Goal: Task Accomplishment & Management: Manage account settings

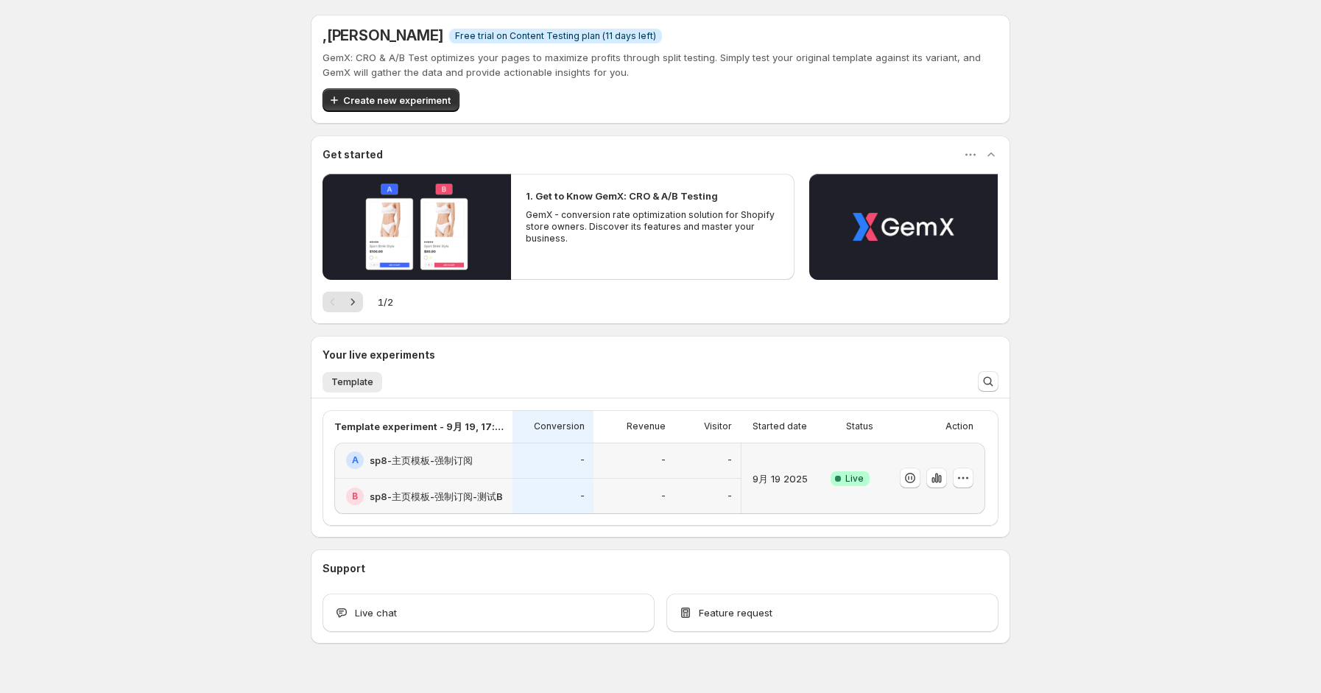
click at [793, 495] on div "9月 19 2025" at bounding box center [779, 478] width 65 height 54
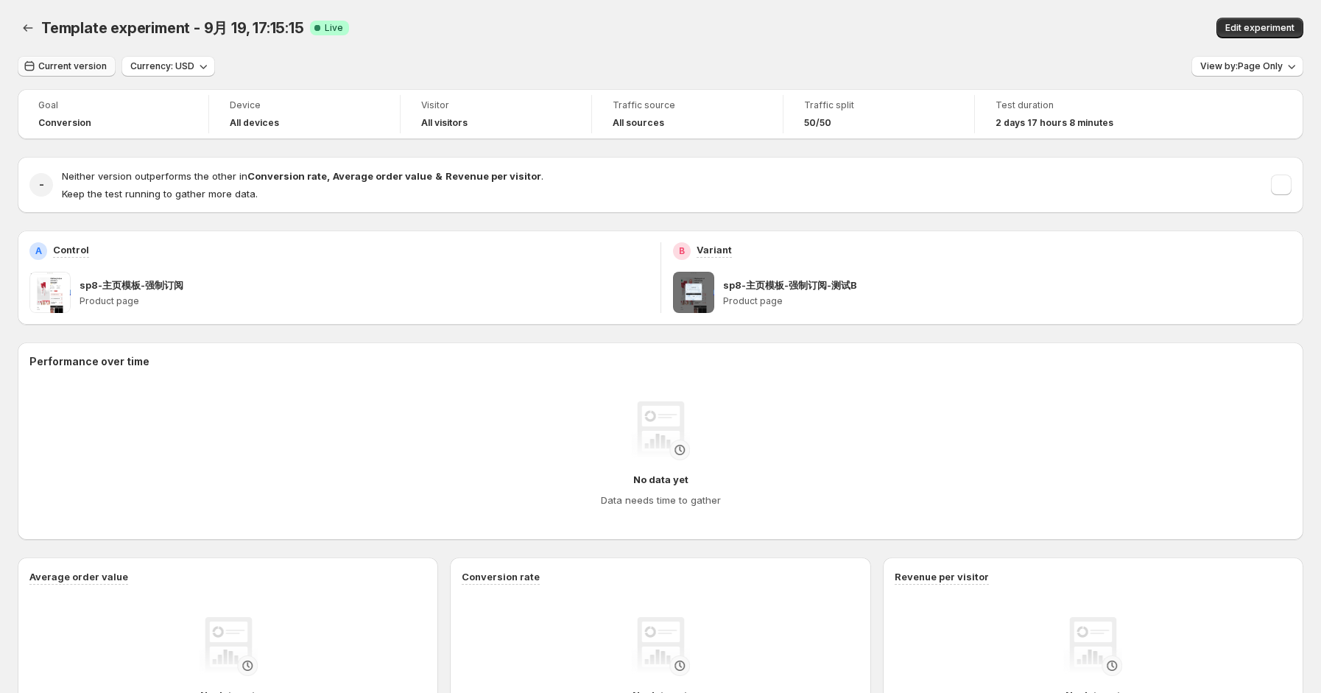
click at [77, 68] on span "Current version" at bounding box center [72, 66] width 68 height 12
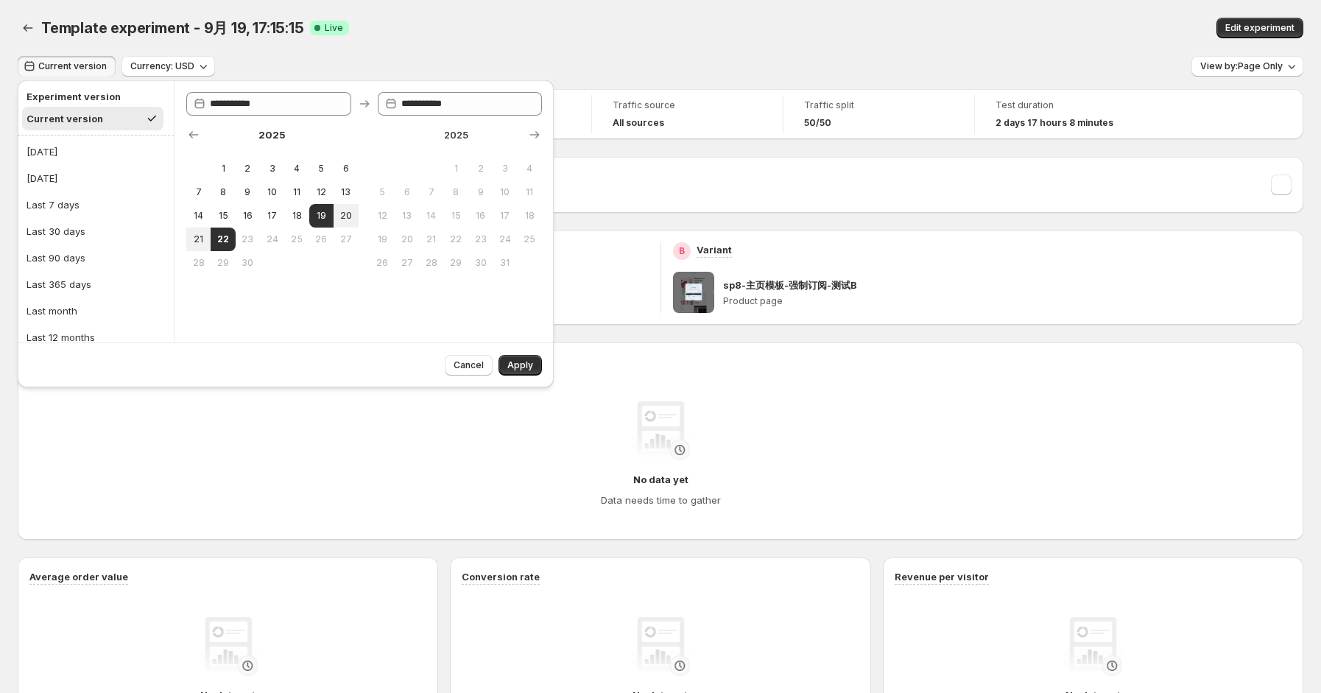
click at [77, 68] on span "Current version" at bounding box center [72, 66] width 68 height 12
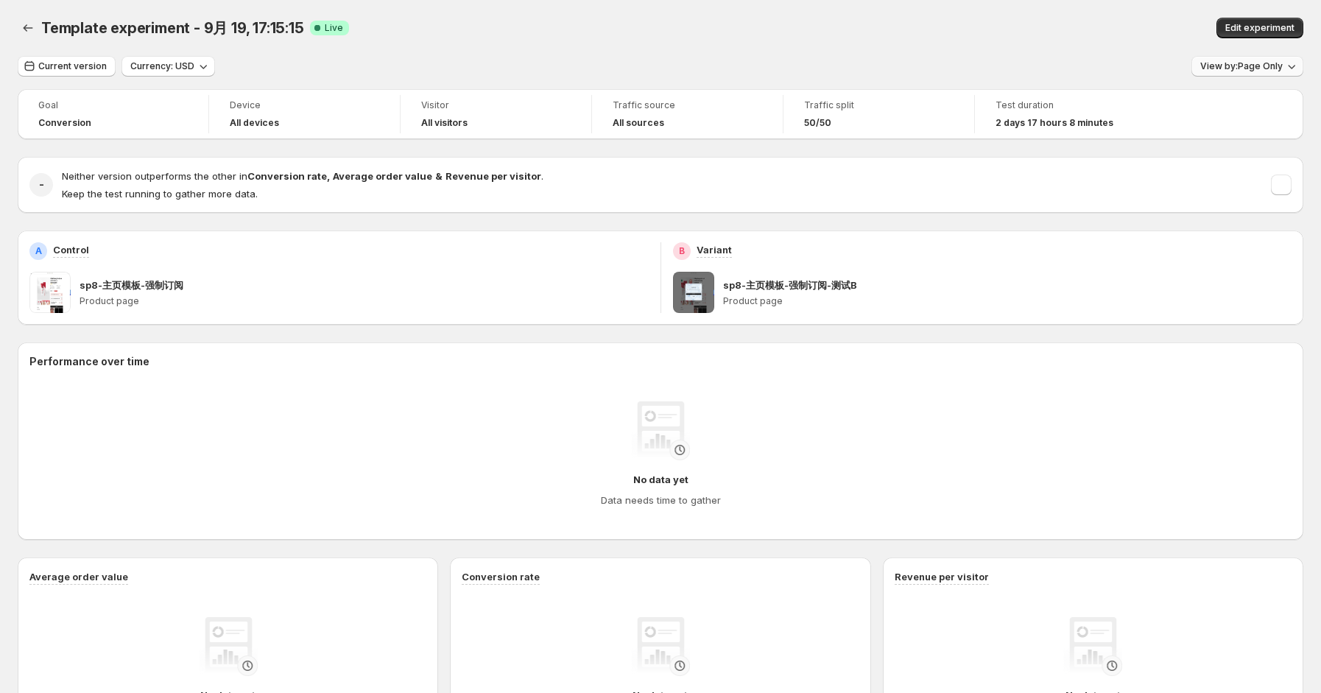
click at [1250, 63] on span "View by: Page Only" at bounding box center [1241, 66] width 82 height 12
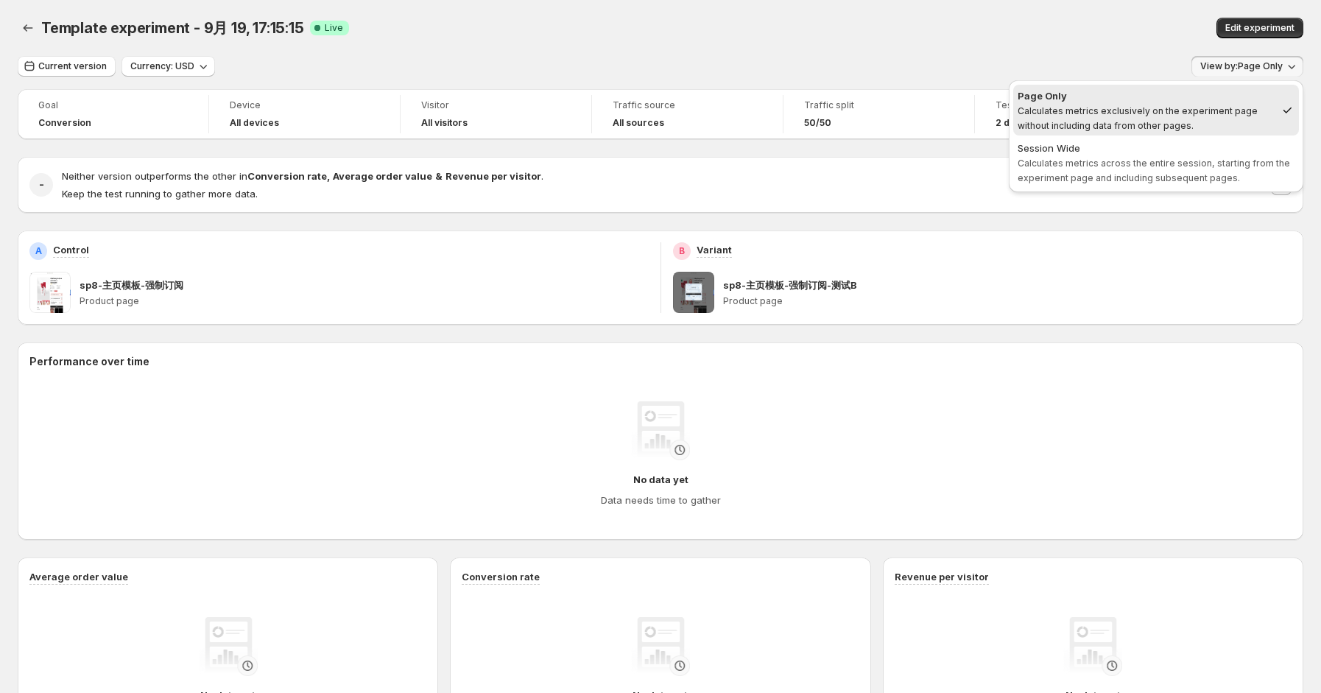
click at [1250, 63] on span "View by: Page Only" at bounding box center [1241, 66] width 82 height 12
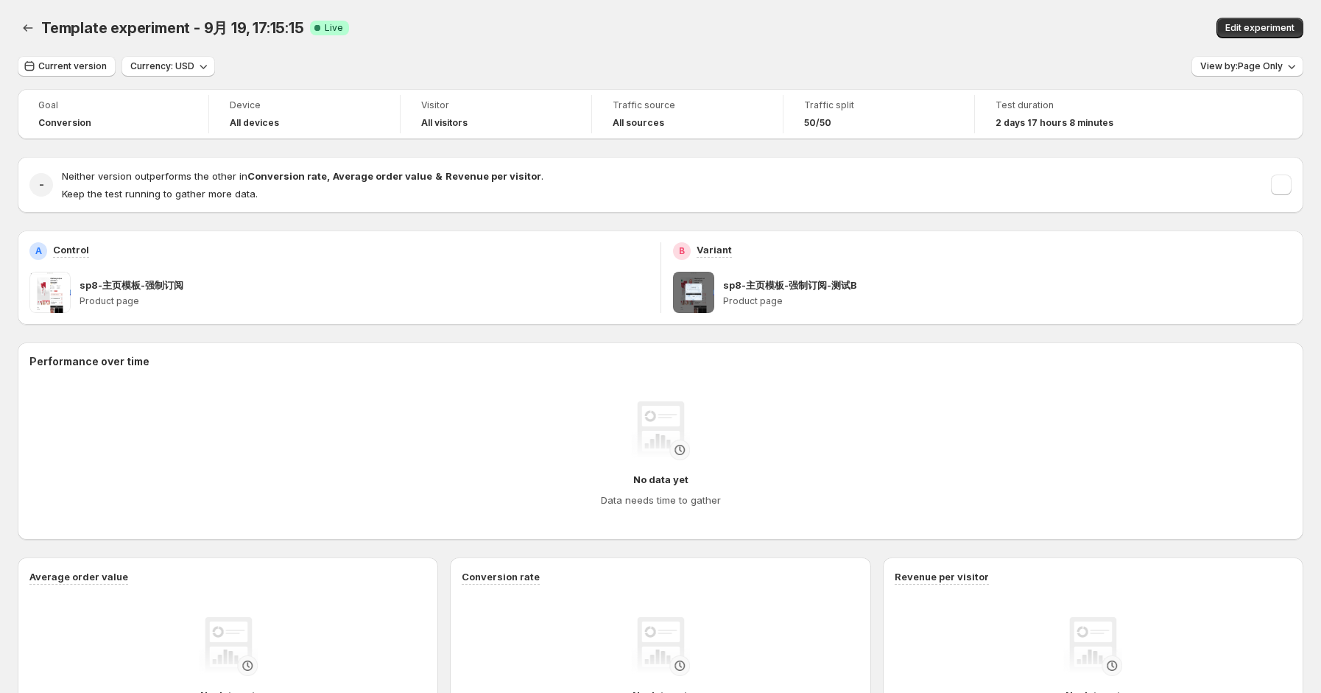
click at [218, 201] on p "Keep the test running to gather more data." at bounding box center [303, 193] width 482 height 15
click at [209, 183] on h4 "Neither version outperforms the other in Conversion rate , Average order value …" at bounding box center [303, 176] width 482 height 15
click at [109, 185] on div "Neither version outperforms the other in Conversion rate , Average order value …" at bounding box center [303, 185] width 482 height 32
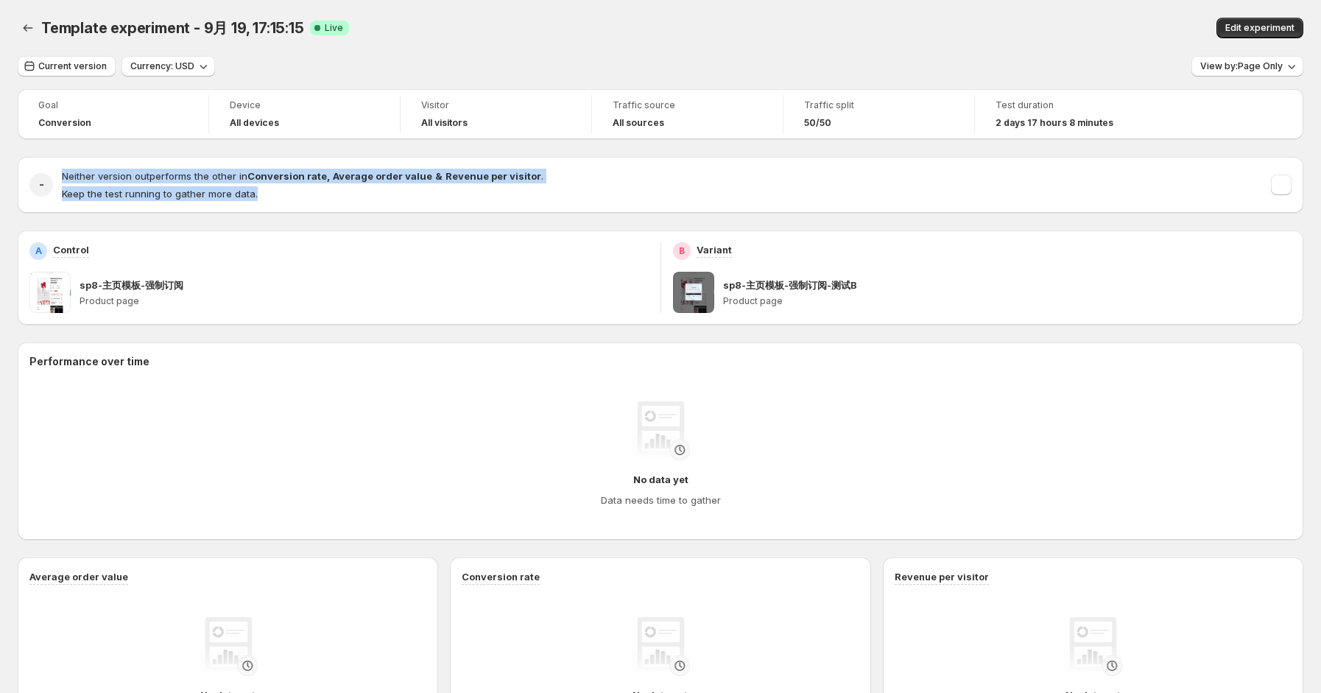
drag, startPoint x: 62, startPoint y: 180, endPoint x: 292, endPoint y: 200, distance: 230.7
click at [292, 200] on div "Neither version outperforms the other in Conversion rate , Average order value …" at bounding box center [303, 185] width 482 height 32
click at [457, 220] on div "Goal Conversion Device All devices Visitor All visitors Traffic source All sour…" at bounding box center [661, 530] width 1286 height 882
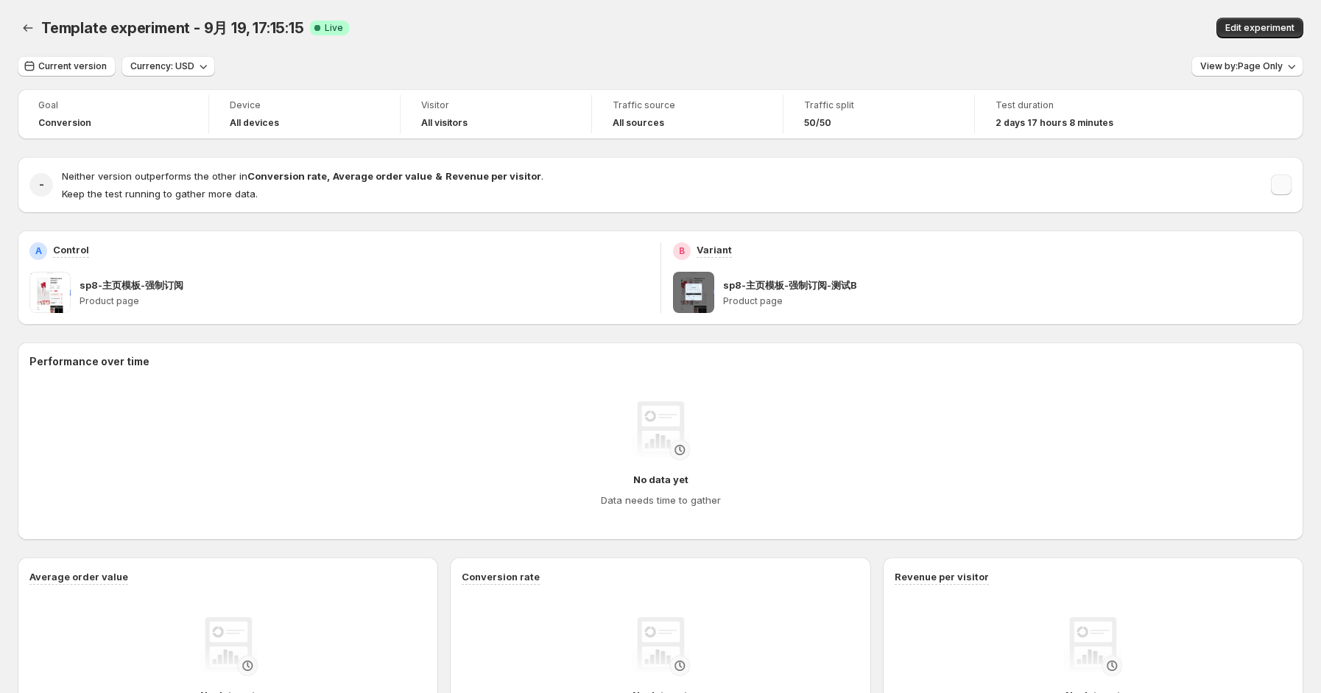
click at [1291, 186] on button "button" at bounding box center [1281, 185] width 21 height 21
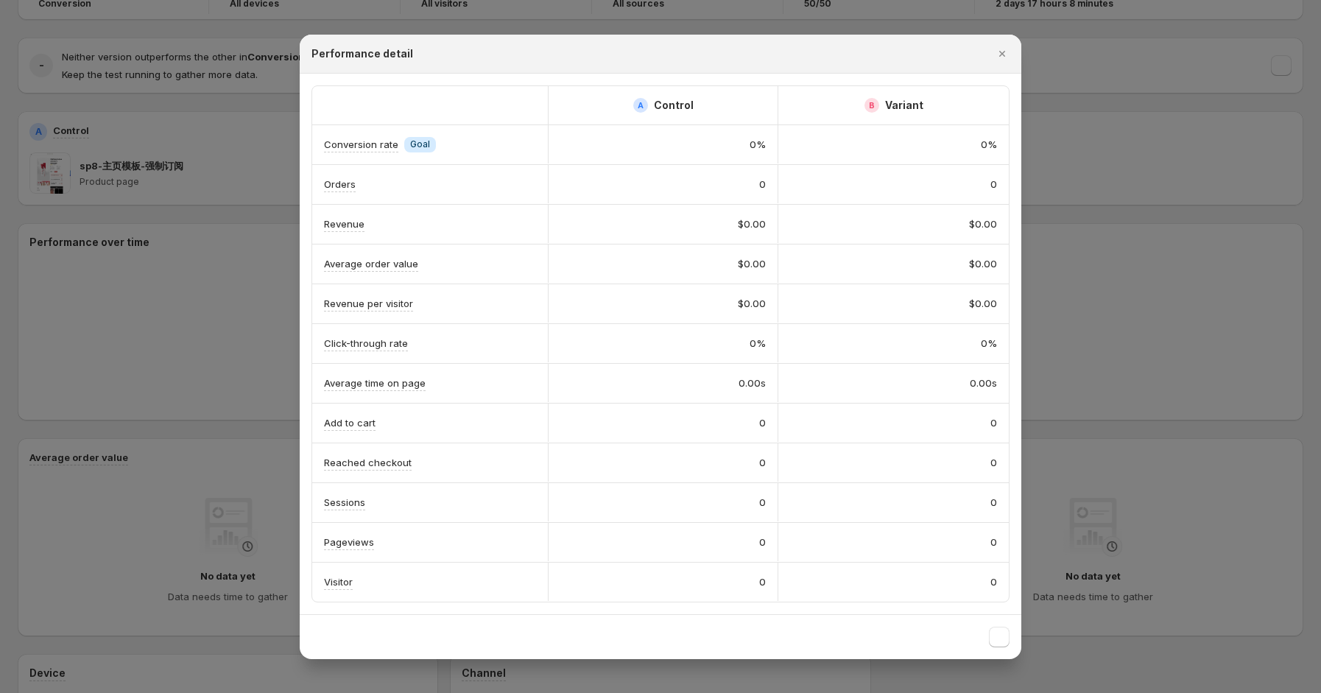
scroll to position [295, 0]
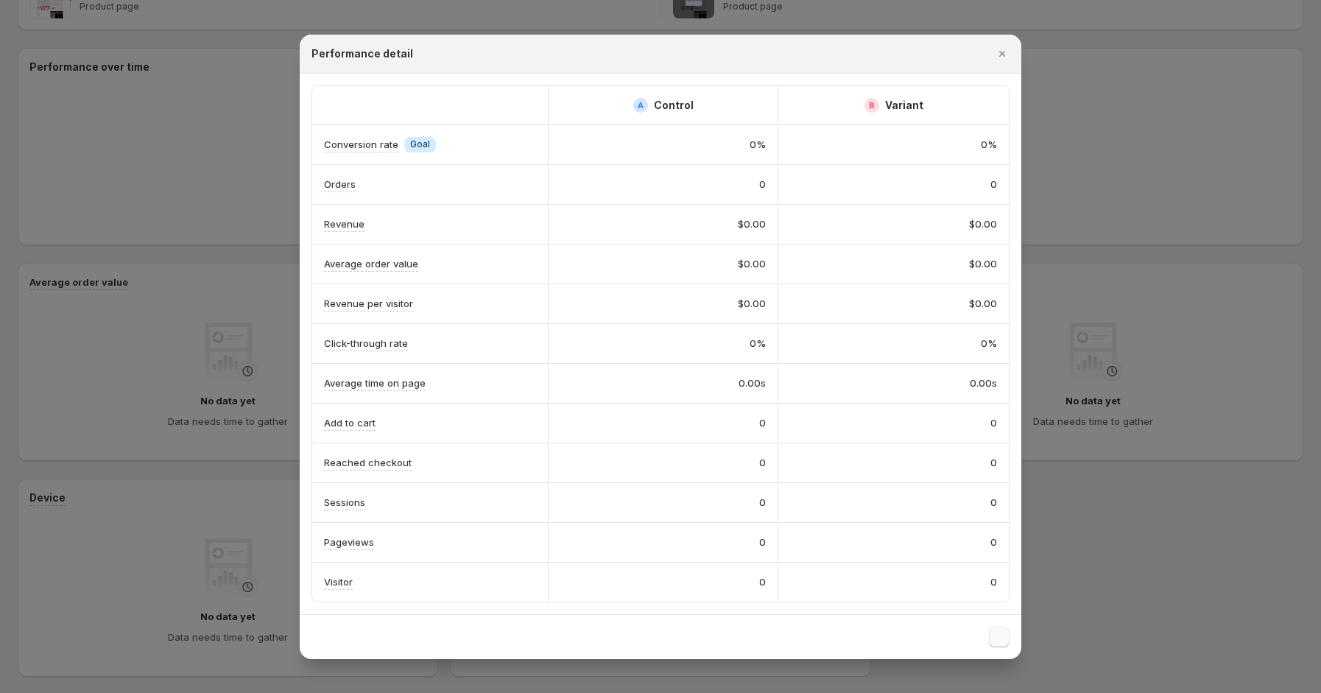
click at [1001, 635] on button ":rl:" at bounding box center [999, 637] width 21 height 21
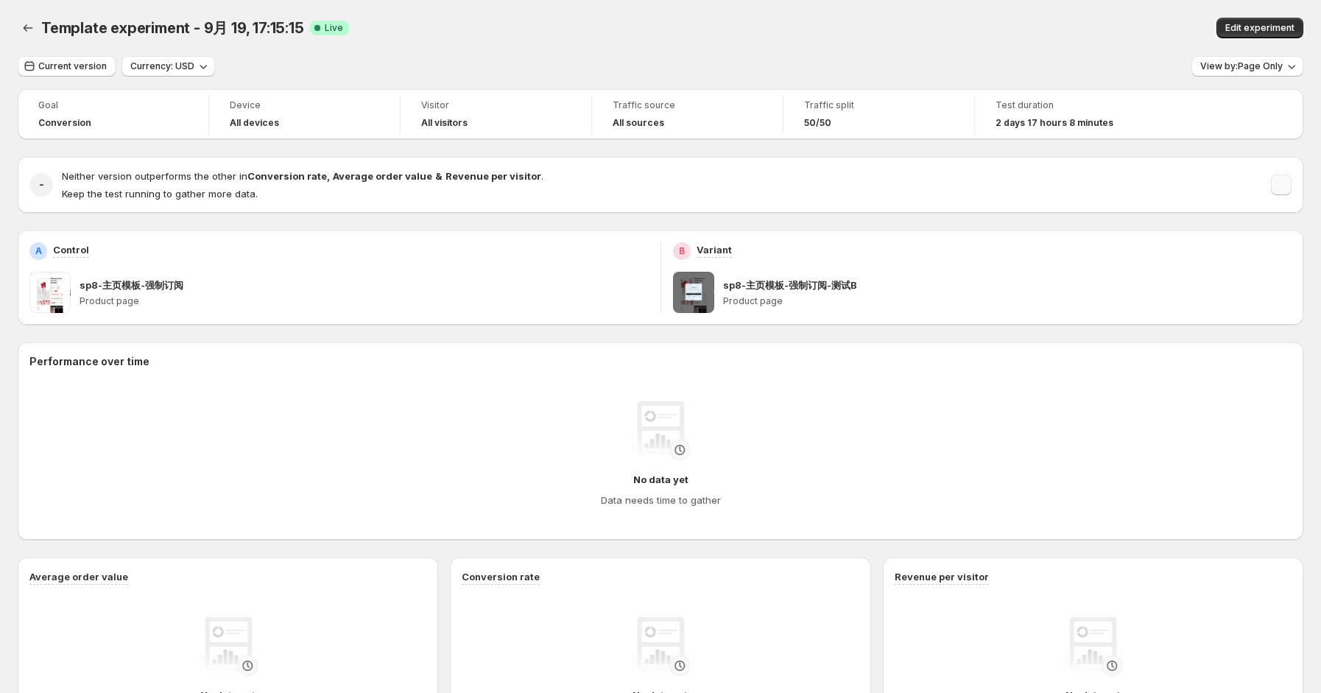
click at [1283, 189] on button "button" at bounding box center [1281, 185] width 21 height 21
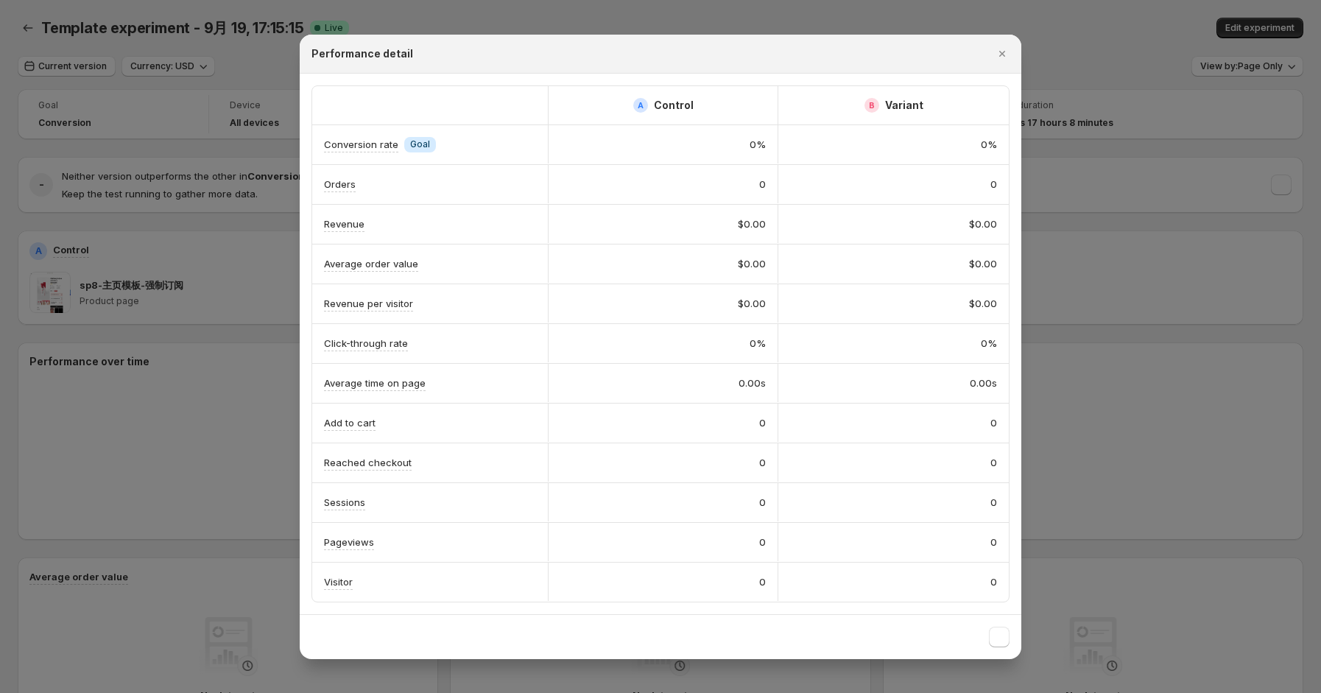
click at [1063, 302] on div at bounding box center [660, 346] width 1321 height 693
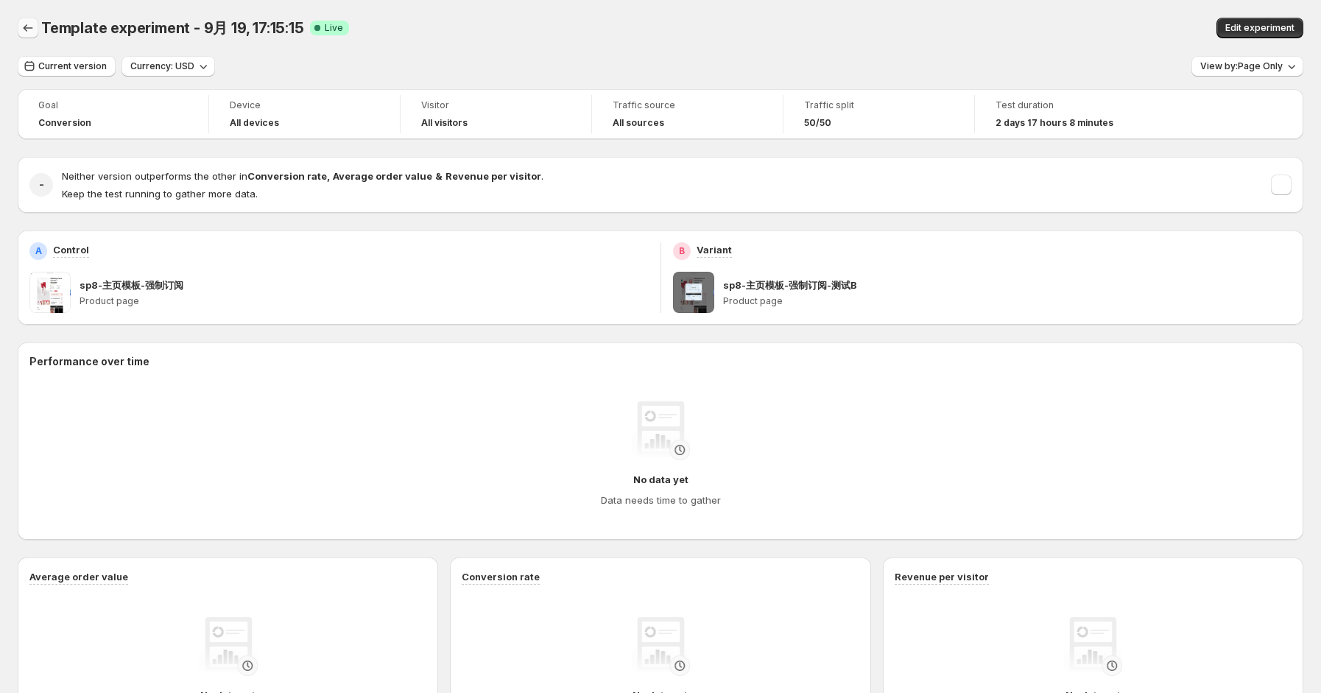
click at [29, 31] on icon "Back" at bounding box center [28, 28] width 15 height 15
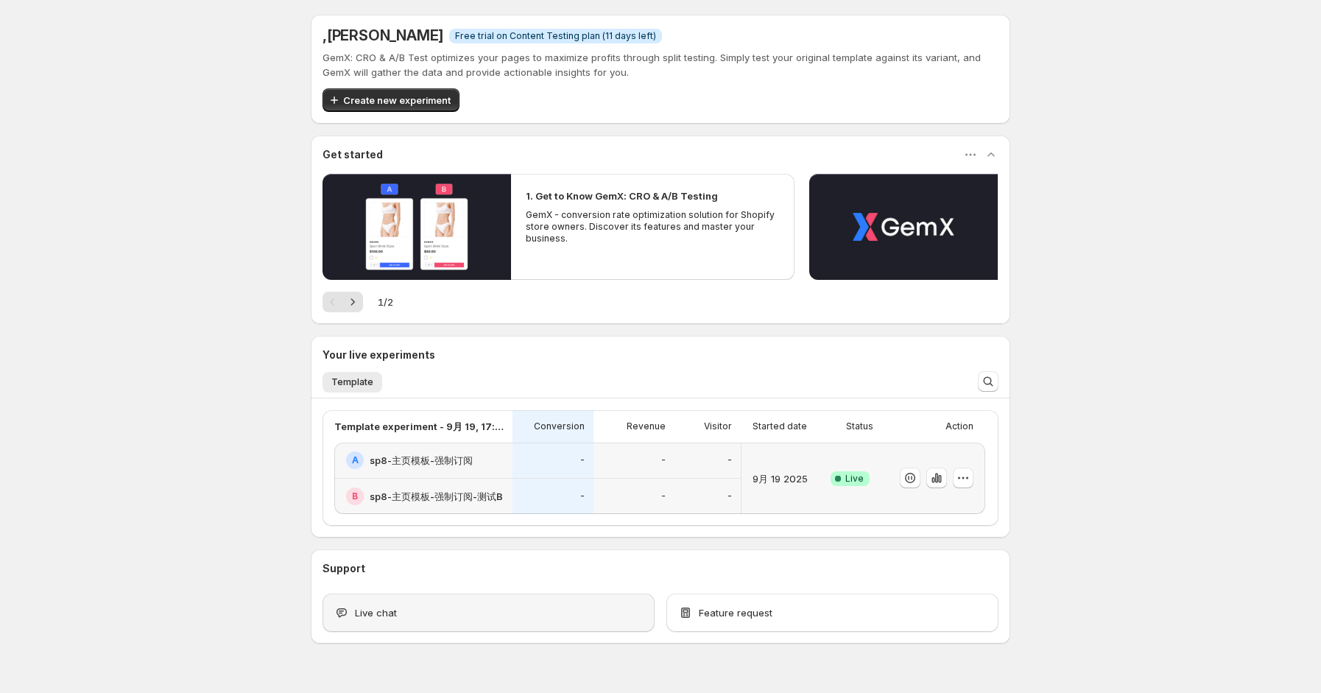
click at [635, 605] on div "Live chat" at bounding box center [488, 612] width 309 height 15
click at [373, 607] on span "Live chat" at bounding box center [376, 612] width 42 height 15
click at [563, 626] on div "Live chat" at bounding box center [489, 613] width 332 height 38
click at [285, 584] on div ", Alex Z Free trial on Content Testing plan (11 days left) GemX: CRO & A/B Test…" at bounding box center [660, 361] width 1321 height 723
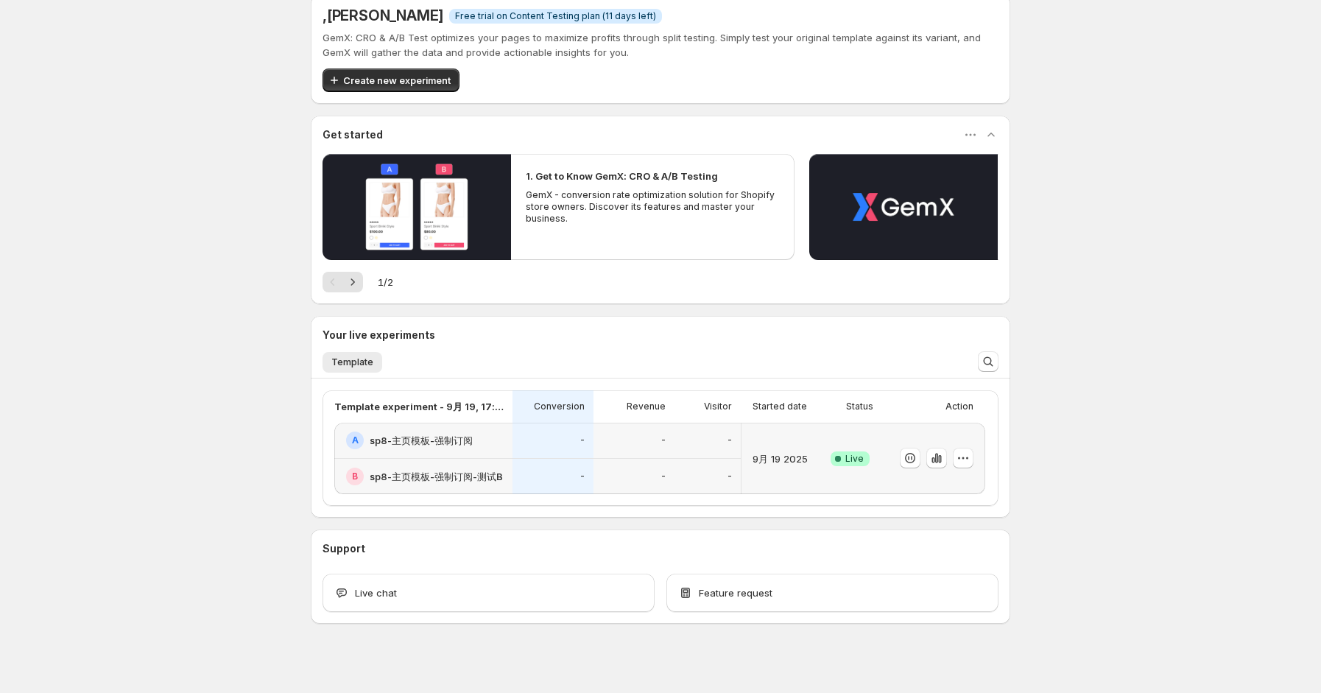
scroll to position [29, 0]
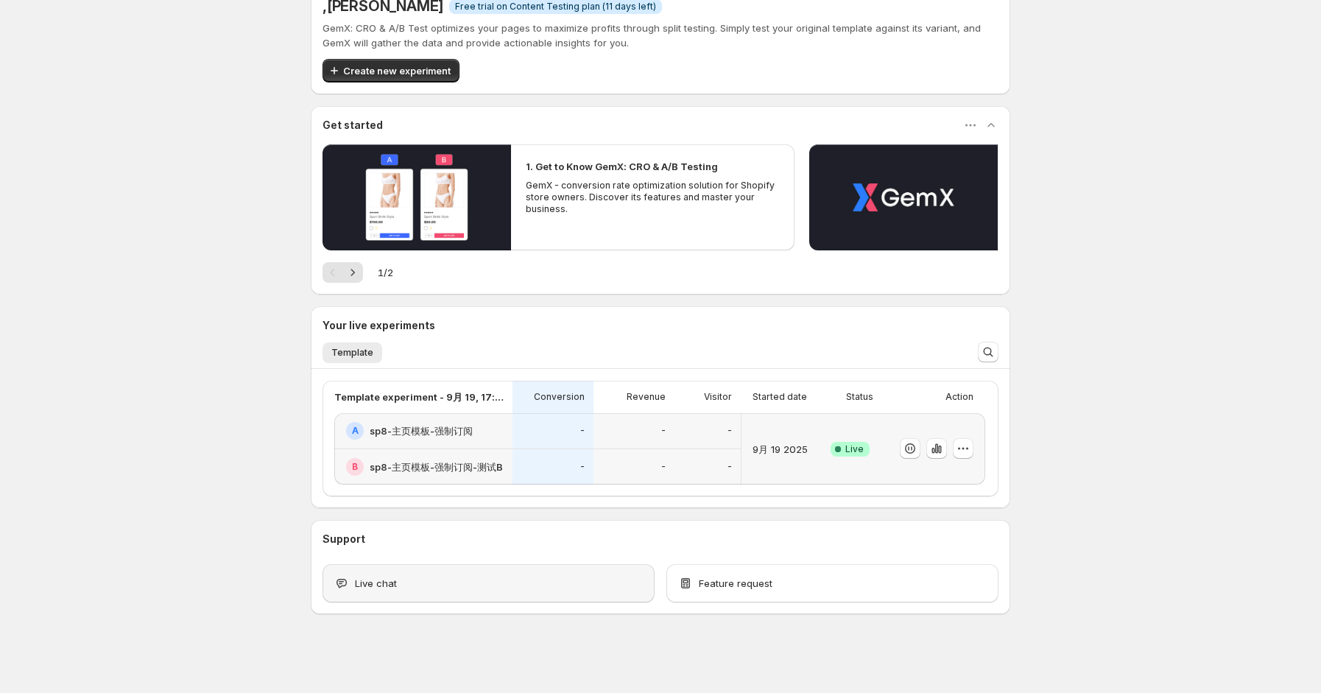
click at [418, 577] on div "Live chat" at bounding box center [488, 583] width 309 height 15
click at [264, 550] on div ", Alex Z Free trial on Content Testing plan (11 days left) GemX: CRO & A/B Test…" at bounding box center [660, 332] width 1321 height 723
click at [413, 595] on div "Live chat" at bounding box center [489, 583] width 332 height 38
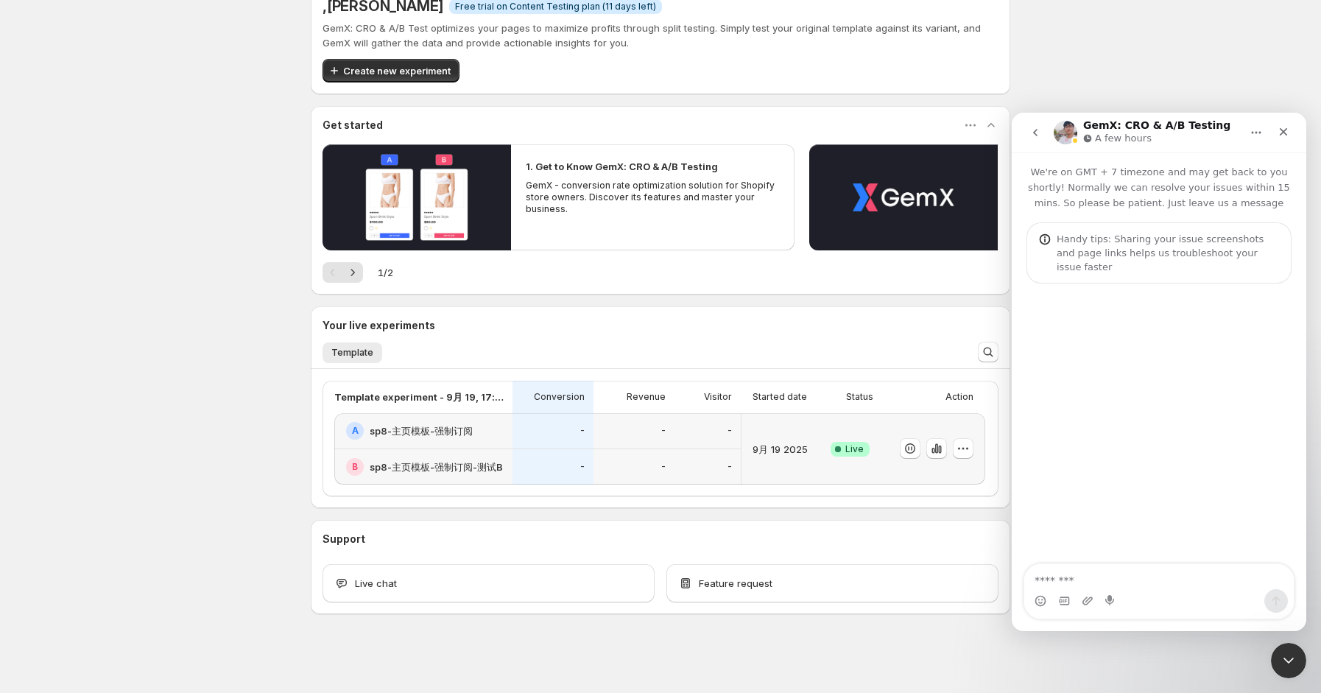
click at [1124, 580] on textarea "Message…" at bounding box center [1159, 576] width 270 height 25
click at [1092, 169] on p "We're on GMT + 7 timezone and may get back to you shortly! Normally we can reso…" at bounding box center [1159, 181] width 295 height 58
click at [1085, 175] on p "We're on GMT + 7 timezone and may get back to you shortly! Normally we can reso…" at bounding box center [1159, 181] width 295 height 58
drag, startPoint x: 1077, startPoint y: 171, endPoint x: 1123, endPoint y: 169, distance: 46.4
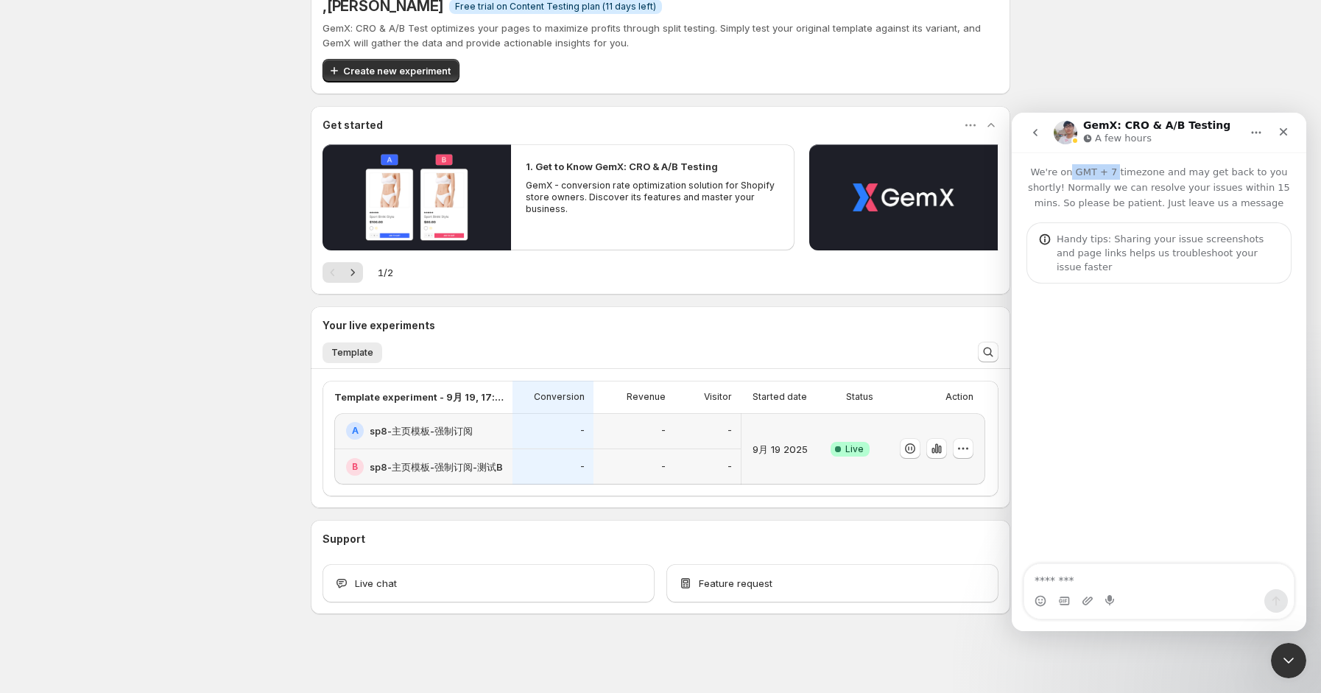
click at [1123, 169] on p "We're on GMT + 7 timezone and may get back to you shortly! Normally we can reso…" at bounding box center [1159, 181] width 295 height 58
copy p "GMT + 7"
click at [1151, 482] on div "Intercom messenger" at bounding box center [1159, 425] width 295 height 282
click at [1024, 620] on div "Intercom messenger" at bounding box center [1159, 597] width 295 height 68
click at [1205, 582] on textarea "Message…" at bounding box center [1159, 576] width 270 height 25
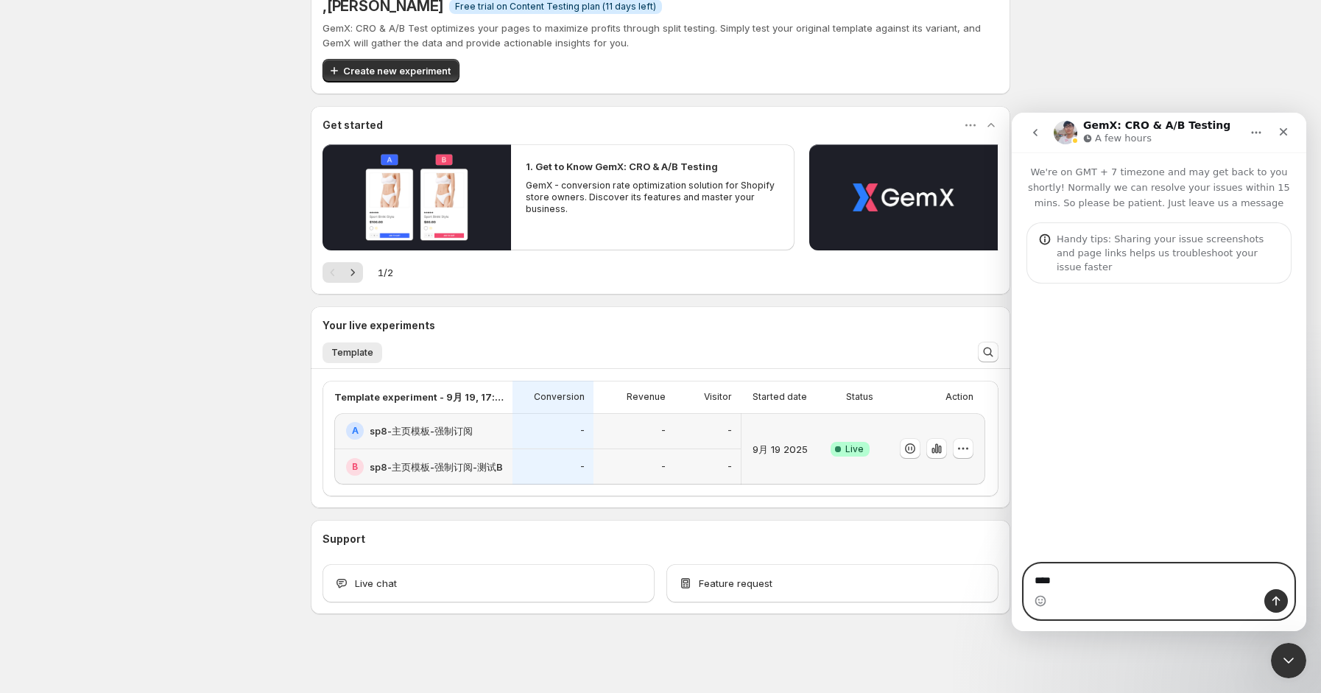
click at [1105, 584] on textarea "***" at bounding box center [1159, 576] width 270 height 25
paste textarea "**********"
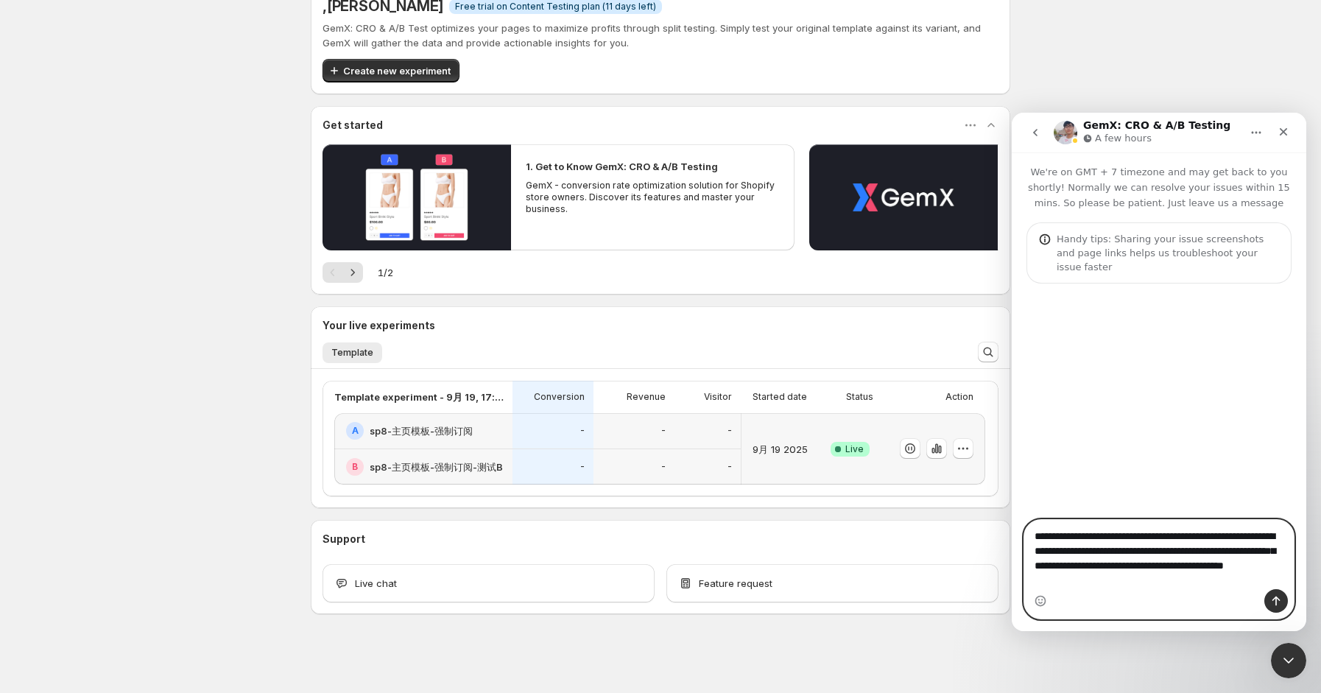
click at [1051, 535] on textarea "**********" at bounding box center [1159, 554] width 270 height 69
click at [1046, 539] on textarea "**********" at bounding box center [1159, 554] width 270 height 69
type textarea "**********"
click at [1279, 603] on icon "Send a message…" at bounding box center [1276, 601] width 12 height 12
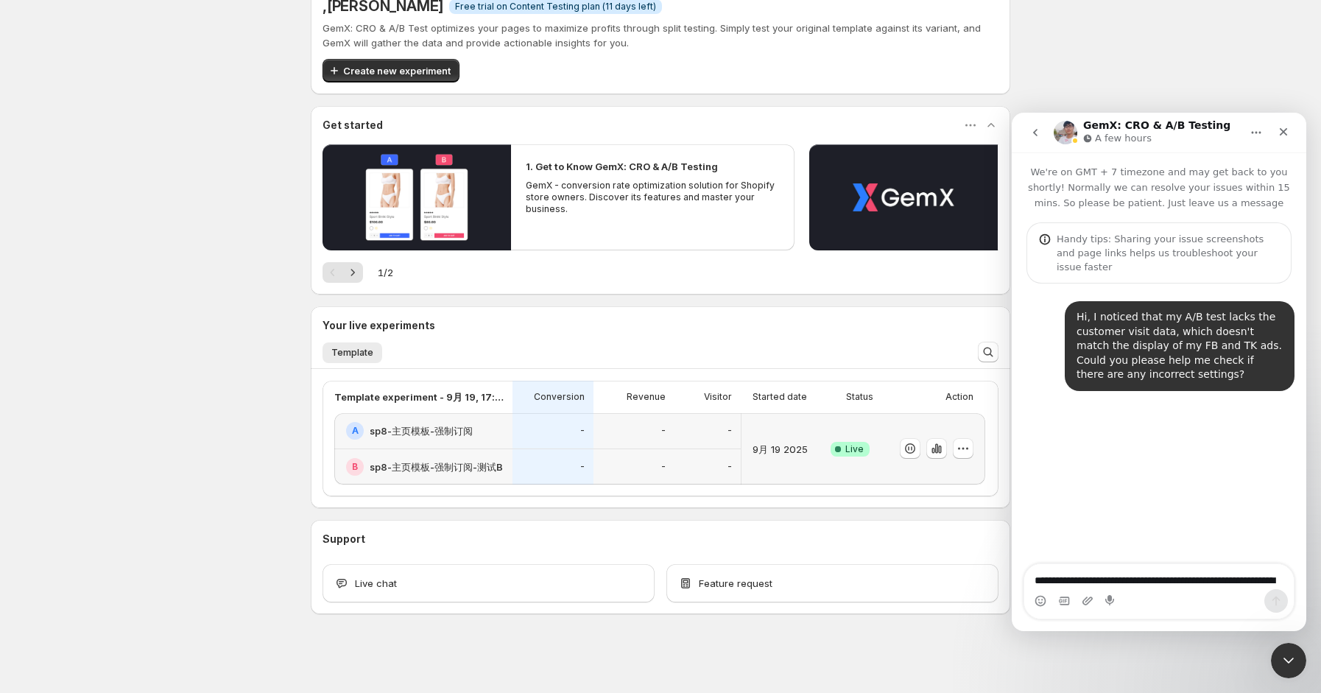
click at [239, 45] on div ", [PERSON_NAME] Free trial on Content Testing plan (11 days left) GemX: CRO & A…" at bounding box center [660, 332] width 1321 height 723
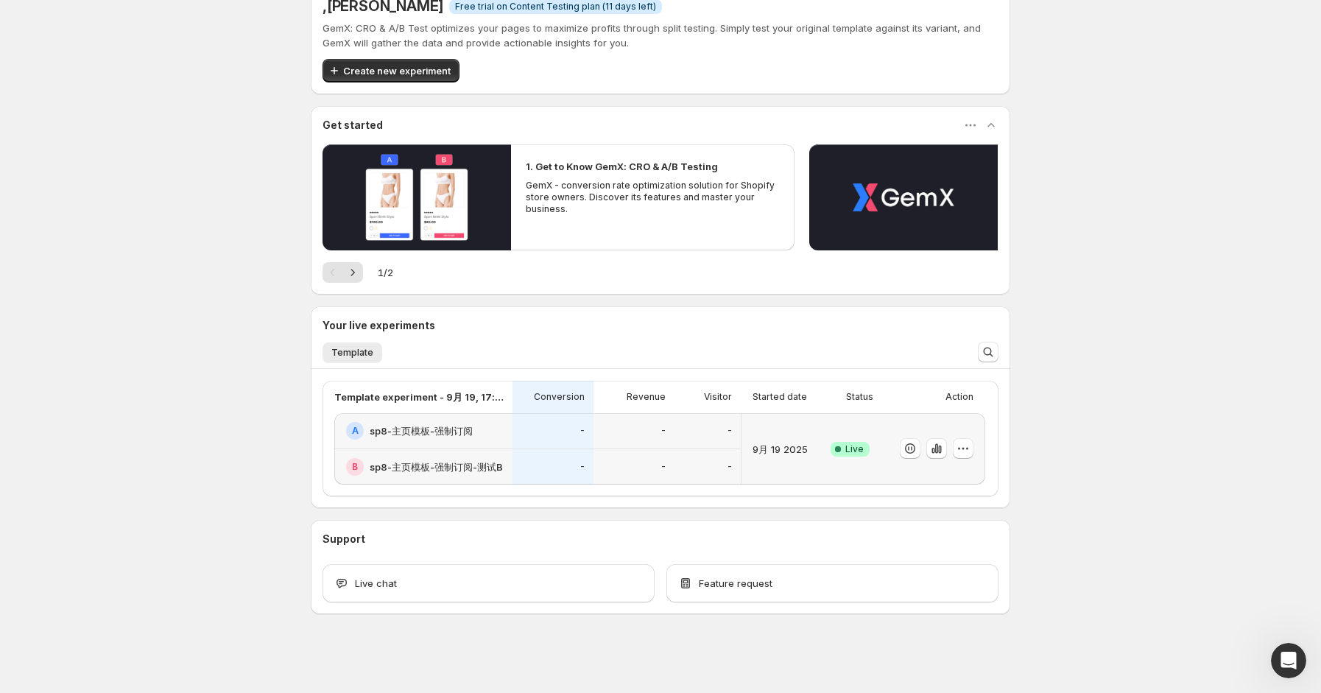
click at [1069, 253] on div ", [PERSON_NAME] Free trial on Content Testing plan (11 days left) GemX: CRO & A…" at bounding box center [660, 332] width 1321 height 723
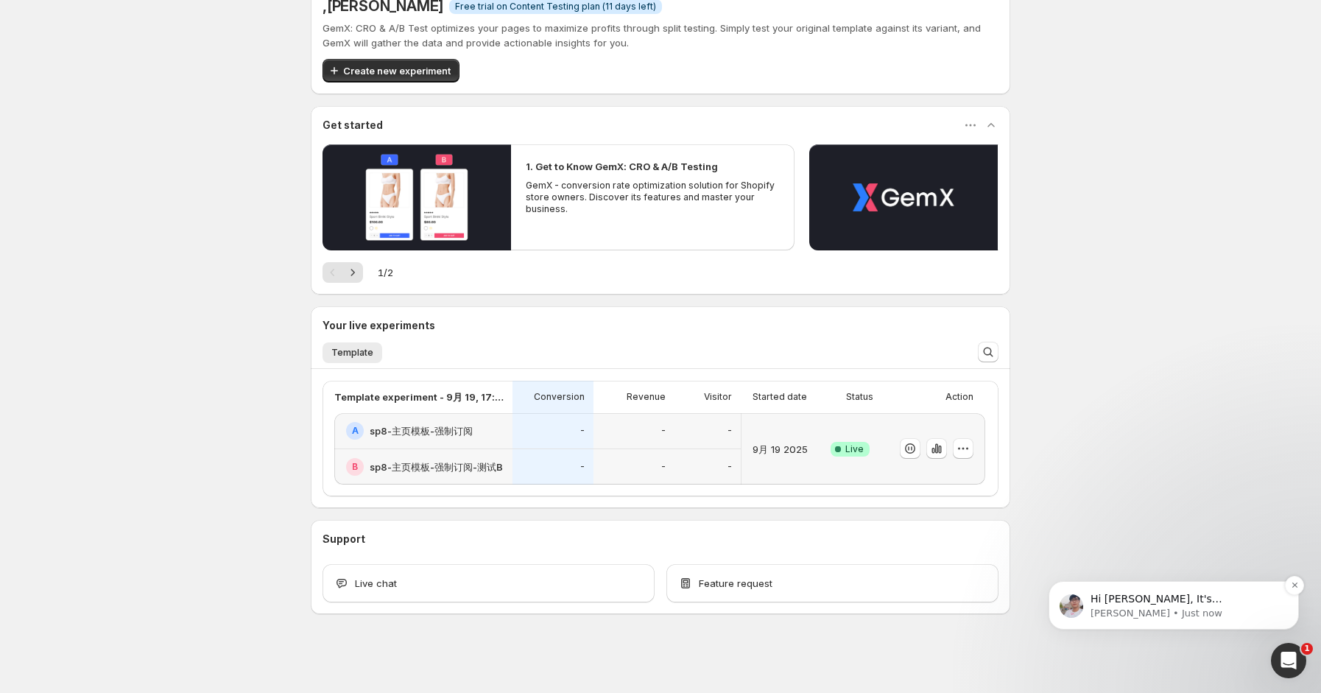
click at [1096, 622] on div "Hi Alex, It's Antony from GemX Support Team! Thank you for reaching out! We hop…" at bounding box center [1174, 605] width 250 height 49
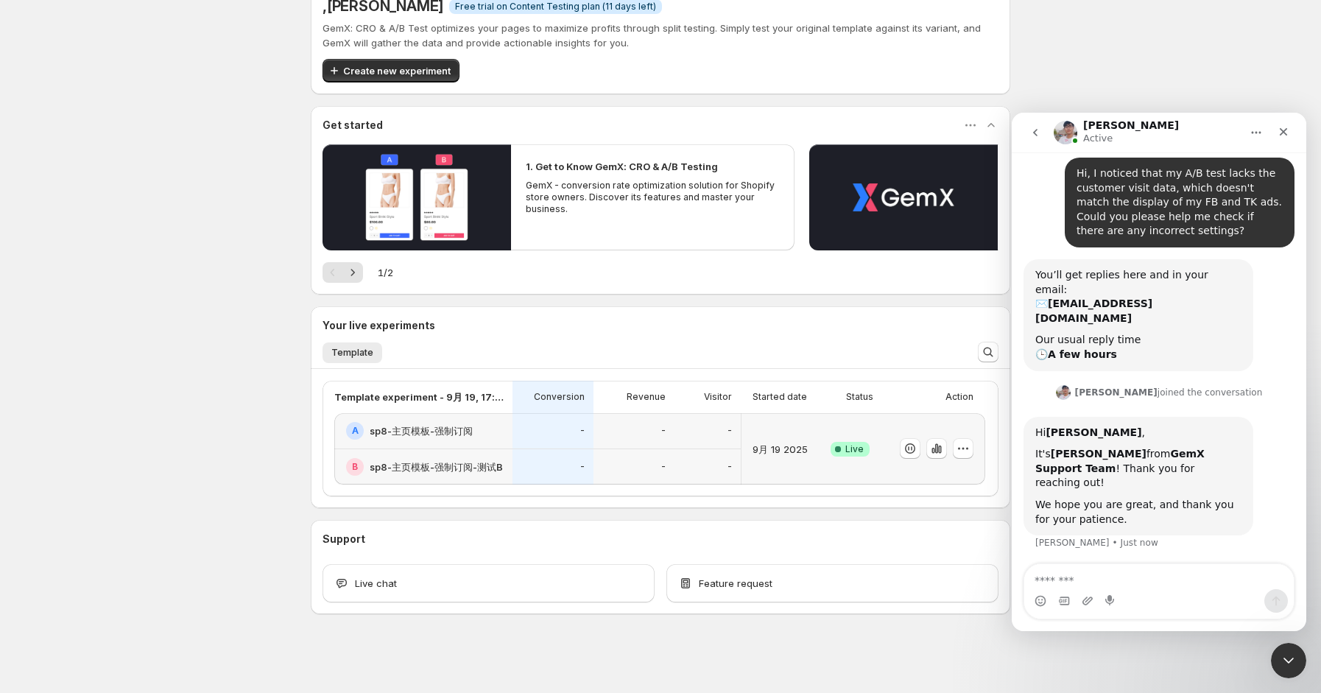
scroll to position [159, 0]
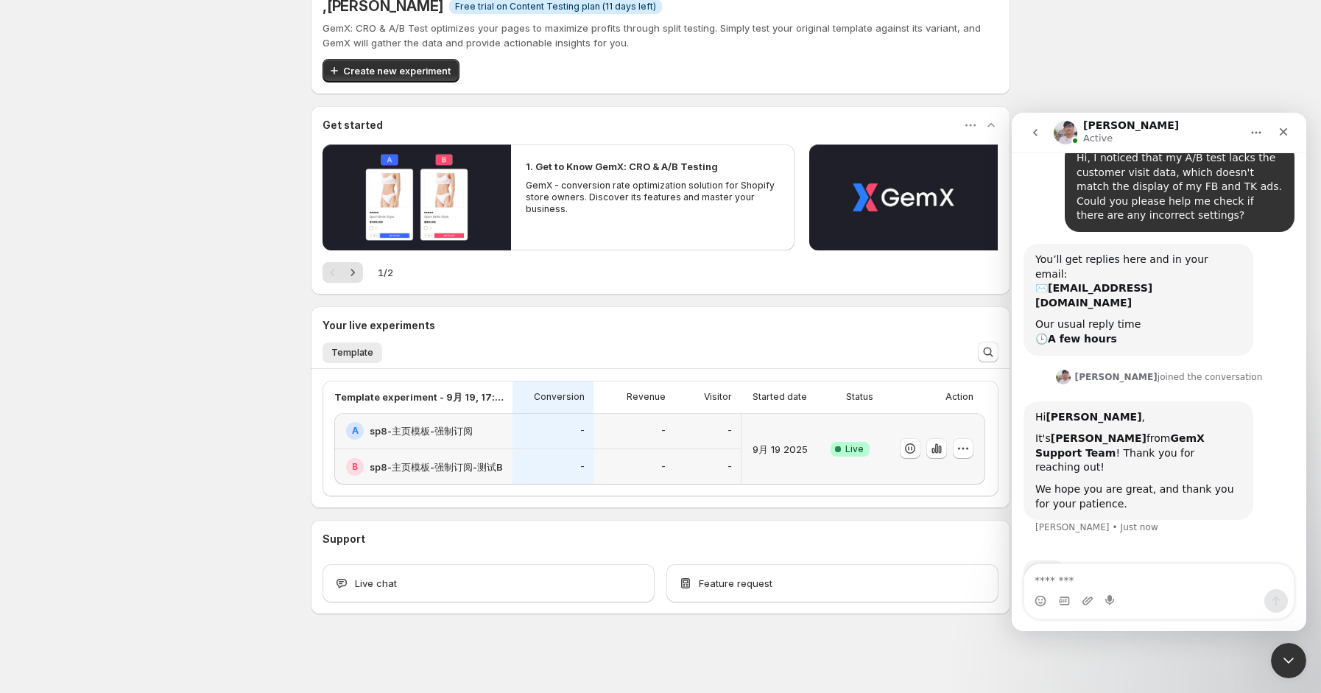
click at [1097, 482] on div "We hope you are great, and thank you for your patience." at bounding box center [1138, 496] width 206 height 29
click at [1186, 482] on div "We hope you are great, and thank you for your patience." at bounding box center [1138, 496] width 206 height 29
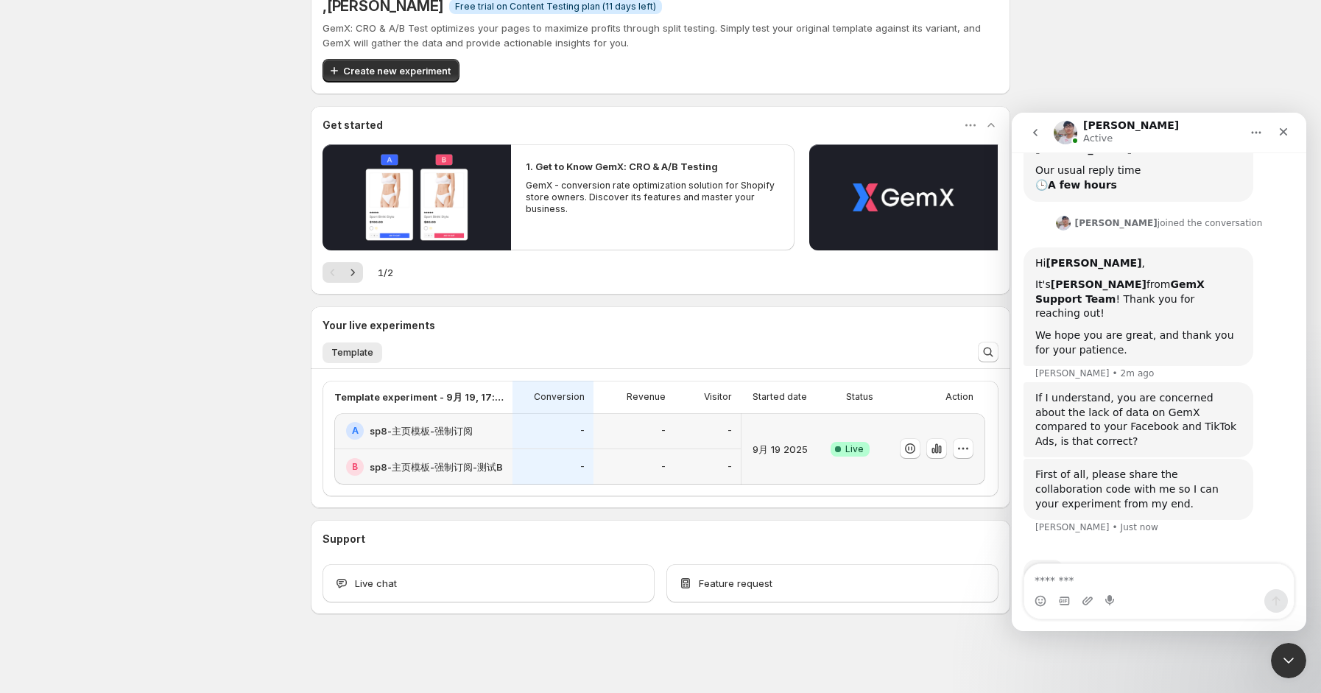
click at [1129, 391] on div "If I understand, you are concerned about the lack of data on GemX compared to y…" at bounding box center [1138, 419] width 206 height 57
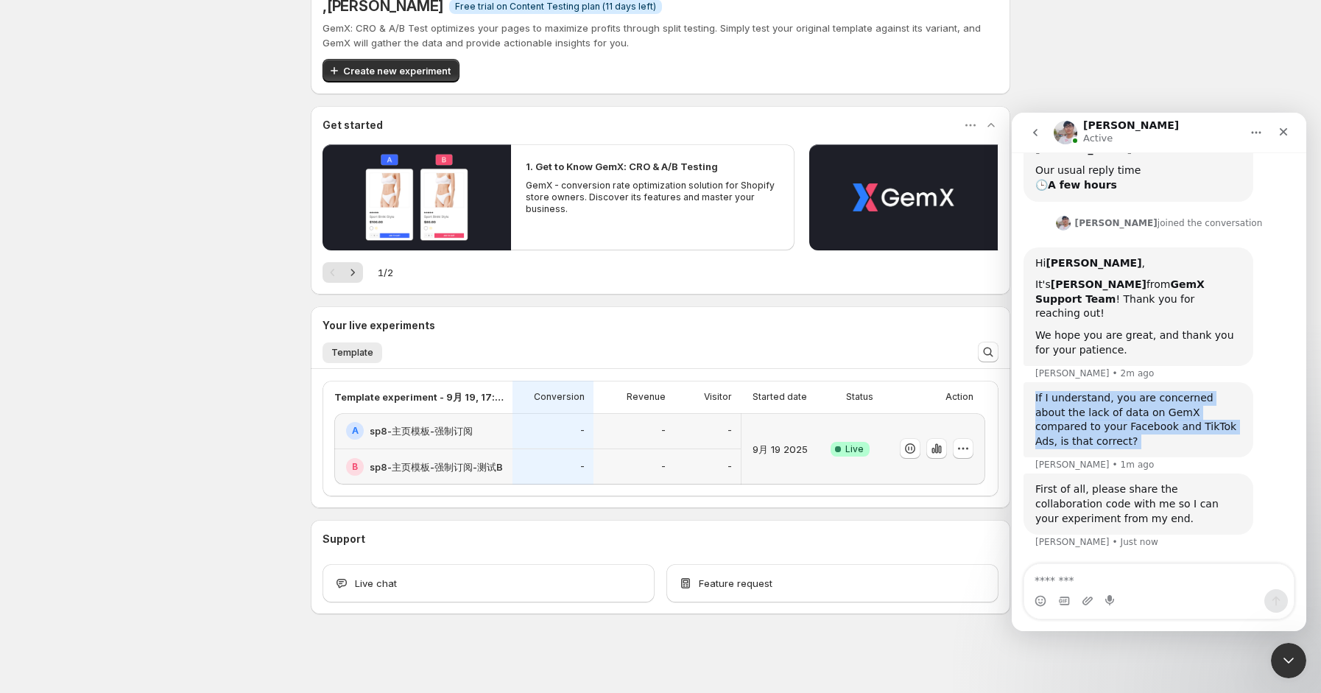
click at [1129, 391] on div "If I understand, you are concerned about the lack of data on GemX compared to y…" at bounding box center [1138, 419] width 206 height 57
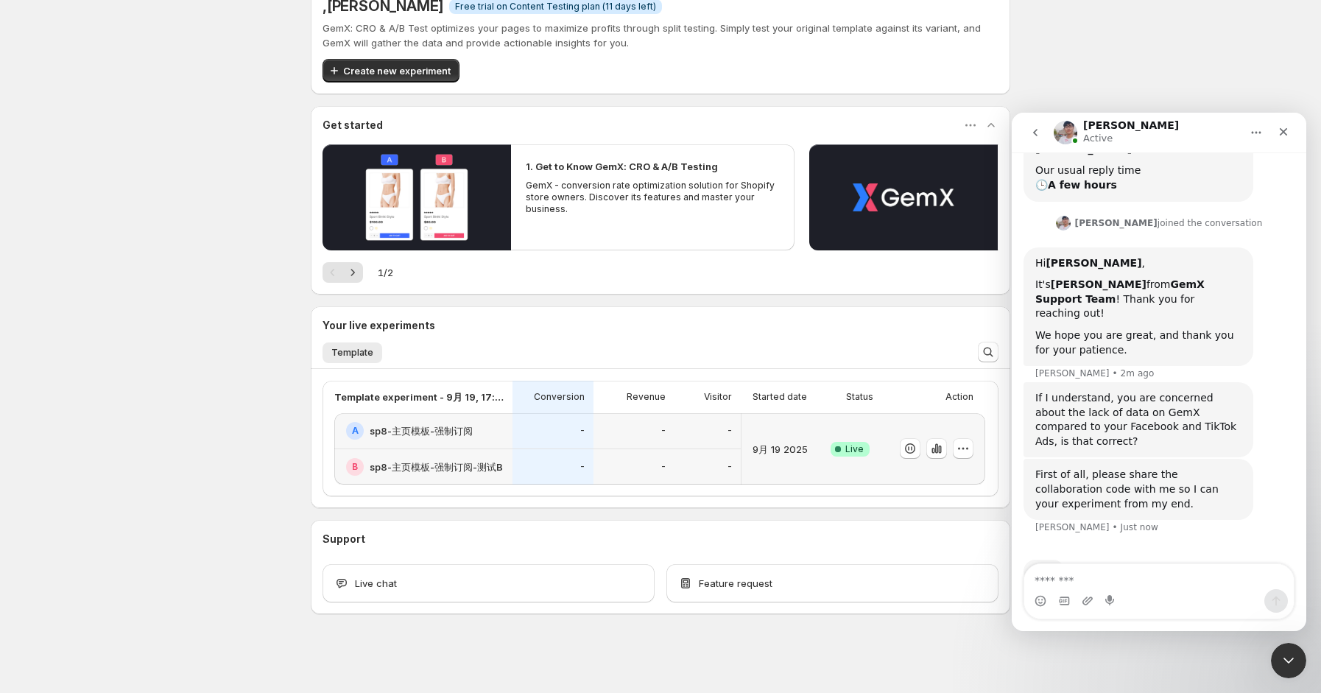
click at [1191, 468] on div "First of all, please share the collaboration code with me so I can your experim…" at bounding box center [1138, 489] width 206 height 43
click at [1161, 468] on div "First of all, please share the collaboration code with me so I can your experim…" at bounding box center [1138, 489] width 206 height 43
click at [1102, 579] on textarea "Message…" at bounding box center [1159, 576] width 270 height 25
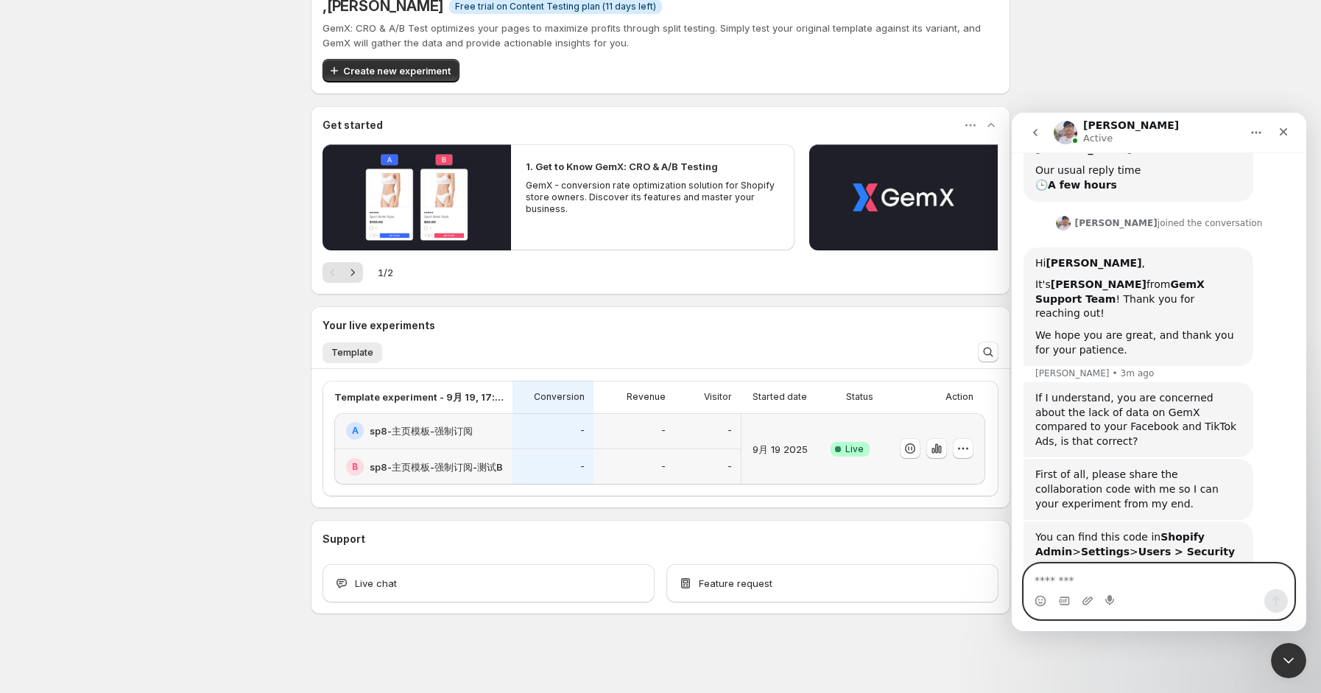
click at [1054, 579] on textarea "Message…" at bounding box center [1159, 576] width 270 height 25
paste textarea "****"
type textarea "****"
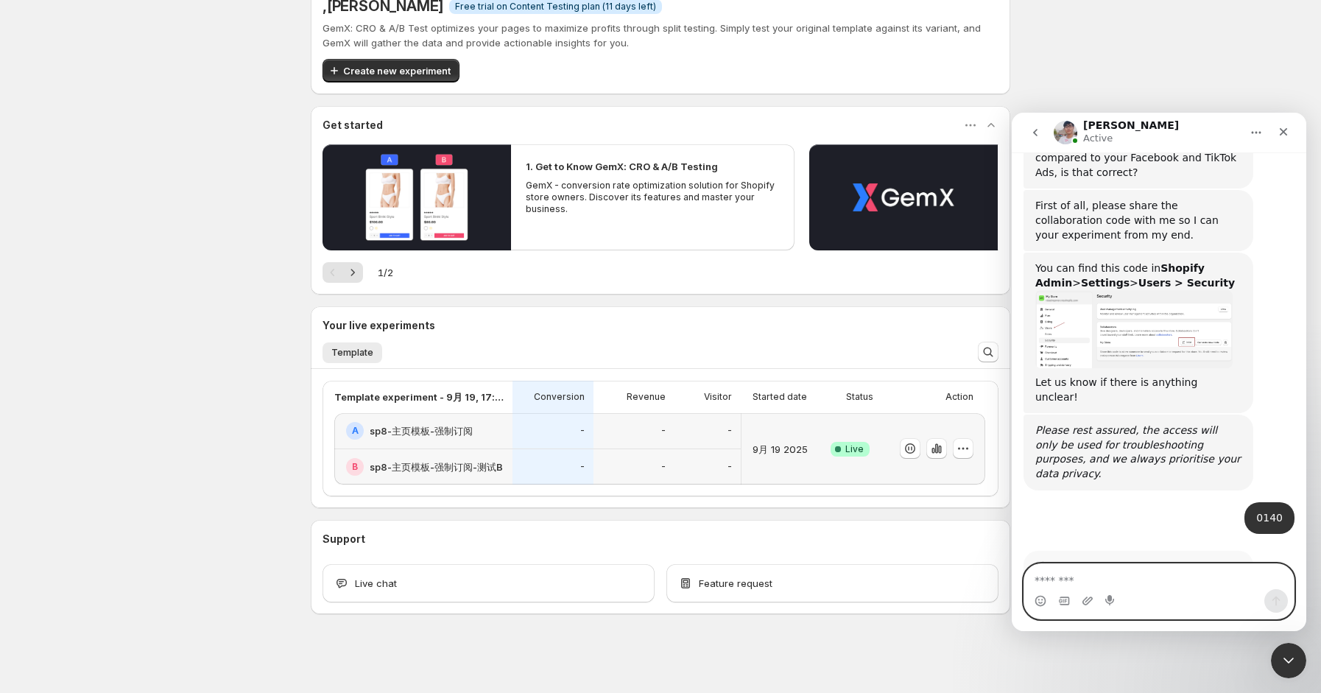
scroll to position [582, 0]
click at [1268, 45] on div ", Alex Z Free trial on Content Testing plan (11 days left) GemX: CRO & A/B Test…" at bounding box center [660, 332] width 1321 height 723
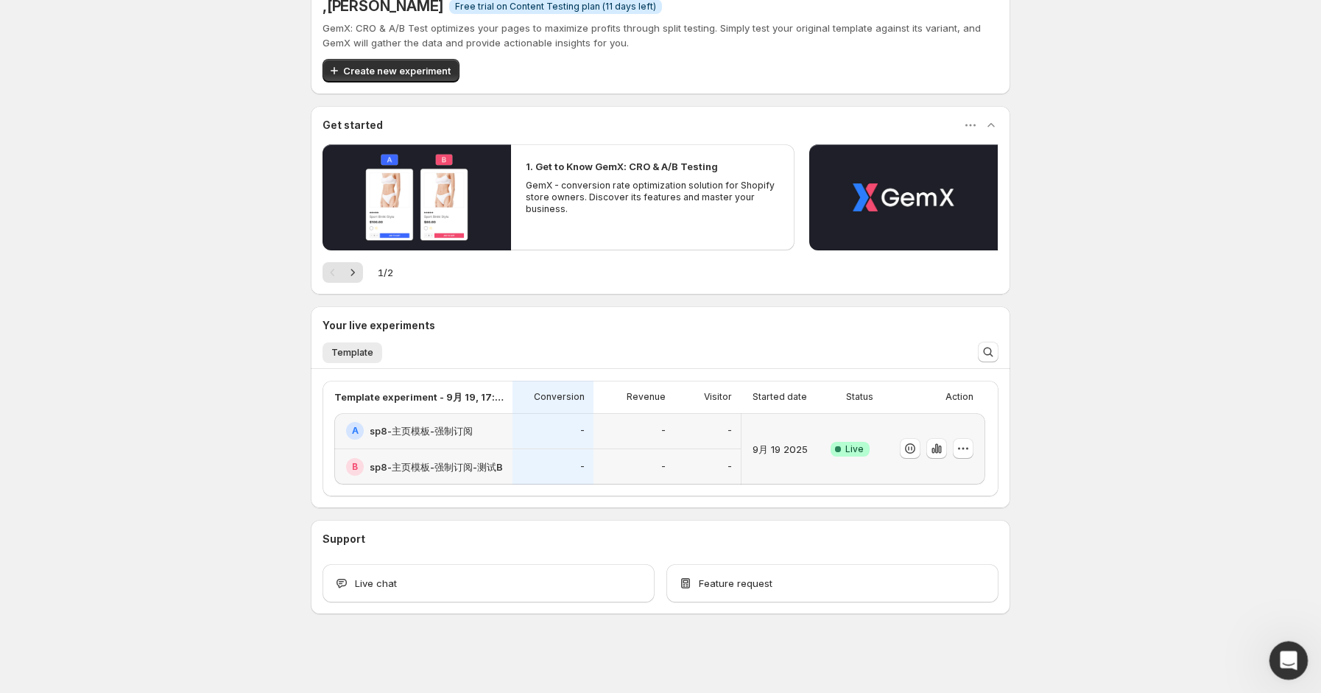
drag, startPoint x: 1284, startPoint y: 666, endPoint x: 2503, endPoint y: 1295, distance: 1372.1
click at [1283, 668] on div "Open Intercom Messenger" at bounding box center [1286, 658] width 49 height 49
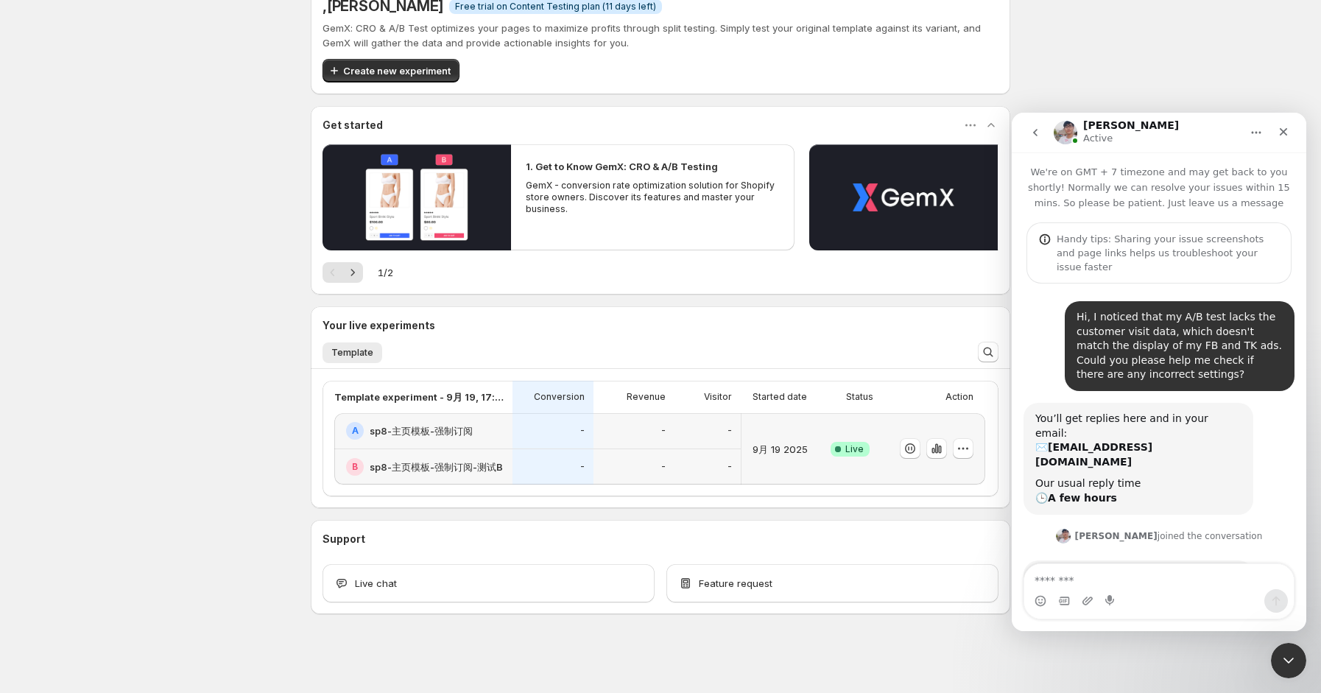
scroll to position [386, 0]
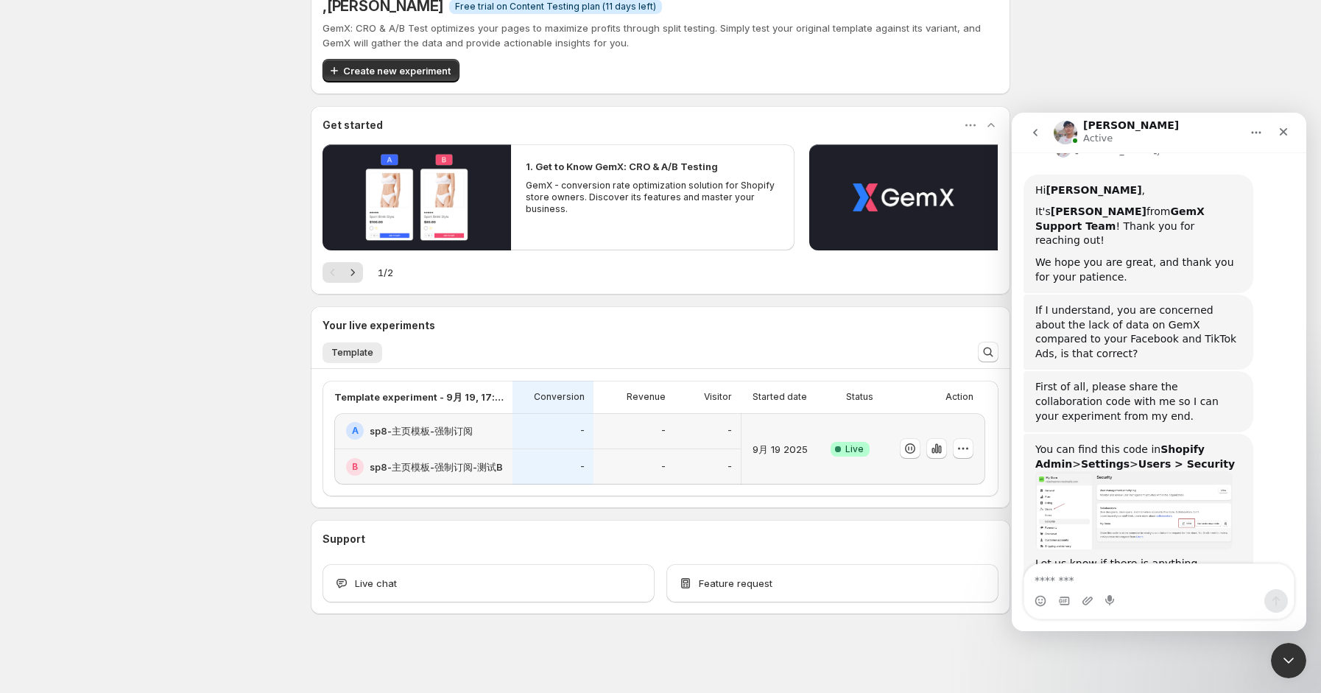
click at [1133, 582] on textarea "Message…" at bounding box center [1159, 576] width 270 height 25
click at [1048, 581] on textarea "********" at bounding box center [1159, 576] width 270 height 25
type textarea "********"
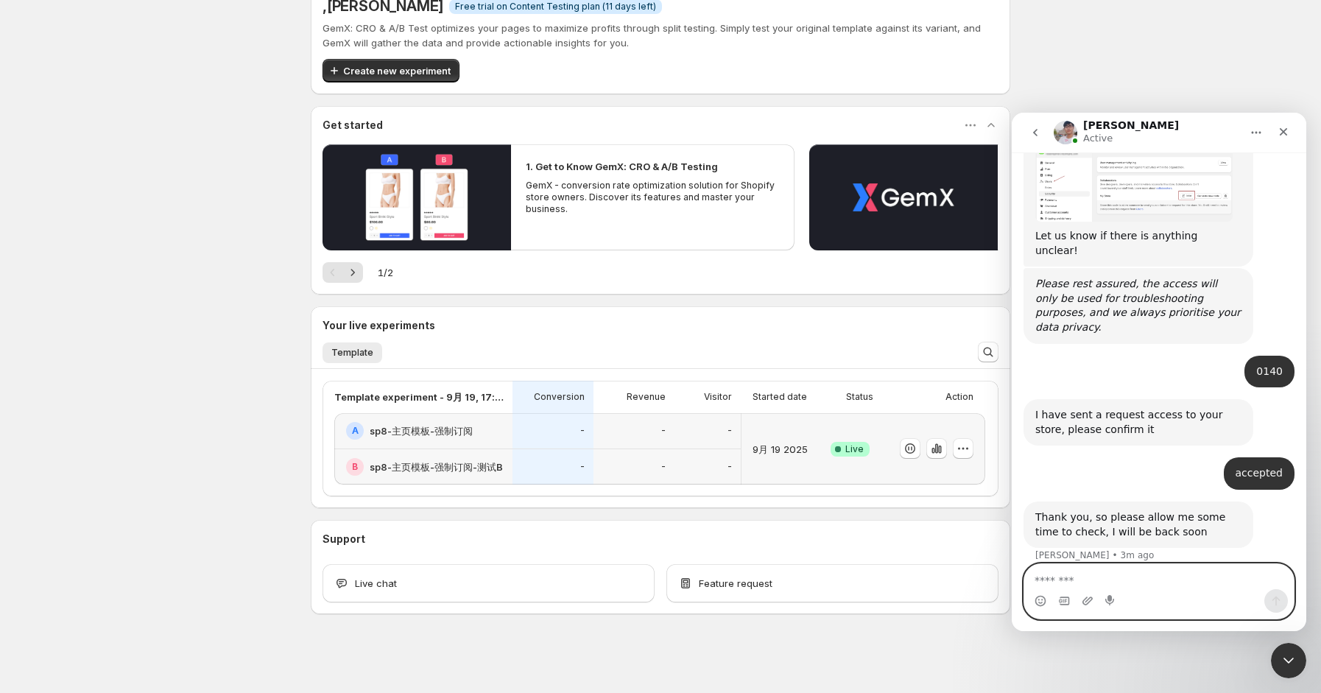
scroll to position [727, 0]
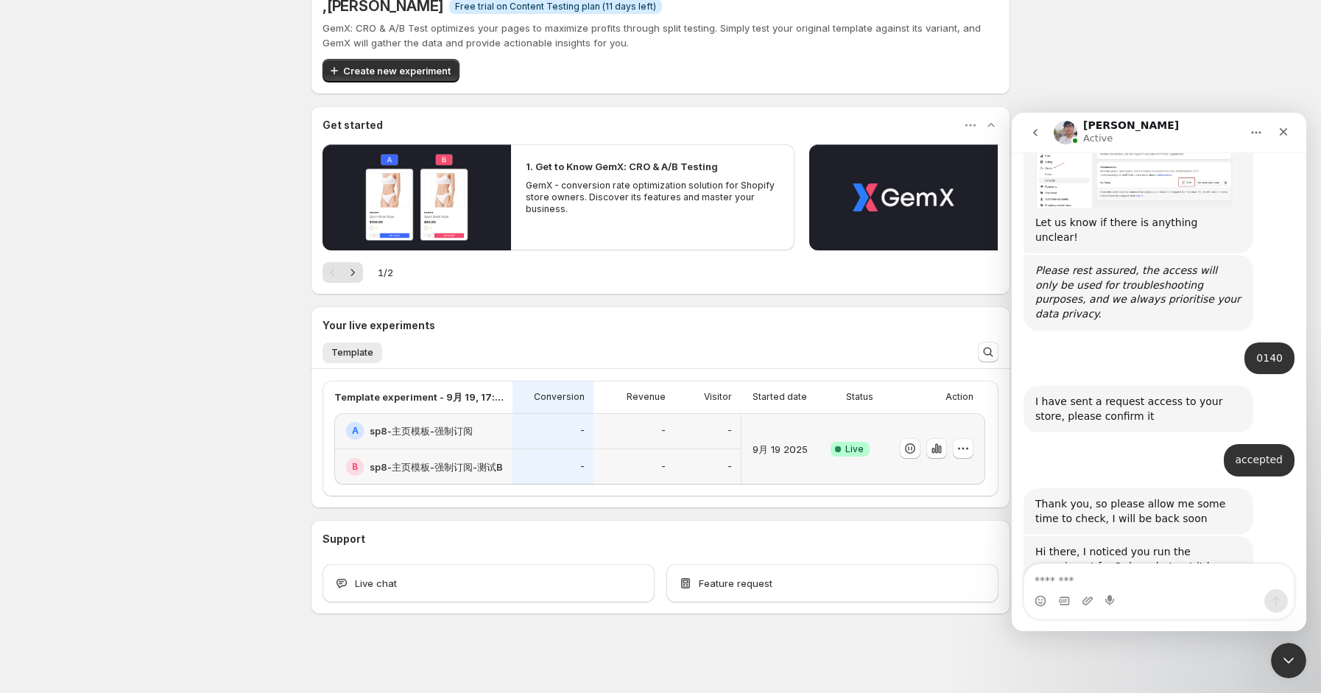
click at [1134, 545] on div "Hi there, I noticed you run the experiment for 2 days, but not it has not any d…" at bounding box center [1138, 566] width 206 height 43
click at [1080, 588] on textarea "Message…" at bounding box center [1159, 576] width 270 height 25
type textarea "****"
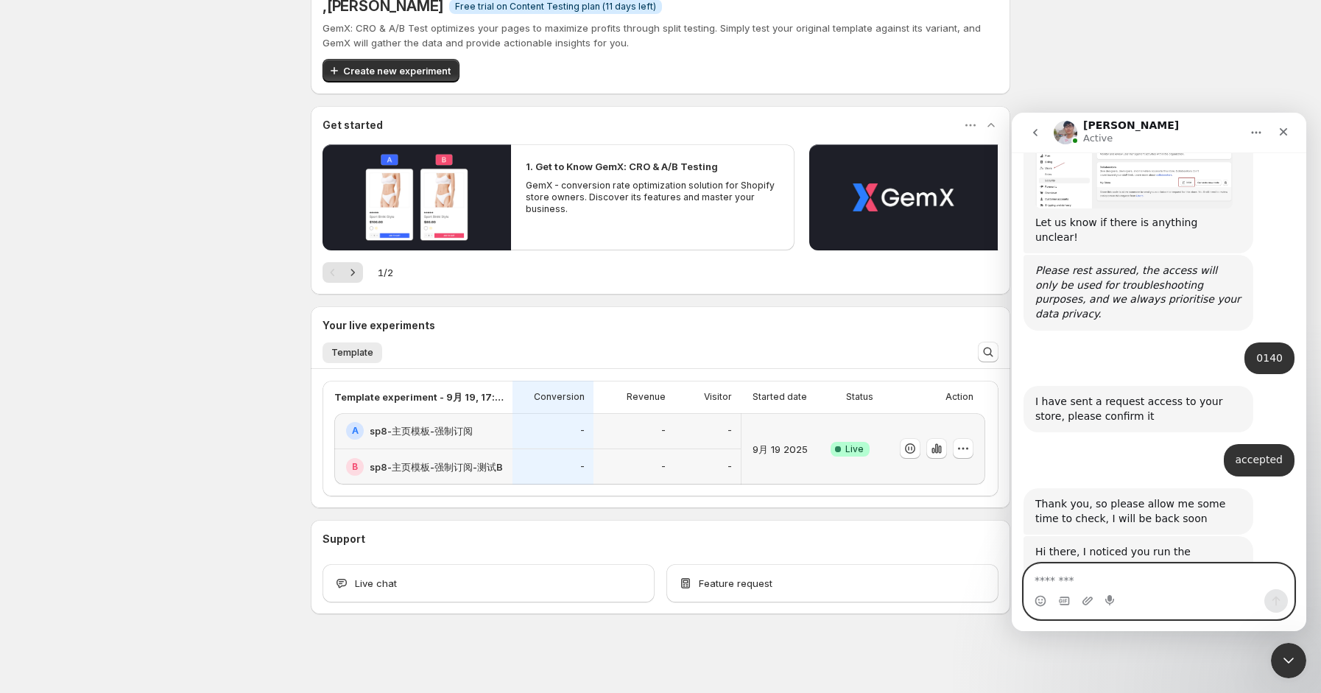
scroll to position [834, 0]
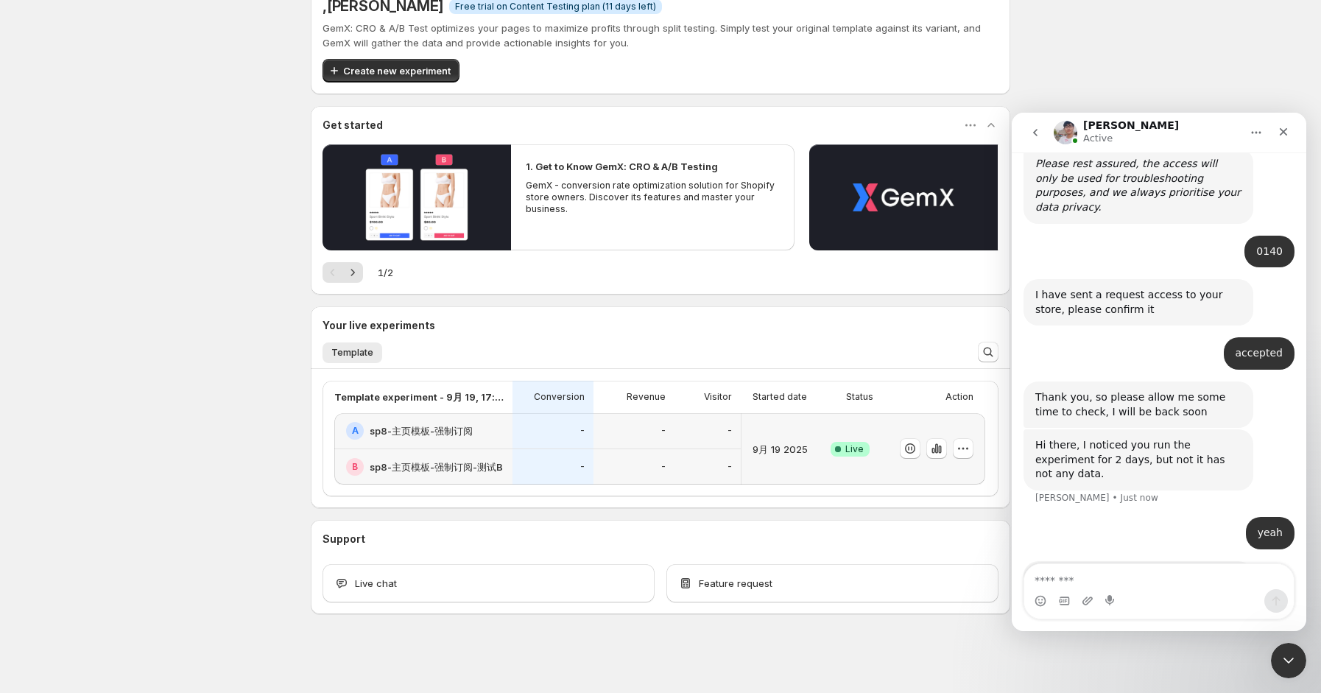
click at [1100, 570] on div "May I ask you a question, Did you use the experiment link to run ads" at bounding box center [1138, 584] width 206 height 29
click at [1089, 591] on div "Intercom messenger" at bounding box center [1088, 601] width 12 height 24
click at [1085, 579] on textarea "Message…" at bounding box center [1159, 576] width 270 height 25
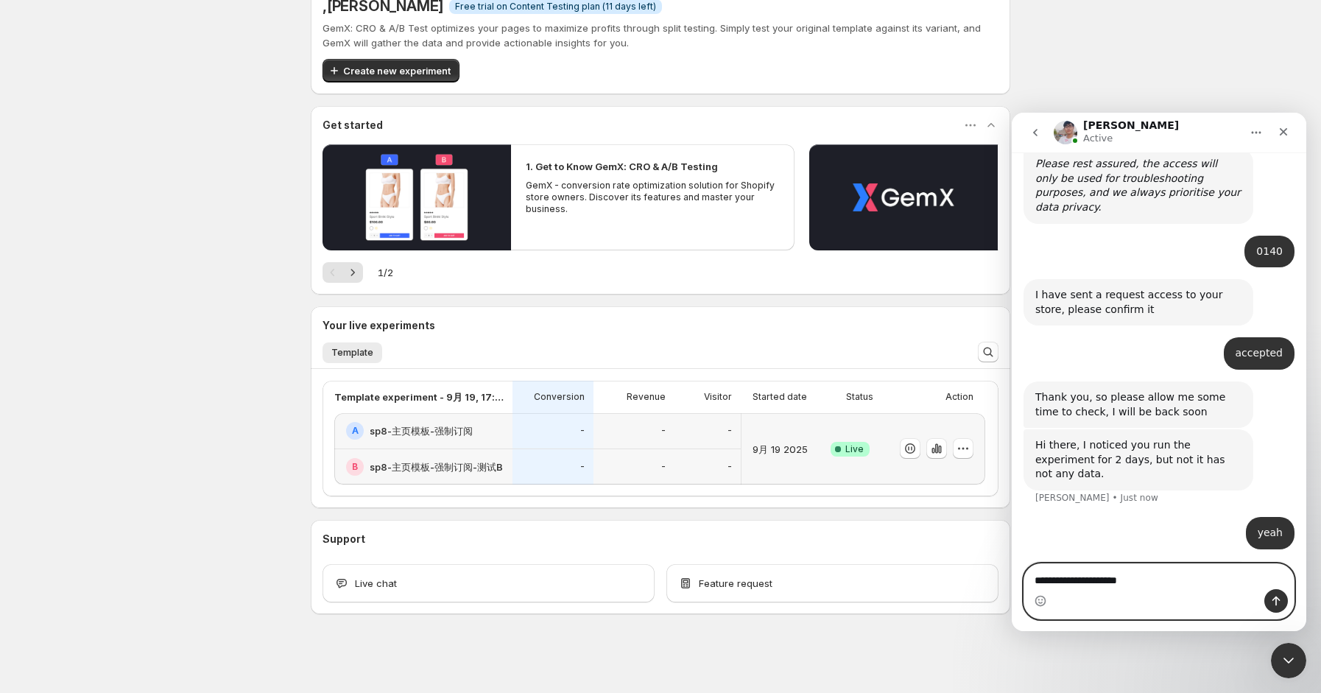
type textarea "**********"
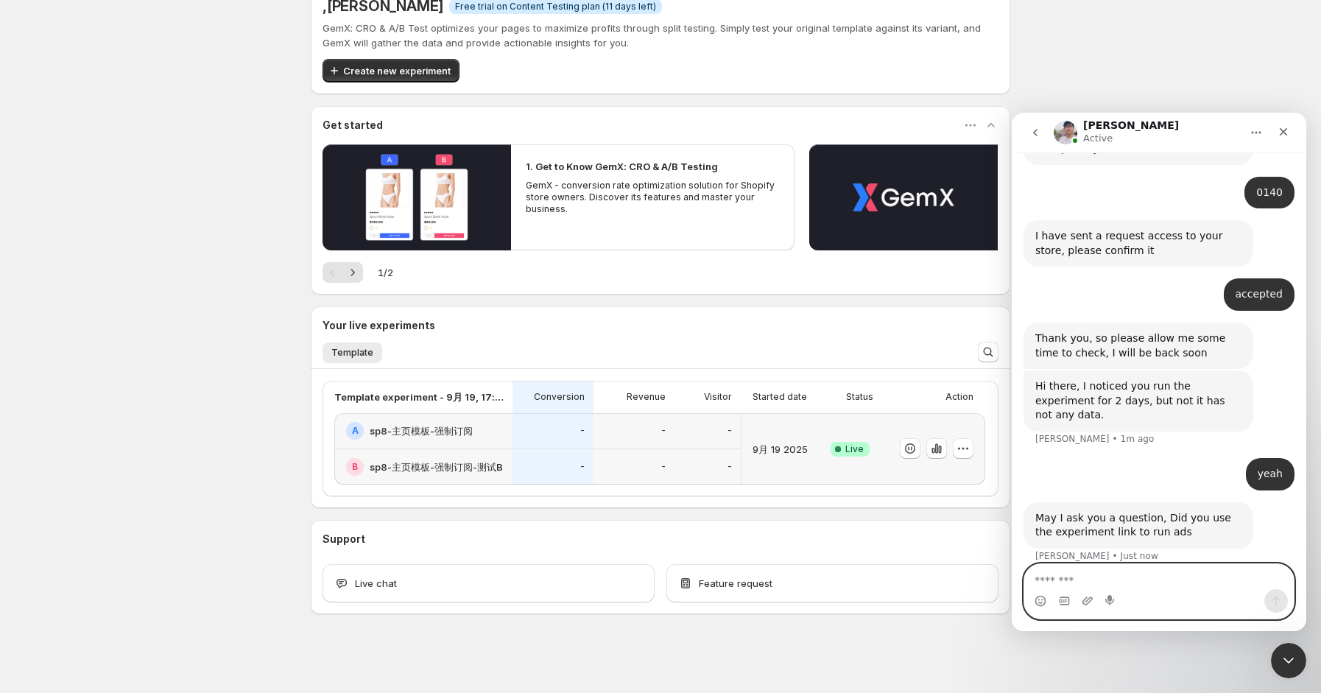
scroll to position [893, 0]
click at [962, 448] on icon "button" at bounding box center [963, 448] width 15 height 15
click at [812, 468] on div "9月 19 2025" at bounding box center [779, 449] width 65 height 54
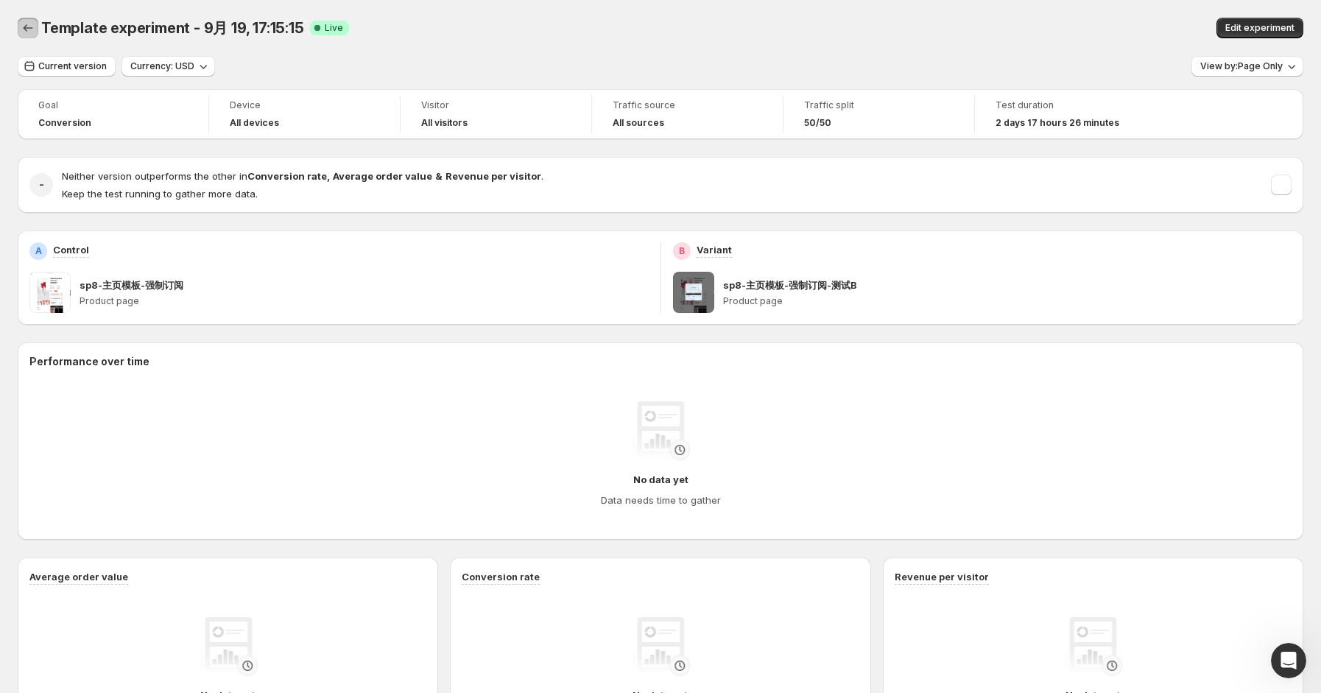
click at [33, 30] on icon "Back" at bounding box center [28, 28] width 15 height 15
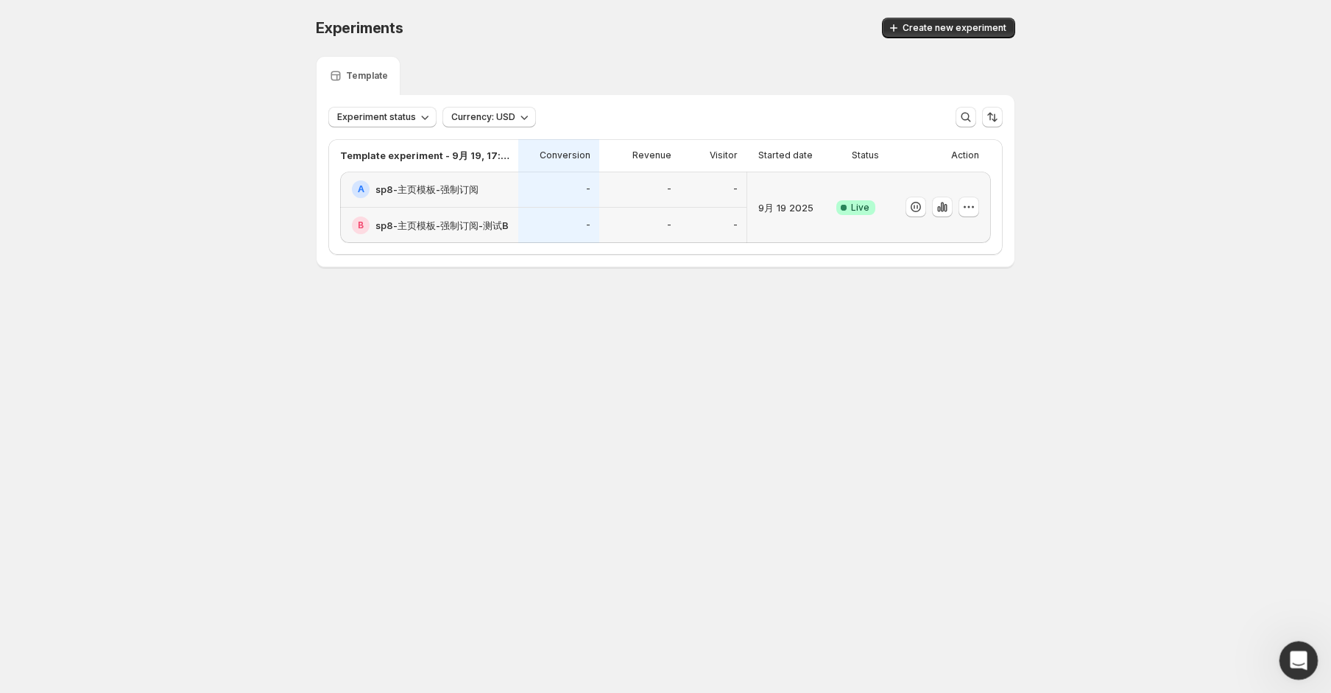
click at [1297, 661] on icon "Open Intercom Messenger" at bounding box center [1297, 659] width 24 height 24
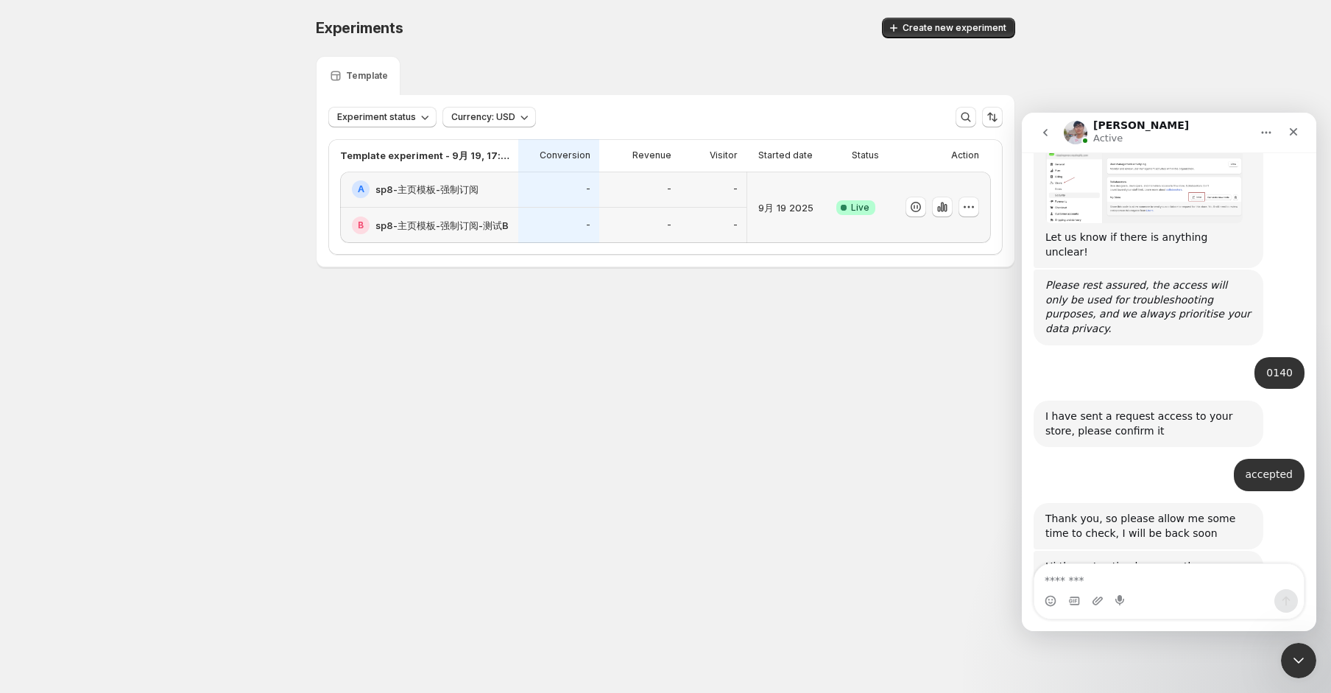
scroll to position [879, 0]
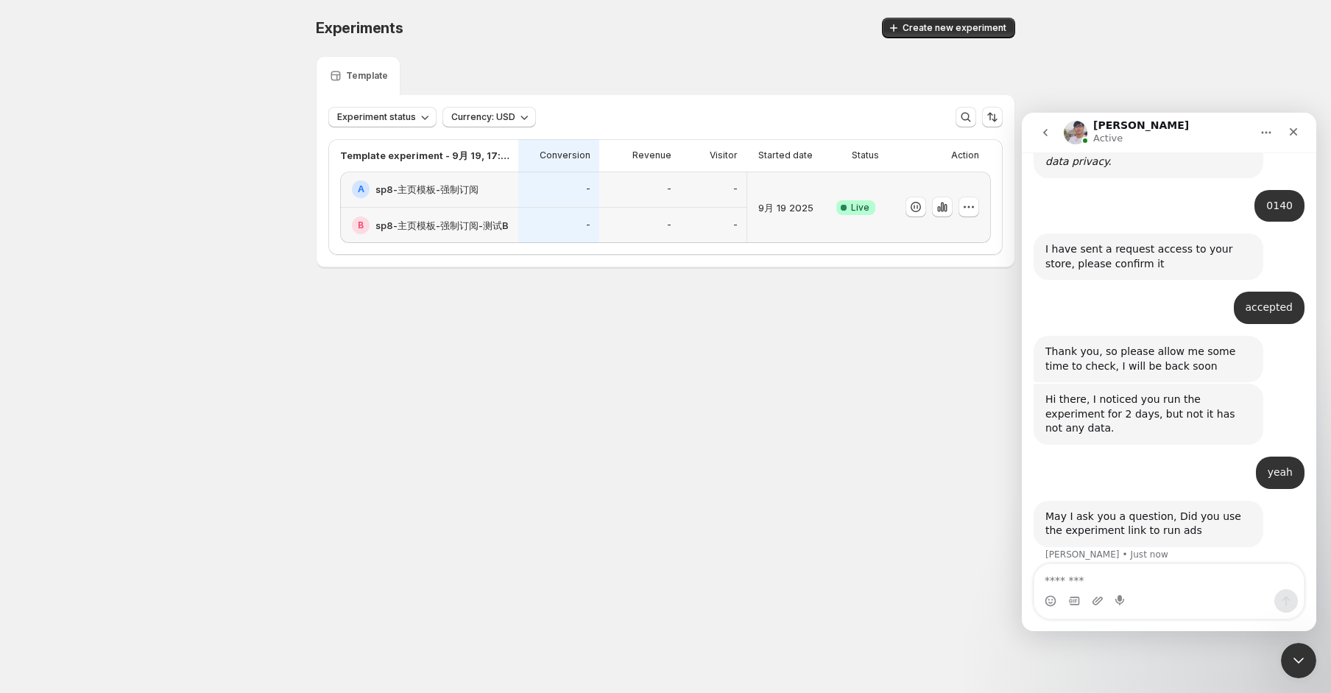
click at [1122, 569] on textarea "Message…" at bounding box center [1170, 576] width 270 height 25
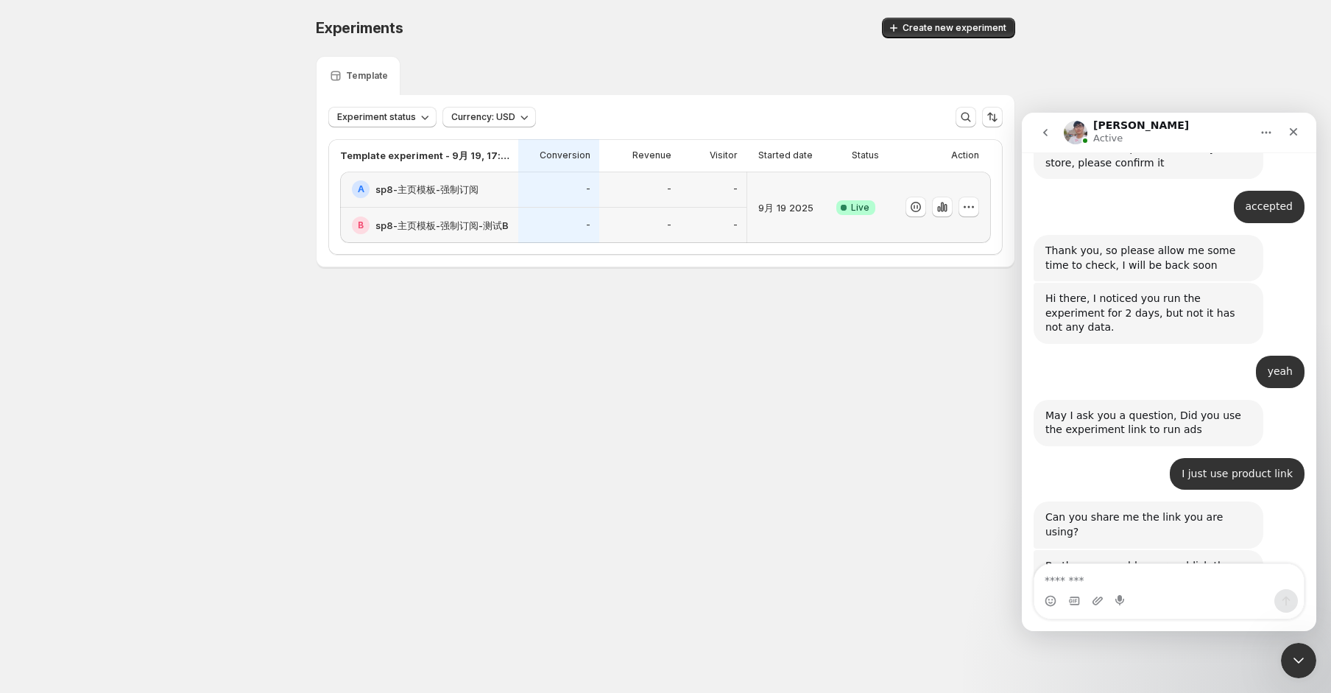
scroll to position [1133, 0]
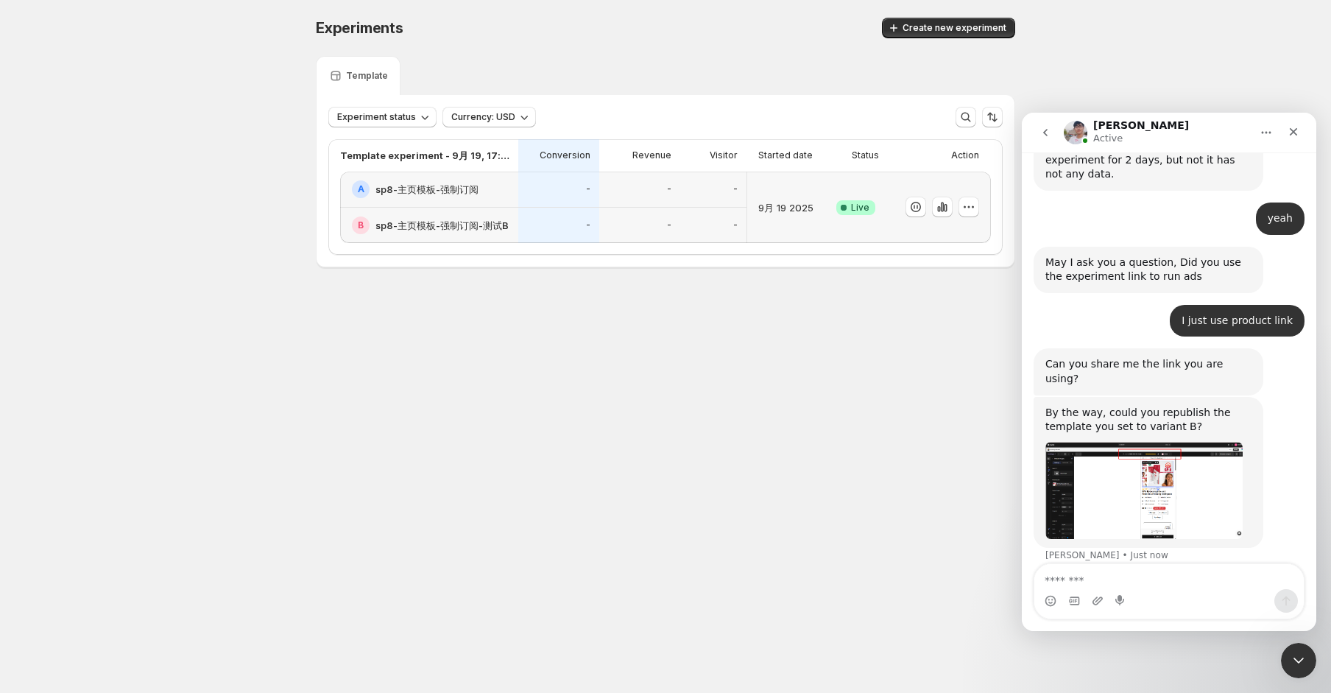
click at [1176, 442] on img "Antony says…" at bounding box center [1144, 491] width 197 height 98
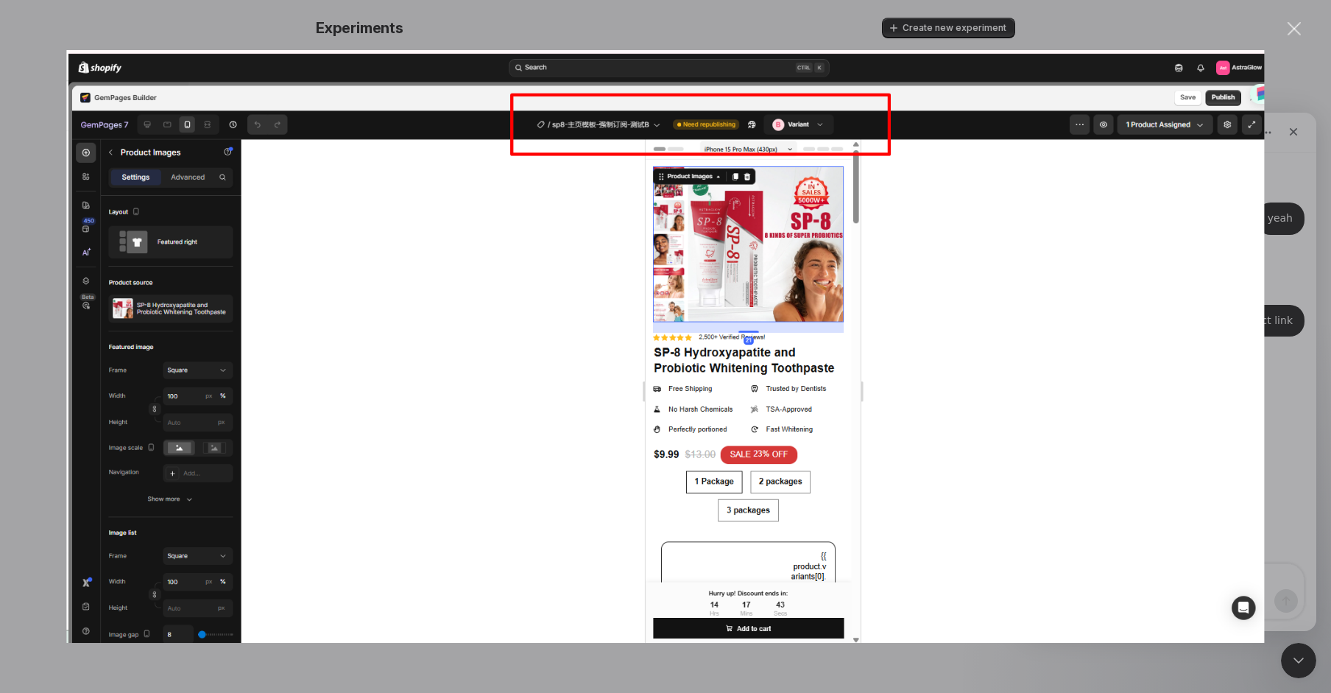
click at [1294, 29] on div "Close" at bounding box center [1295, 29] width 14 height 14
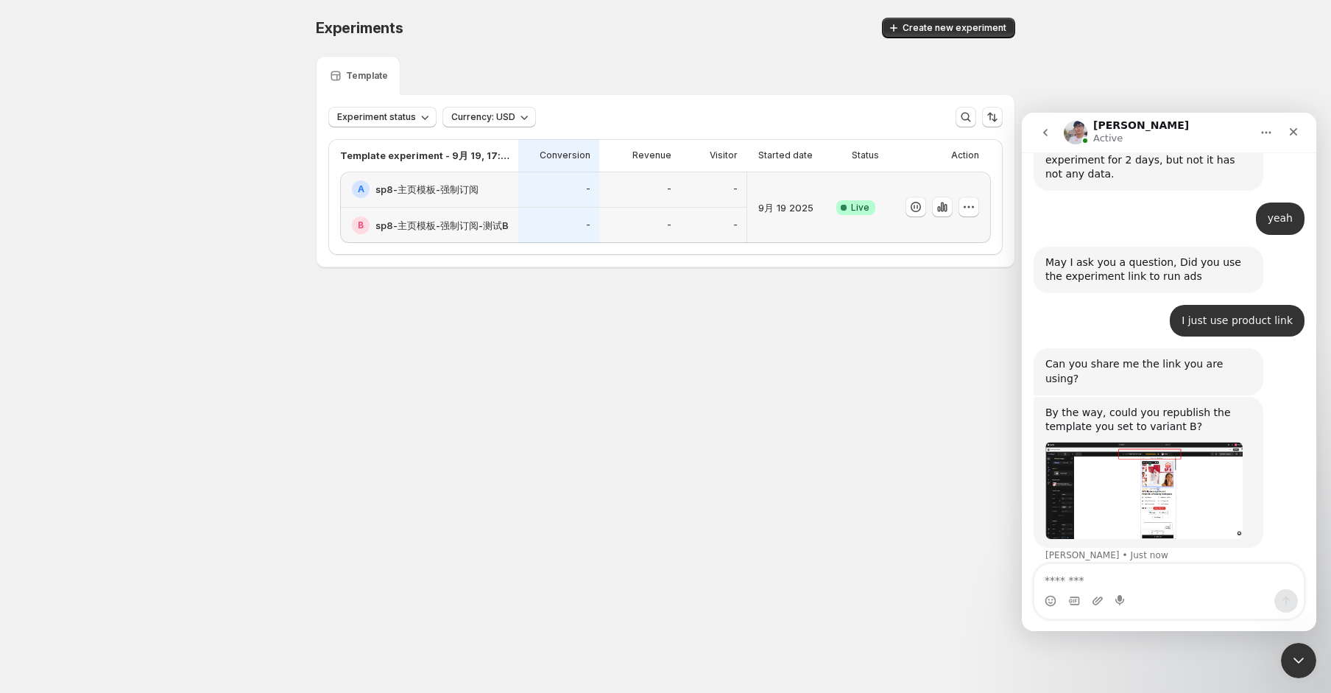
scroll to position [1076, 0]
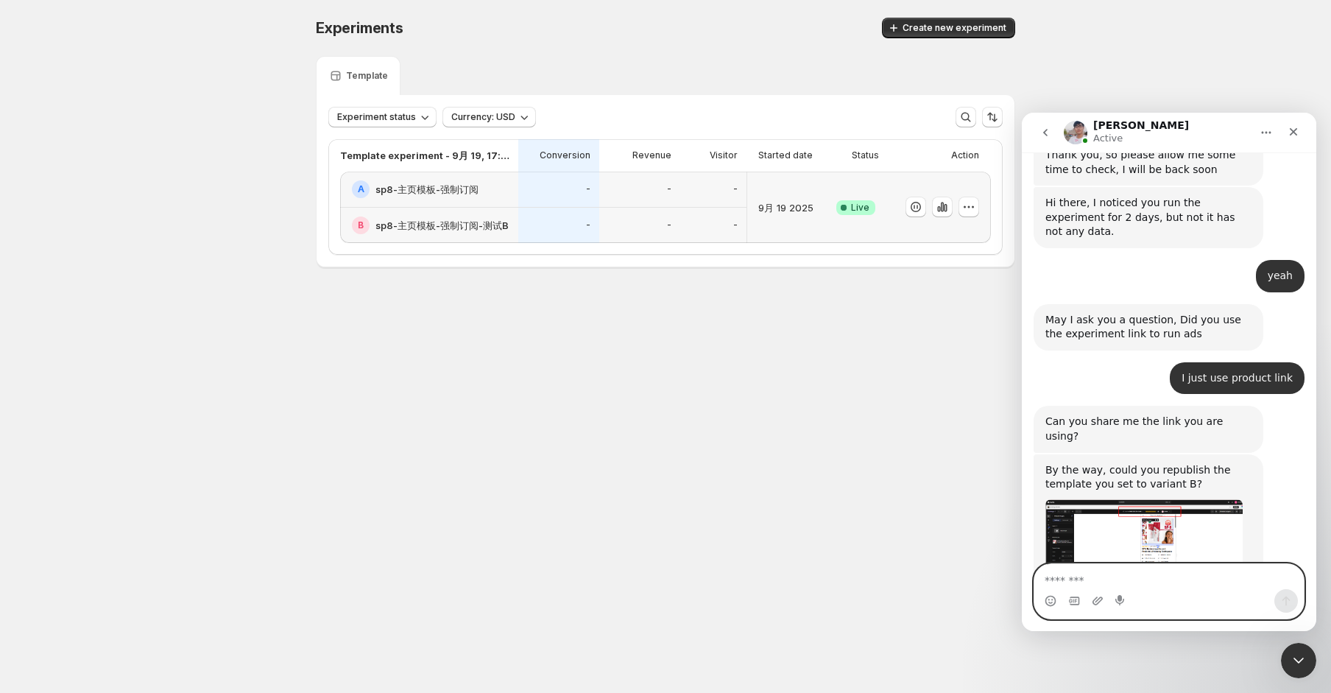
click at [1141, 584] on textarea "Message…" at bounding box center [1170, 576] width 270 height 25
type textarea "**********"
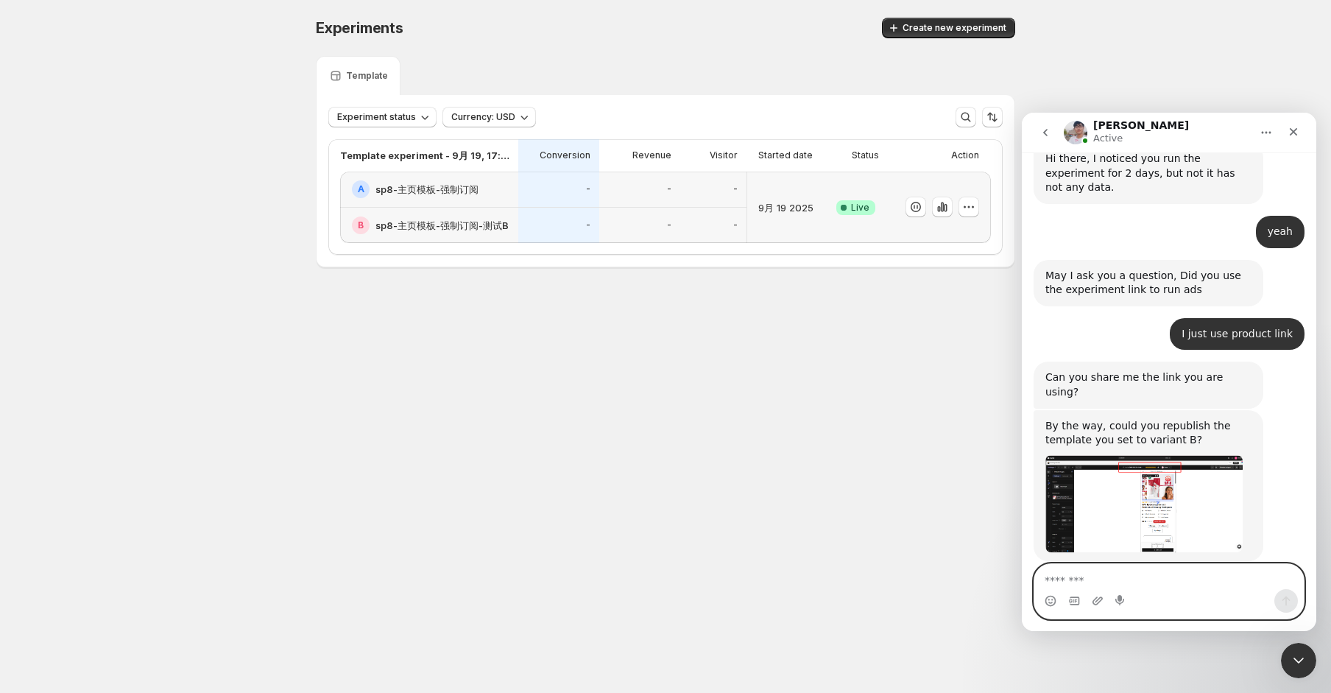
paste textarea "**********"
type textarea "**********"
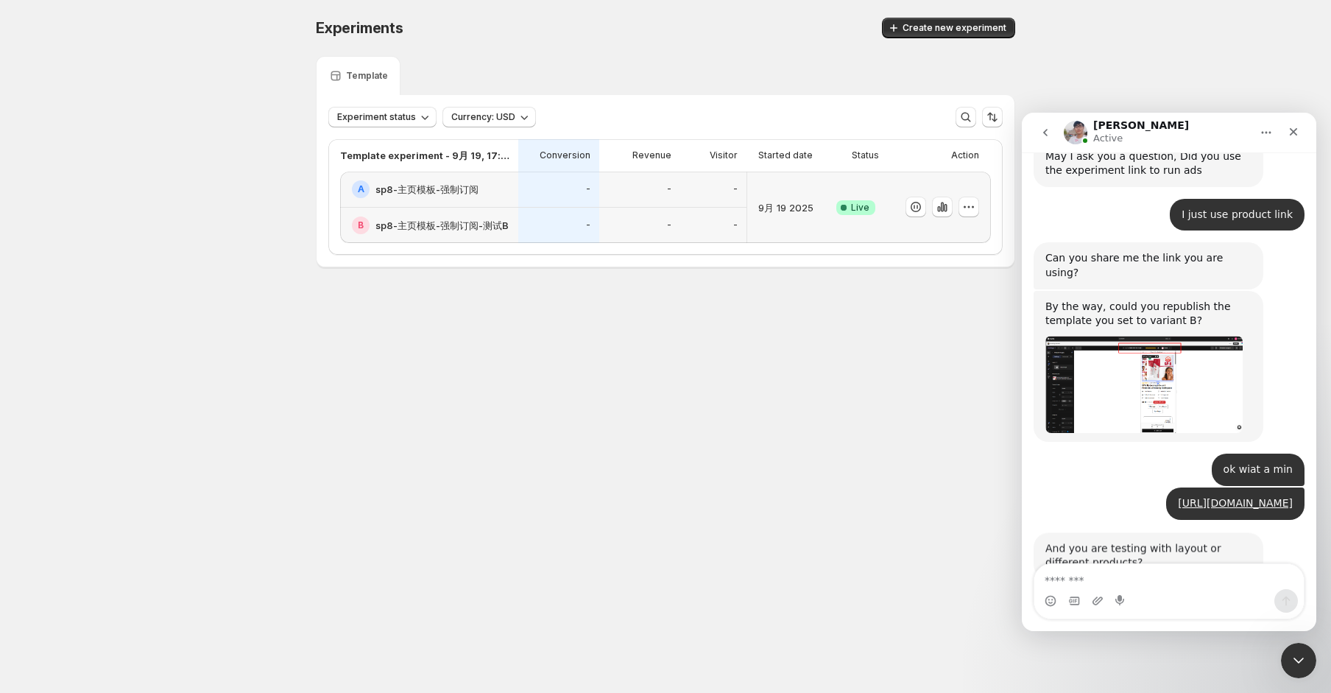
scroll to position [1298, 0]
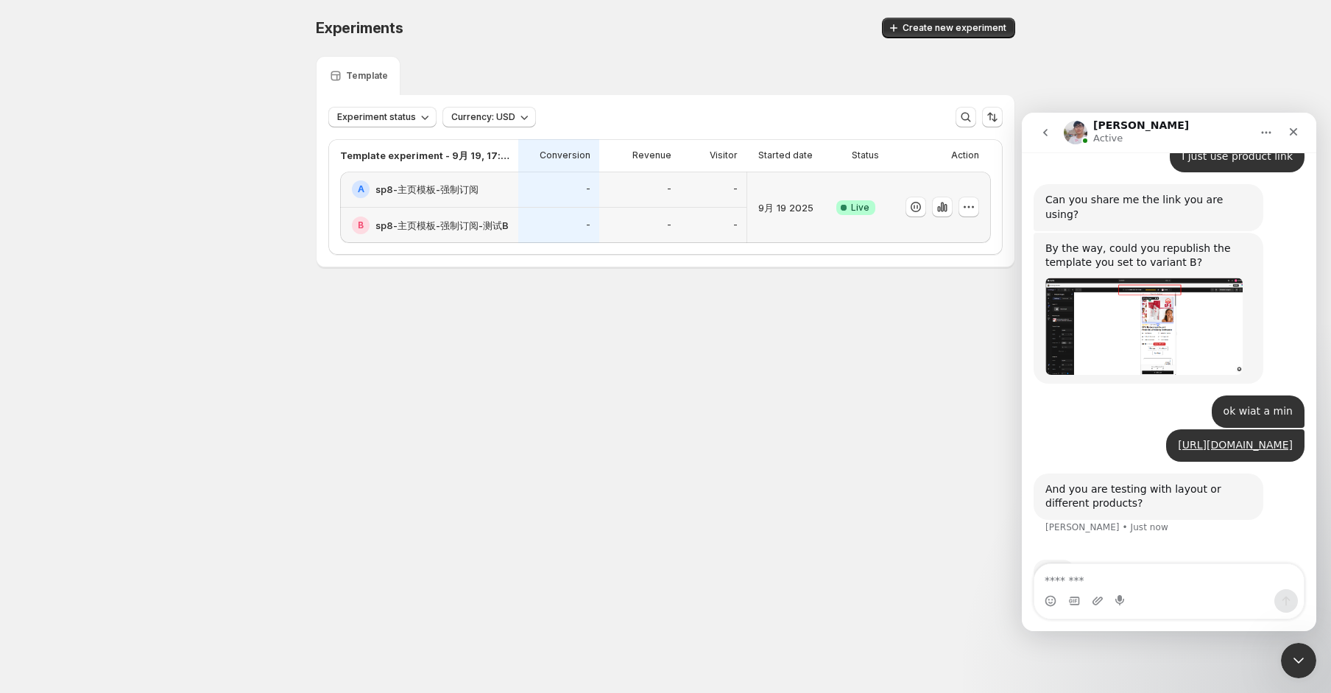
click at [1104, 482] on div "And you are testing with layout or different products?" at bounding box center [1149, 496] width 206 height 29
copy div "And you are testing with layout or different products?"
click at [1152, 482] on div "And you are testing with layout or different products?" at bounding box center [1149, 496] width 206 height 29
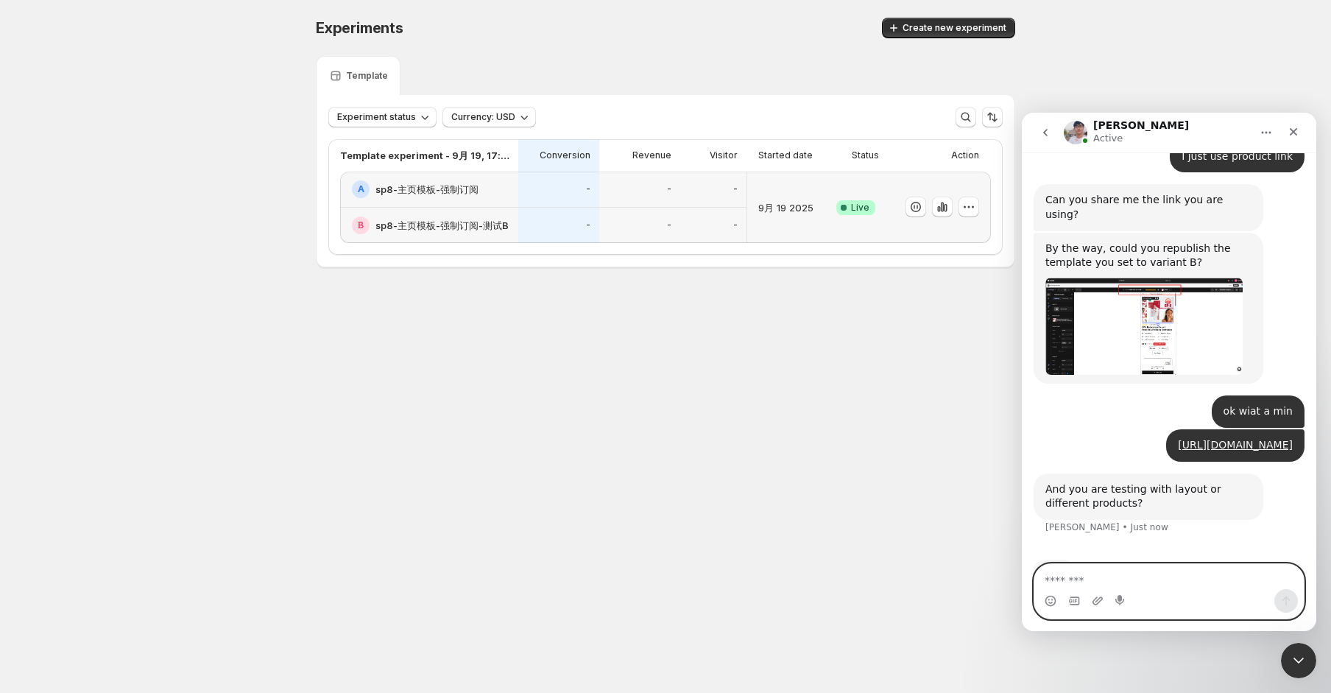
click at [1090, 568] on textarea "Message…" at bounding box center [1170, 576] width 270 height 25
type textarea "****"
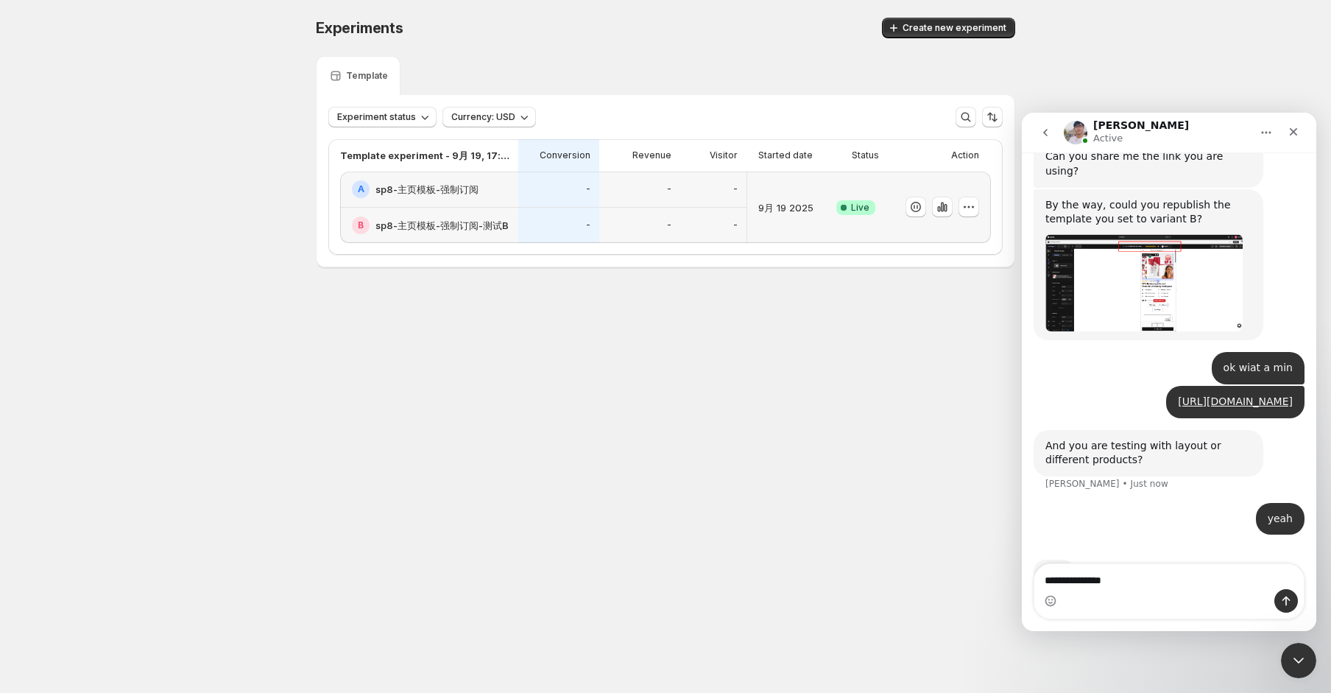
click at [1184, 439] on div "And you are testing with layout or different products?" at bounding box center [1149, 453] width 206 height 29
copy div "layout"
click at [1144, 587] on textarea "**********" at bounding box center [1170, 576] width 270 height 25
paste textarea "*******"
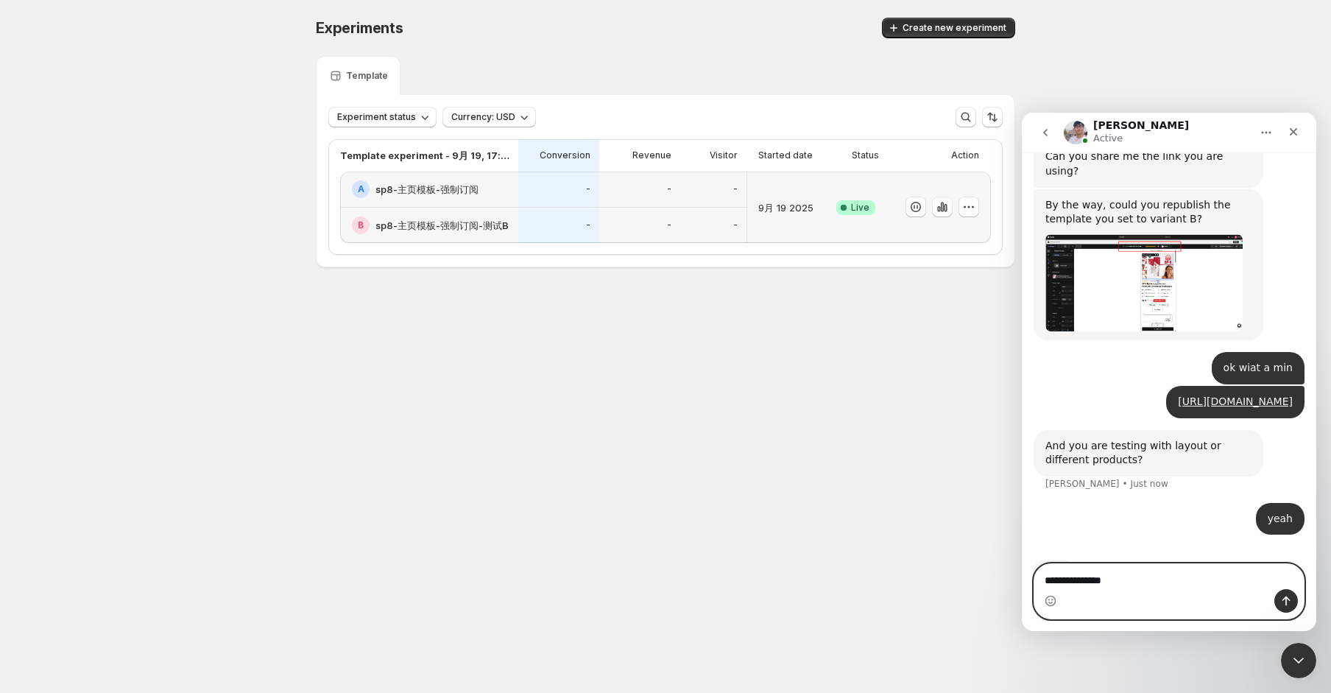
type textarea "**********"
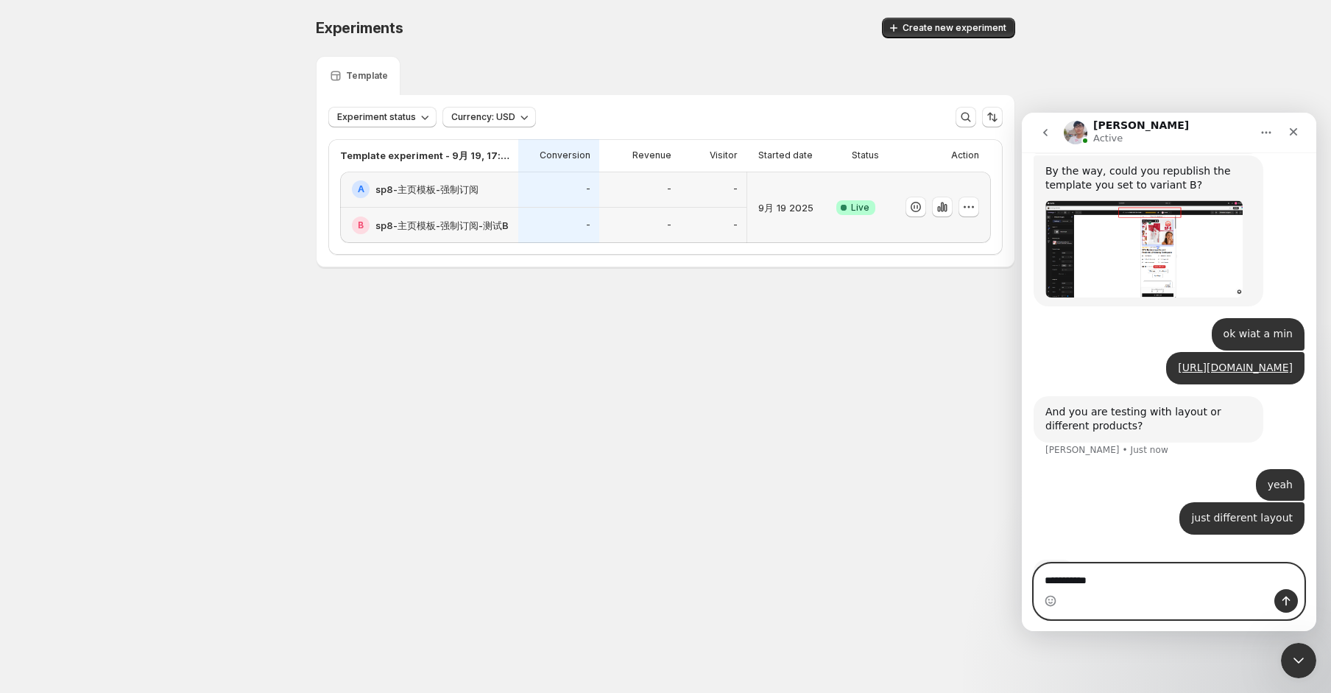
type textarea "**********"
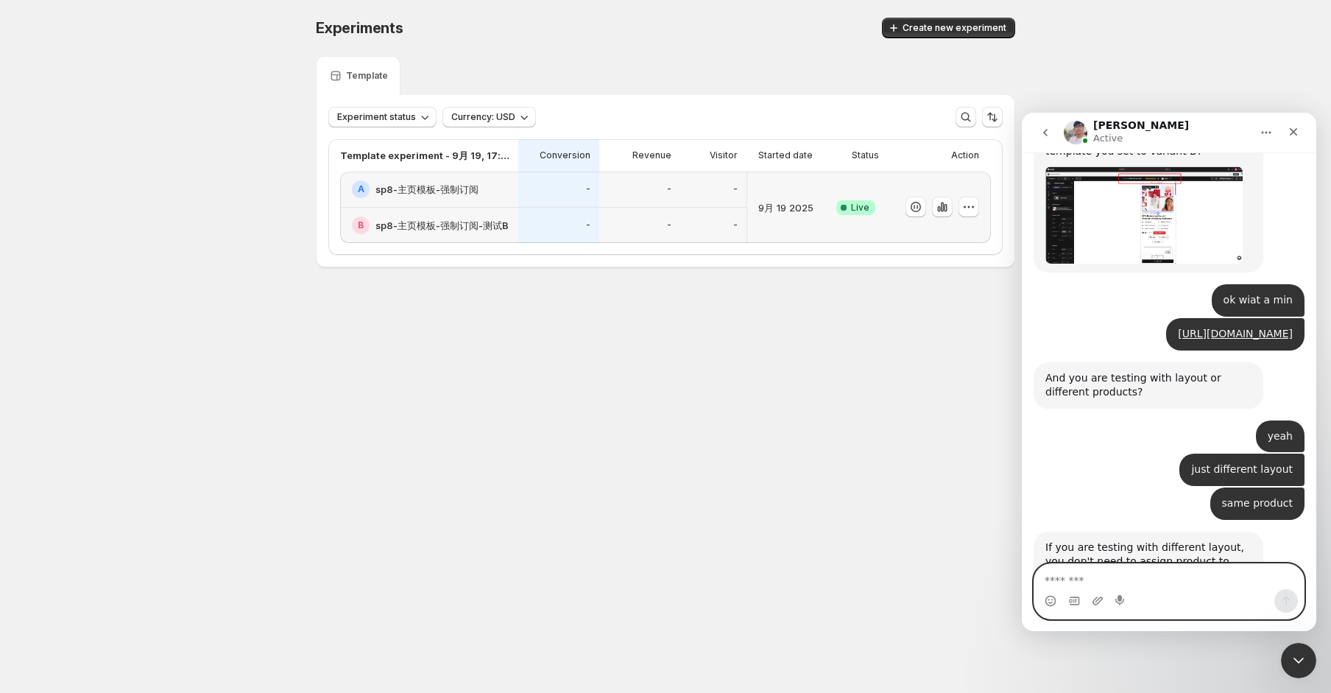
scroll to position [1545, 0]
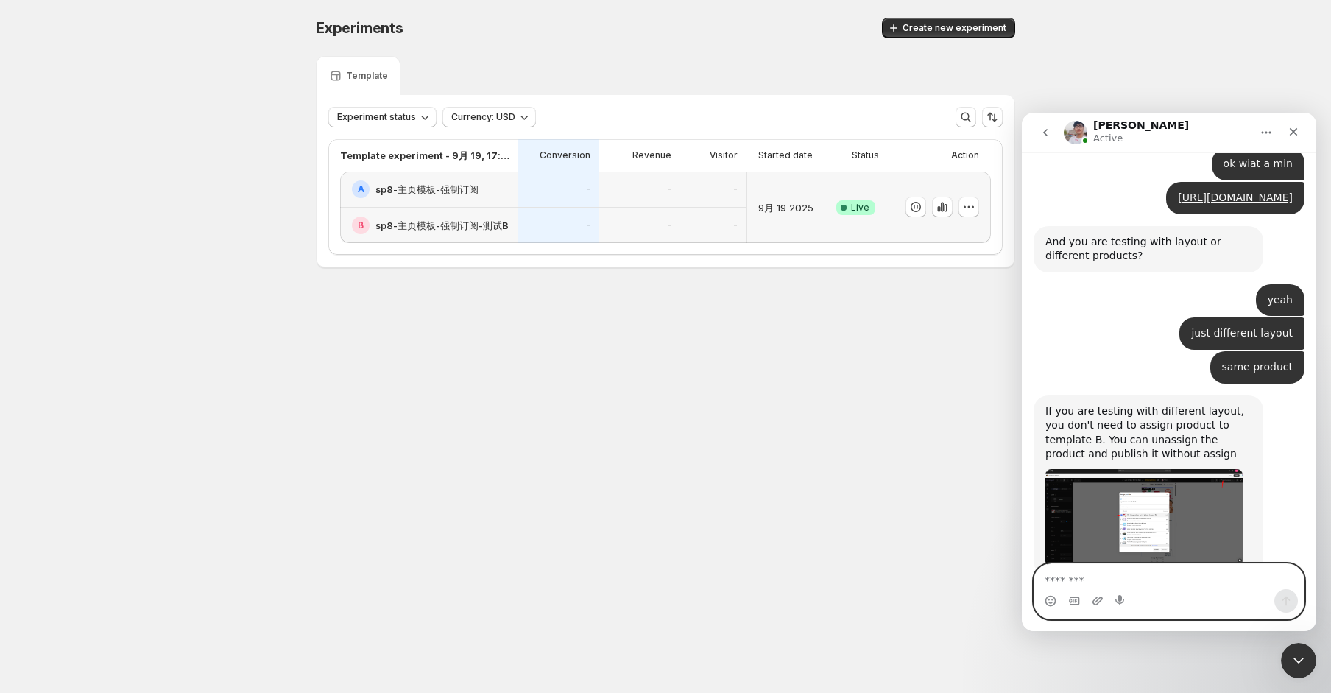
click at [1101, 569] on textarea "Message…" at bounding box center [1170, 576] width 270 height 25
type textarea "**"
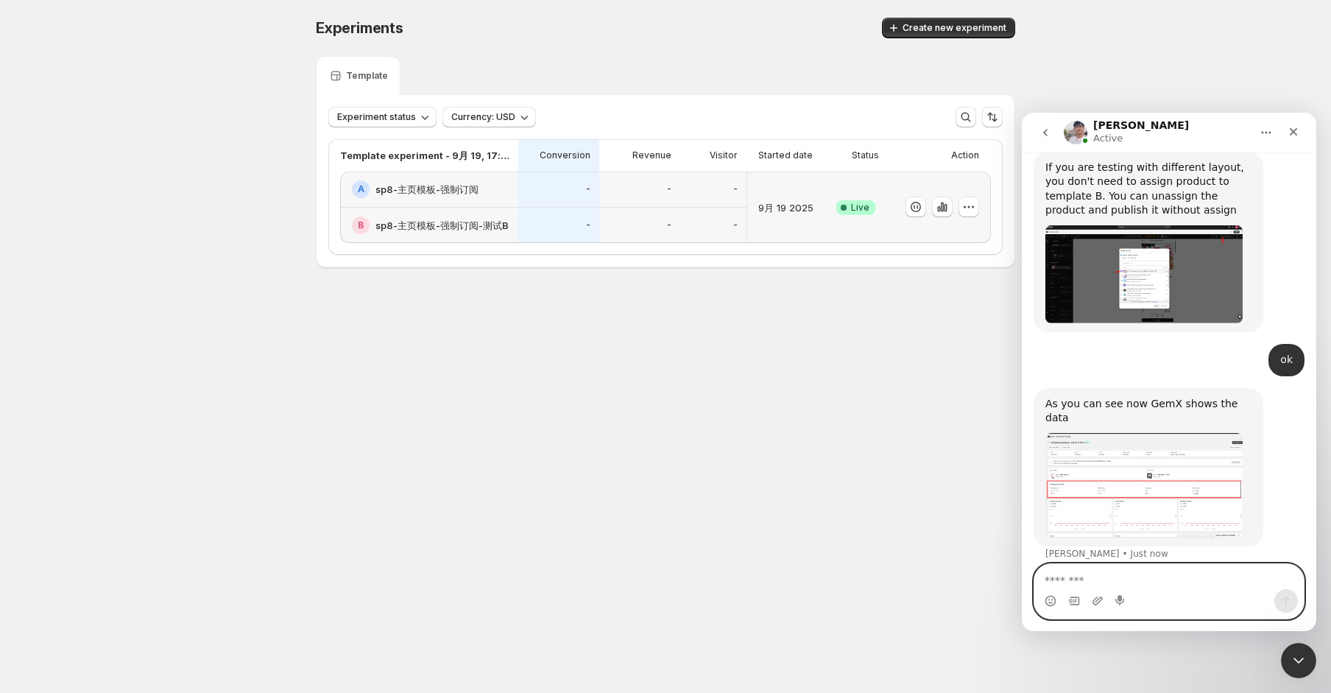
scroll to position [1816, 0]
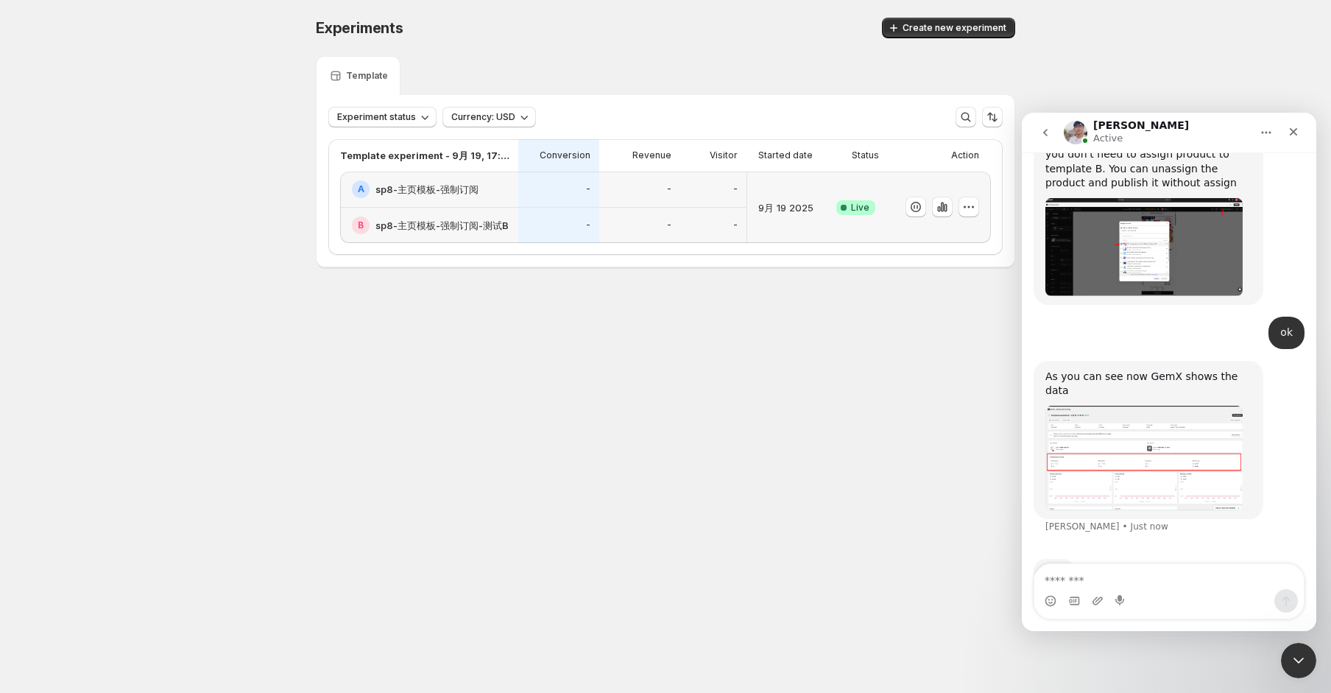
click at [1167, 429] on img "Antony says…" at bounding box center [1144, 458] width 197 height 105
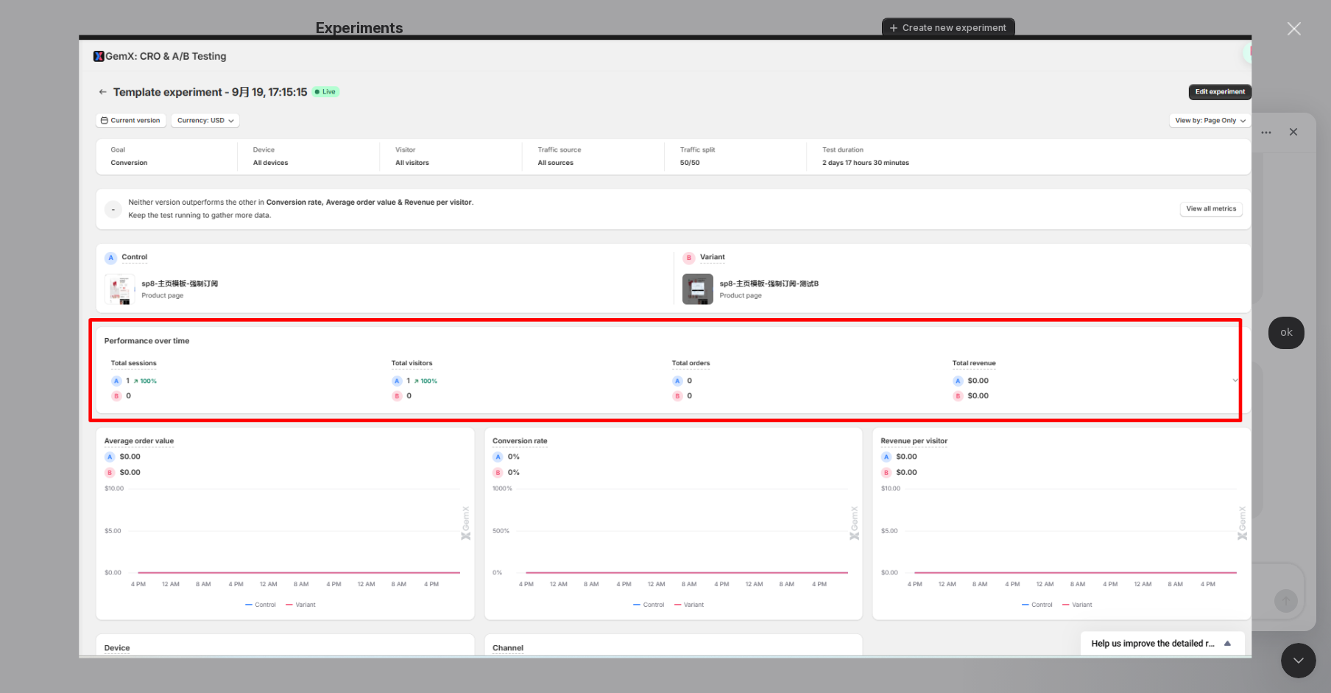
scroll to position [0, 0]
click at [1289, 29] on div "Close" at bounding box center [1295, 29] width 14 height 14
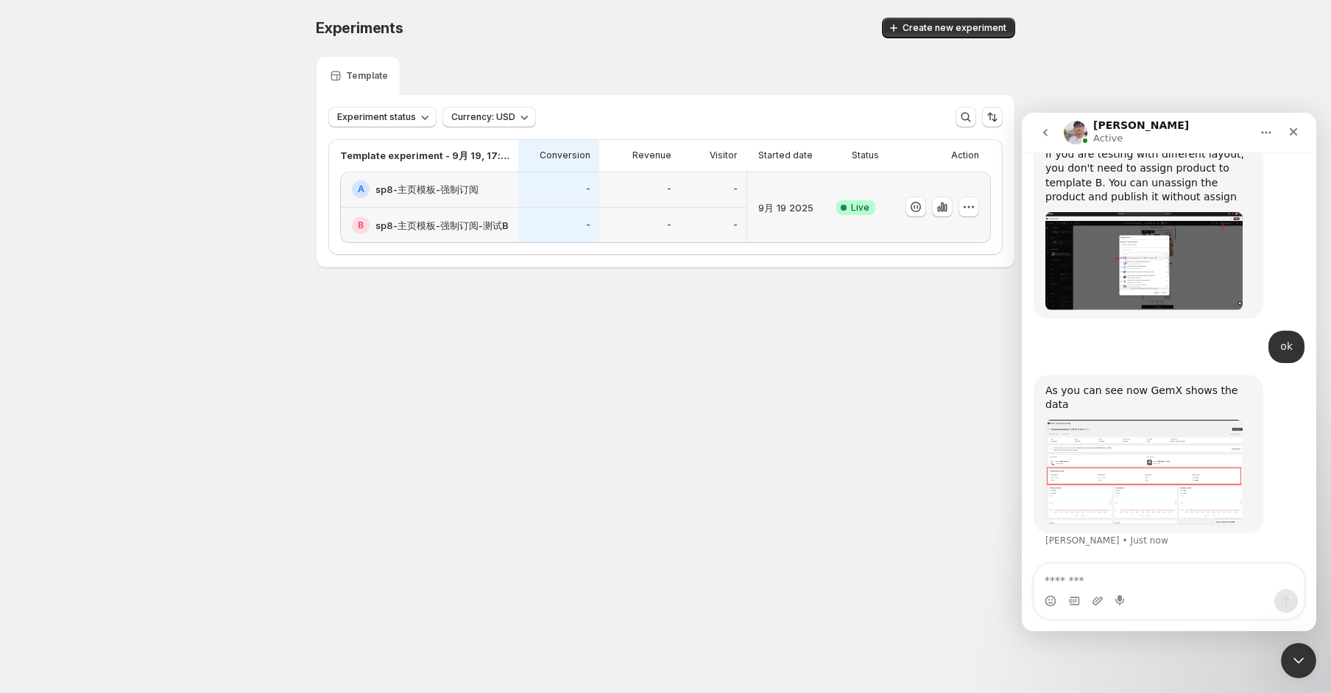
scroll to position [1759, 0]
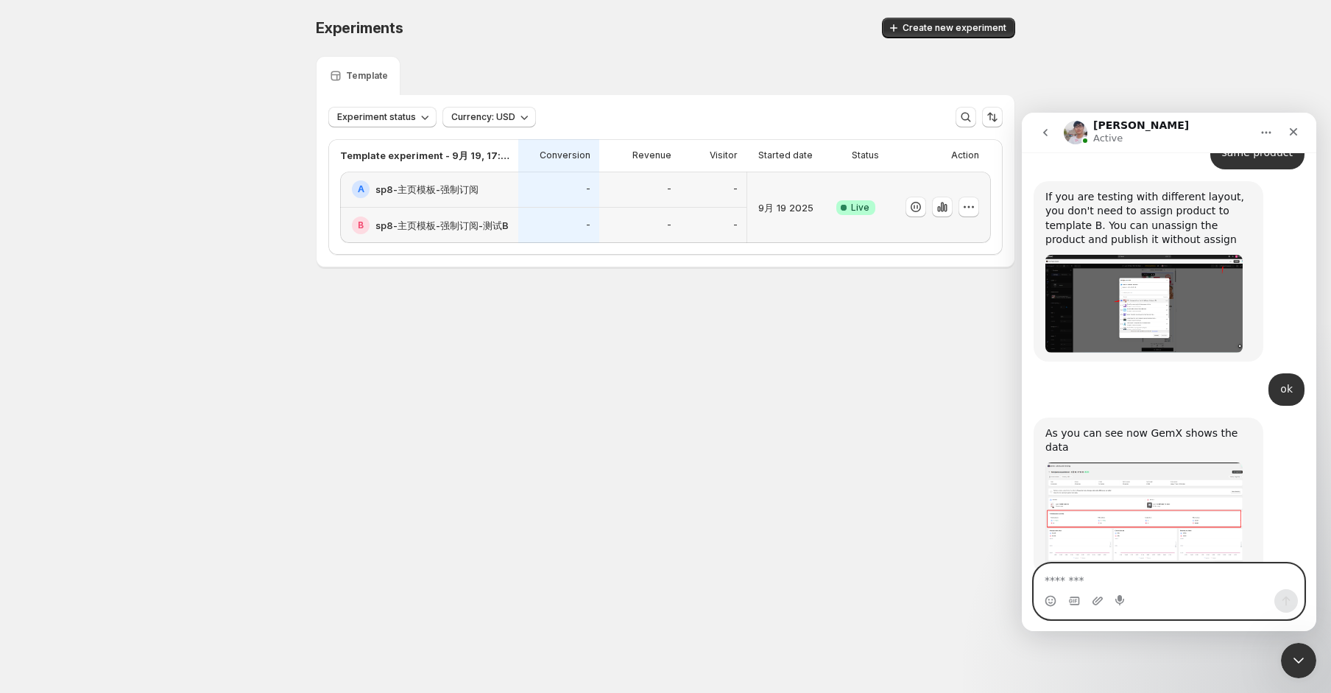
click at [1126, 572] on textarea "Message…" at bounding box center [1170, 576] width 270 height 25
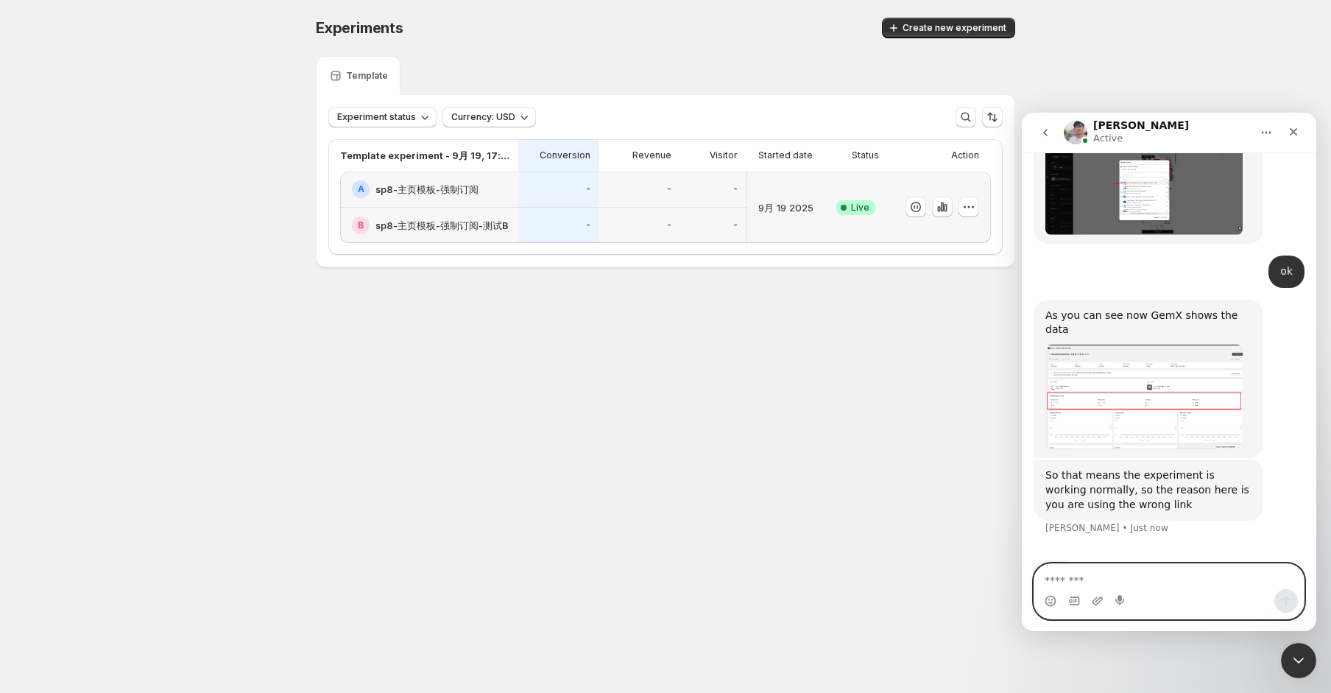
scroll to position [1878, 0]
click at [1127, 468] on div "So that means the experiment is working normally, so the reason here is you are…" at bounding box center [1149, 489] width 206 height 43
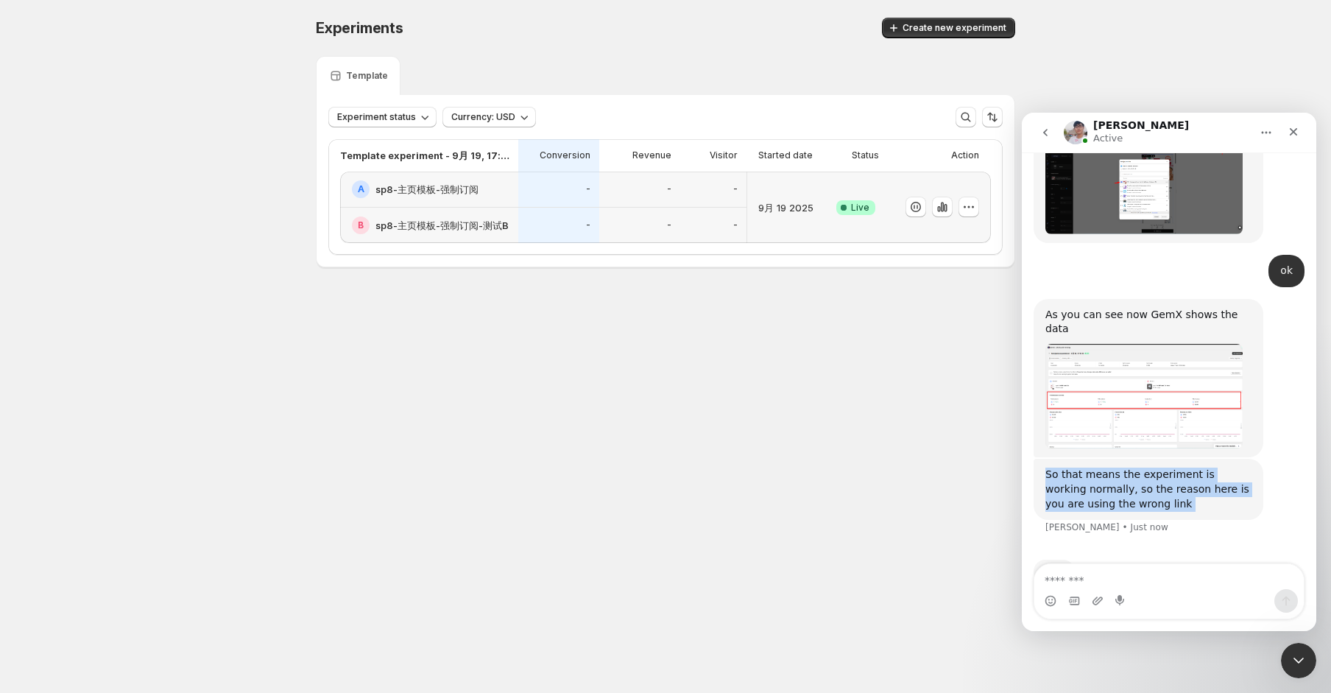
click at [1127, 468] on div "So that means the experiment is working normally, so the reason here is you are…" at bounding box center [1149, 489] width 206 height 43
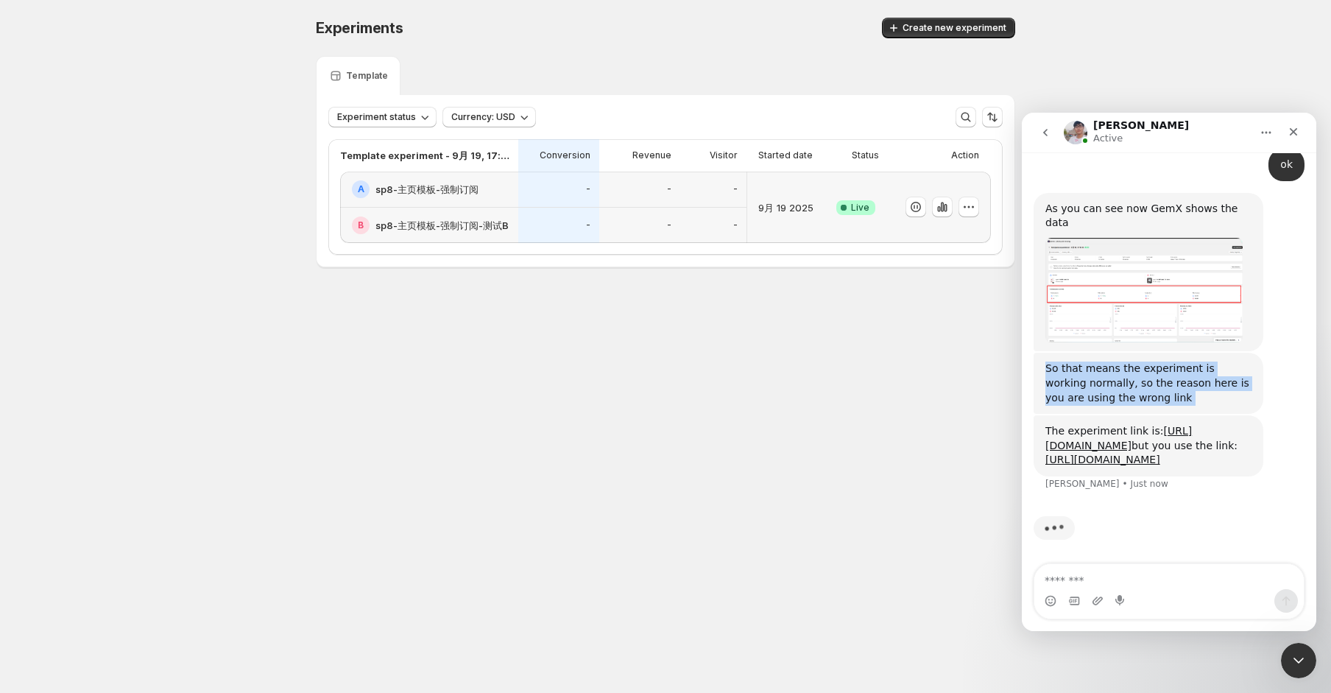
scroll to position [2027, 0]
click at [1178, 469] on div "The experiment link is: https://r7bkic-g6.myshopify.com/products/astraglow-sp-8…" at bounding box center [1149, 445] width 230 height 61
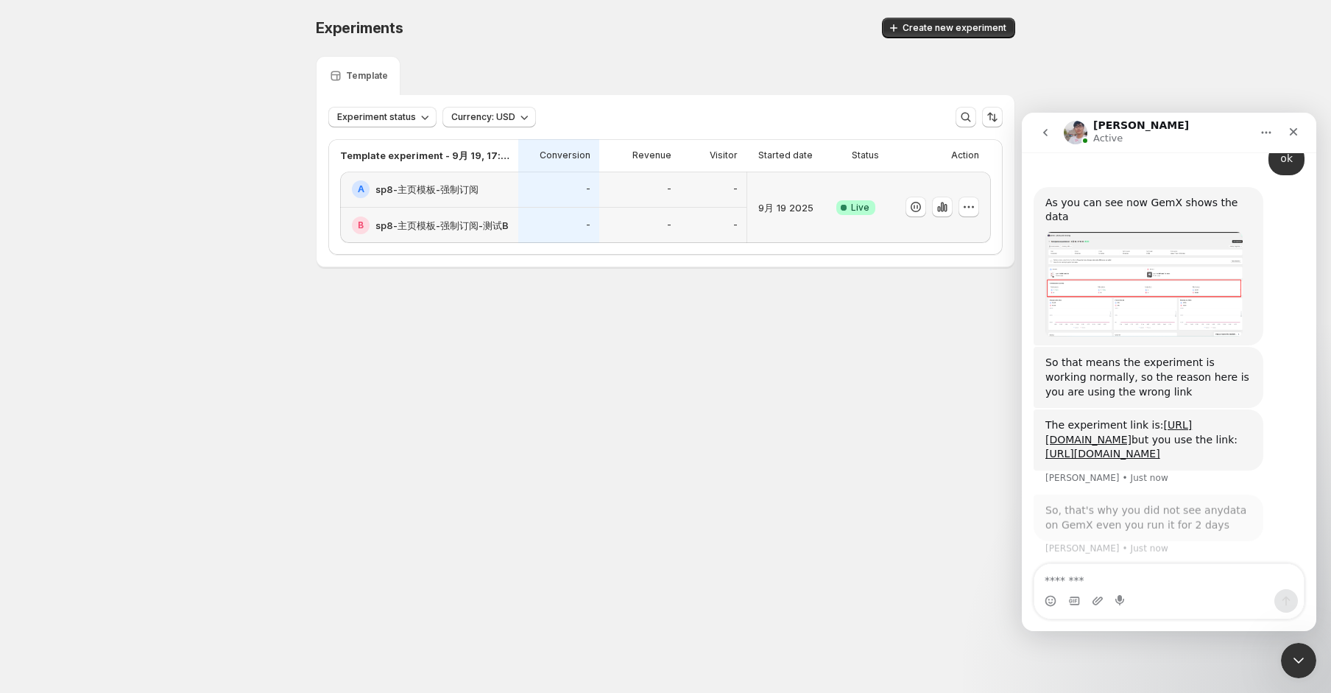
scroll to position [2033, 0]
click at [1144, 515] on div "So, that's why you did not see anydata on GemX even you run it for 2 days" at bounding box center [1149, 510] width 206 height 29
click at [1176, 487] on div "So, that's why you did not see anydata on GemX even you run it for 2 days Anton…" at bounding box center [1149, 510] width 230 height 46
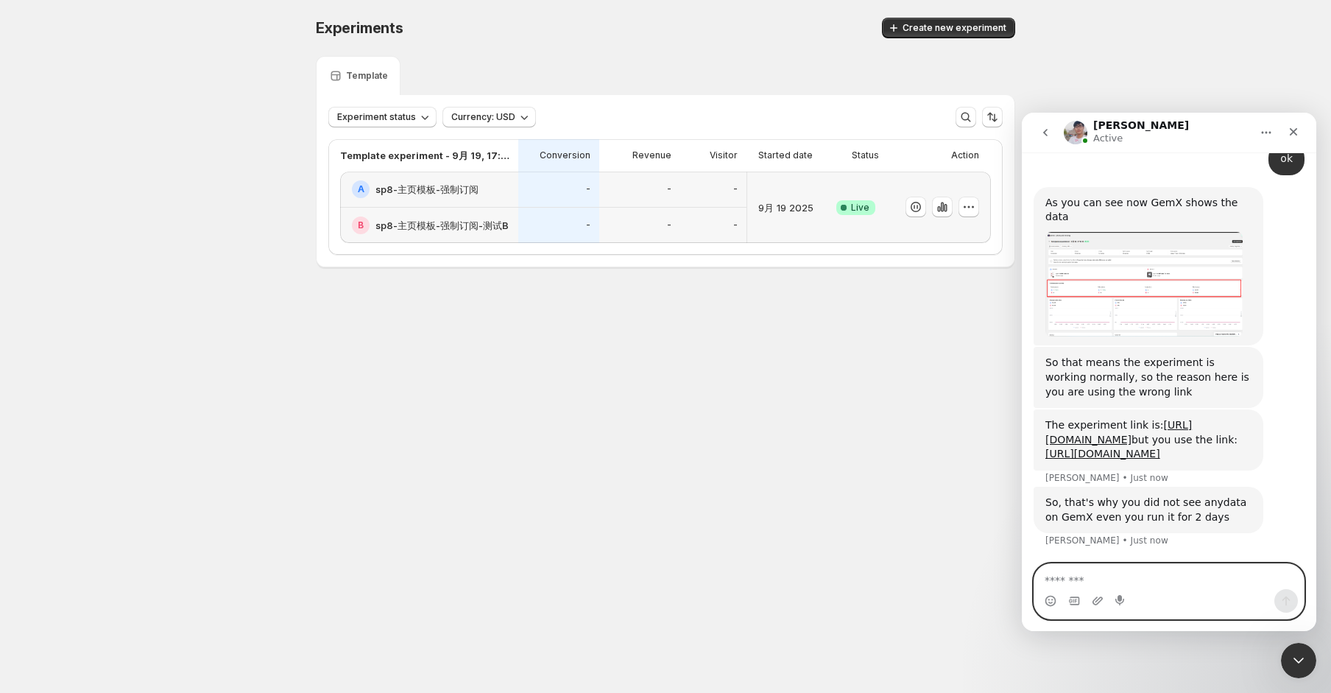
click at [1082, 580] on textarea "Message…" at bounding box center [1170, 576] width 270 height 25
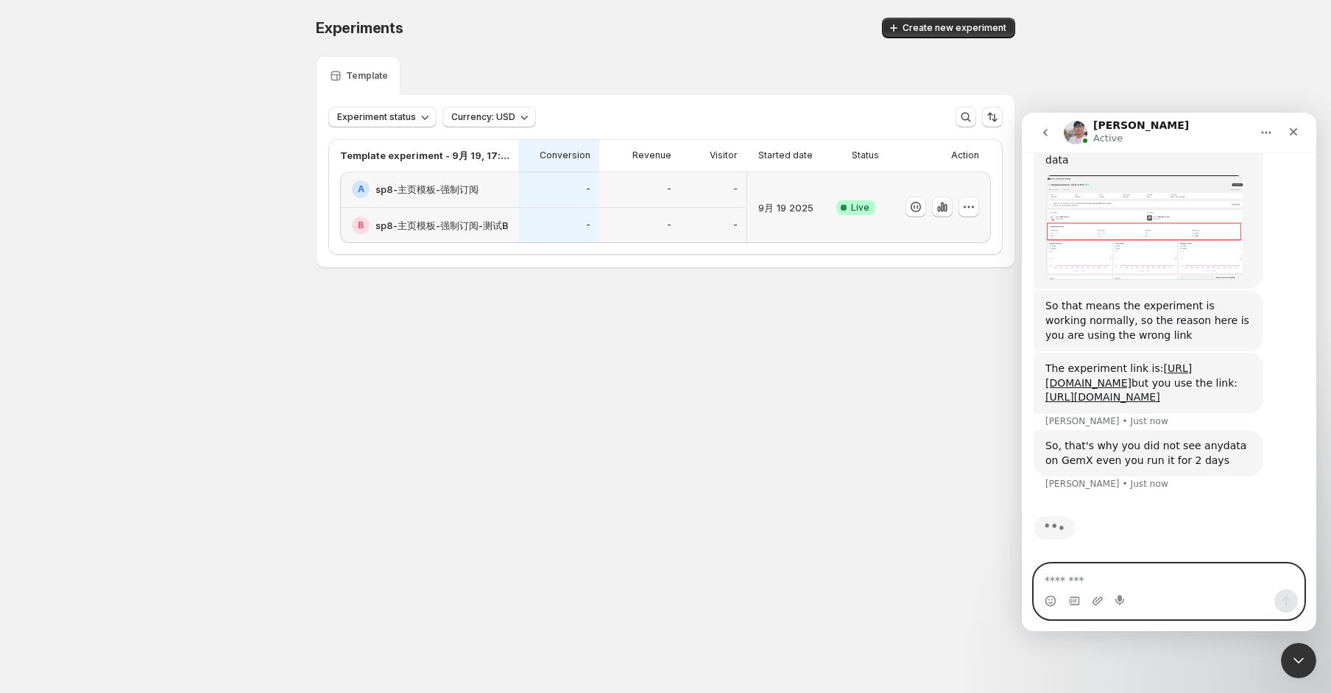
scroll to position [2090, 0]
click at [1080, 362] on div "The experiment link is: https://r7bkic-g6.myshopify.com/products/astraglow-sp-8…" at bounding box center [1149, 383] width 206 height 43
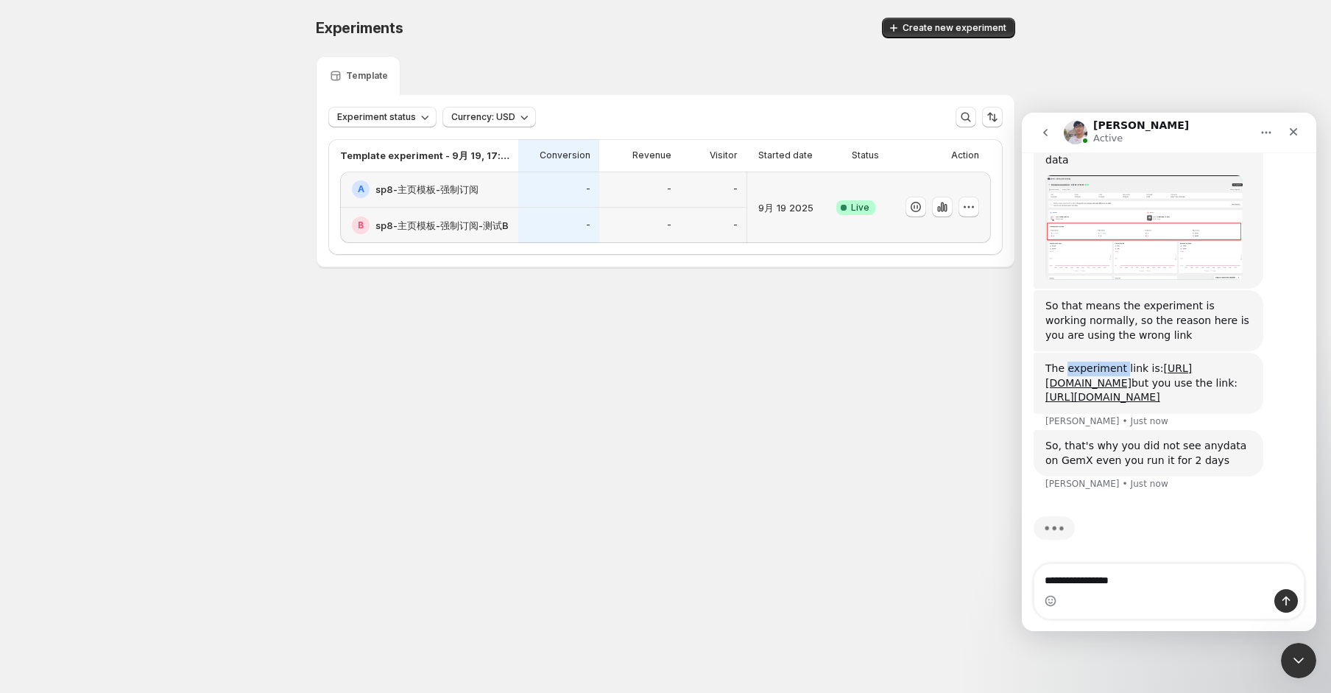
click at [1080, 353] on div "The experiment link is: https://r7bkic-g6.myshopify.com/products/astraglow-sp-8…" at bounding box center [1149, 383] width 230 height 61
click at [1123, 362] on div "The experiment link is: https://r7bkic-g6.myshopify.com/products/astraglow-sp-8…" at bounding box center [1149, 383] width 206 height 43
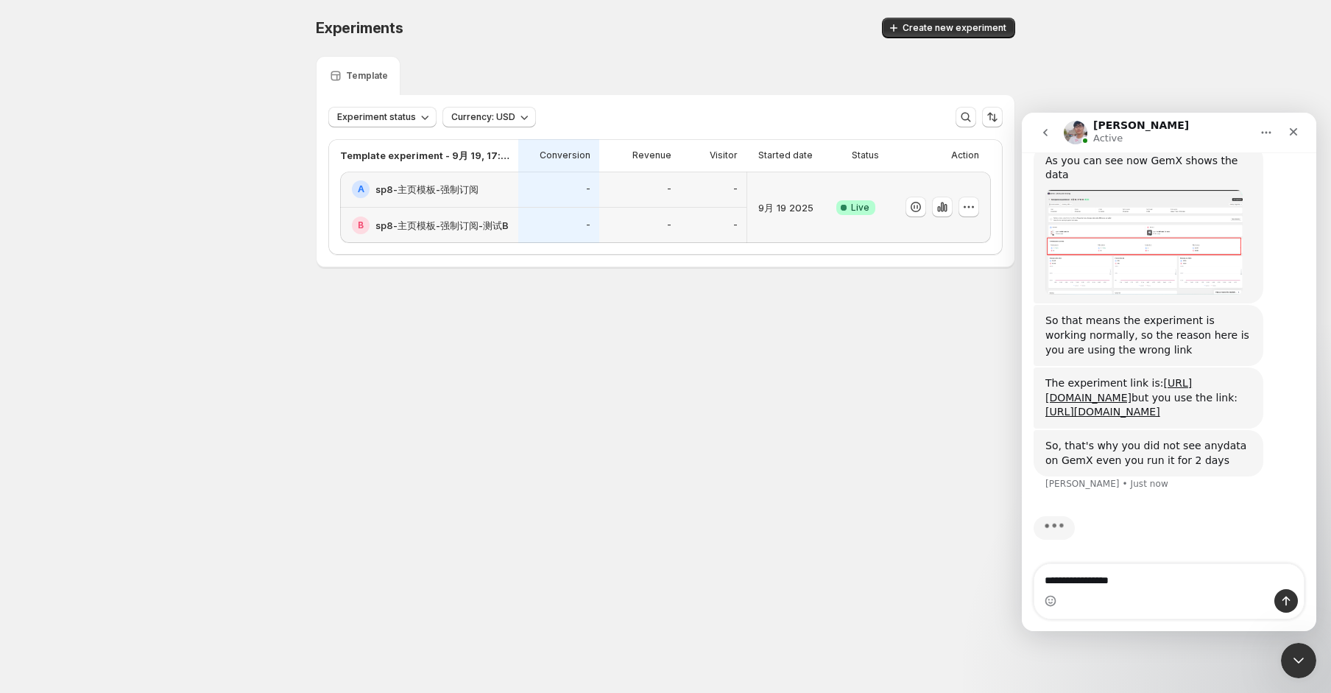
scroll to position [2075, 0]
drag, startPoint x: 1141, startPoint y: 296, endPoint x: 1067, endPoint y: 297, distance: 74.4
click at [1067, 376] on div "The experiment link is: https://r7bkic-g6.myshopify.com/products/astraglow-sp-8…" at bounding box center [1149, 397] width 206 height 43
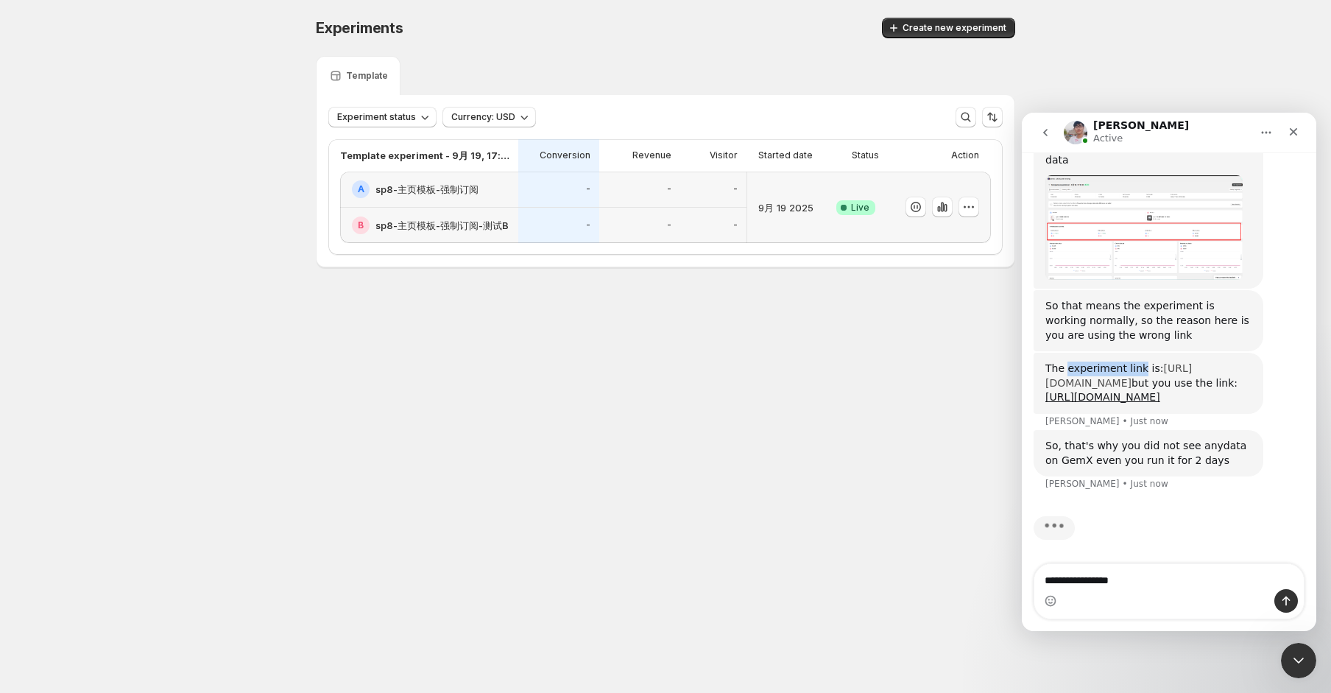
copy div "experiment link"
click at [1136, 573] on textarea "**********" at bounding box center [1170, 576] width 270 height 25
paste textarea "**********"
click at [1053, 575] on textarea "**********" at bounding box center [1170, 576] width 270 height 25
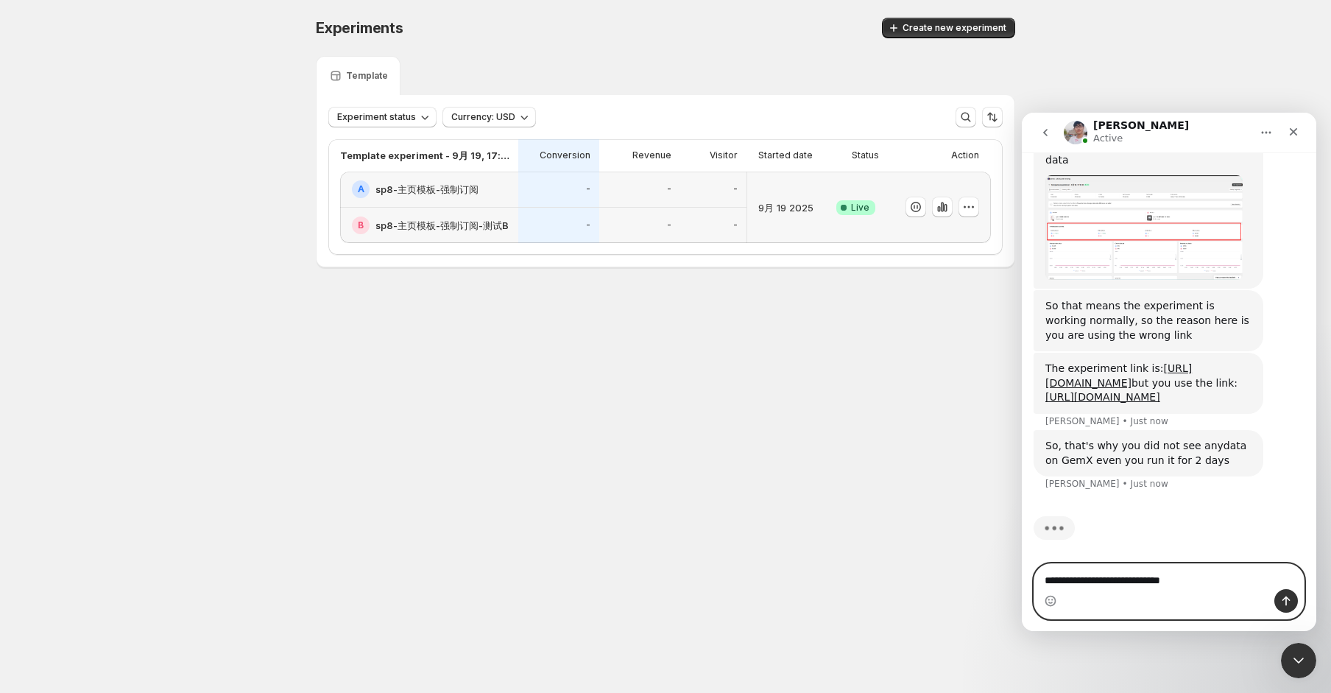
type textarea "**********"
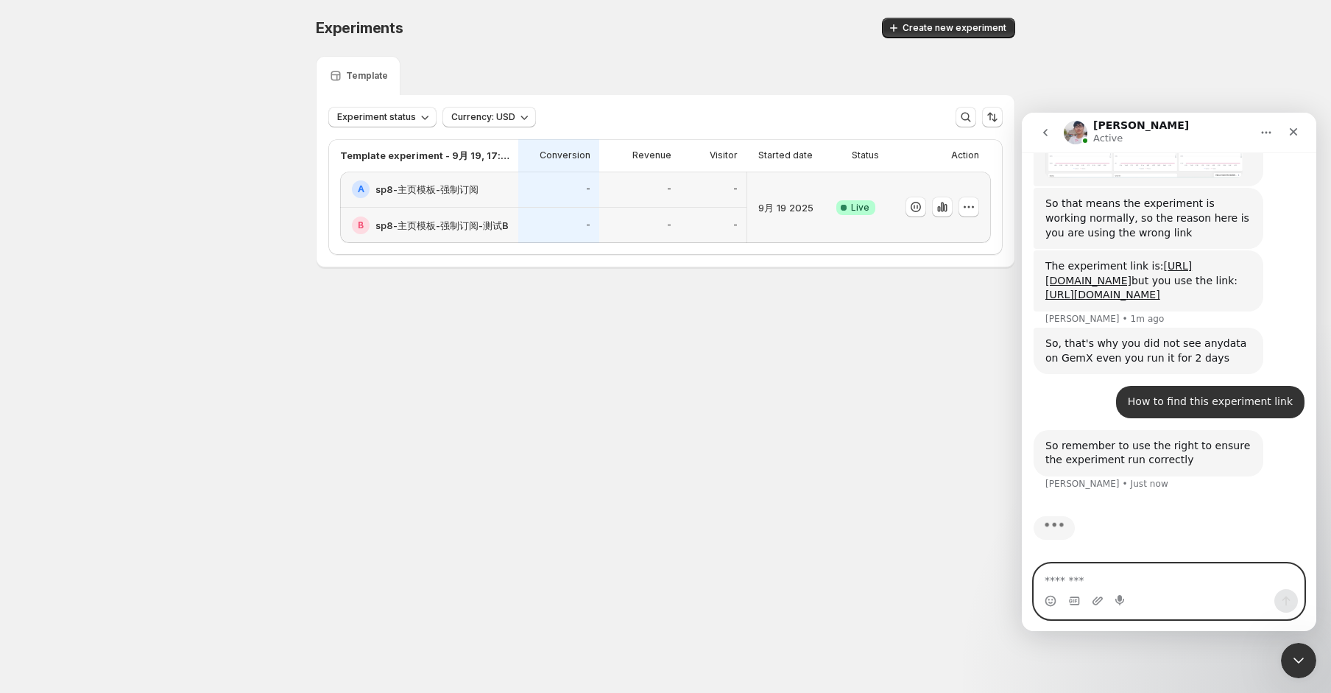
scroll to position [2192, 0]
click at [673, 592] on body "Experiments Create new experiment Template Experiment status Currency: USD Temp…" at bounding box center [665, 346] width 1331 height 693
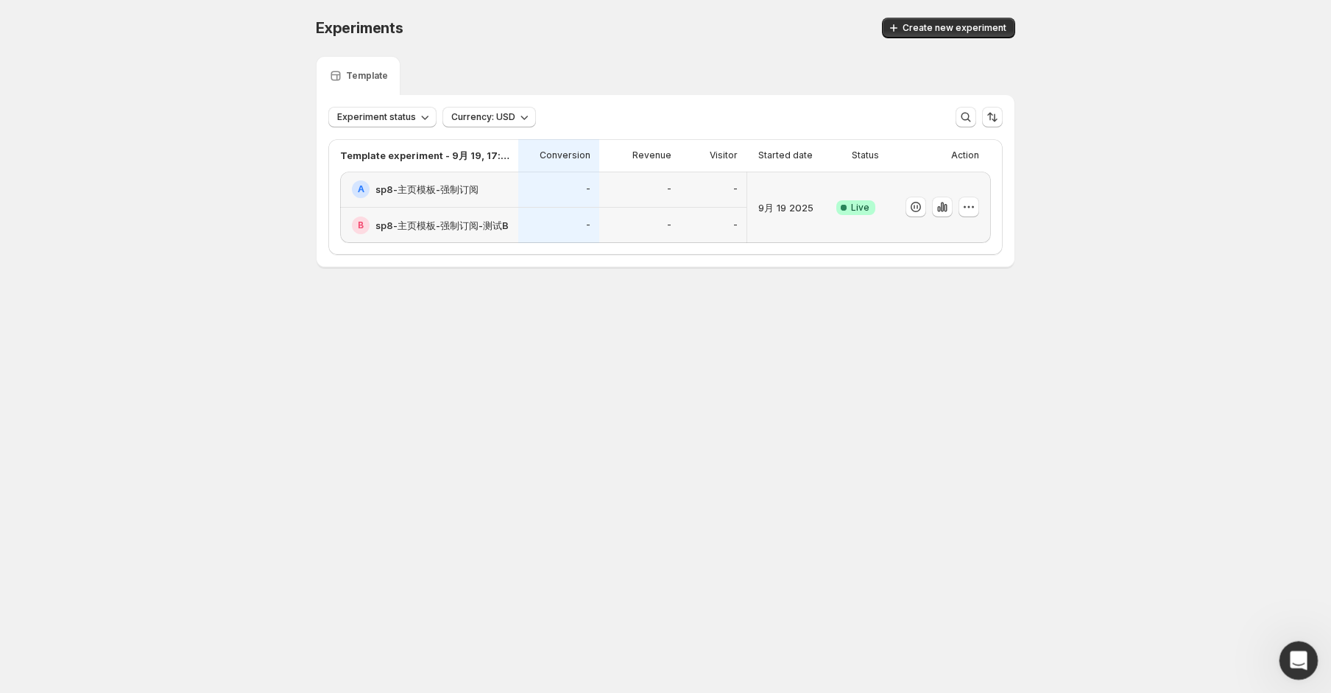
click at [1279, 649] on html at bounding box center [1296, 658] width 35 height 35
click at [1291, 663] on icon "Open Intercom Messenger" at bounding box center [1297, 659] width 24 height 24
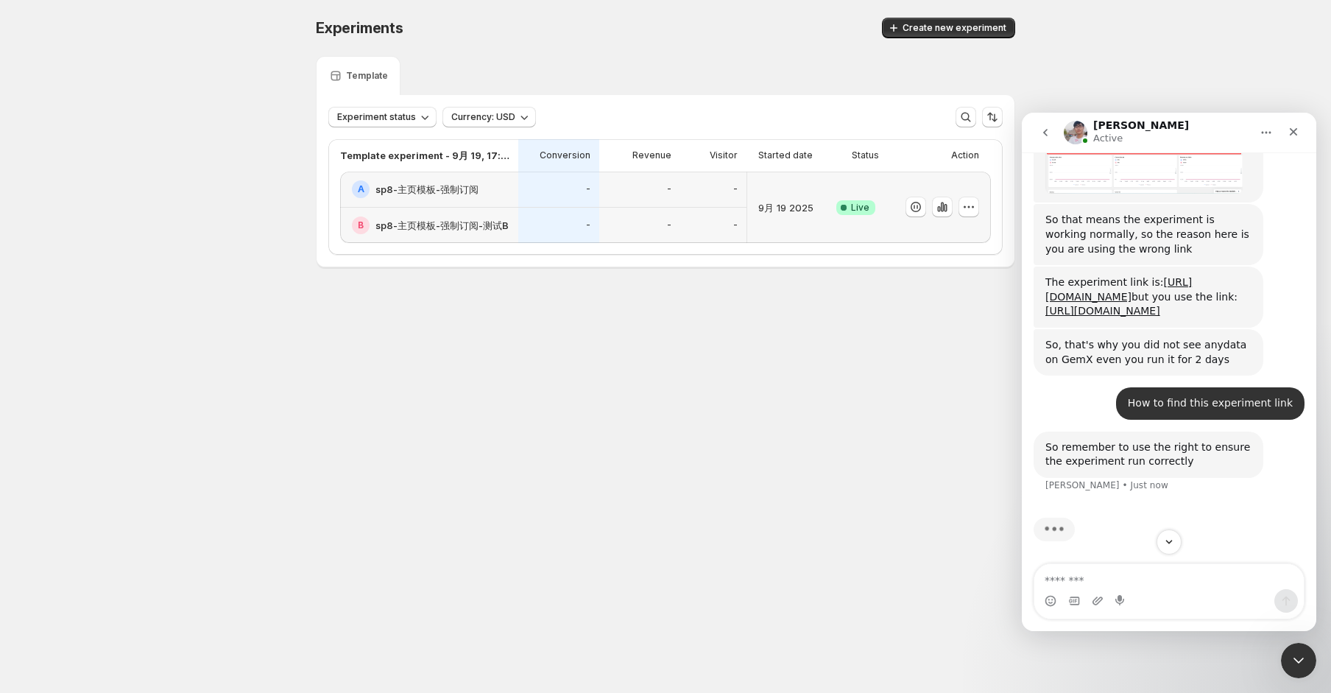
scroll to position [2177, 0]
click at [1197, 470] on div "So remember to use the right to ensure the experiment run correctly Antony • Ju…" at bounding box center [1149, 453] width 230 height 46
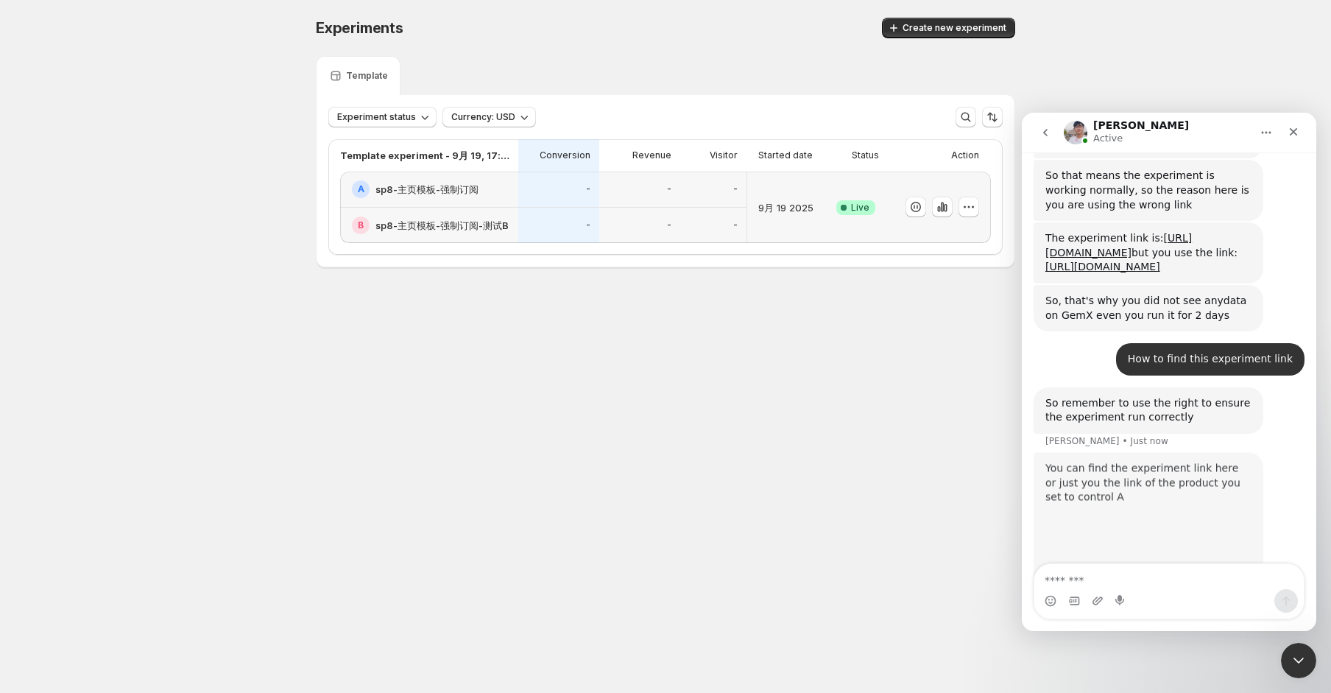
scroll to position [2358, 0]
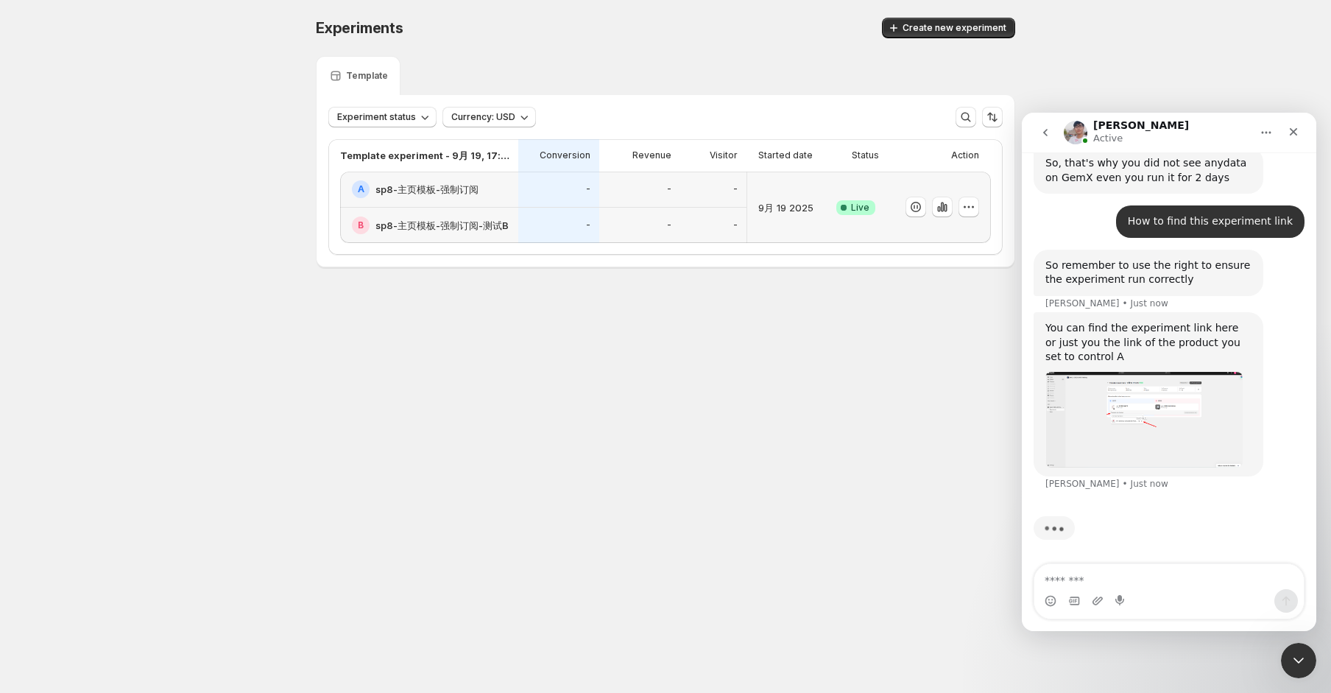
click at [1188, 420] on img "Antony says…" at bounding box center [1144, 420] width 197 height 96
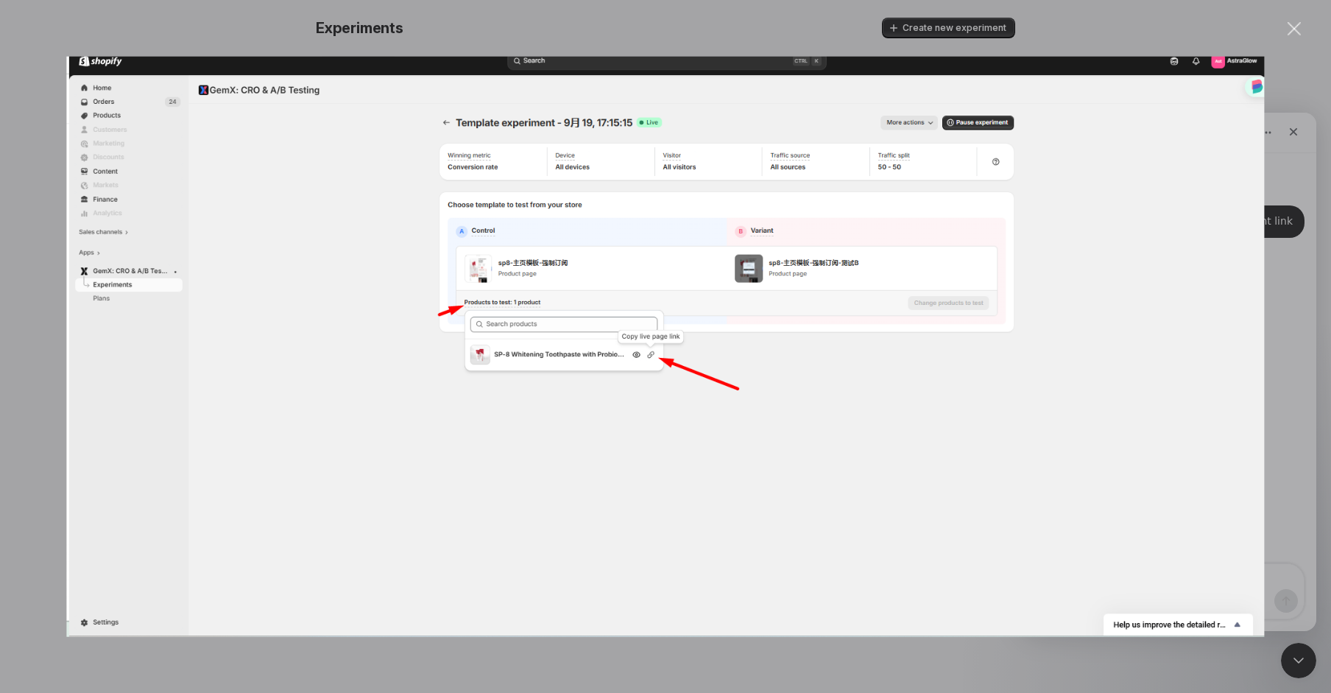
click at [1320, 339] on div "Intercom messenger" at bounding box center [665, 346] width 1331 height 693
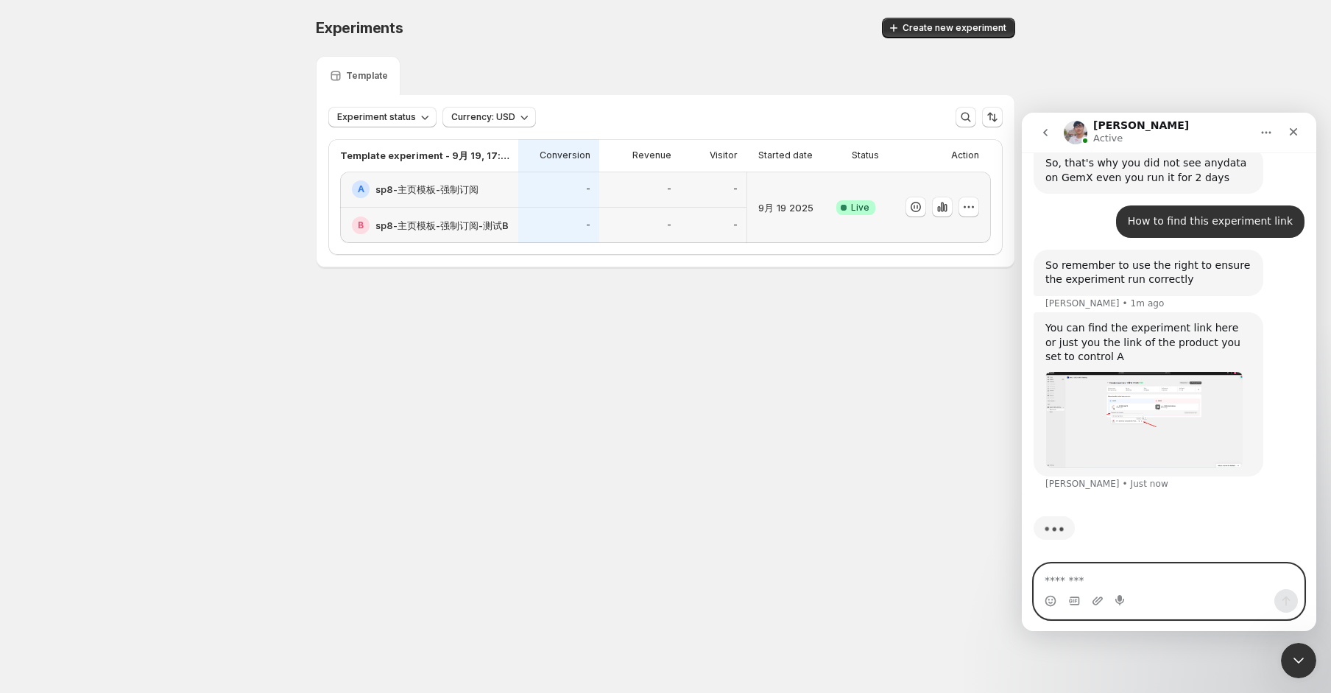
click at [1074, 569] on textarea "Message…" at bounding box center [1170, 576] width 270 height 25
click at [1090, 359] on div "You can find the experiment link here or just you the link of the product you s…" at bounding box center [1149, 342] width 206 height 43
click at [1090, 358] on div "You can find the experiment link here or just you the link of the product you s…" at bounding box center [1149, 342] width 206 height 43
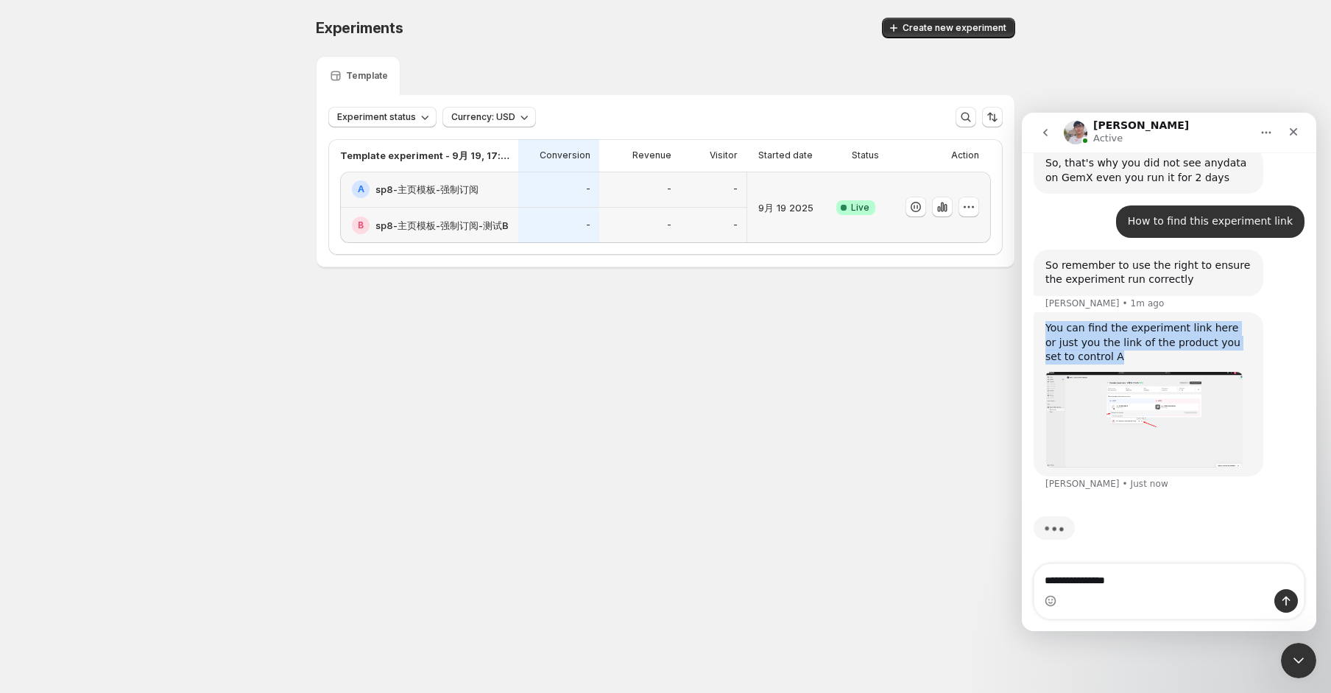
click at [1090, 358] on div "You can find the experiment link here or just you the link of the product you s…" at bounding box center [1149, 342] width 206 height 43
click at [1089, 358] on div "You can find the experiment link here or just you the link of the product you s…" at bounding box center [1149, 342] width 206 height 43
click at [1088, 355] on div "You can find the experiment link here or just you the link of the product you s…" at bounding box center [1149, 342] width 206 height 43
drag, startPoint x: 1094, startPoint y: 359, endPoint x: 1041, endPoint y: 359, distance: 53.8
click at [1041, 359] on div "You can find the experiment link here or just you the link of the product you s…" at bounding box center [1149, 394] width 230 height 164
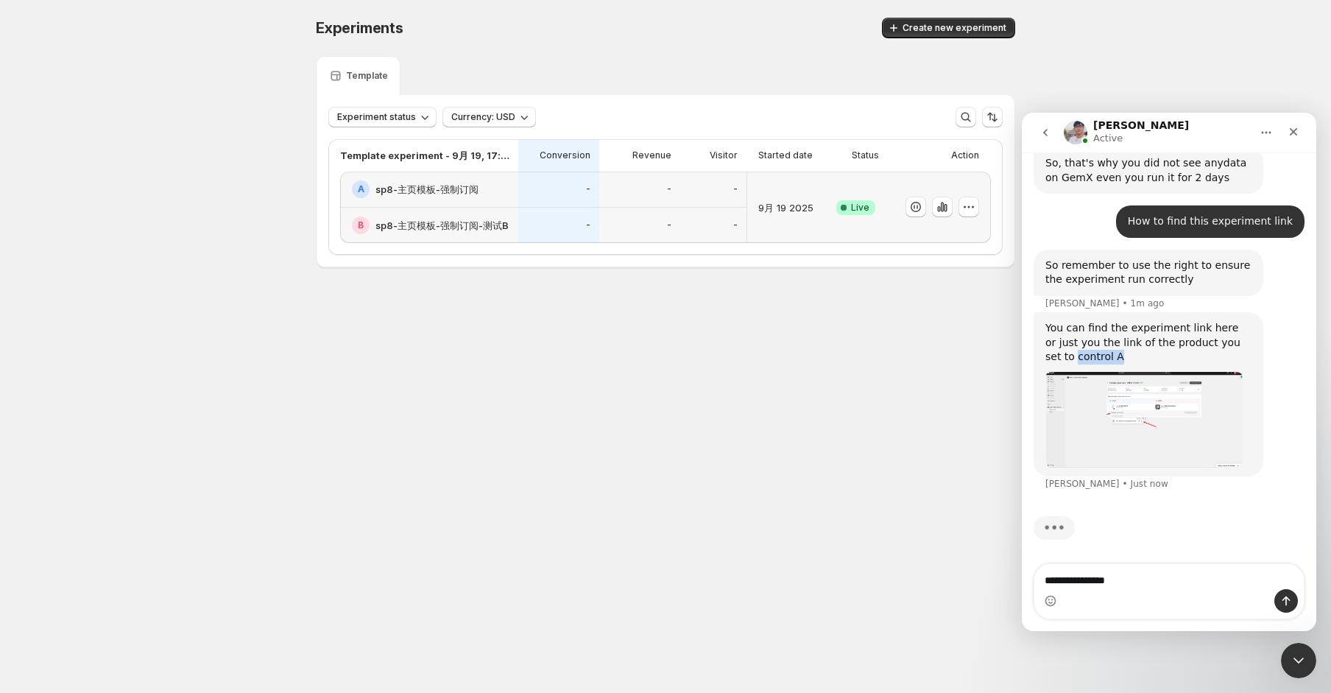
copy div "control A"
click at [1161, 587] on textarea "**********" at bounding box center [1170, 576] width 270 height 25
paste textarea "**********"
click at [1139, 580] on textarea "**********" at bounding box center [1170, 576] width 270 height 25
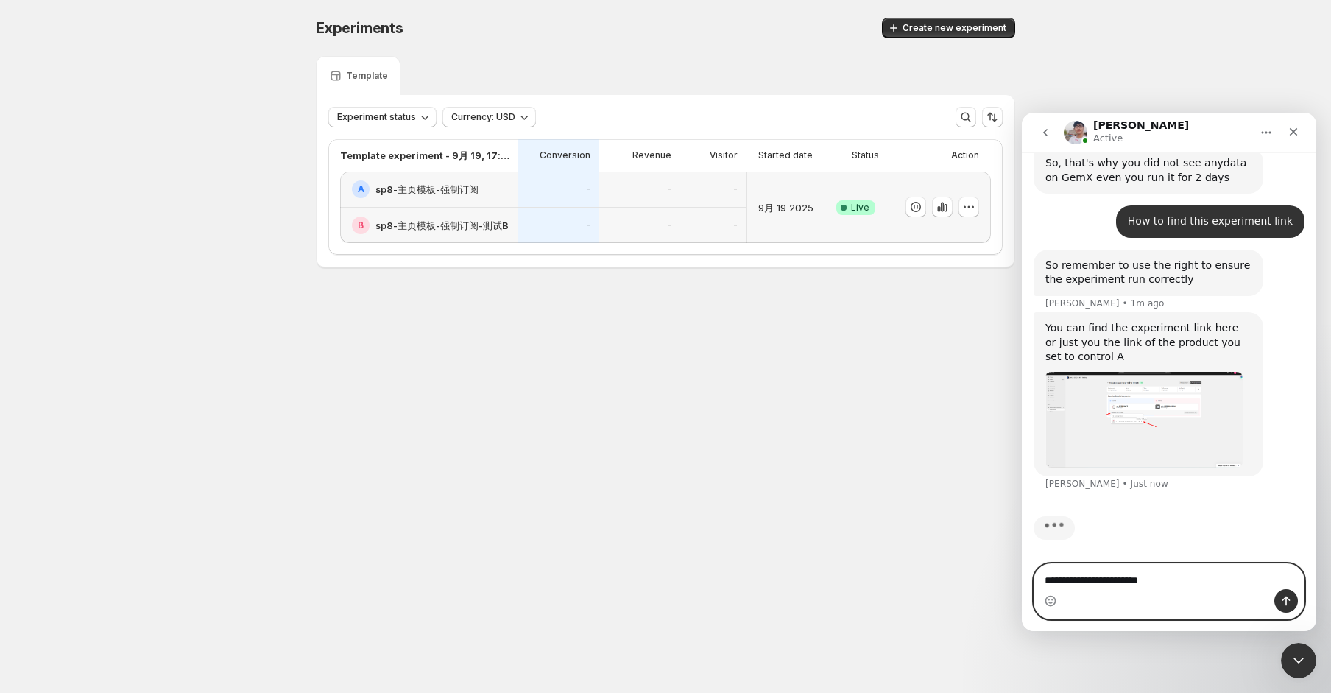
click at [1139, 580] on textarea "**********" at bounding box center [1170, 576] width 270 height 25
type textarea "**********"
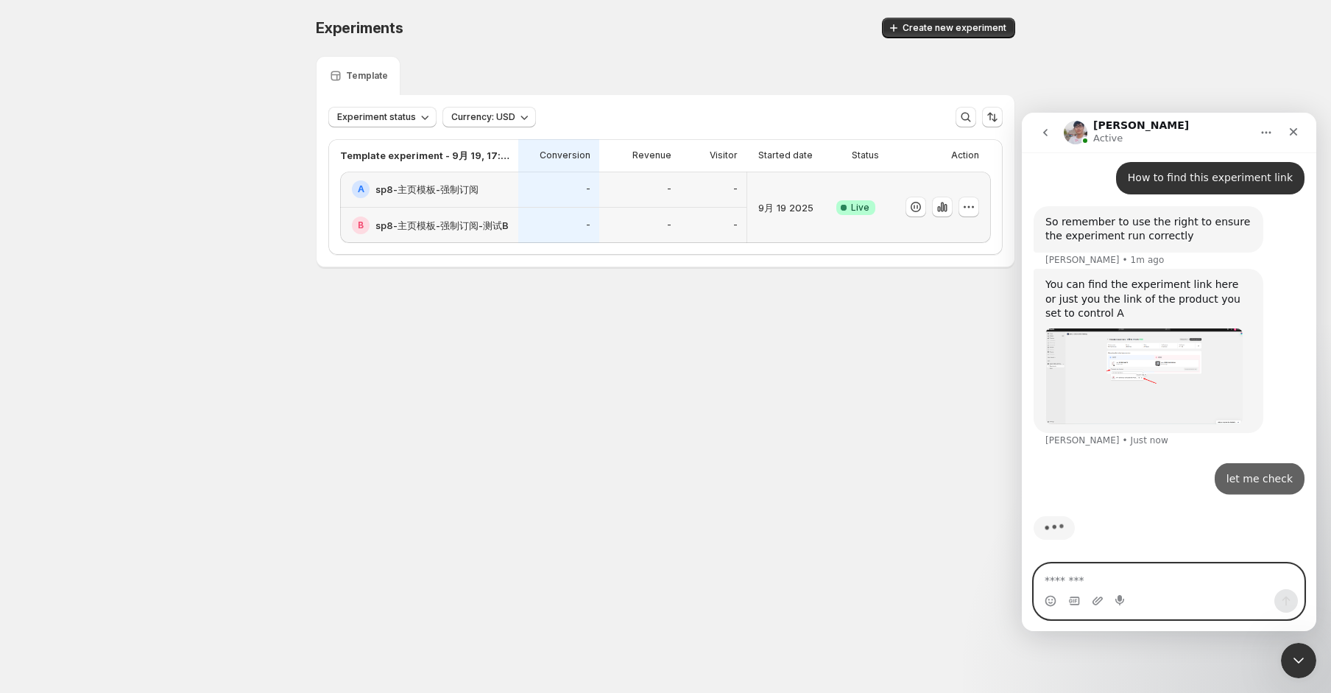
scroll to position [2401, 0]
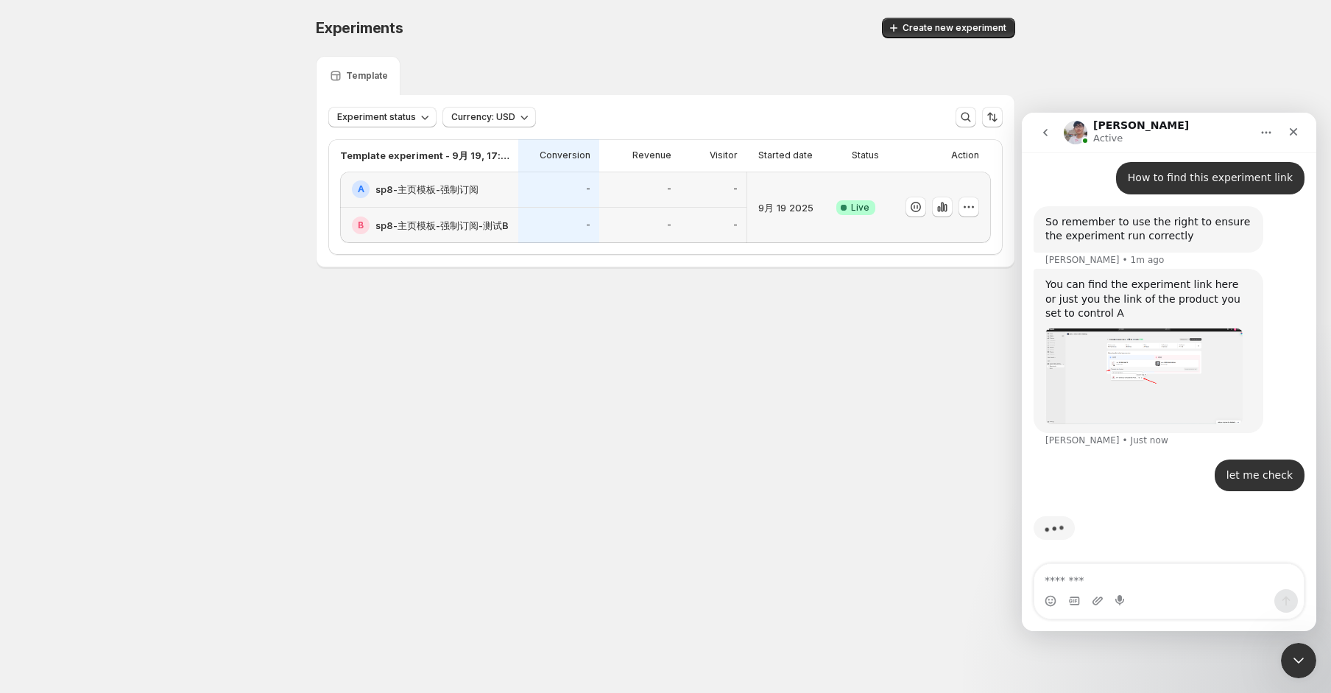
click at [1280, 378] on div "You can find the experiment link here or just you the link of the product you s…" at bounding box center [1169, 364] width 271 height 191
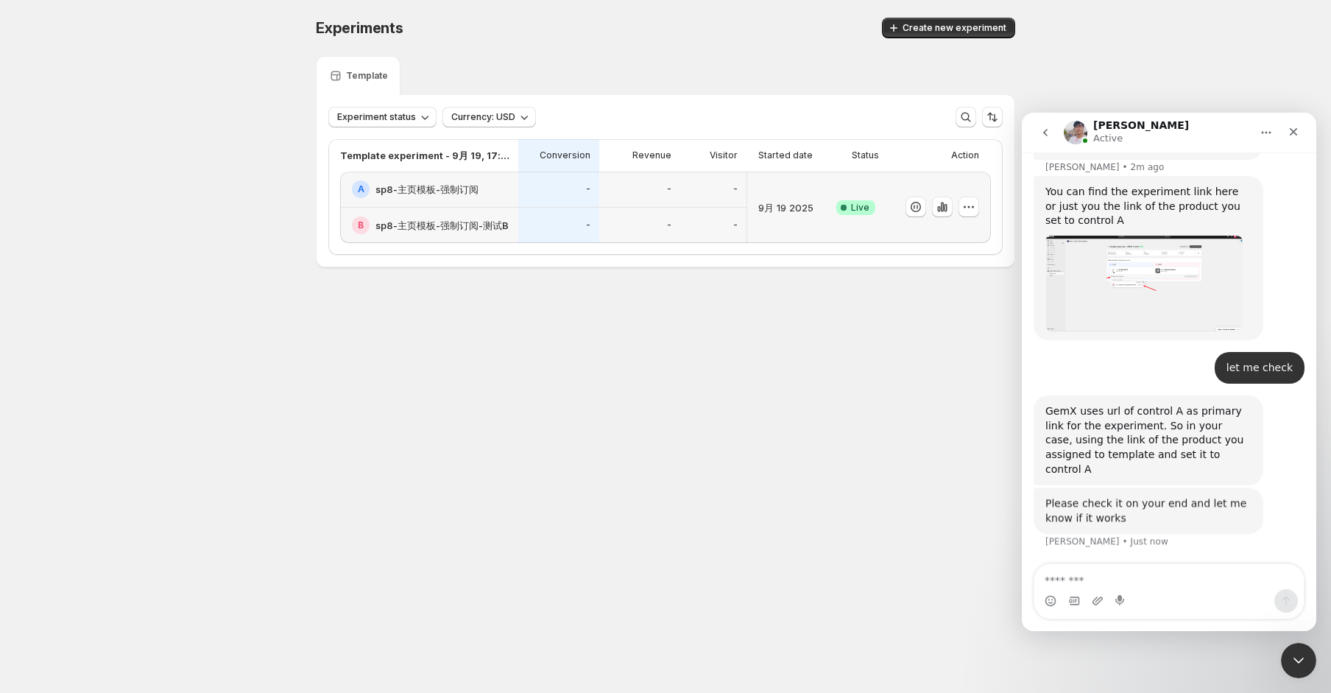
scroll to position [2494, 0]
click at [1126, 429] on div "GemX uses url of control A as primary link for the experiment. So in your case,…" at bounding box center [1149, 440] width 206 height 72
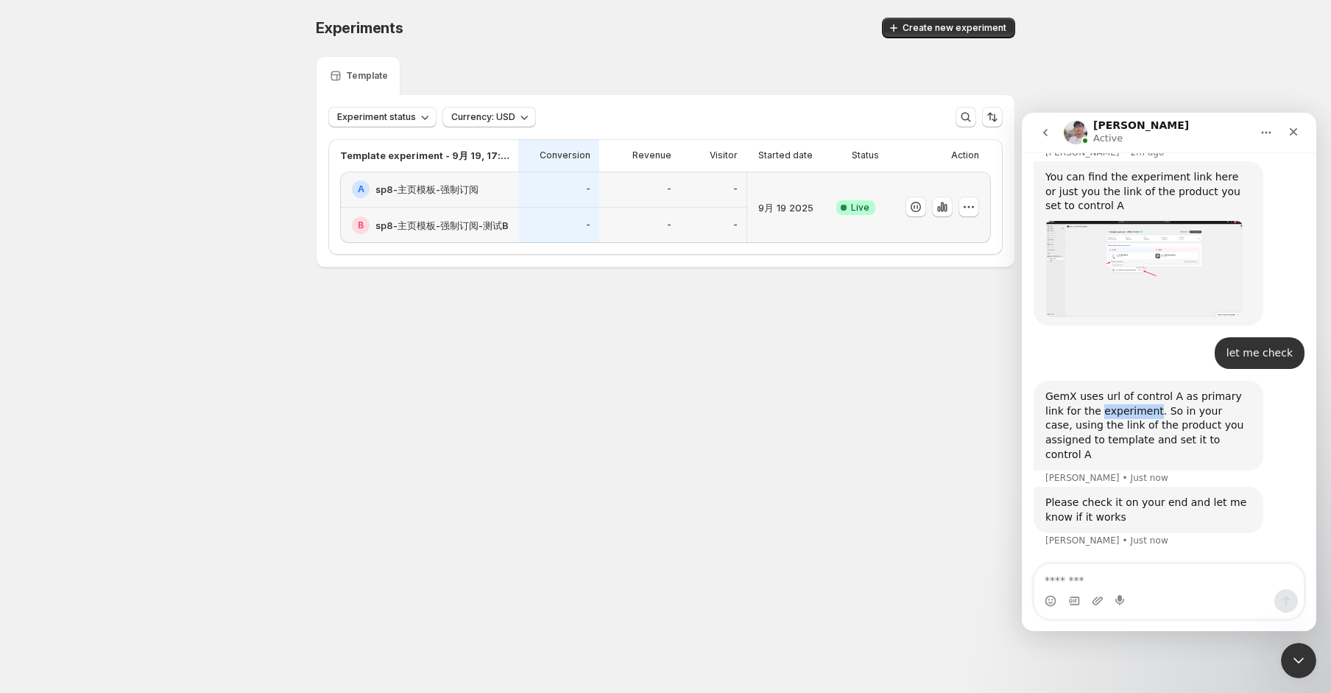
click at [1126, 429] on div "GemX uses url of control A as primary link for the experiment. So in your case,…" at bounding box center [1149, 426] width 206 height 72
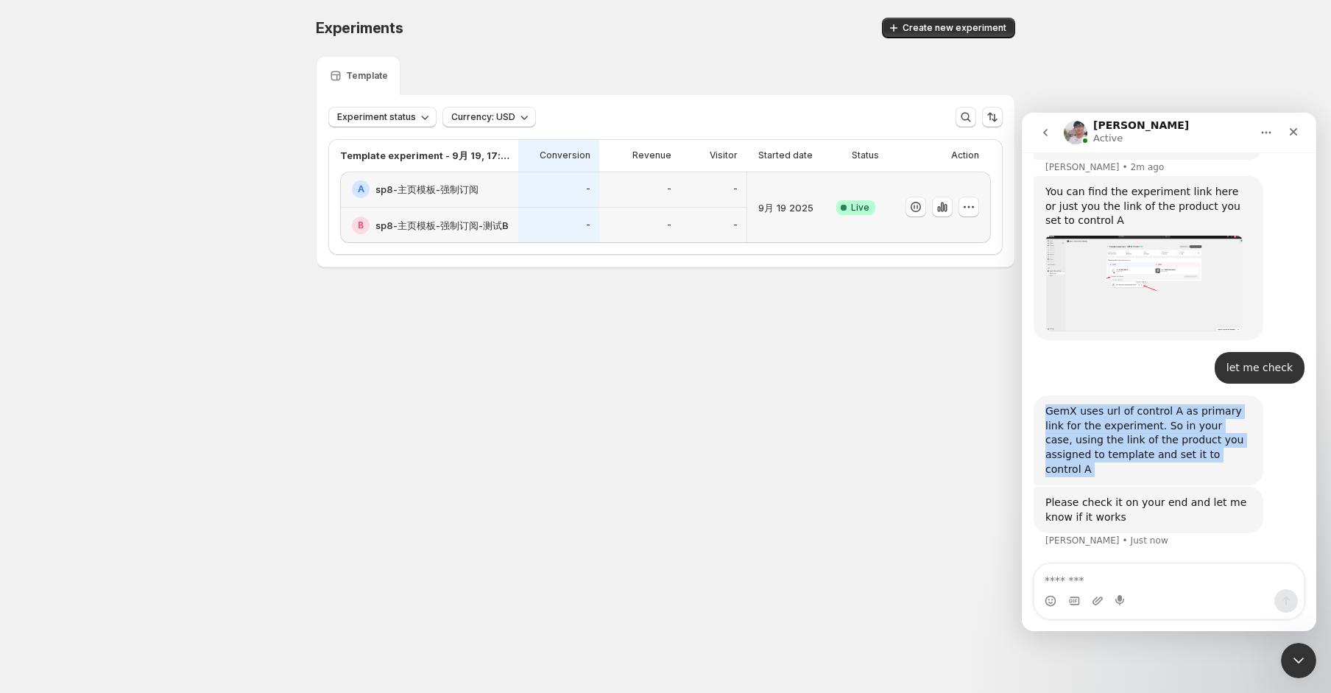
click at [1126, 429] on div "GemX uses url of control A as primary link for the experiment. So in your case,…" at bounding box center [1149, 440] width 206 height 72
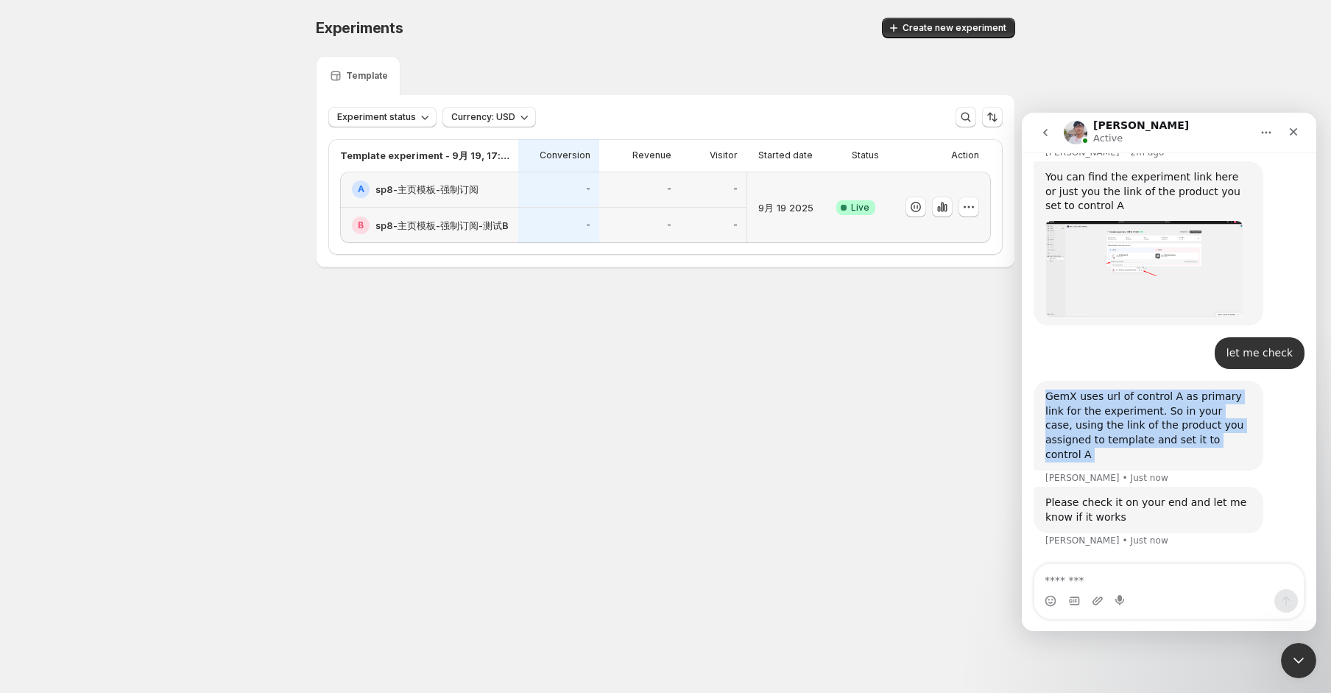
scroll to position [2510, 0]
click at [1196, 451] on div "GemX uses url of control A as primary link for the experiment. So in your case,…" at bounding box center [1149, 426] width 206 height 72
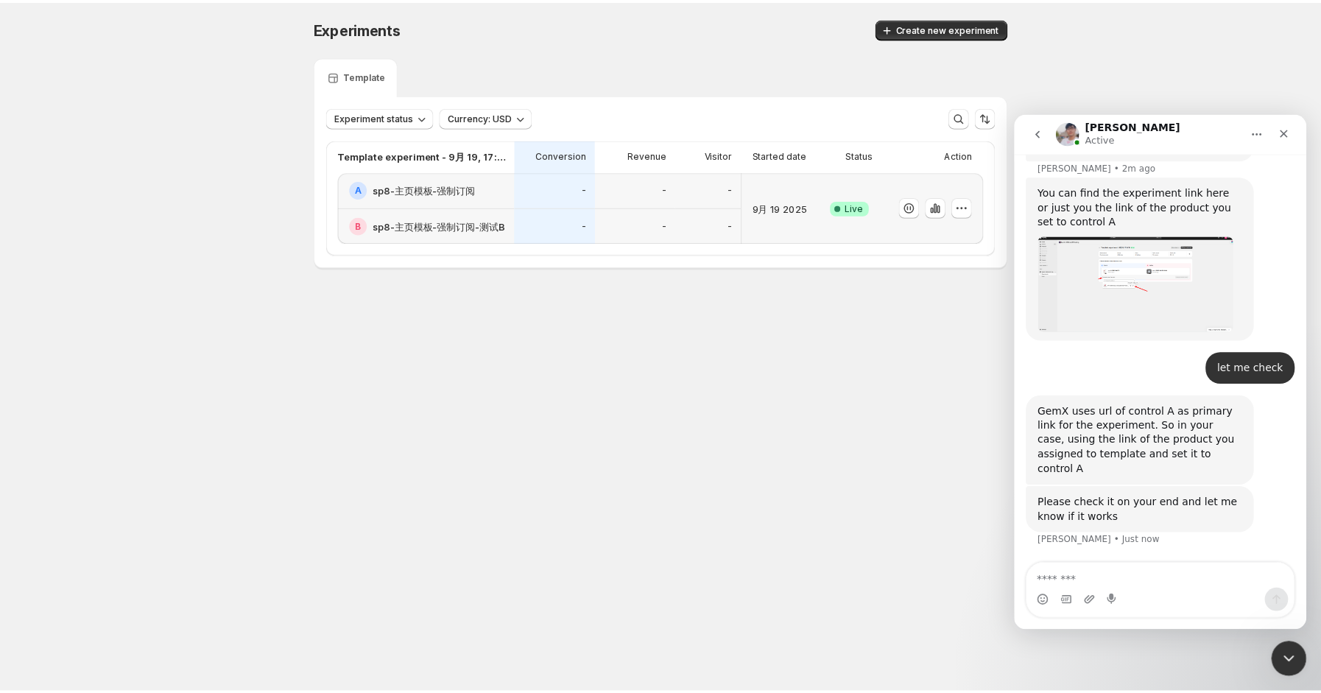
scroll to position [2494, 0]
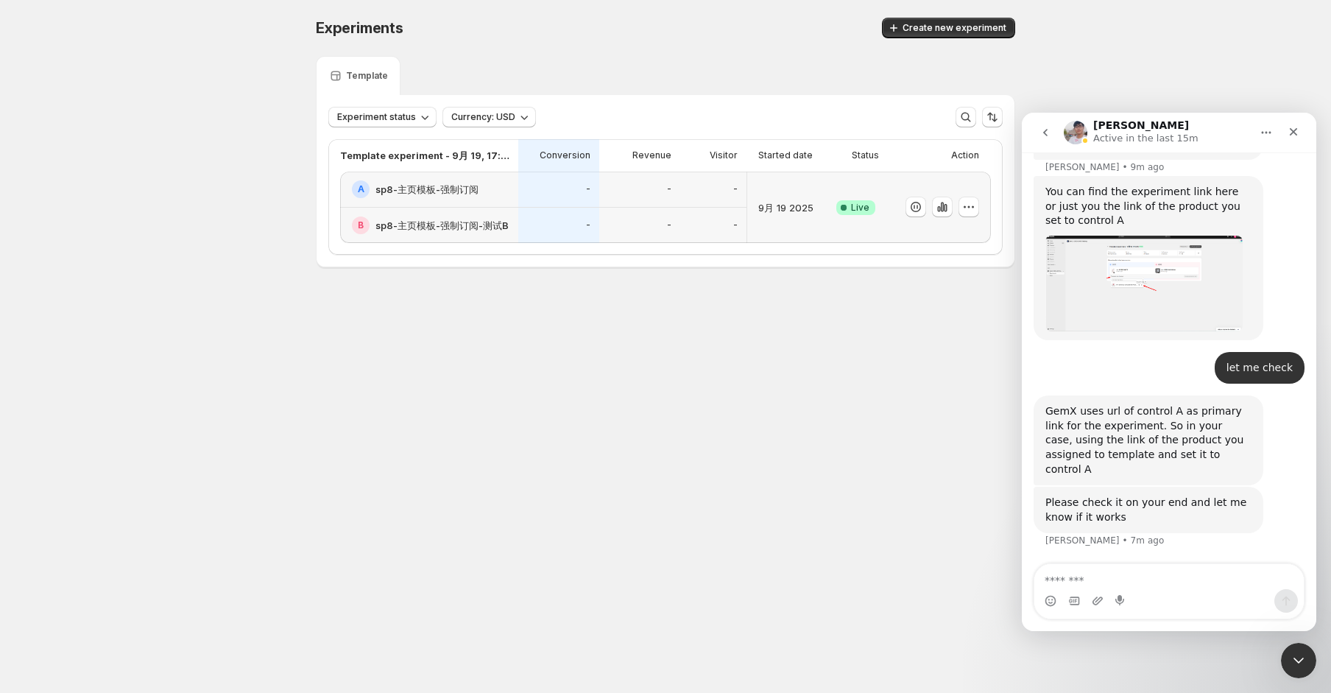
click at [781, 365] on body "Experiments Create new experiment Template Experiment status Currency: USD Temp…" at bounding box center [665, 346] width 1331 height 693
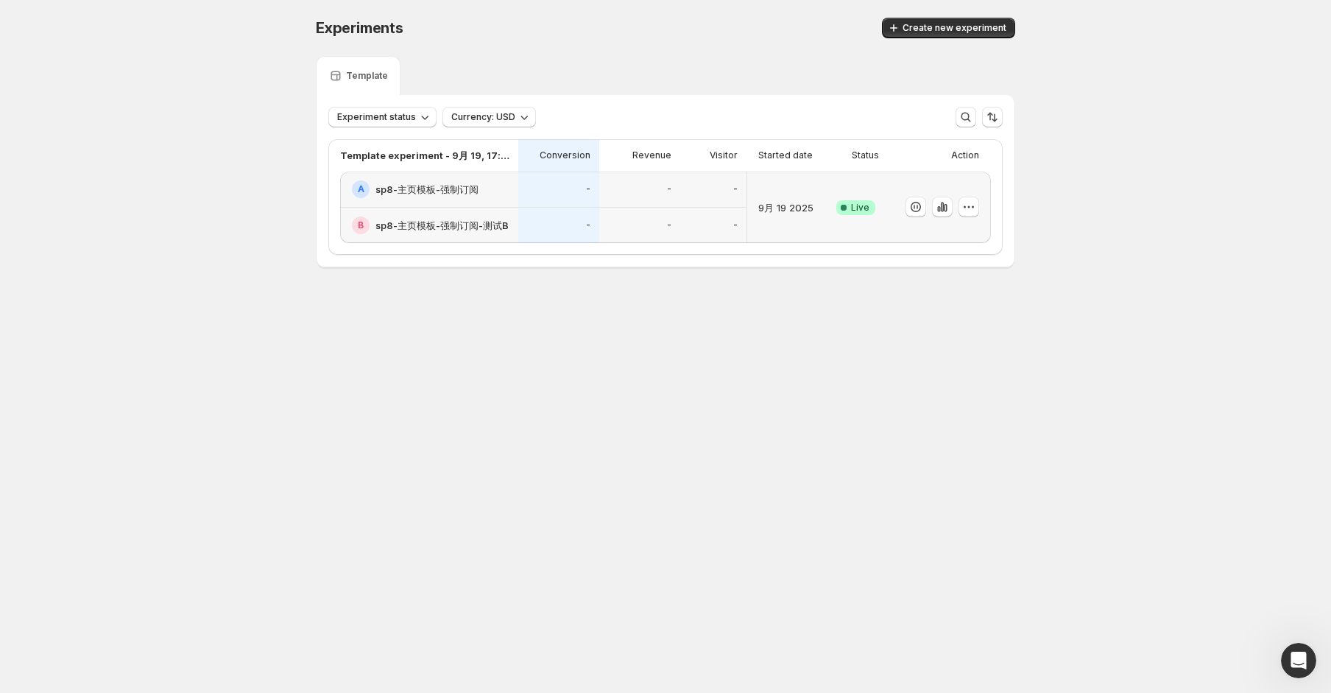
click at [793, 221] on div "9月 19 2025" at bounding box center [785, 207] width 65 height 54
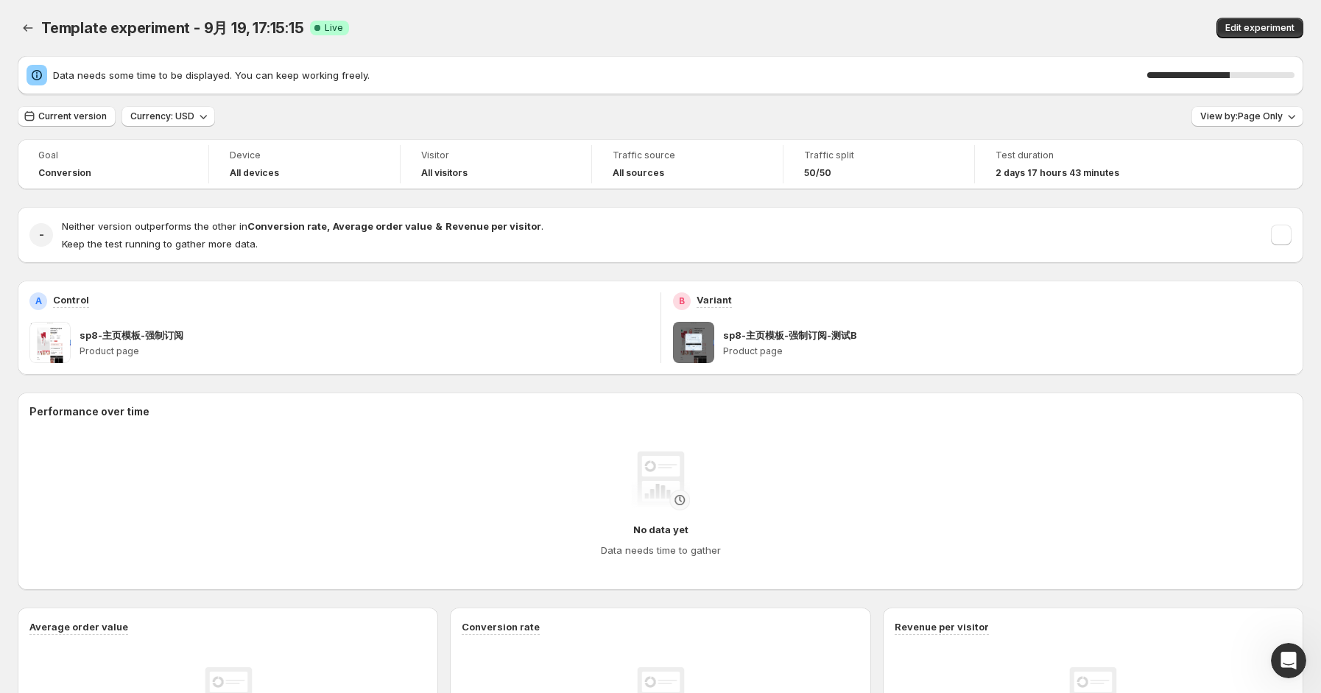
click at [1019, 24] on div "Edit experiment" at bounding box center [1045, 28] width 518 height 21
click at [1283, 661] on icon "Open Intercom Messenger" at bounding box center [1287, 659] width 24 height 24
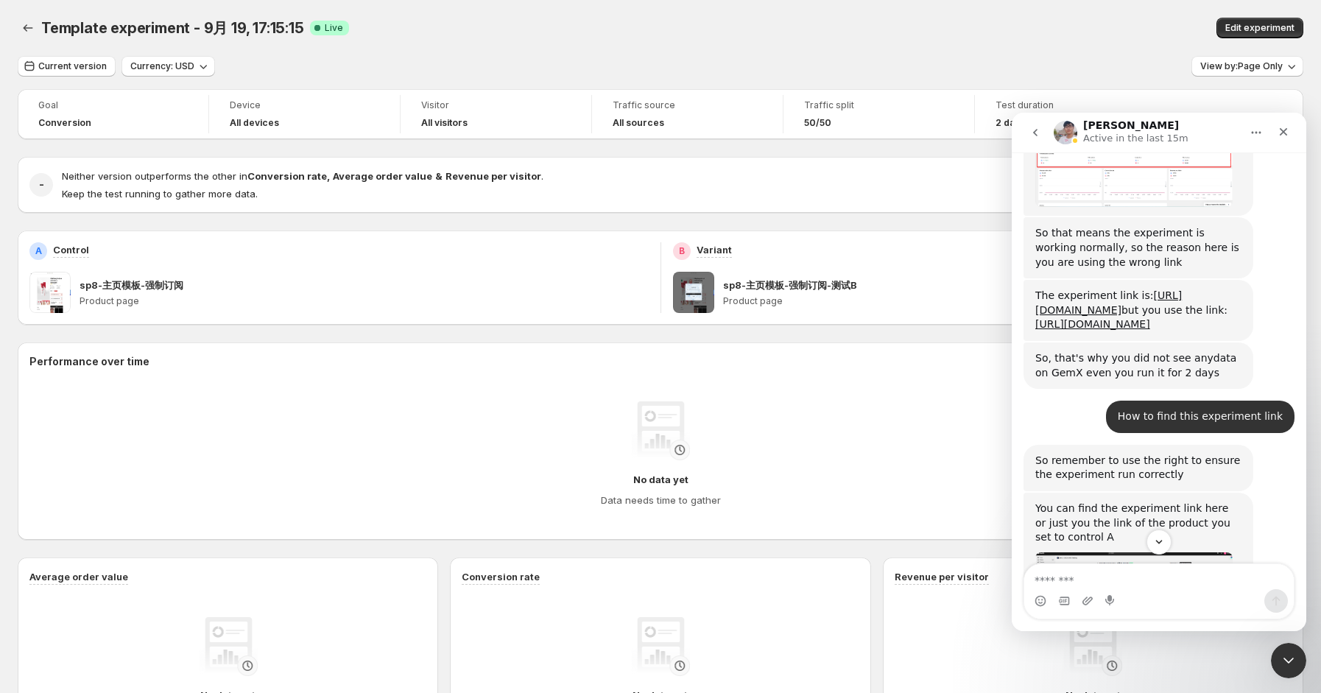
scroll to position [2087, 0]
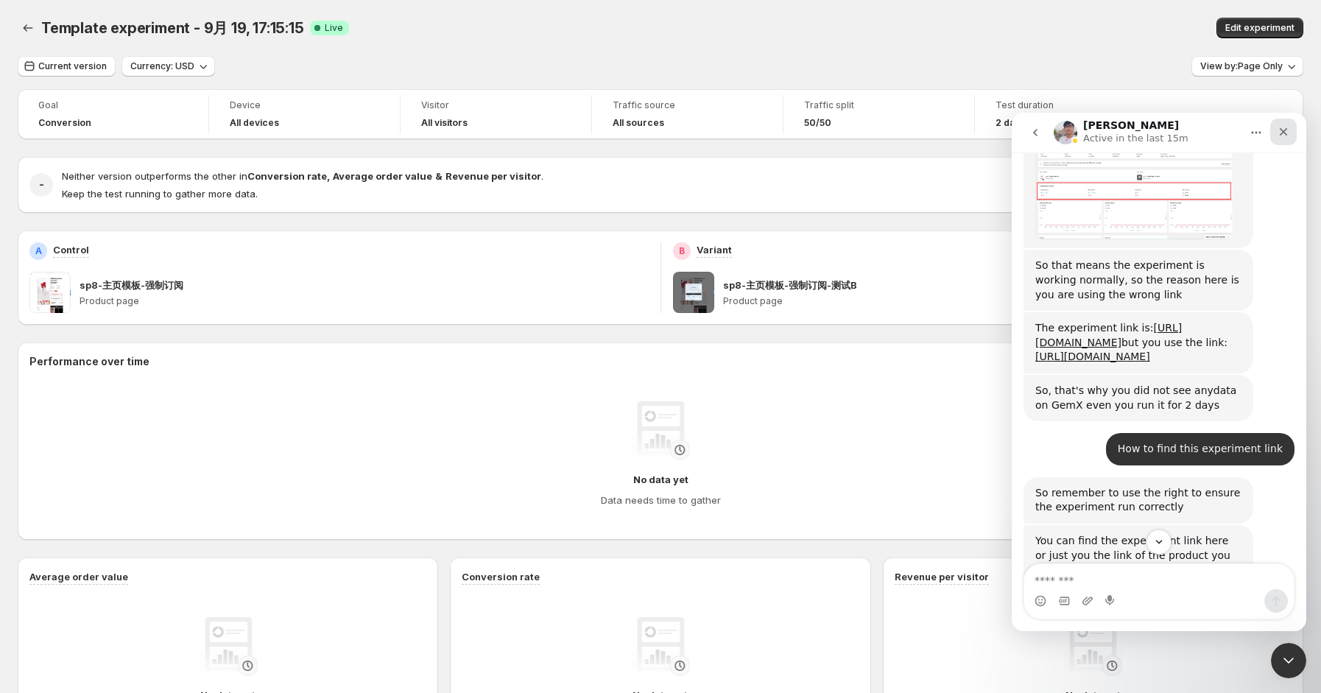
click at [1275, 138] on div "Close" at bounding box center [1283, 132] width 27 height 27
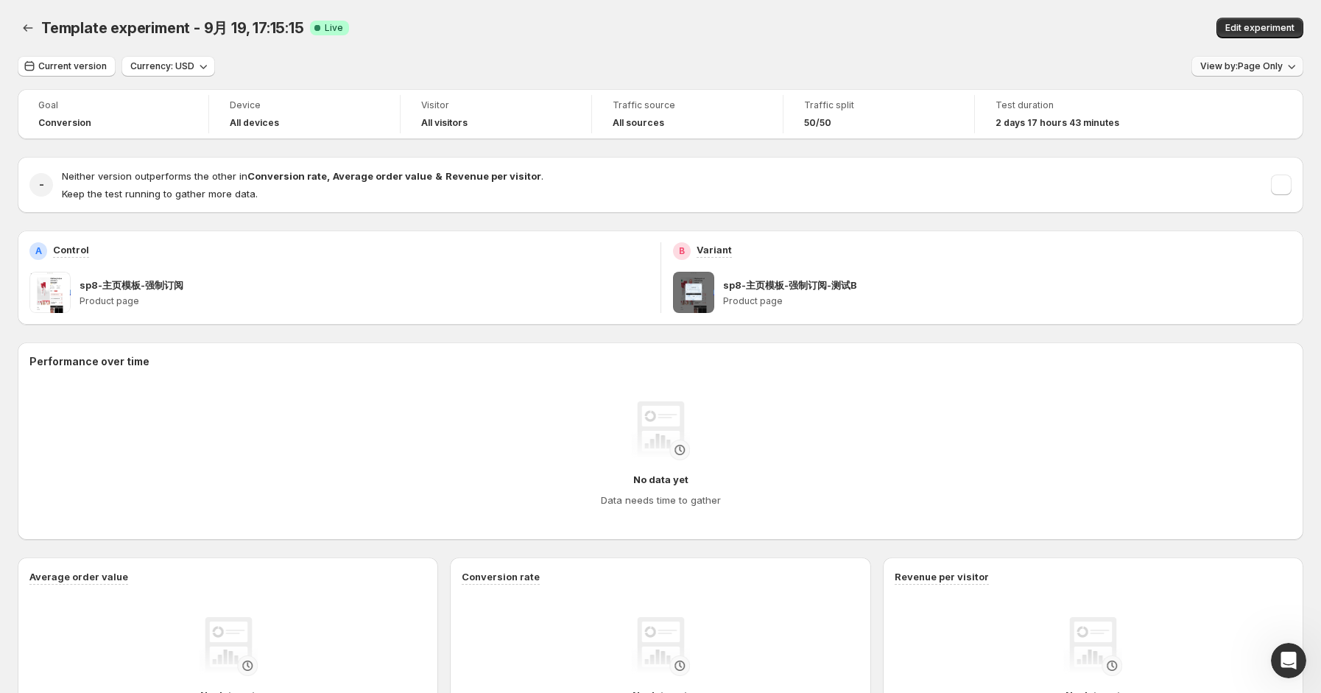
click at [1299, 69] on icon "button" at bounding box center [1291, 66] width 15 height 15
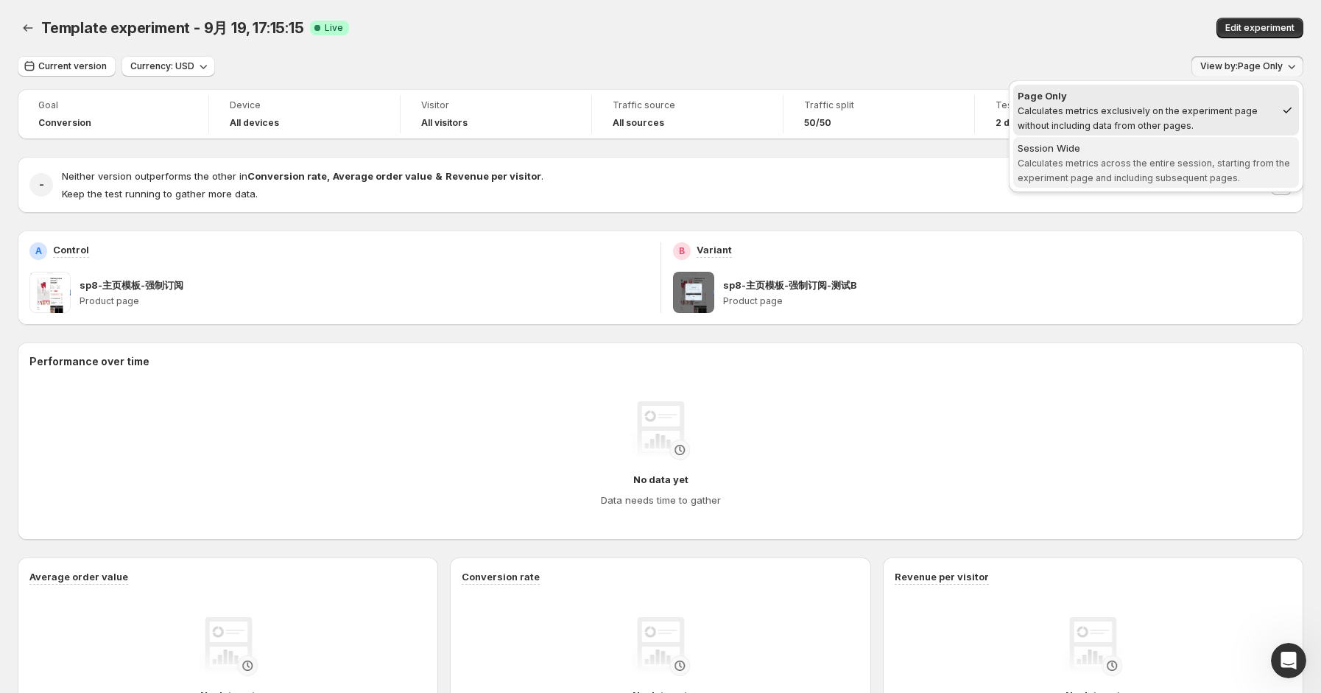
click at [1205, 139] on button "Session Wide Calculates metrics across the entire session, starting from the ex…" at bounding box center [1156, 162] width 286 height 51
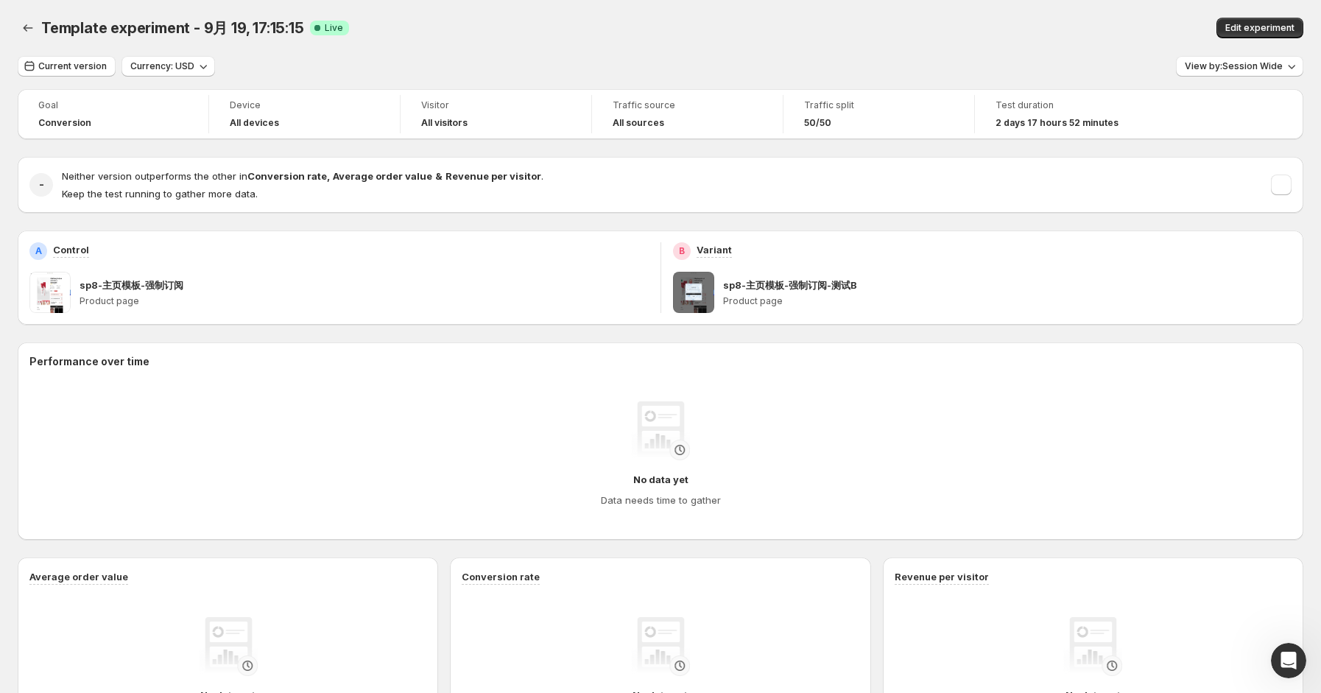
click at [1085, 51] on div "Template experiment - 9月 19, 17:15:15 Live Edit experiment" at bounding box center [661, 28] width 1286 height 56
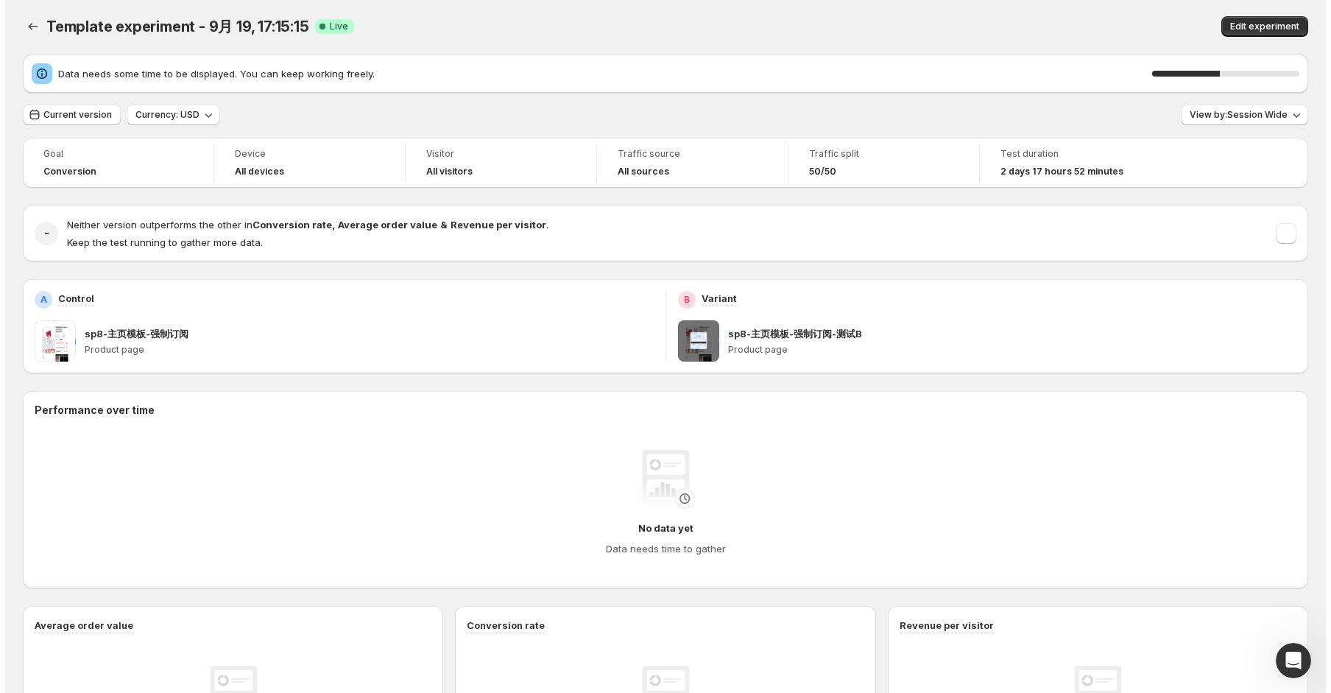
scroll to position [0, 0]
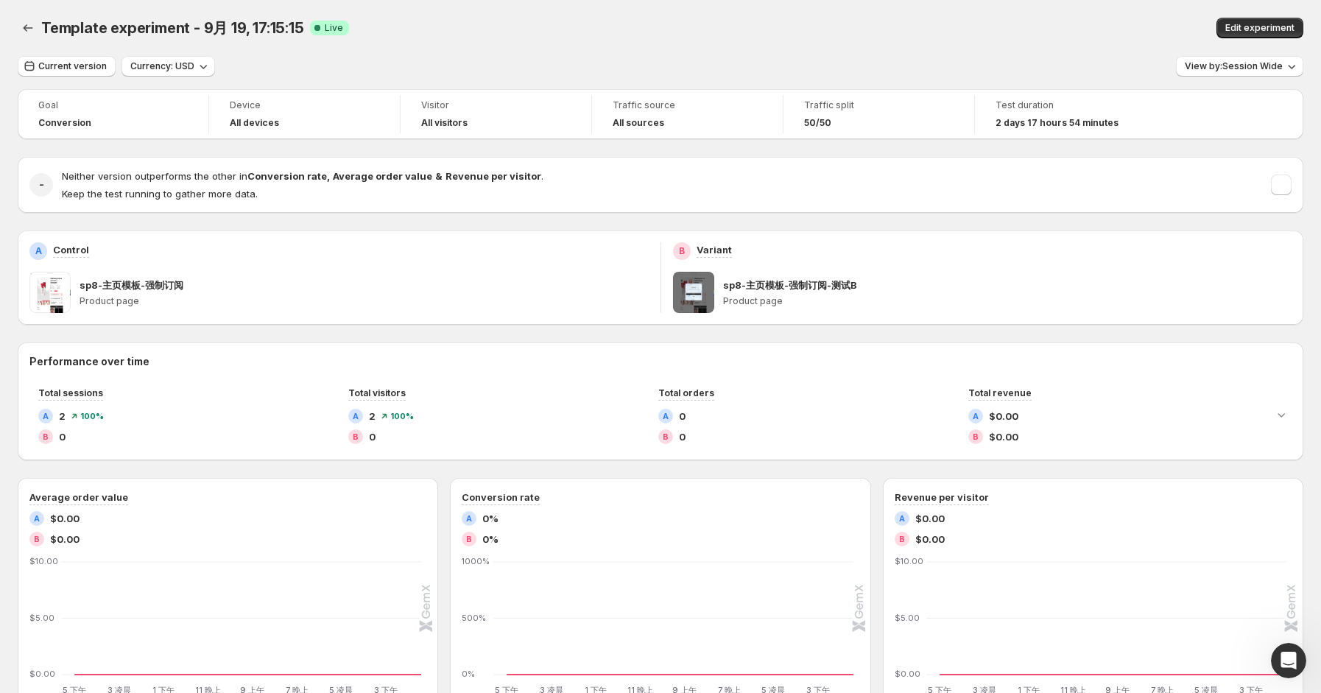
click at [858, 68] on div "Current version Currency: USD View by: Session Wide" at bounding box center [661, 66] width 1286 height 21
click at [1018, 50] on div "Template experiment - 9月 19, 17:15:15 Live Edit experiment" at bounding box center [661, 28] width 1286 height 56
click at [32, 34] on icon "Back" at bounding box center [28, 28] width 15 height 15
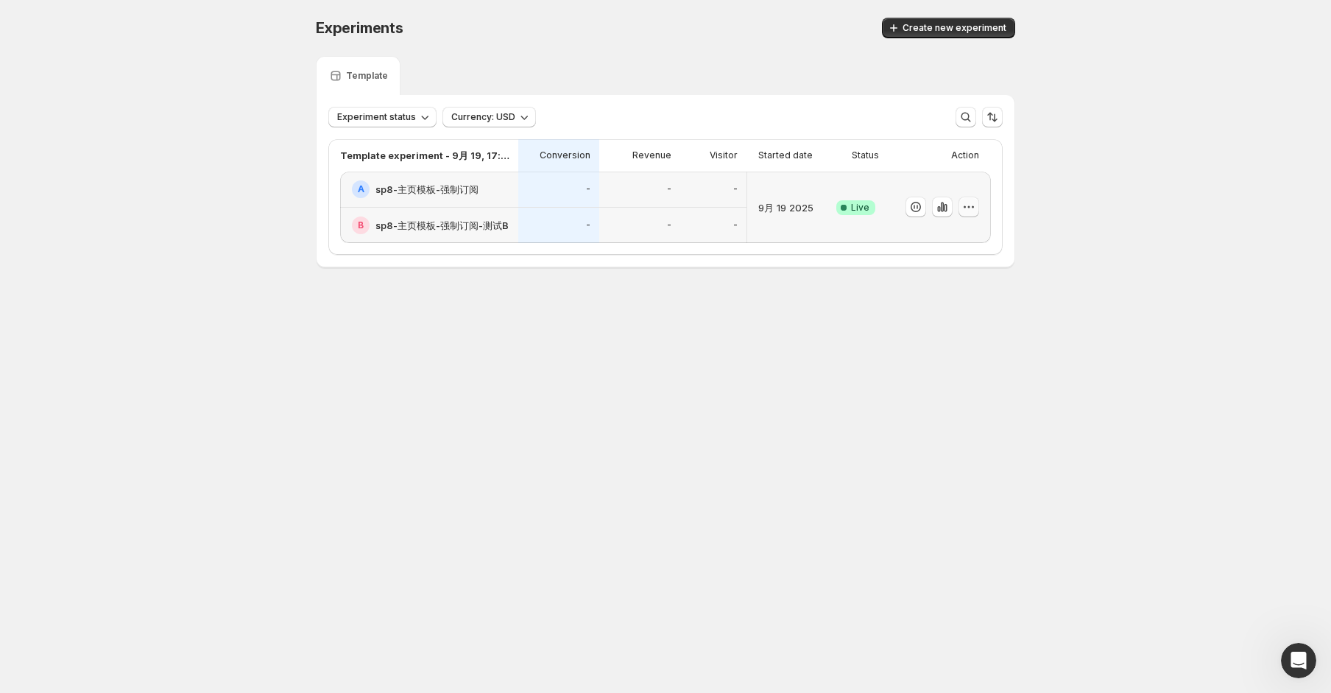
click at [969, 210] on icon "button" at bounding box center [969, 207] width 15 height 15
click at [962, 242] on span "Edit" at bounding box center [983, 237] width 154 height 15
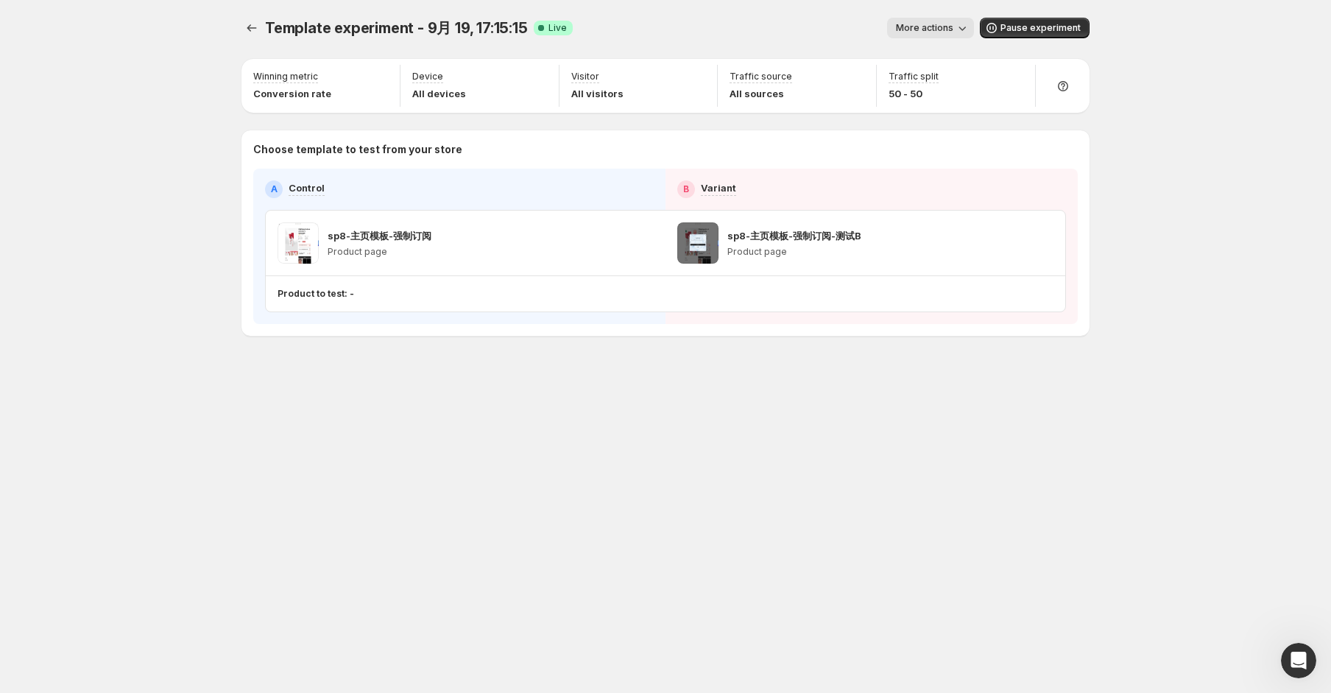
click at [455, 337] on div "Template experiment - 9月 19, 17:15:15 Live More actions More actions Pause expe…" at bounding box center [666, 207] width 884 height 415
click at [384, 295] on p "Products to test: 1 product" at bounding box center [338, 294] width 121 height 12
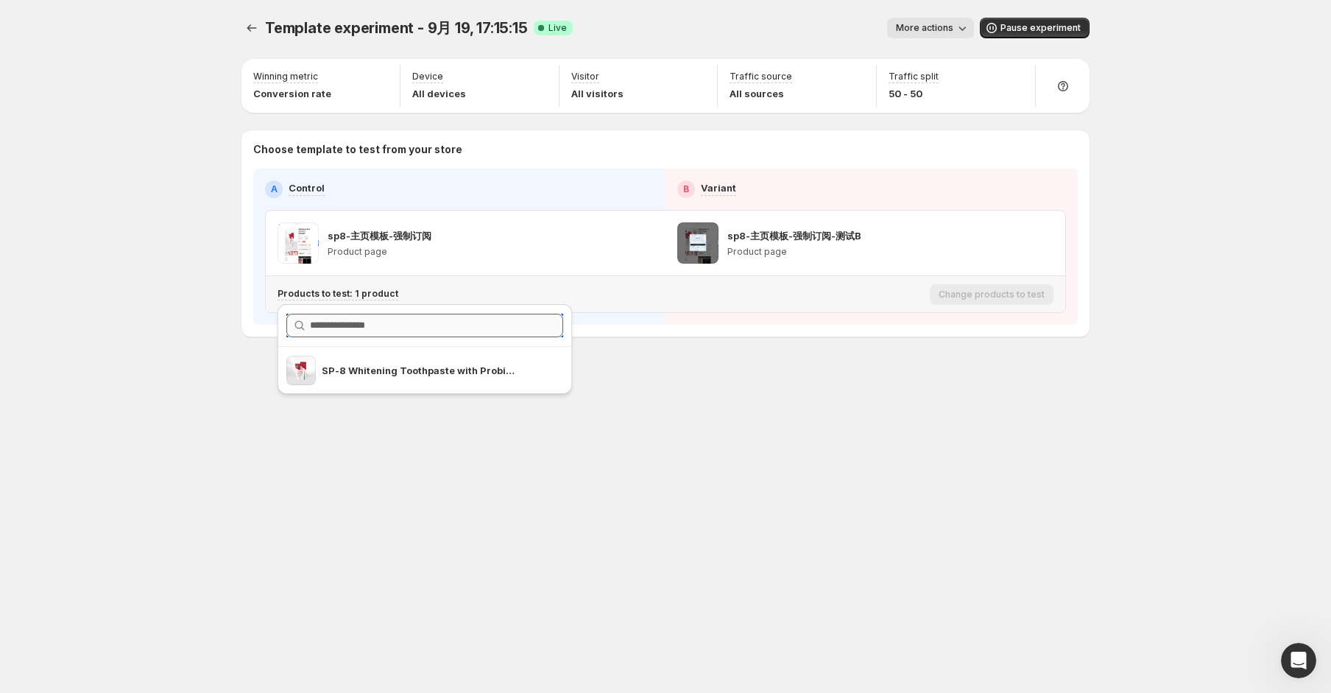
click at [493, 326] on input "text" at bounding box center [436, 326] width 253 height 24
click at [676, 317] on div "A Control B Variant sp8-主页模板-强制订阅 Product page sp8-主页模板-强制订阅-测试B Product page P…" at bounding box center [665, 247] width 825 height 156
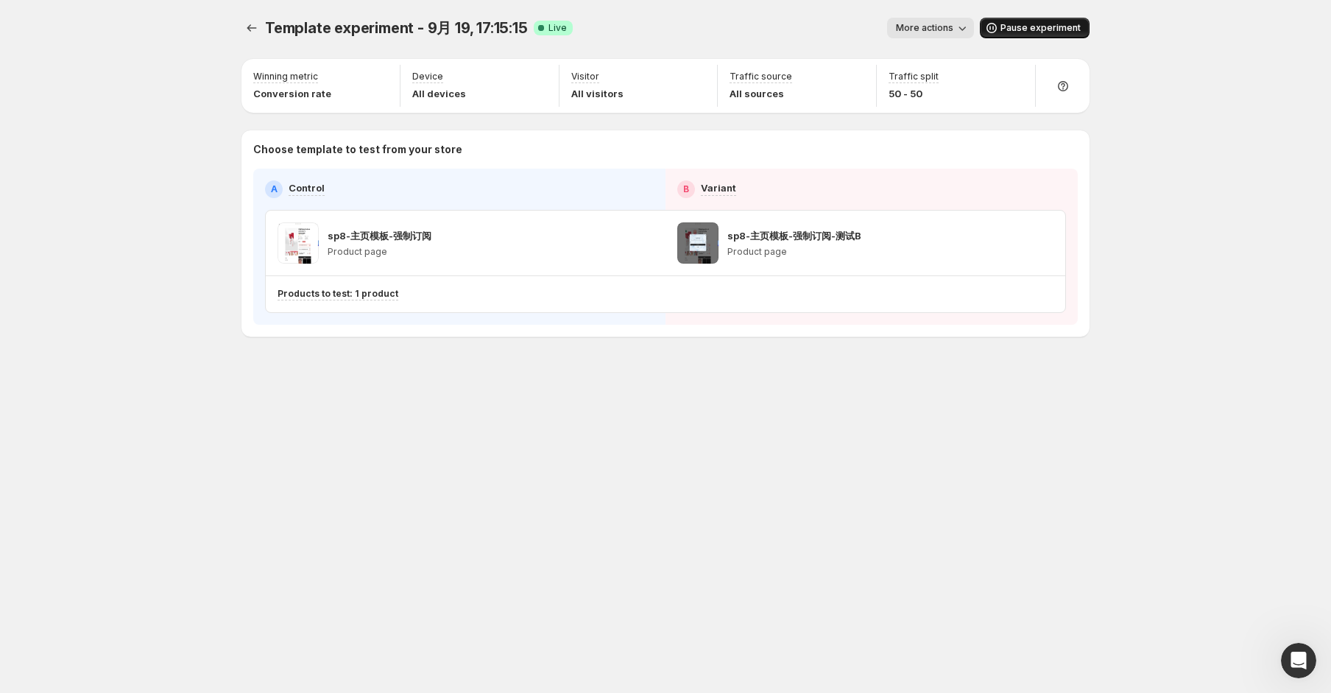
click at [1024, 29] on span "Pause experiment" at bounding box center [1041, 28] width 80 height 12
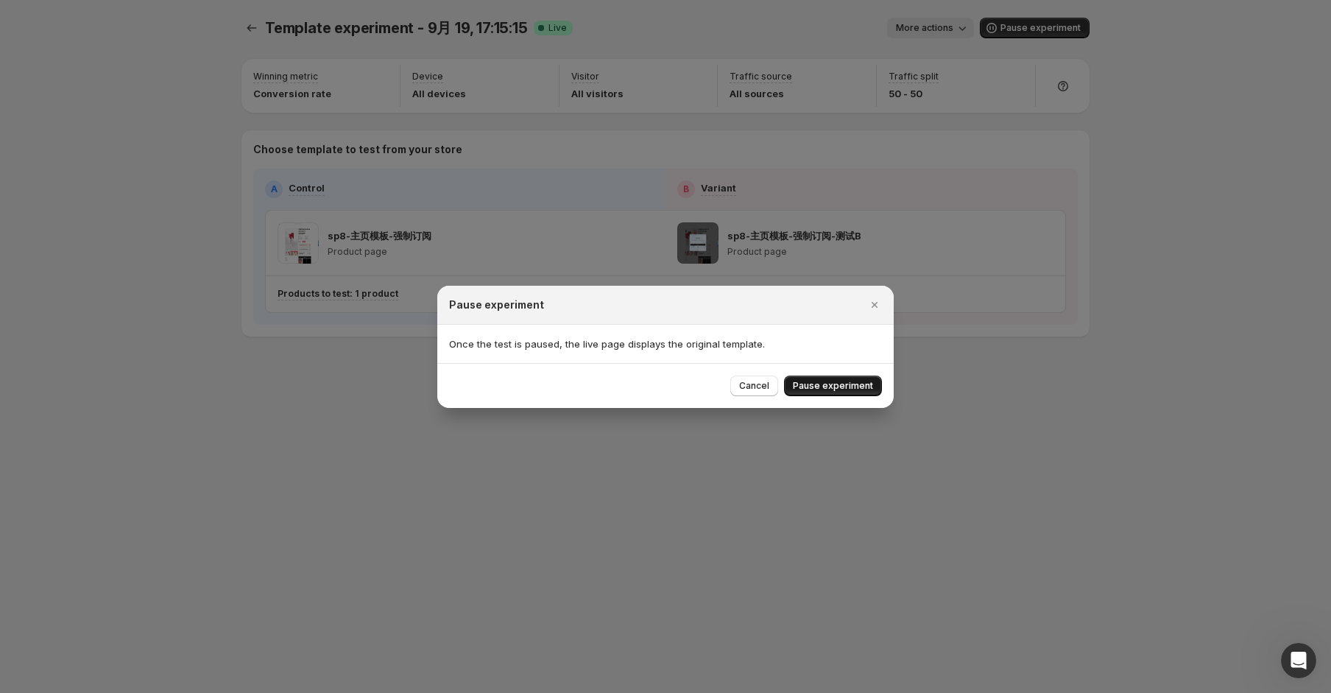
click at [831, 389] on span "Pause experiment" at bounding box center [833, 386] width 80 height 12
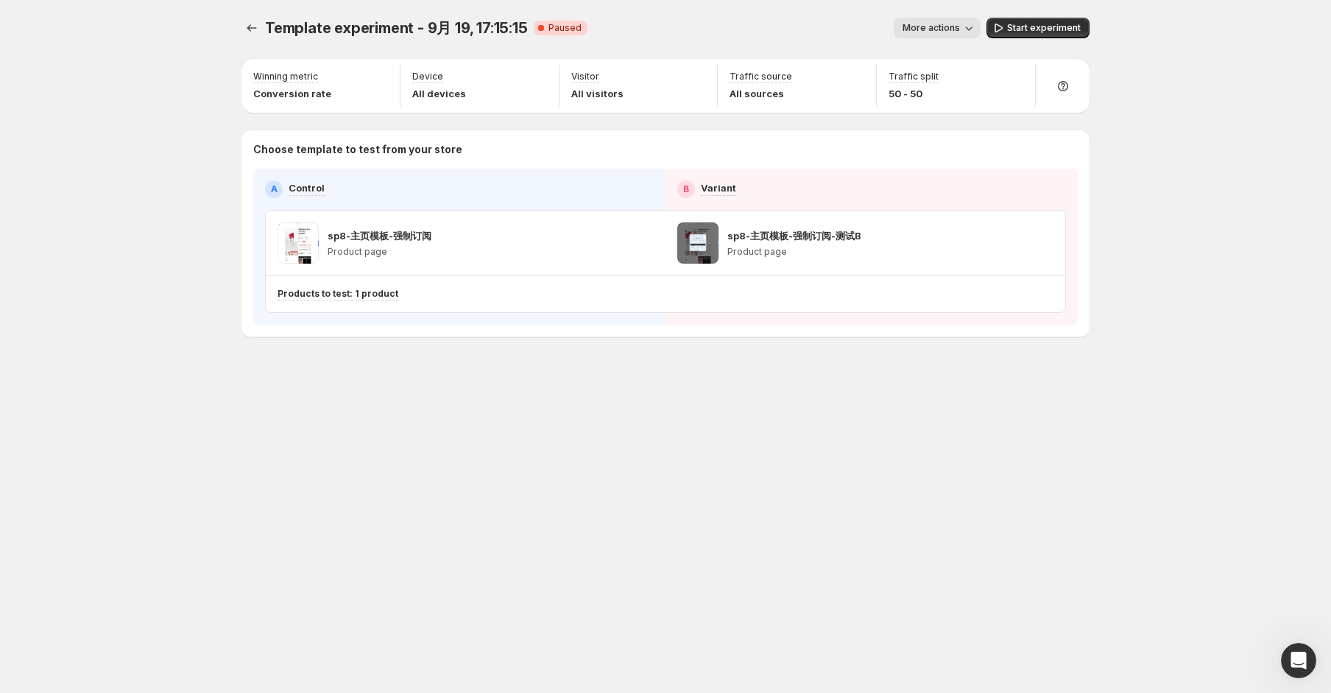
click at [909, 350] on div "Template experiment - 9月 19, 17:15:15 Paused More actions More actions Start ex…" at bounding box center [666, 208] width 884 height 416
click at [1013, 293] on div "Change products to test" at bounding box center [992, 294] width 124 height 21
click at [937, 30] on span "More actions" at bounding box center [931, 28] width 57 height 12
click at [988, 295] on div "Change products to test" at bounding box center [992, 294] width 124 height 21
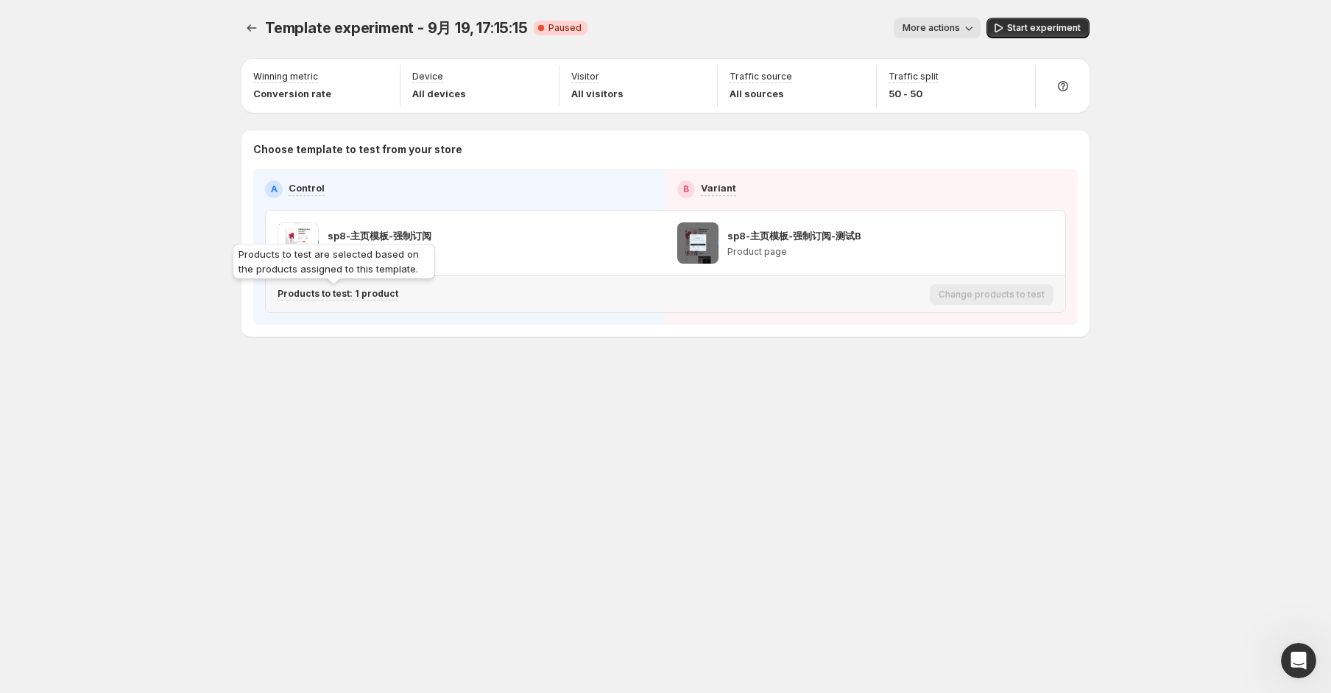
click at [374, 296] on p "Products to test: 1 product" at bounding box center [338, 294] width 121 height 12
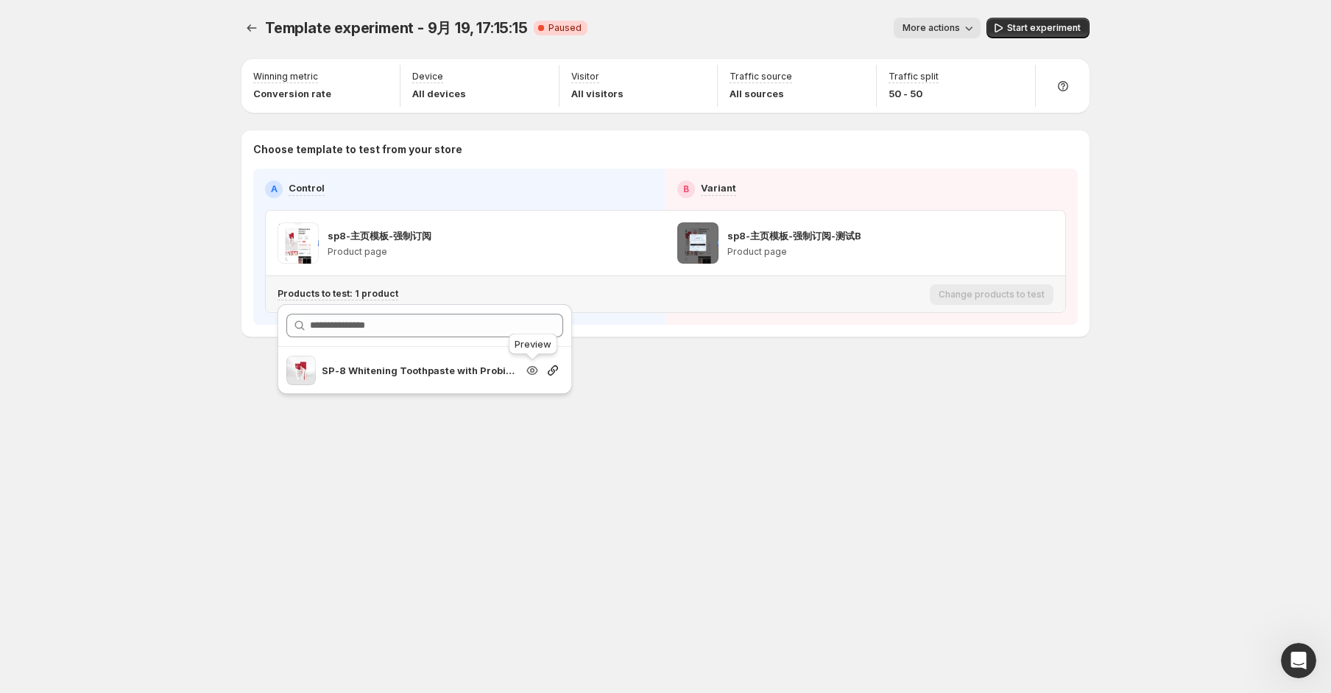
click at [531, 370] on icon "Search for and select a customer segment" at bounding box center [532, 370] width 4 height 4
click at [552, 364] on icon "Search for and select a customer segment" at bounding box center [553, 370] width 15 height 15
click at [675, 392] on div "Template experiment - 9月 19, 17:15:15 Paused More actions More actions Start ex…" at bounding box center [666, 208] width 884 height 416
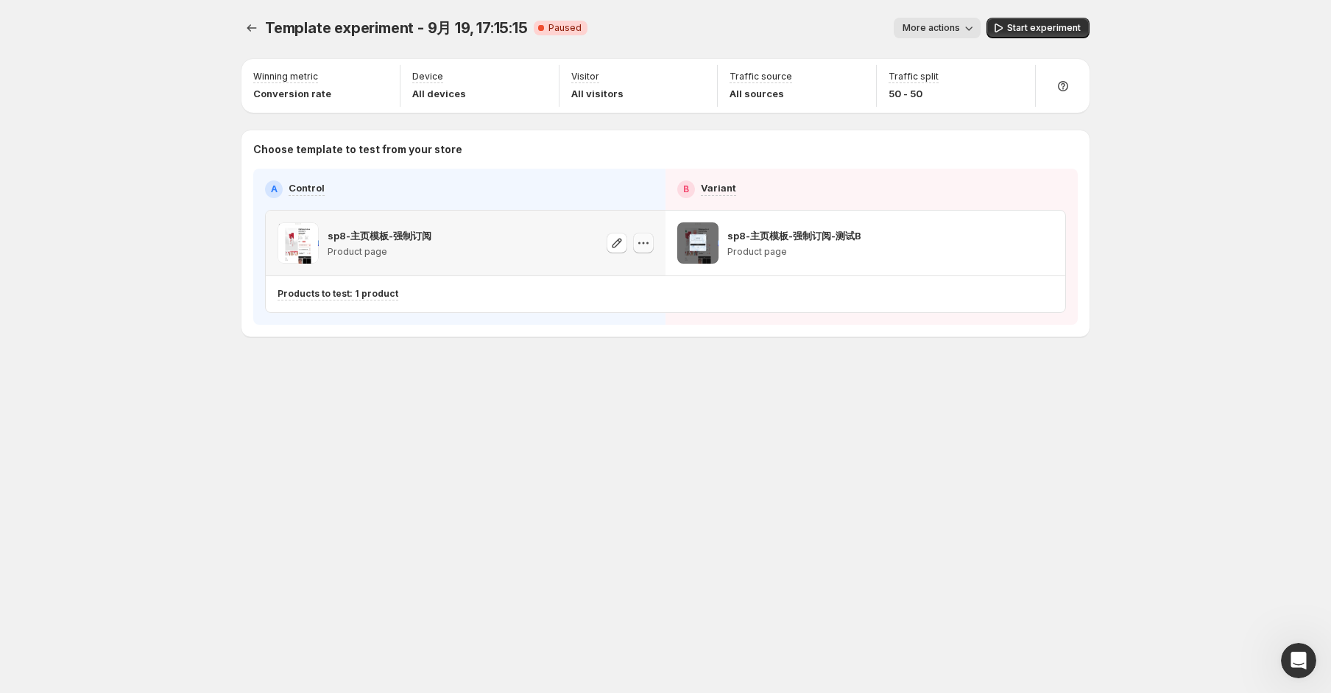
click at [638, 248] on icon "button" at bounding box center [643, 243] width 15 height 15
click at [470, 343] on div "Template experiment - 9月 19, 17:15:15 Paused More actions More actions Start ex…" at bounding box center [666, 208] width 884 height 416
click at [915, 37] on button "More actions" at bounding box center [937, 28] width 87 height 21
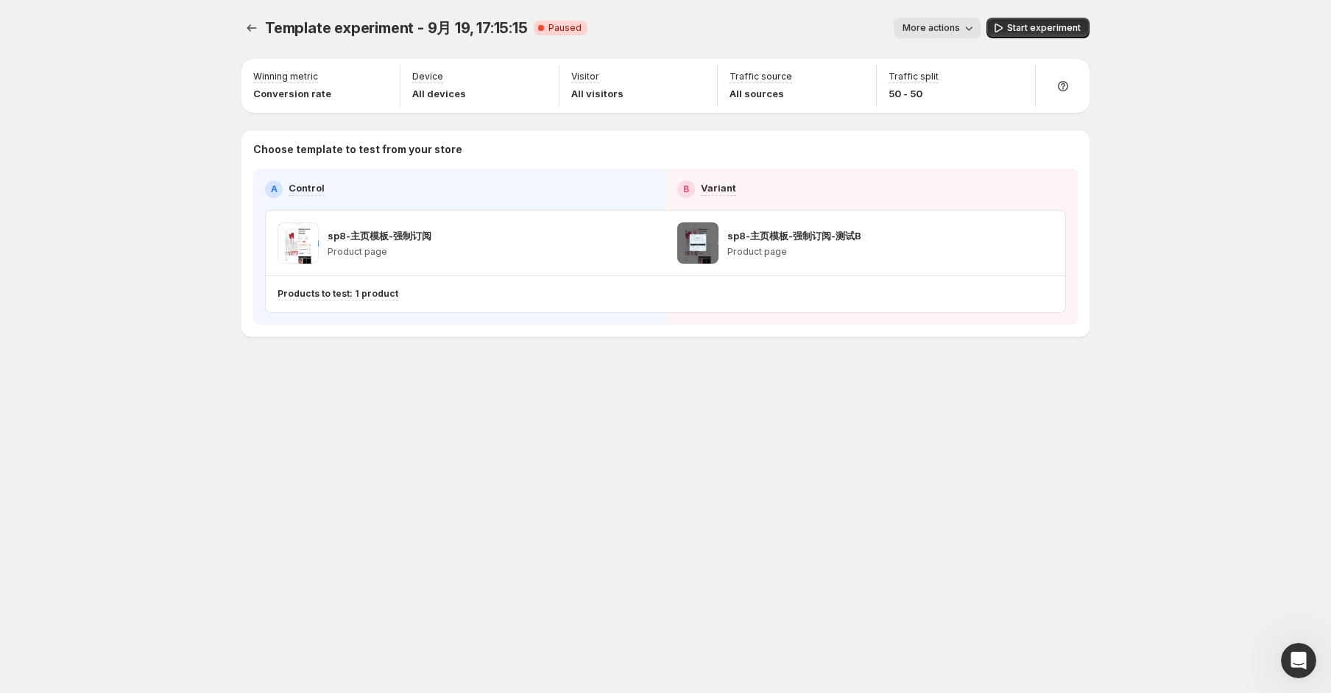
click at [955, 31] on span "More actions" at bounding box center [931, 28] width 57 height 12
click at [961, 127] on span "Delete" at bounding box center [962, 134] width 71 height 15
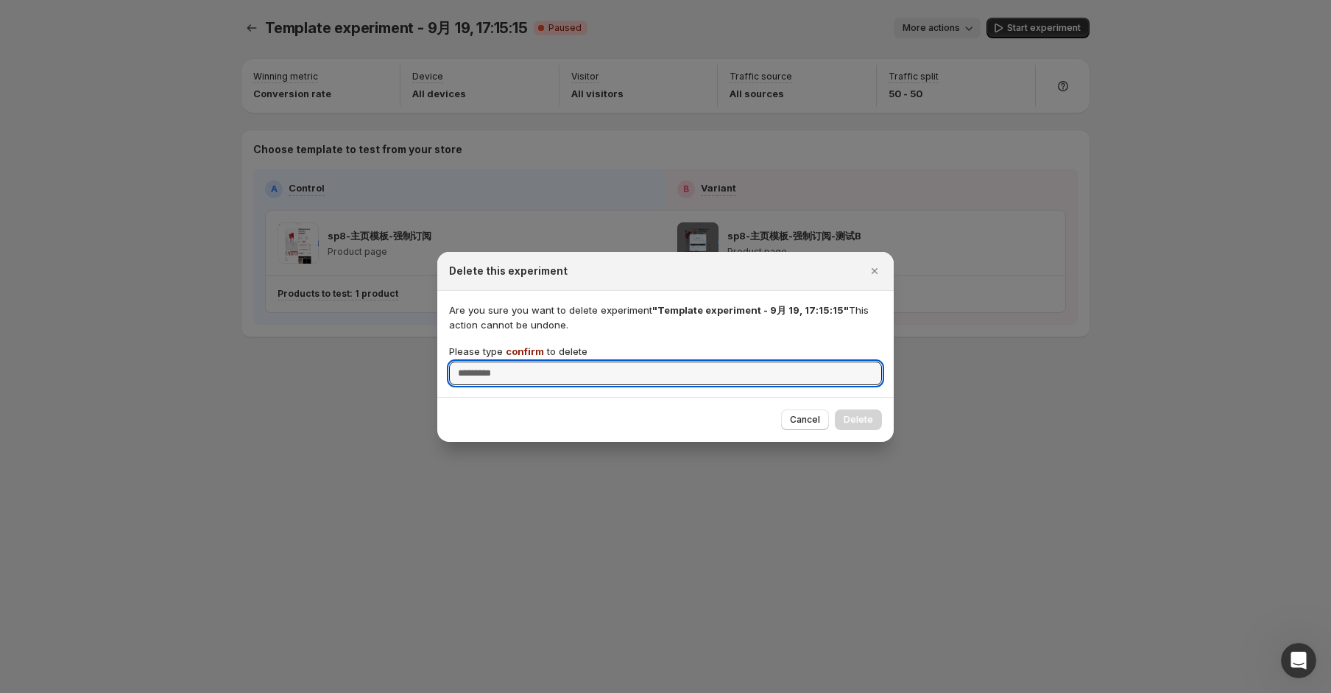
click at [509, 355] on span "confirm" at bounding box center [525, 351] width 38 height 12
click at [509, 362] on input "Please type confirm to delete" at bounding box center [665, 374] width 433 height 24
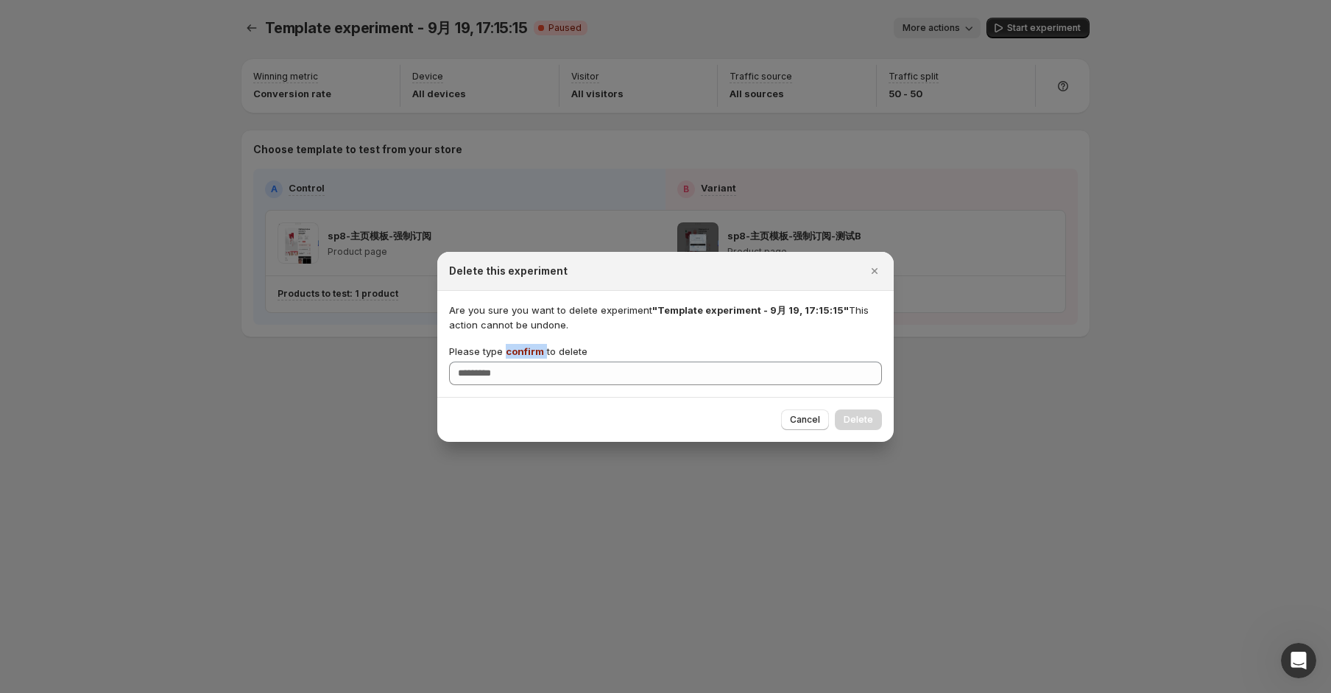
click at [510, 355] on span "confirm" at bounding box center [525, 351] width 38 height 12
click at [510, 362] on input "Please type confirm to delete" at bounding box center [665, 374] width 433 height 24
copy p "confirm"
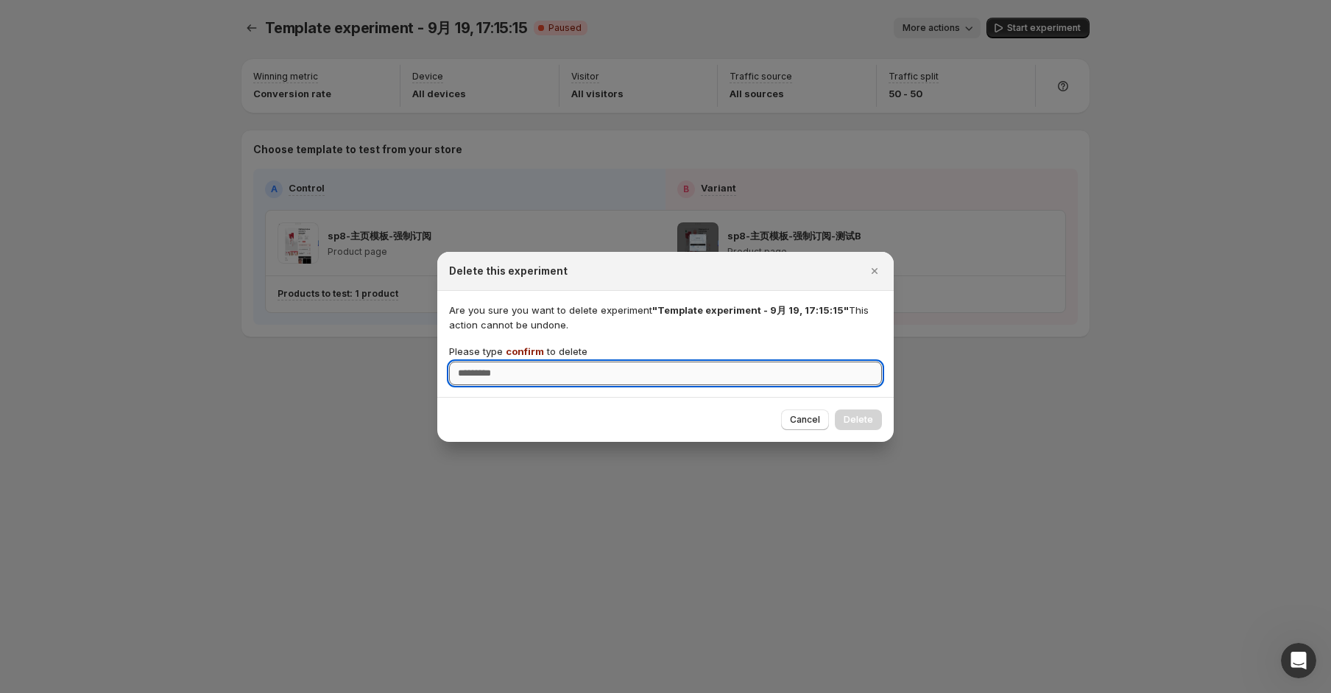
click at [641, 378] on input "Please type confirm to delete" at bounding box center [665, 374] width 433 height 24
paste input "*******"
type input "*******"
click at [859, 423] on span "Delete" at bounding box center [858, 420] width 29 height 12
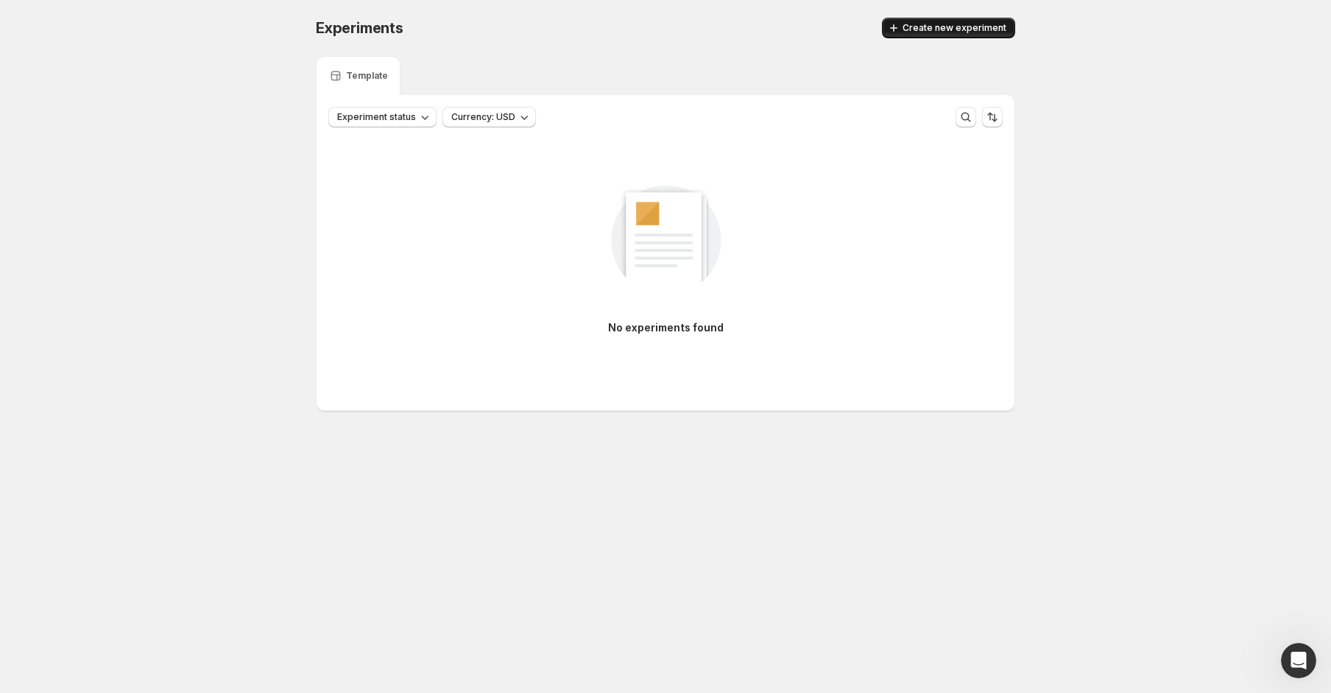
click at [920, 34] on button "Create new experiment" at bounding box center [948, 28] width 133 height 21
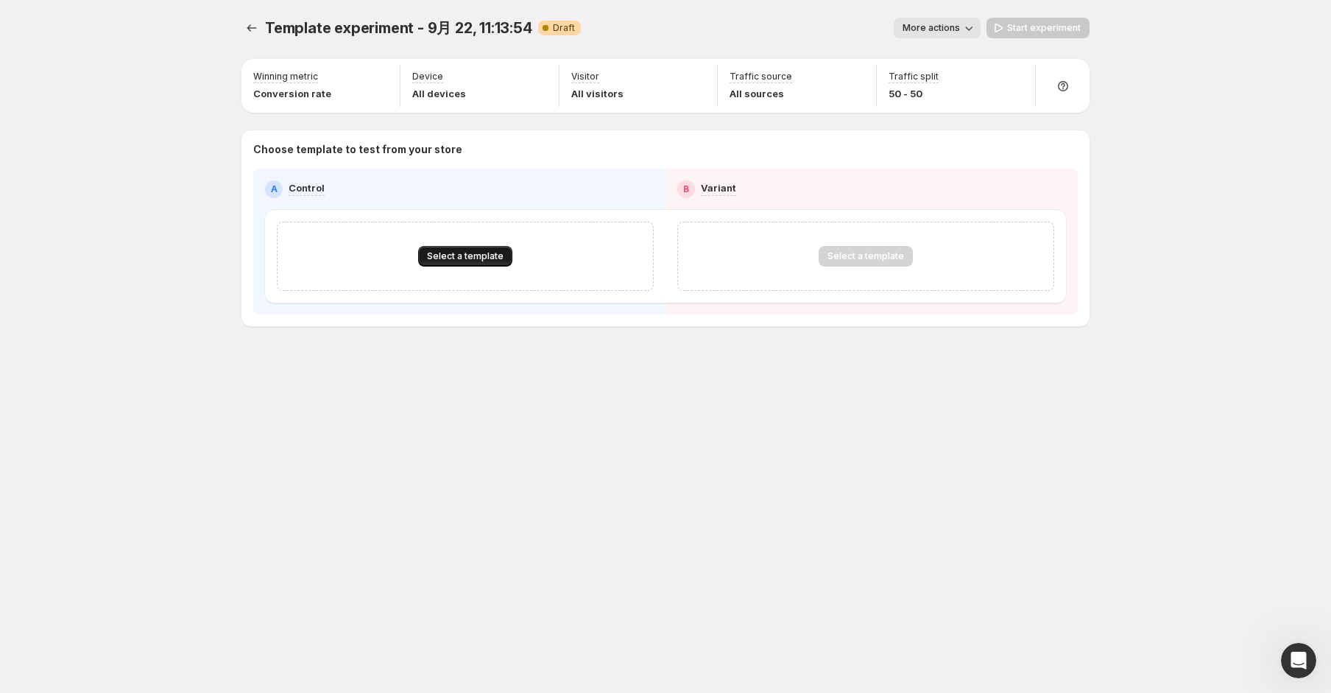
click at [487, 258] on span "Select a template" at bounding box center [465, 256] width 77 height 12
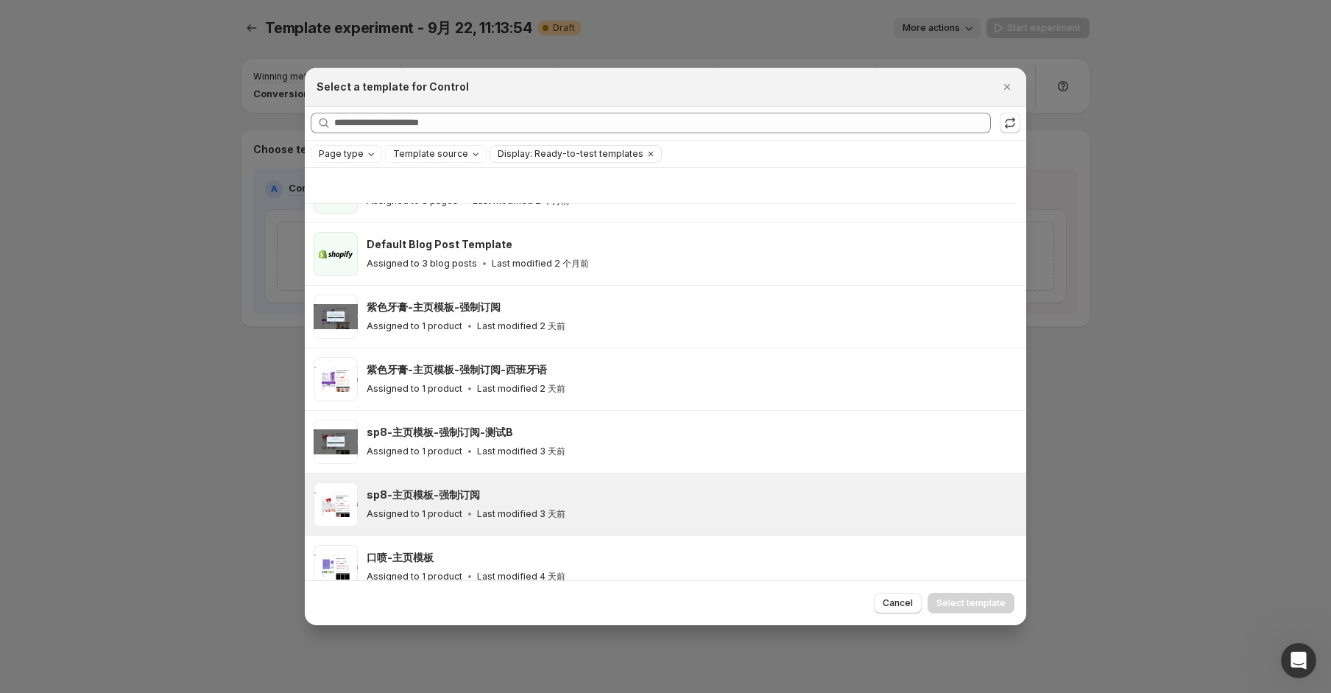
scroll to position [330, 0]
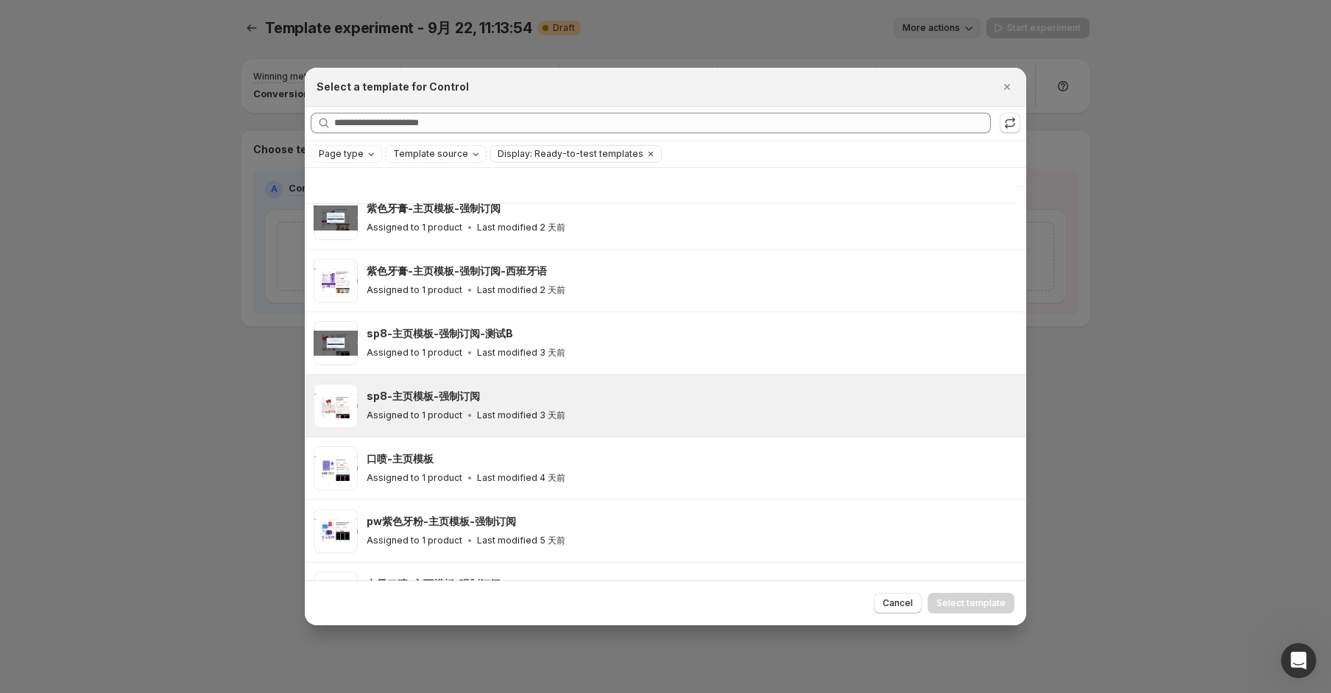
click at [621, 381] on div "sp8-主页模板-强制订阅 Assigned to 1 product Last modified 3 天前" at bounding box center [666, 406] width 722 height 62
click at [964, 604] on span "Select template" at bounding box center [971, 603] width 69 height 12
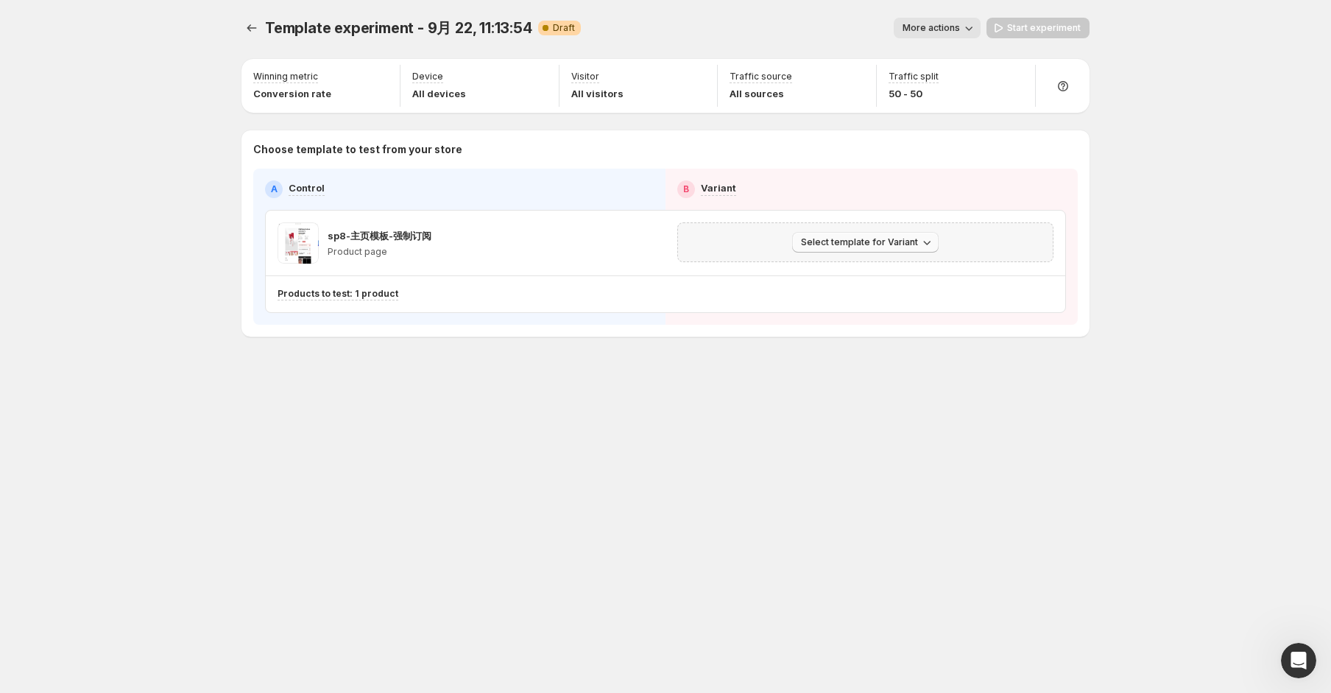
click at [869, 247] on span "Select template for Variant" at bounding box center [859, 242] width 117 height 12
click at [873, 276] on span "Select an existing template" at bounding box center [855, 273] width 124 height 12
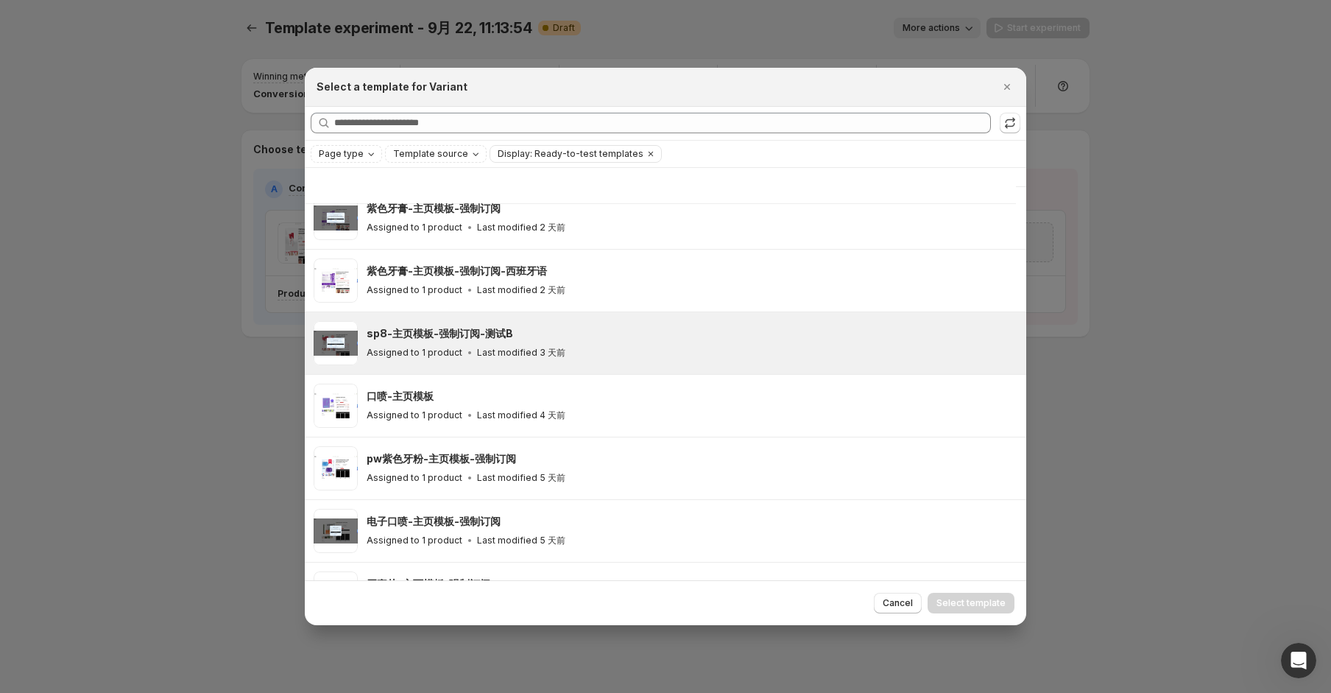
click at [752, 345] on div "Assigned to 1 product Last modified 3 天前" at bounding box center [690, 352] width 647 height 15
click at [985, 602] on span "Select template" at bounding box center [971, 603] width 69 height 12
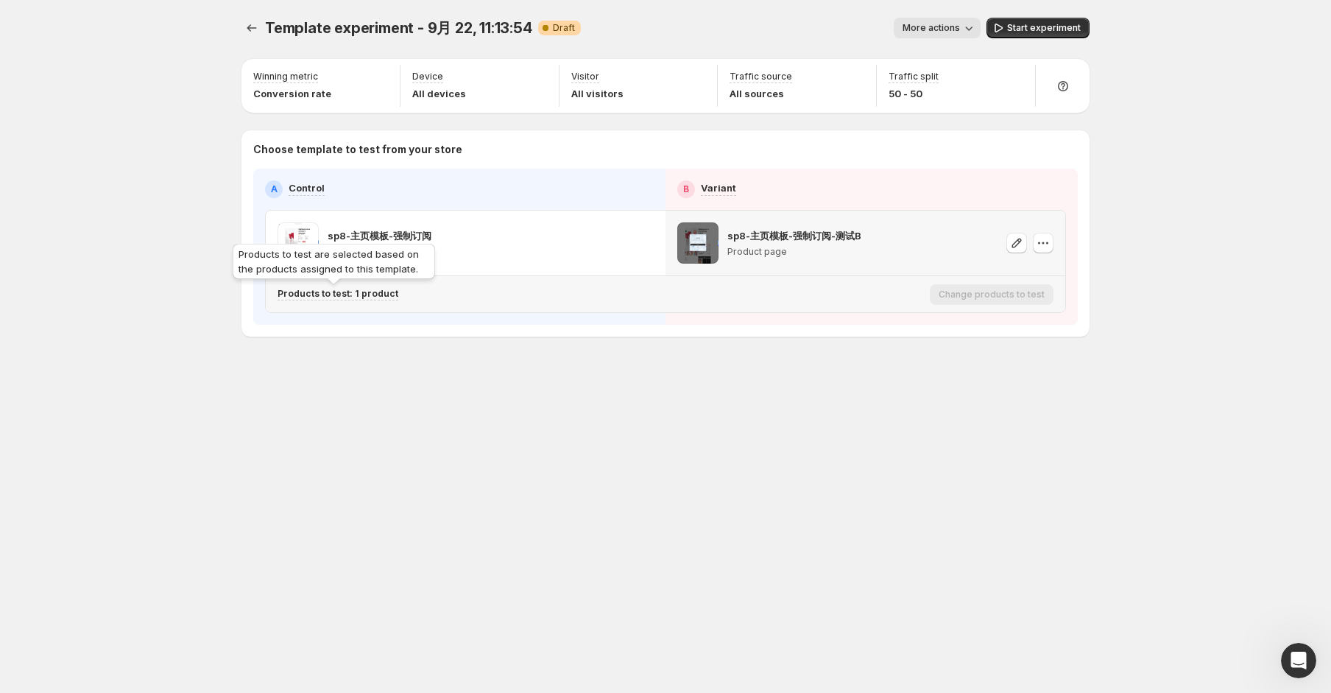
click at [380, 292] on p "Products to test: 1 product" at bounding box center [338, 294] width 121 height 12
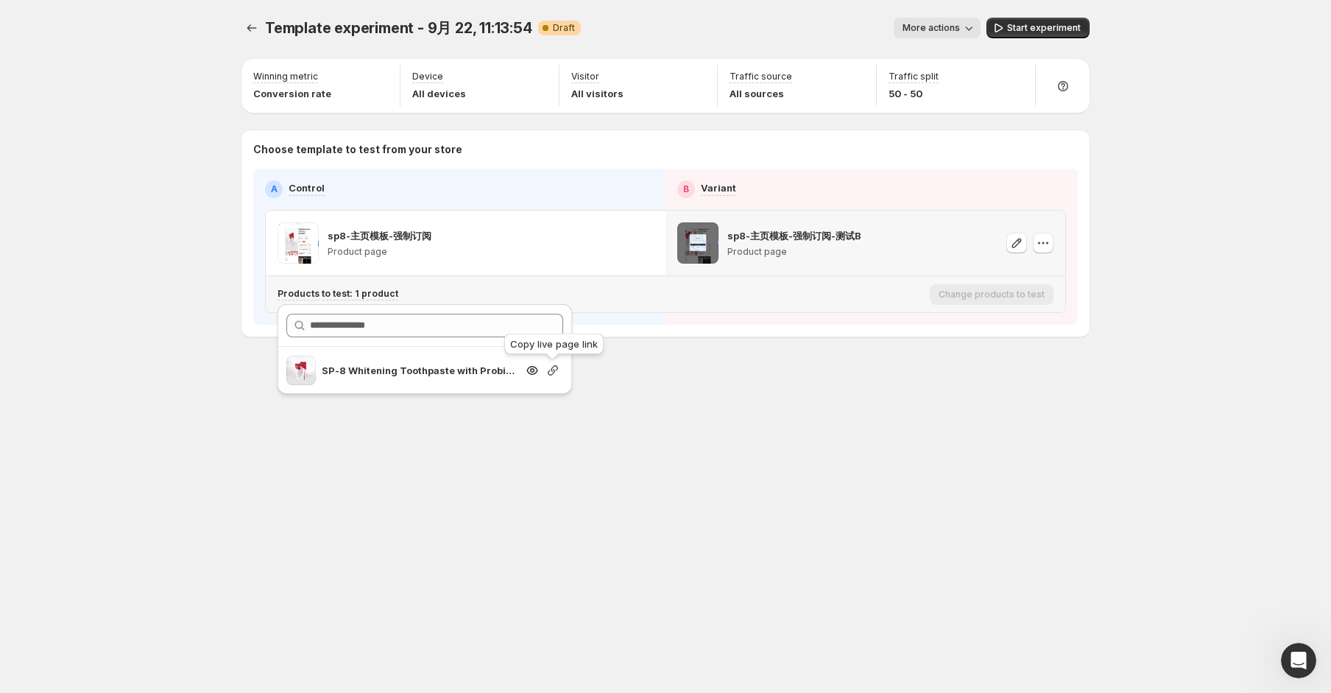
click at [546, 370] on icon "Search for and select a customer segment" at bounding box center [553, 370] width 15 height 15
click at [794, 583] on div "Template experiment - 9月 22, 11:13:54 Draft More actions More actions Start exp…" at bounding box center [666, 346] width 884 height 693
click at [492, 303] on div "Products to test: 1 product" at bounding box center [601, 294] width 647 height 24
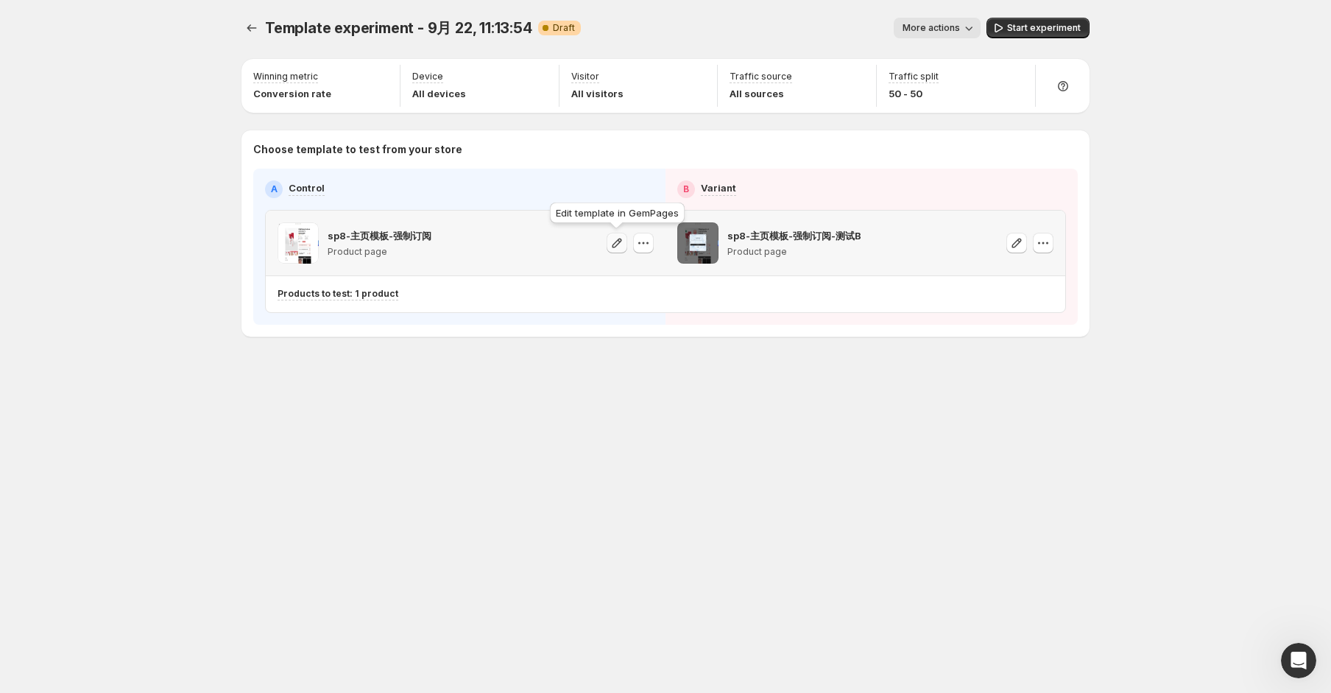
click at [620, 243] on icon "button" at bounding box center [617, 243] width 15 height 15
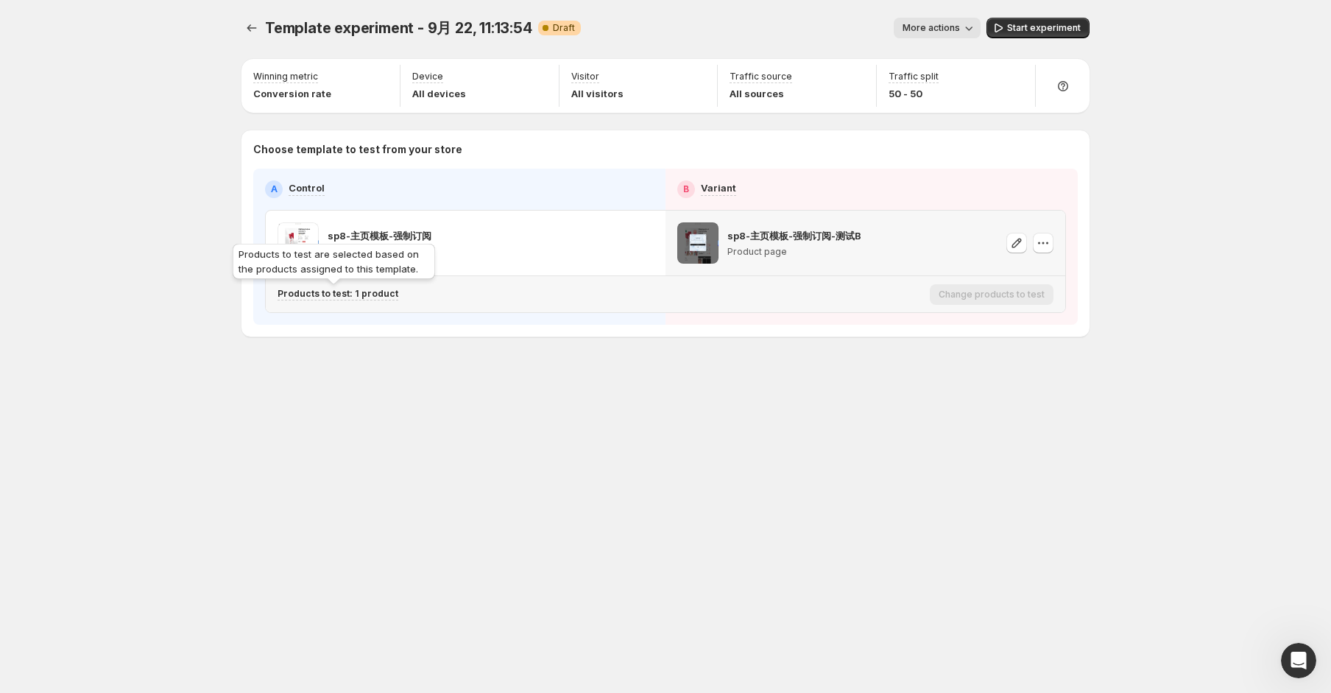
click at [372, 292] on p "Products to test: 1 product" at bounding box center [338, 294] width 121 height 12
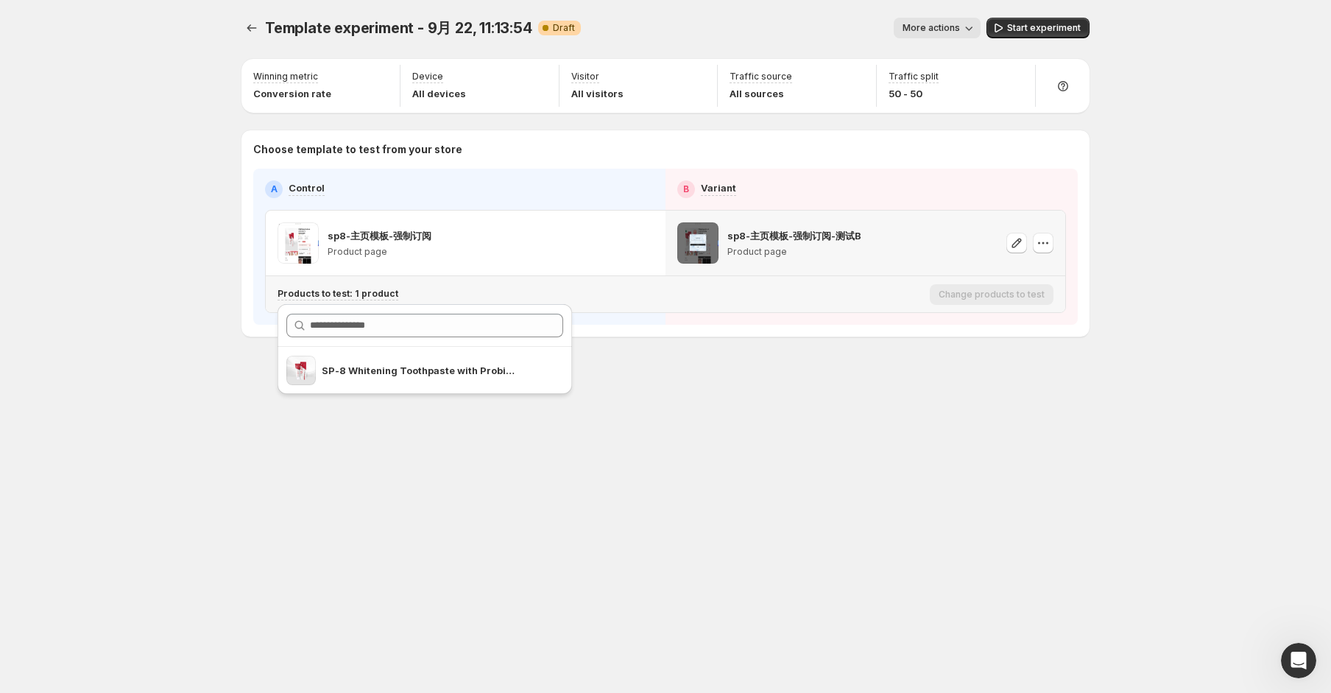
click at [911, 311] on div "Products to test: 1 product Change products to test" at bounding box center [666, 294] width 800 height 36
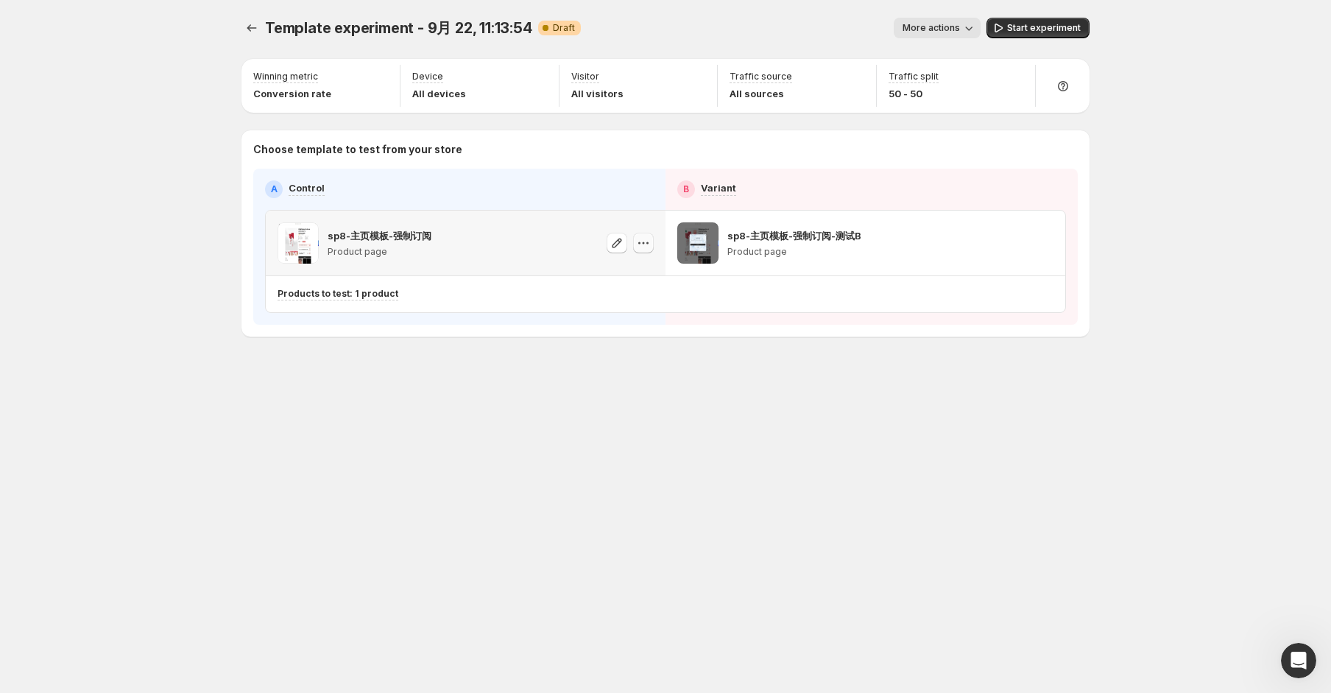
click at [642, 243] on icon "button" at bounding box center [643, 243] width 15 height 15
click at [652, 275] on span "Change template" at bounding box center [645, 274] width 80 height 12
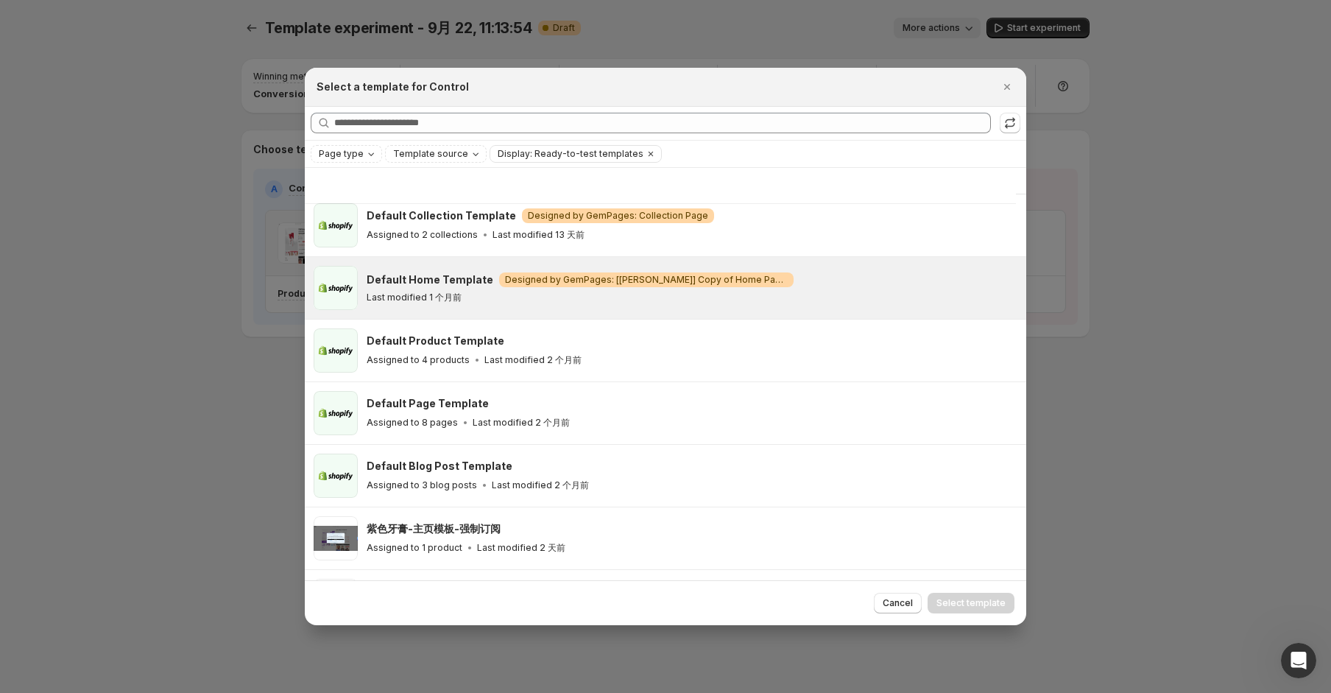
scroll to position [0, 0]
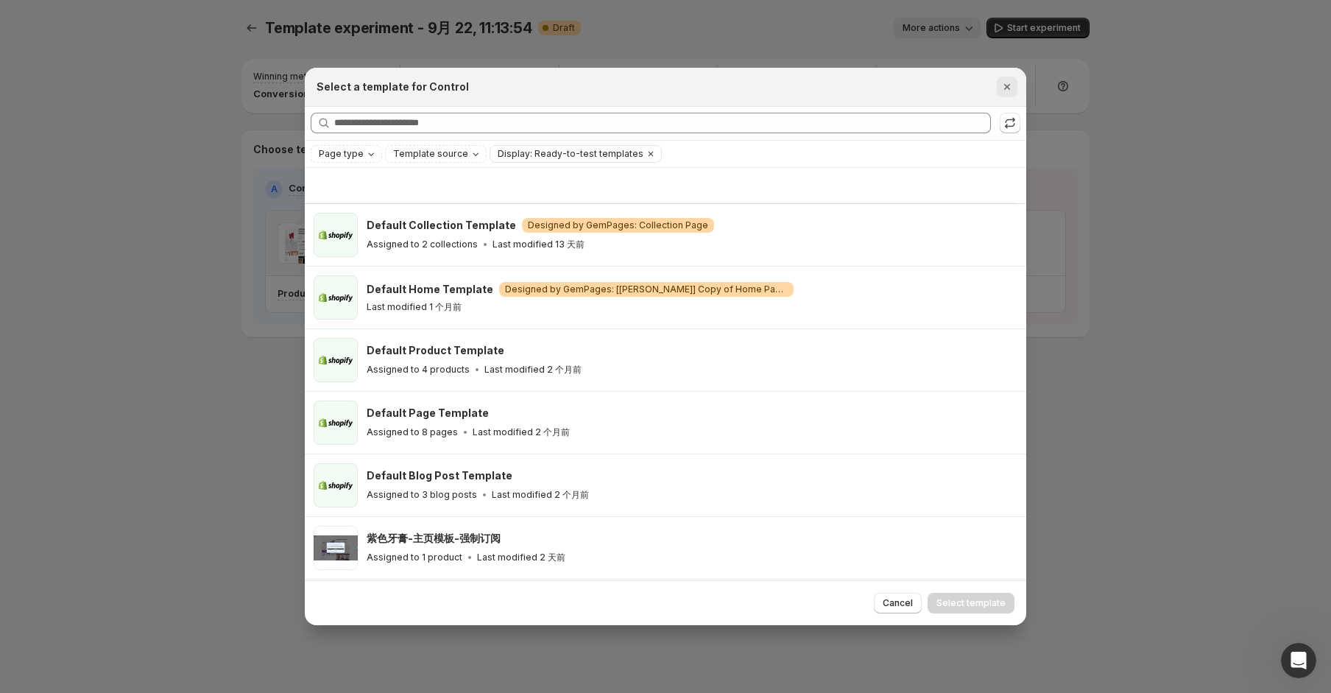
click at [1004, 82] on icon ":rbb:" at bounding box center [1007, 87] width 15 height 15
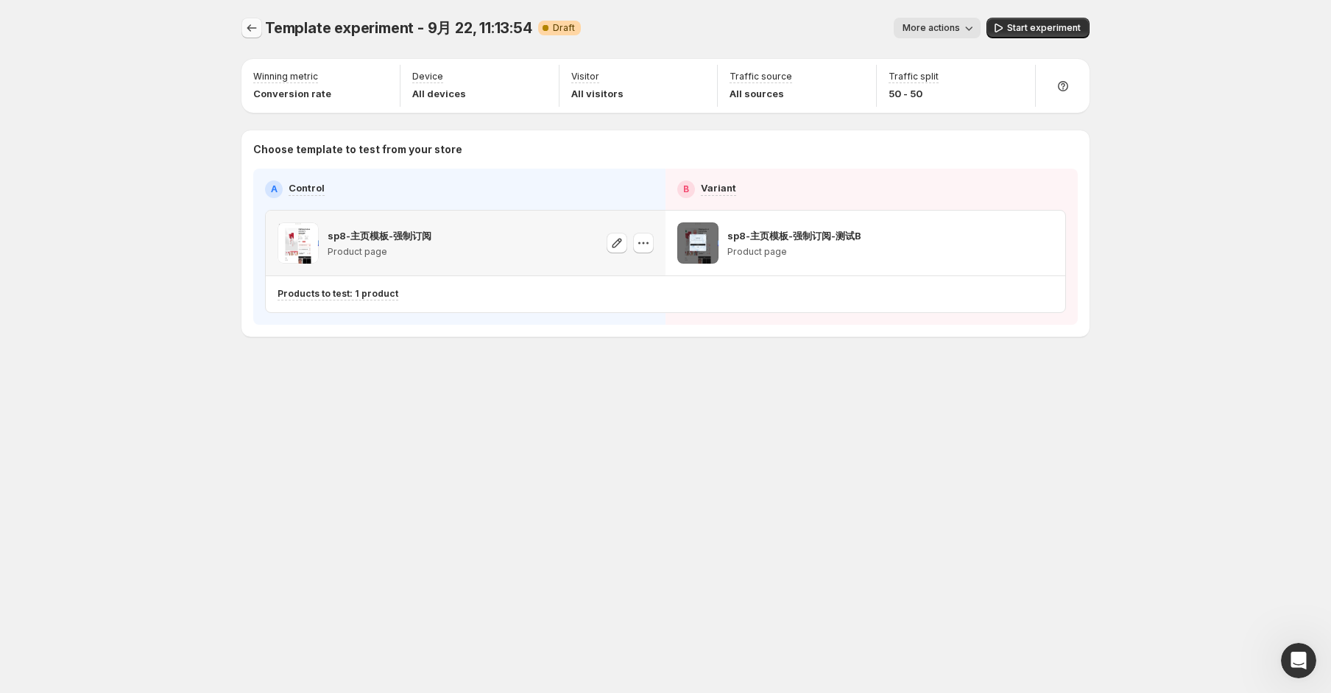
click at [254, 32] on icon "Experiments" at bounding box center [251, 28] width 15 height 15
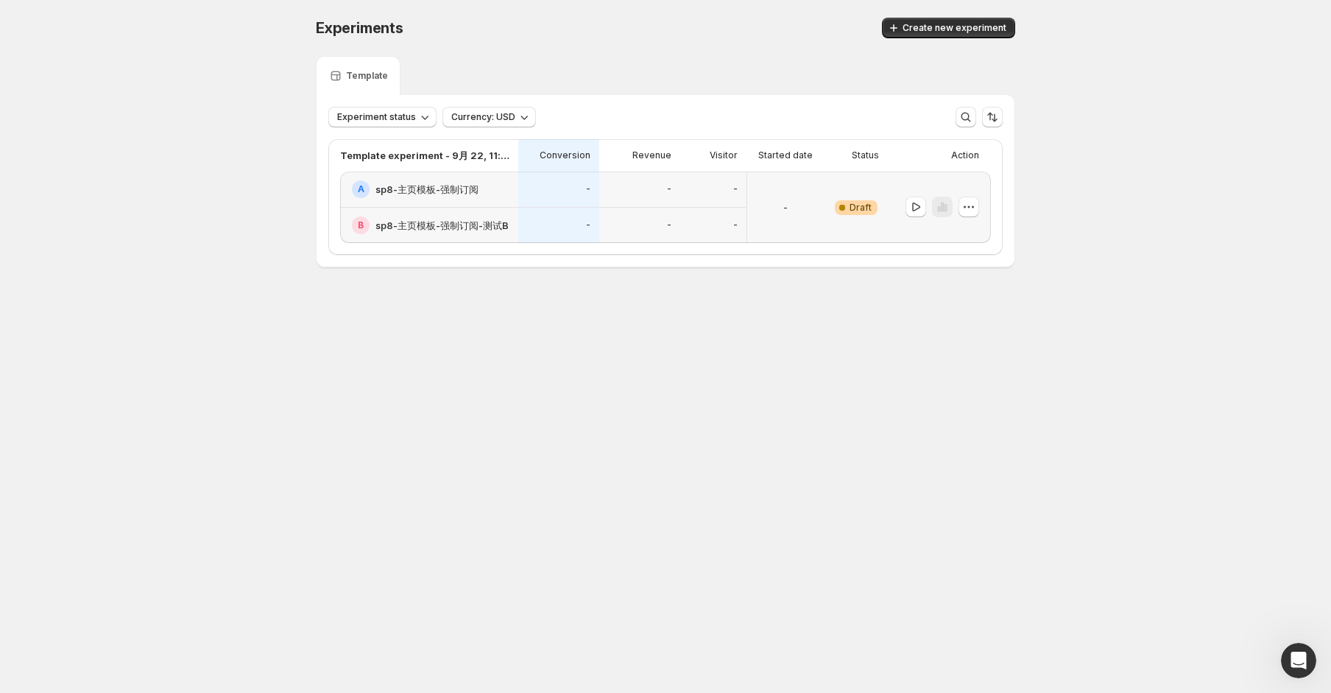
click at [778, 213] on div "-" at bounding box center [785, 207] width 65 height 54
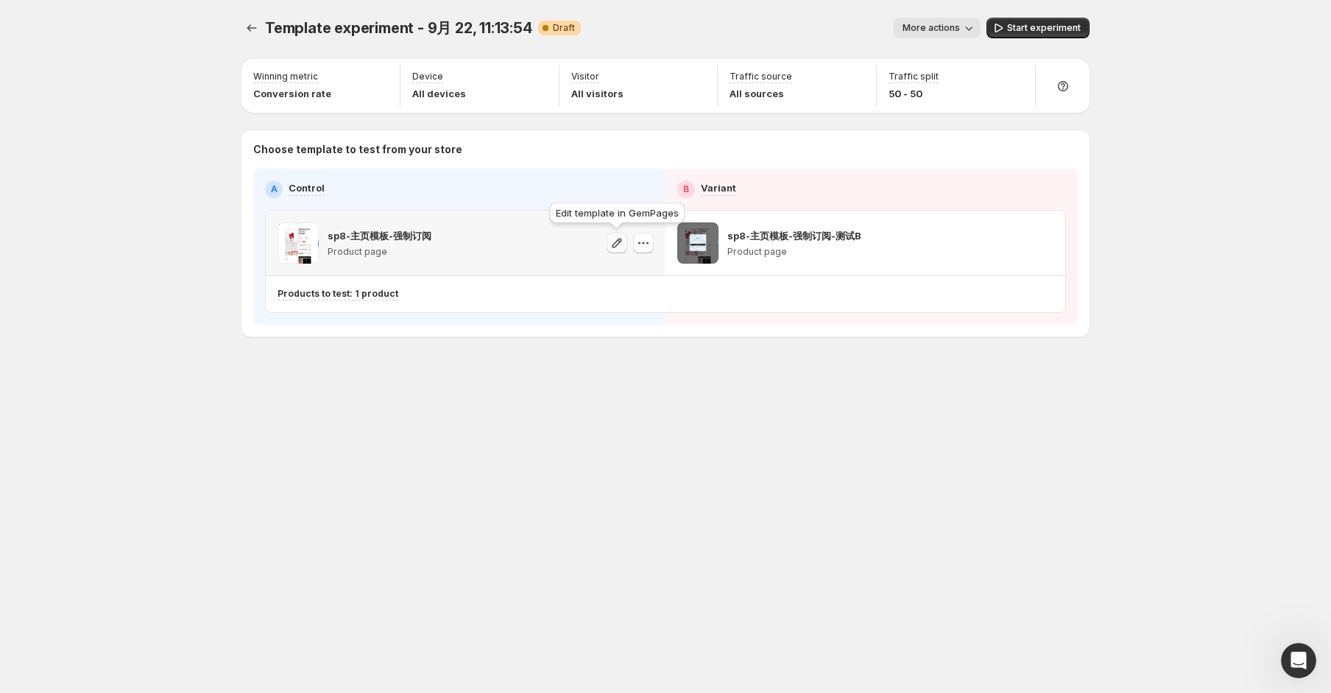
click at [611, 243] on icon "button" at bounding box center [617, 243] width 15 height 15
click at [936, 24] on span "More actions" at bounding box center [931, 28] width 57 height 12
click at [952, 134] on span "Delete" at bounding box center [941, 134] width 29 height 12
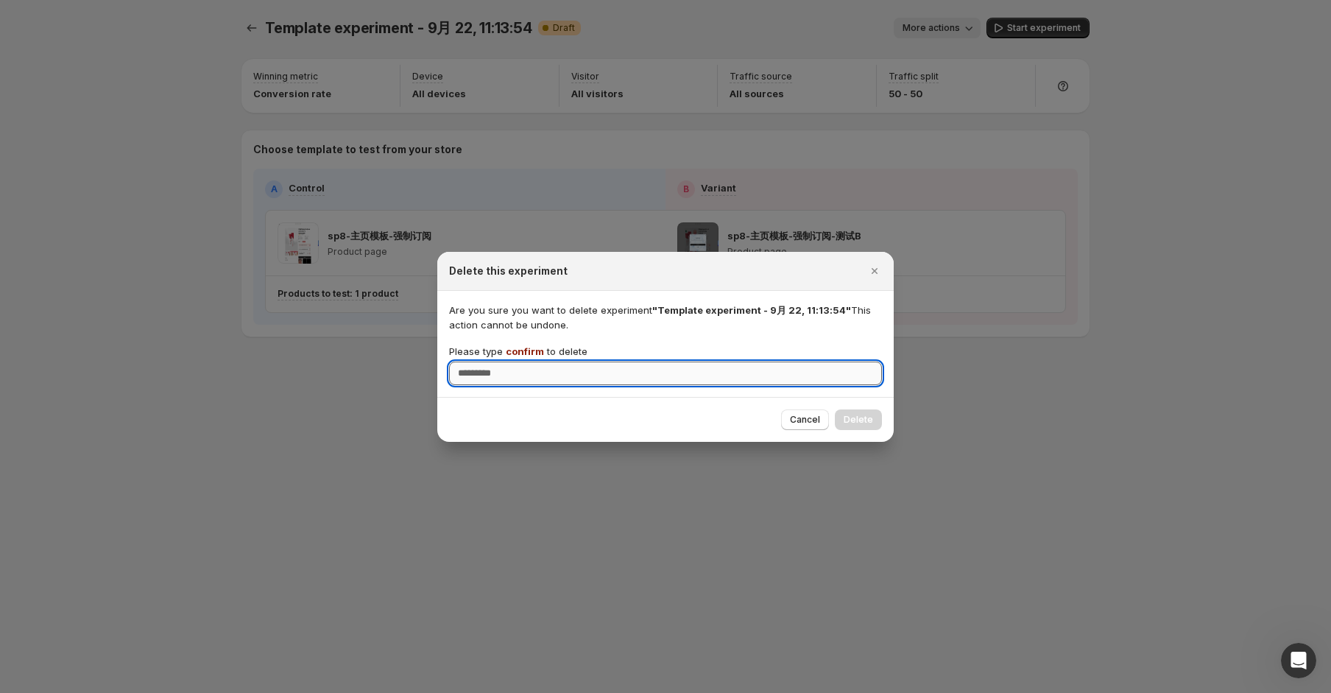
click at [656, 377] on input "Please type confirm to delete" at bounding box center [665, 374] width 433 height 24
type input "**********"
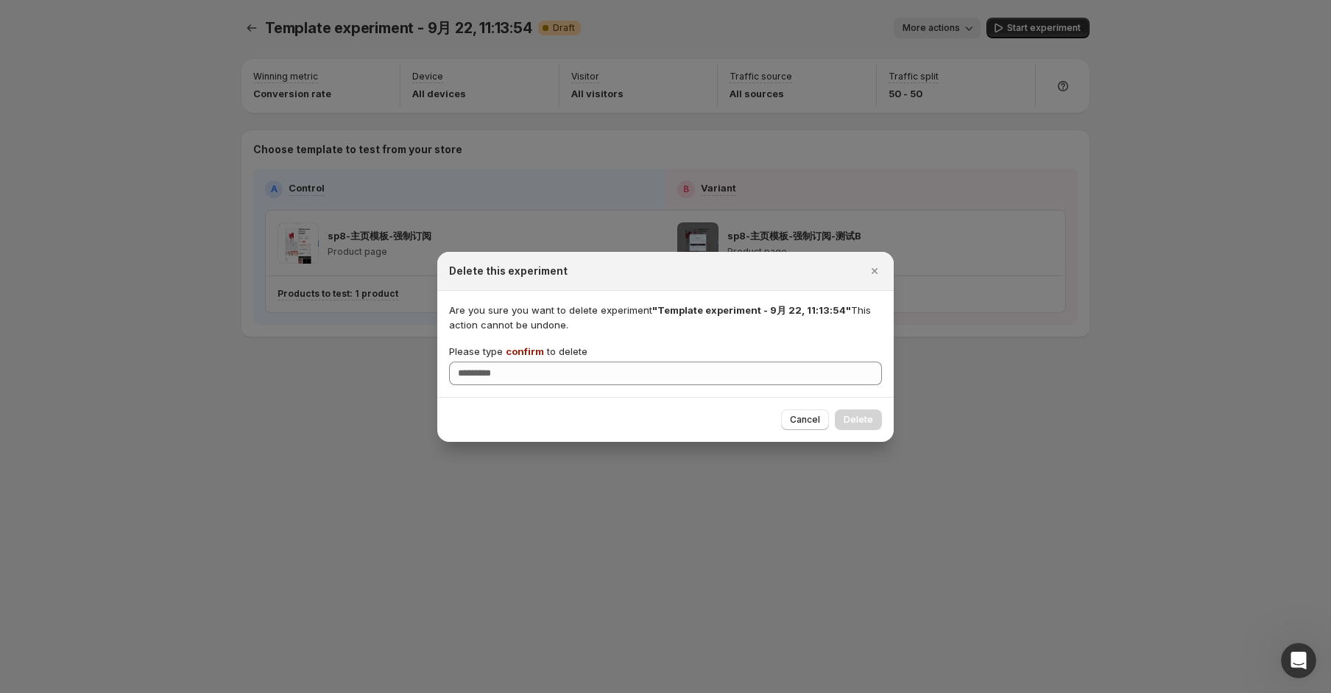
click at [537, 353] on span "confirm" at bounding box center [525, 351] width 38 height 12
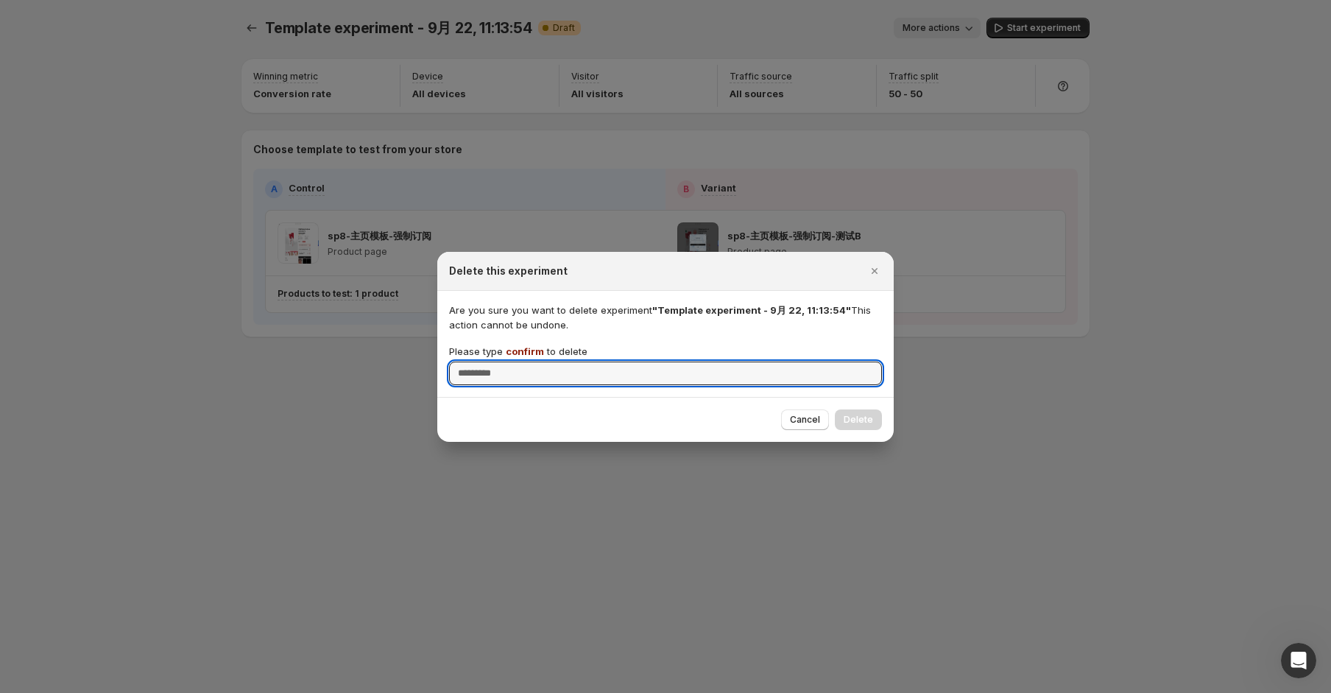
click at [537, 362] on input "Please type confirm to delete" at bounding box center [665, 374] width 433 height 24
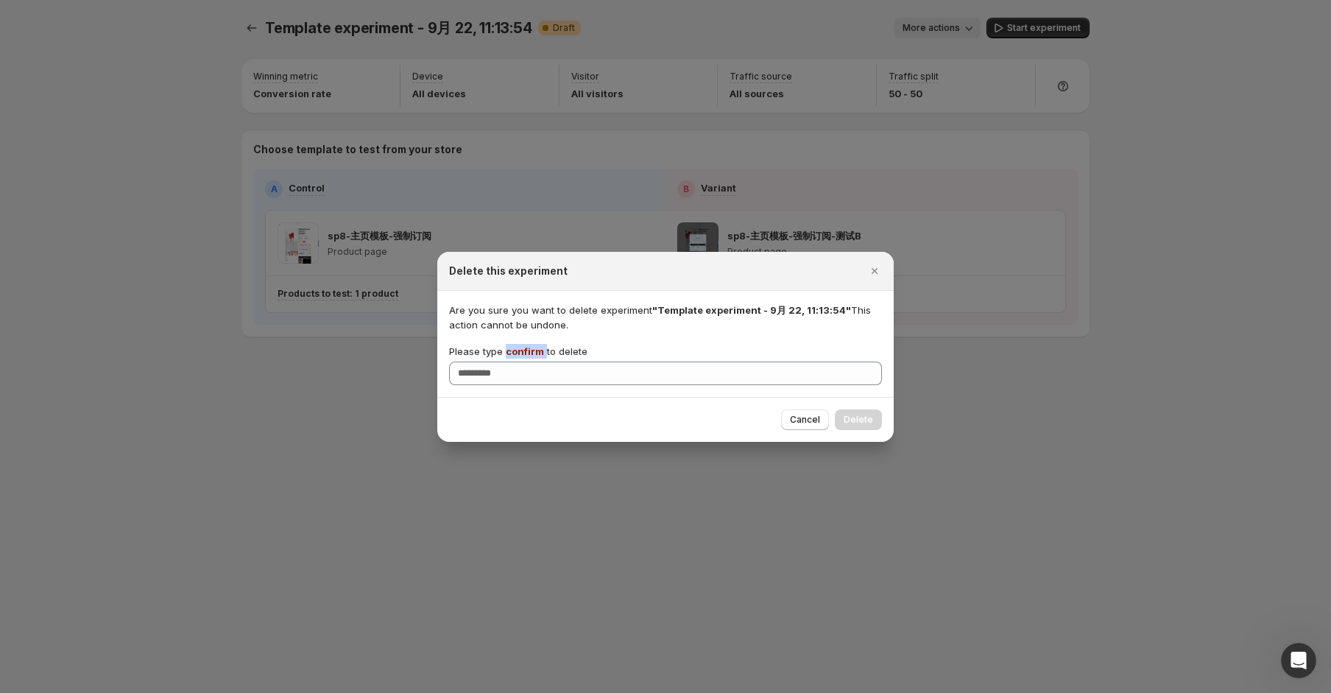
click at [537, 353] on span "confirm" at bounding box center [525, 351] width 38 height 12
click at [537, 362] on input "Please type confirm to delete" at bounding box center [665, 374] width 433 height 24
copy p "confirm"
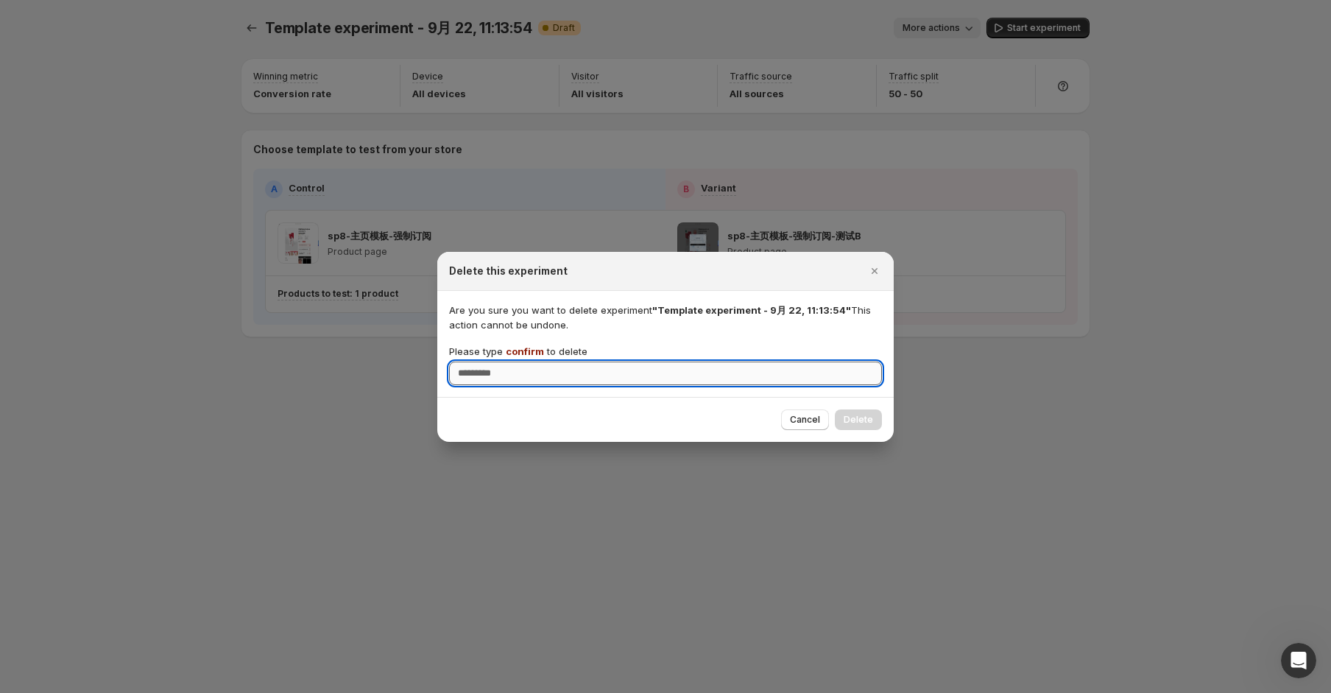
click at [630, 379] on input "Please type confirm to delete" at bounding box center [665, 374] width 433 height 24
paste input "*******"
type input "*******"
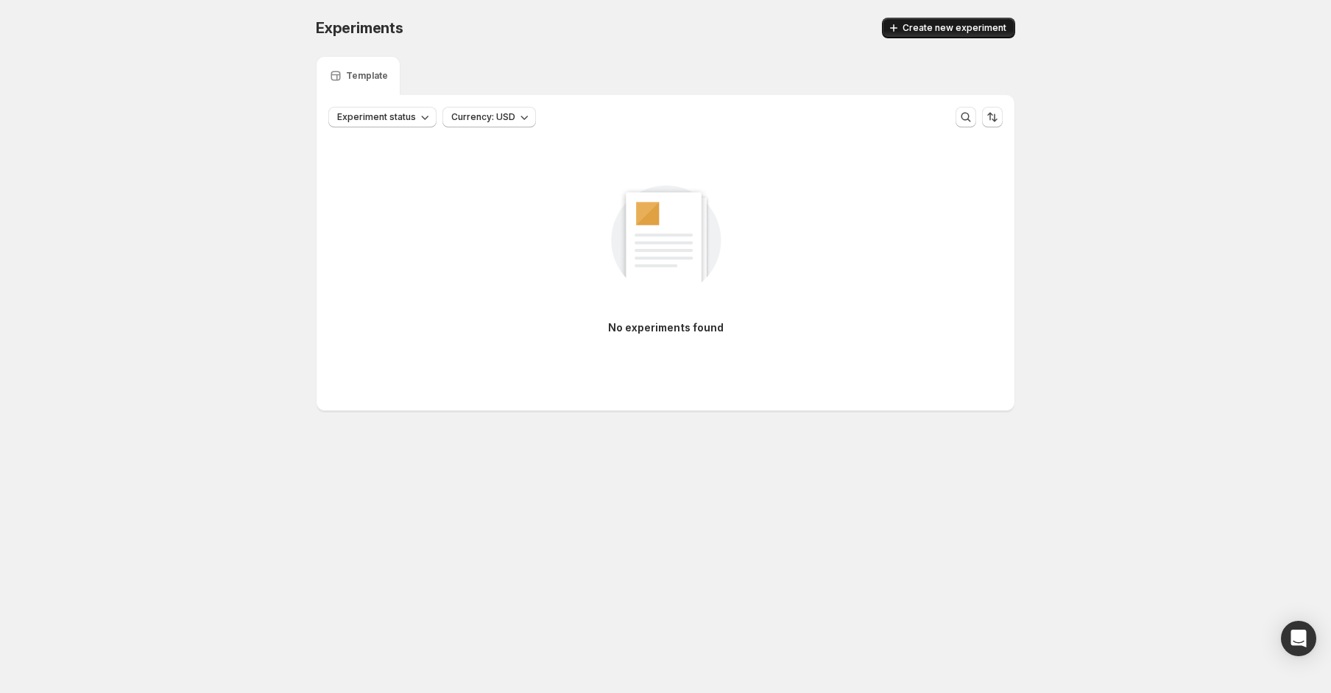
click at [988, 30] on span "Create new experiment" at bounding box center [955, 28] width 104 height 12
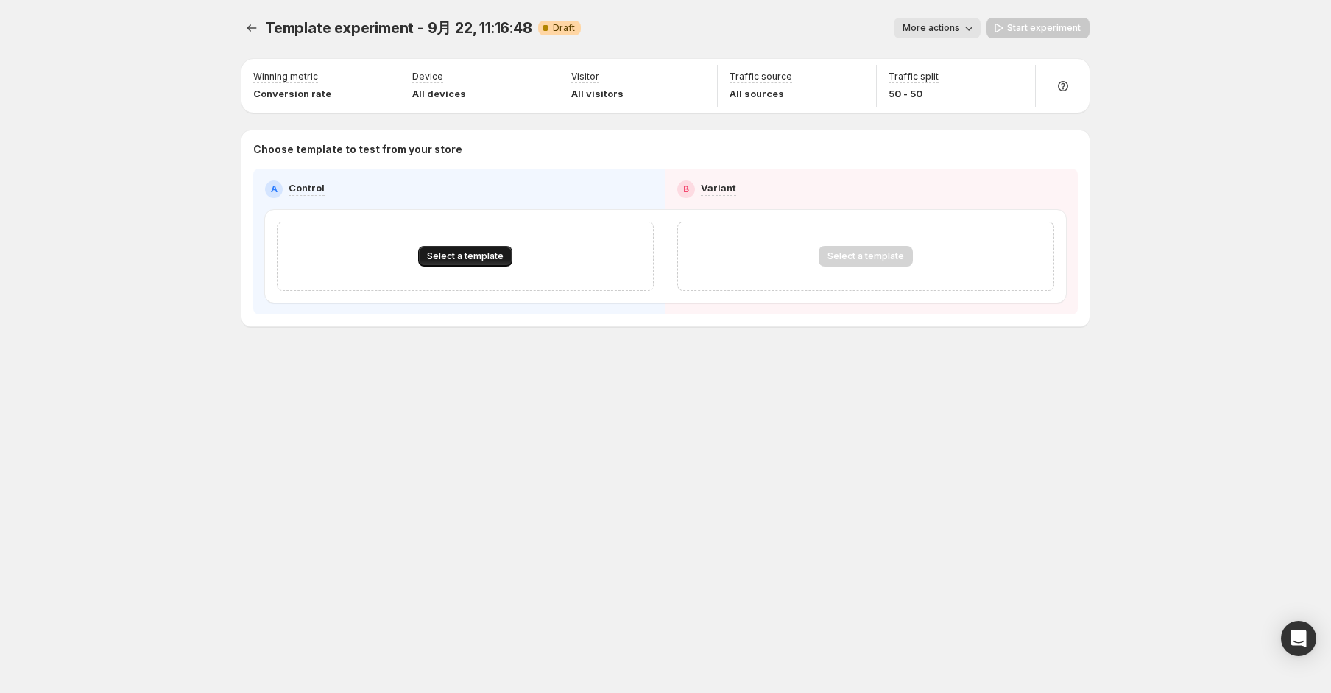
click at [501, 255] on span "Select a template" at bounding box center [465, 256] width 77 height 12
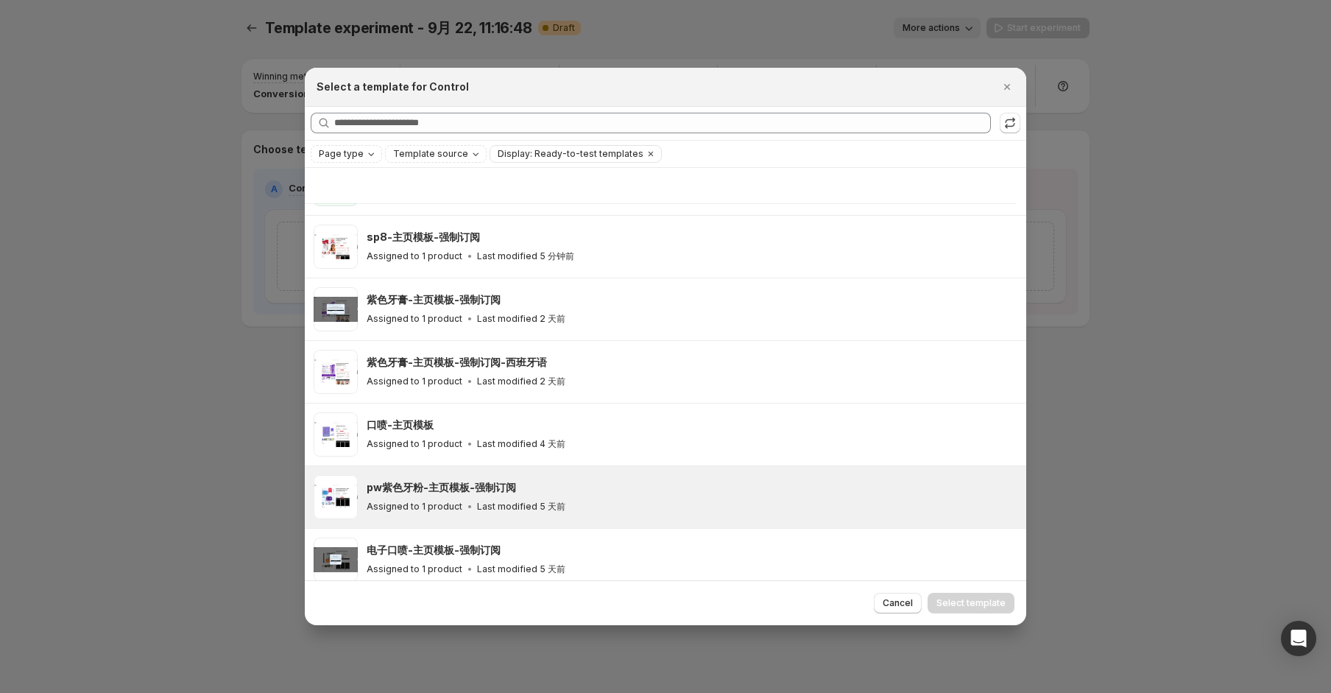
scroll to position [231, 0]
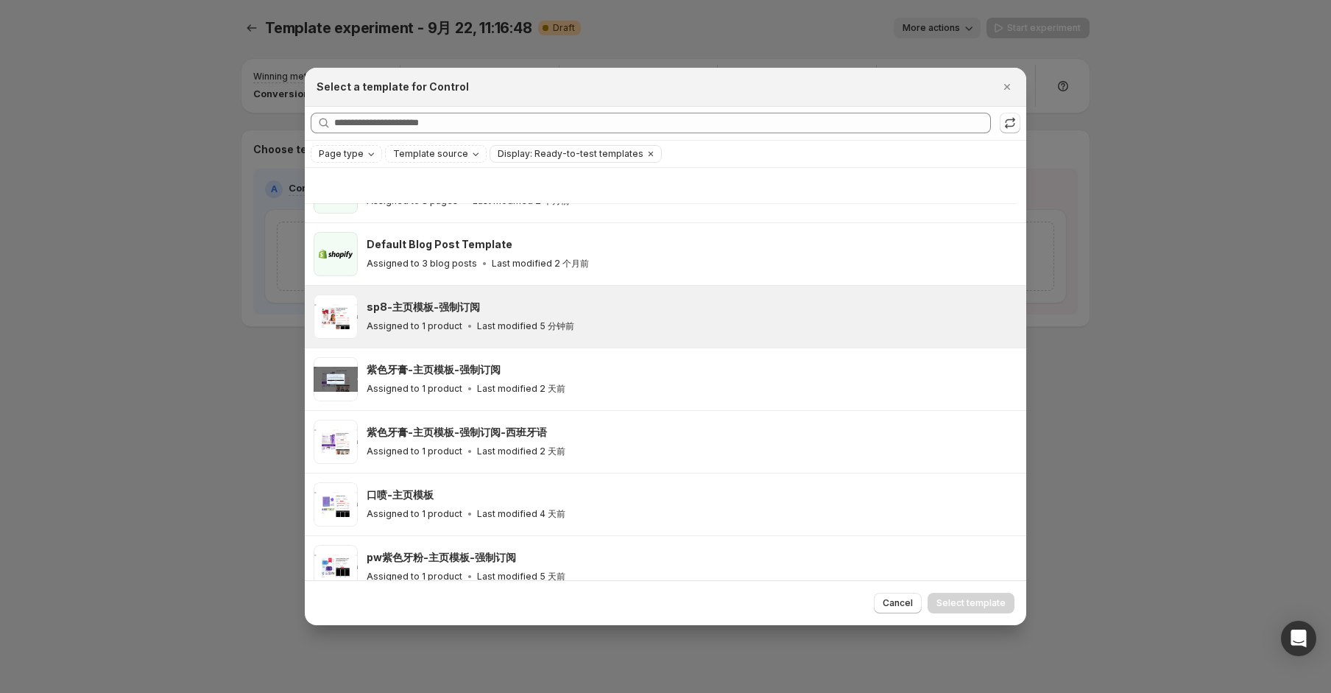
click at [689, 342] on div "sp8-主页模板-强制订阅 Assigned to 1 product Last modified 5 分钟前" at bounding box center [666, 317] width 722 height 62
click at [965, 609] on span "Select template" at bounding box center [971, 603] width 69 height 12
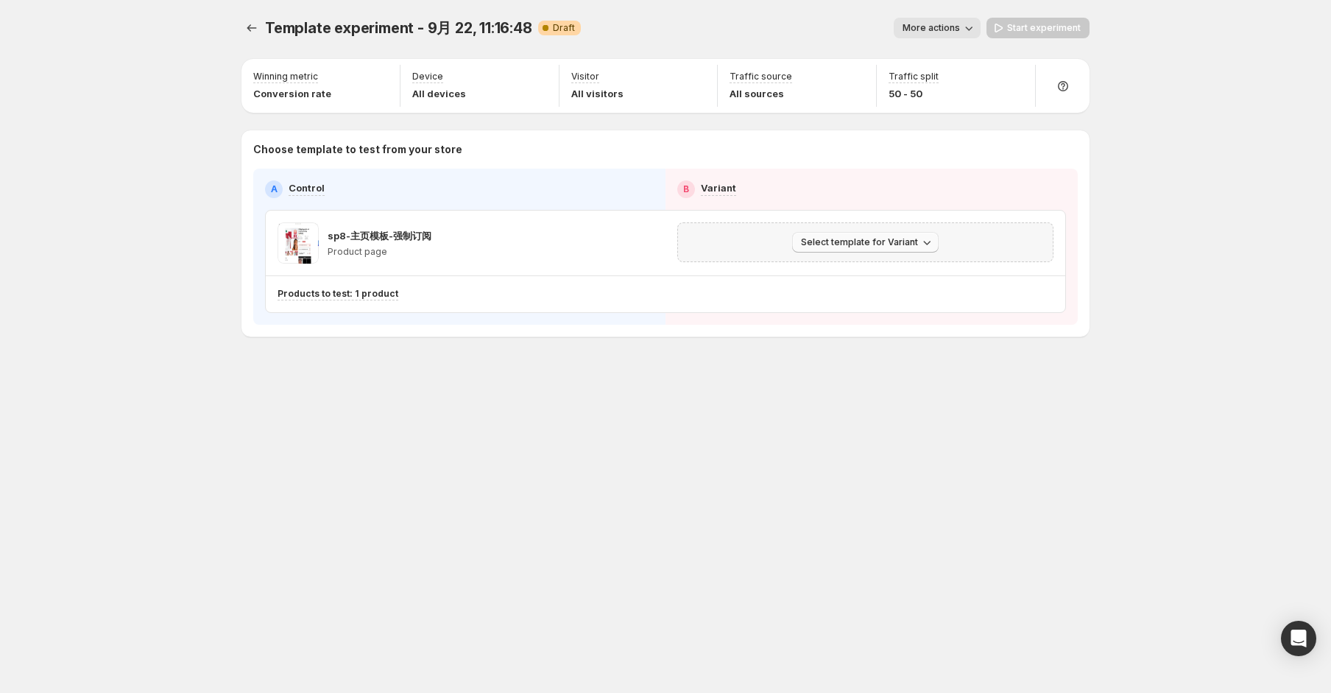
click at [908, 244] on span "Select template for Variant" at bounding box center [859, 242] width 117 height 12
click at [895, 266] on span "Select an existing template" at bounding box center [868, 273] width 150 height 15
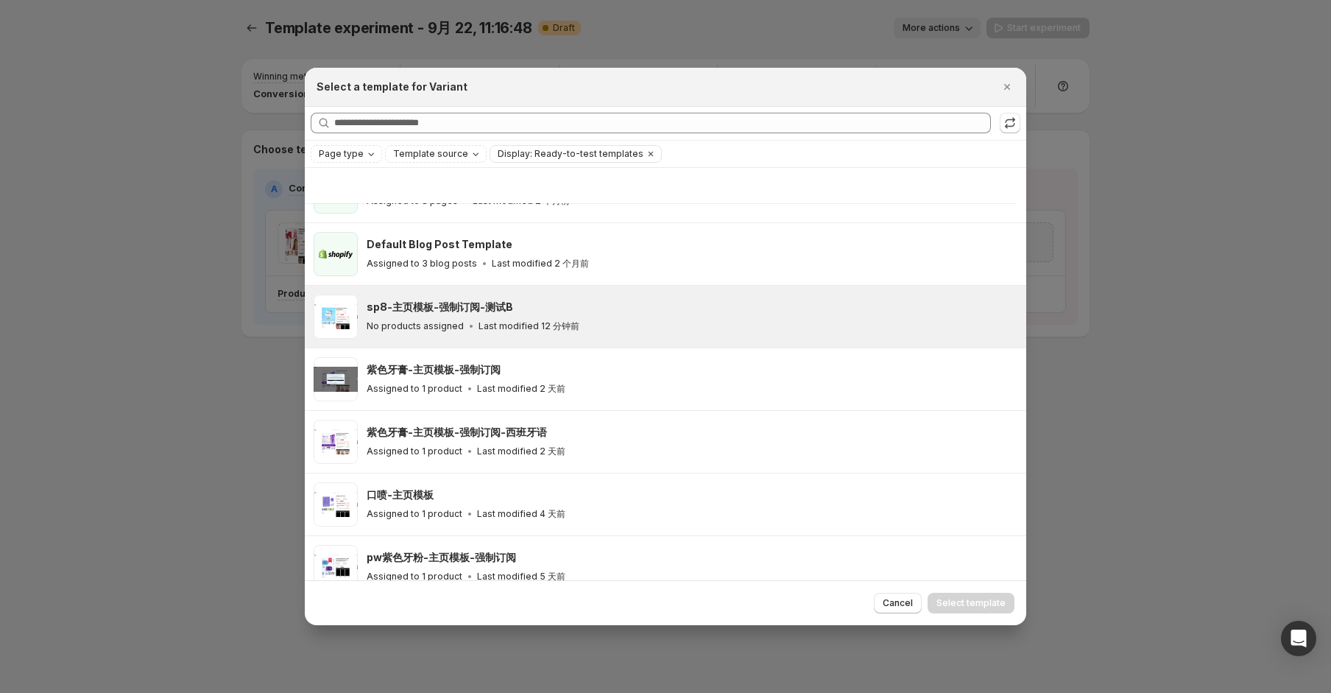
click at [739, 329] on div "No products assigned Last modified 12 分钟前" at bounding box center [690, 326] width 647 height 15
click at [971, 605] on span "Select template" at bounding box center [971, 603] width 69 height 12
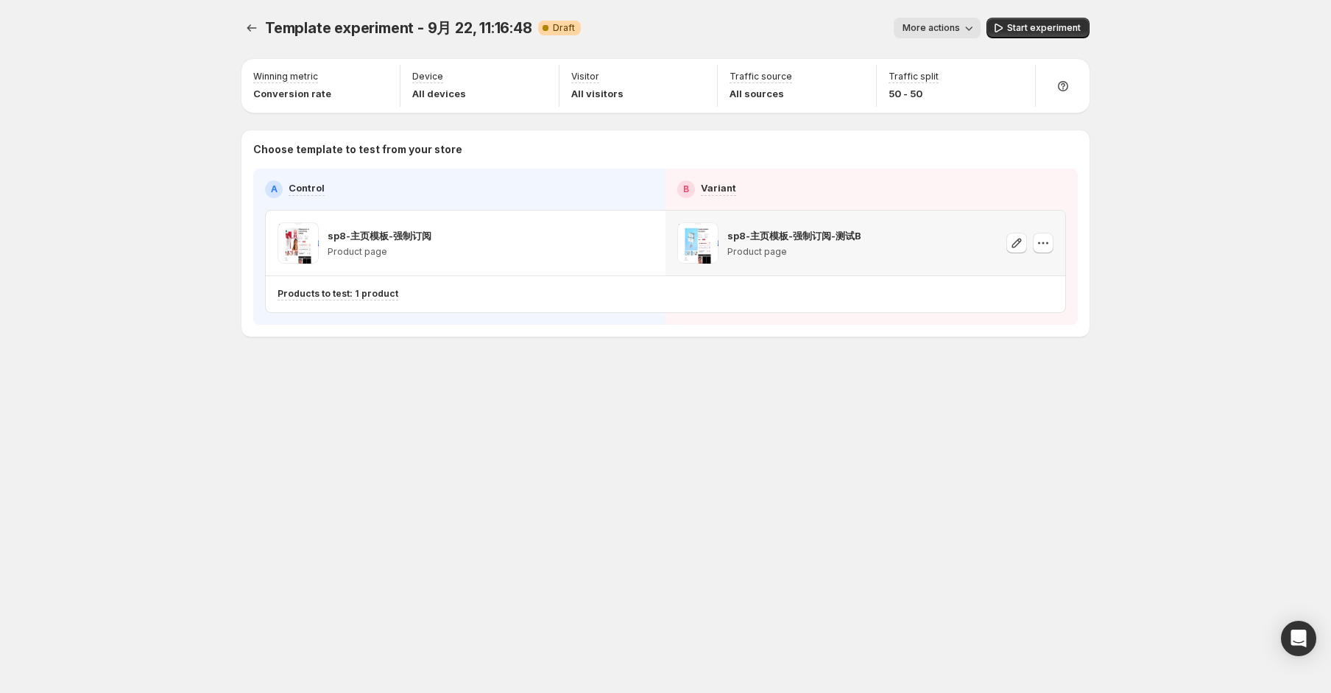
click at [721, 401] on div "Template experiment - 9月 22, 11:16:48 Draft More actions More actions Start exp…" at bounding box center [666, 208] width 884 height 416
click at [389, 292] on p "Products to test: 1 product" at bounding box center [338, 294] width 121 height 12
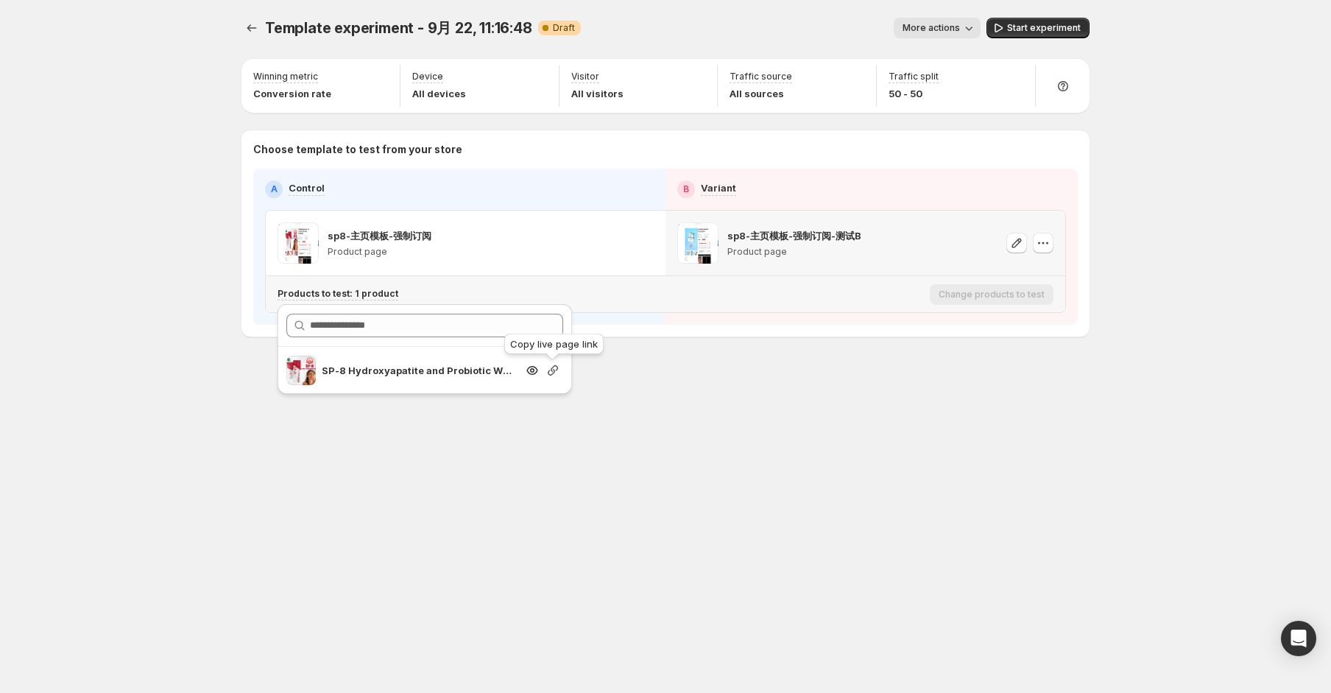
click at [549, 373] on icon "Search for and select a customer segment" at bounding box center [553, 370] width 10 height 10
click at [1114, 573] on div "Template experiment - 9月 22, 11:16:48 Draft More actions More actions Start exp…" at bounding box center [665, 346] width 1331 height 693
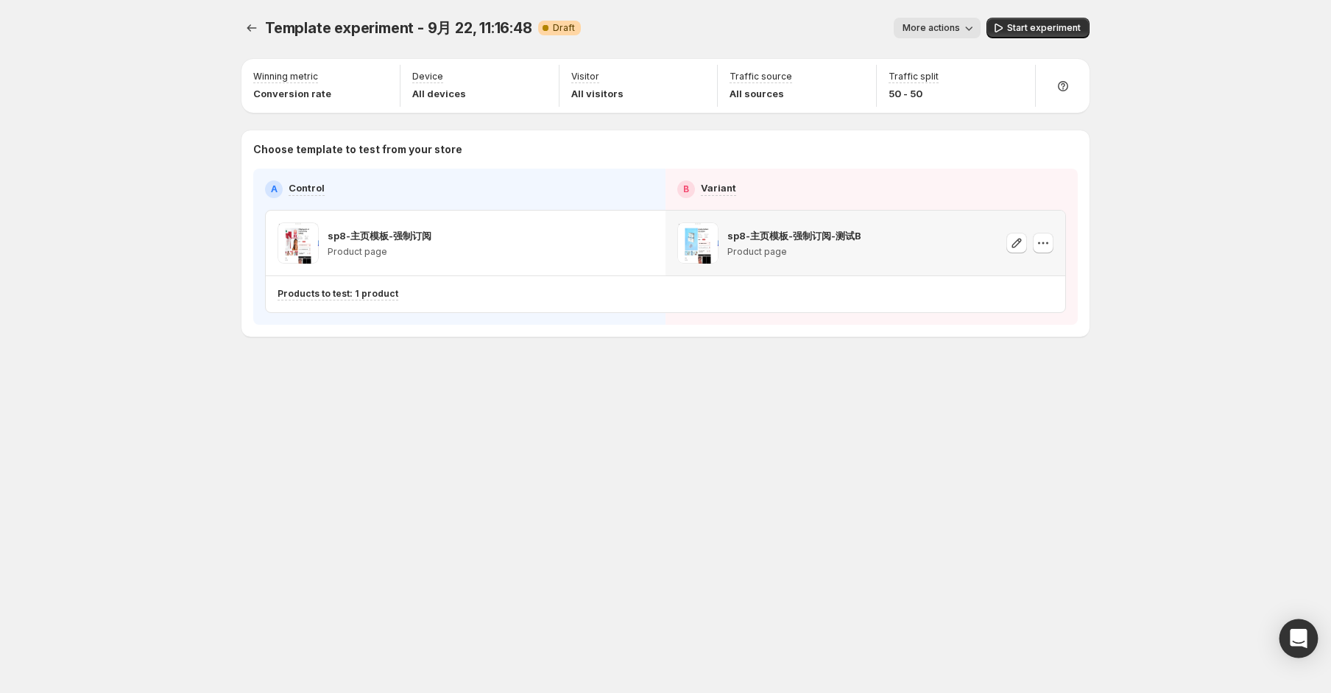
click at [1314, 636] on body "Template experiment - 9月 22, 11:16:48 Draft More actions More actions Start exp…" at bounding box center [665, 346] width 1331 height 693
click at [1046, 25] on span "Start experiment" at bounding box center [1044, 28] width 74 height 12
click at [1289, 643] on div "Open Intercom Messenger" at bounding box center [1299, 638] width 39 height 39
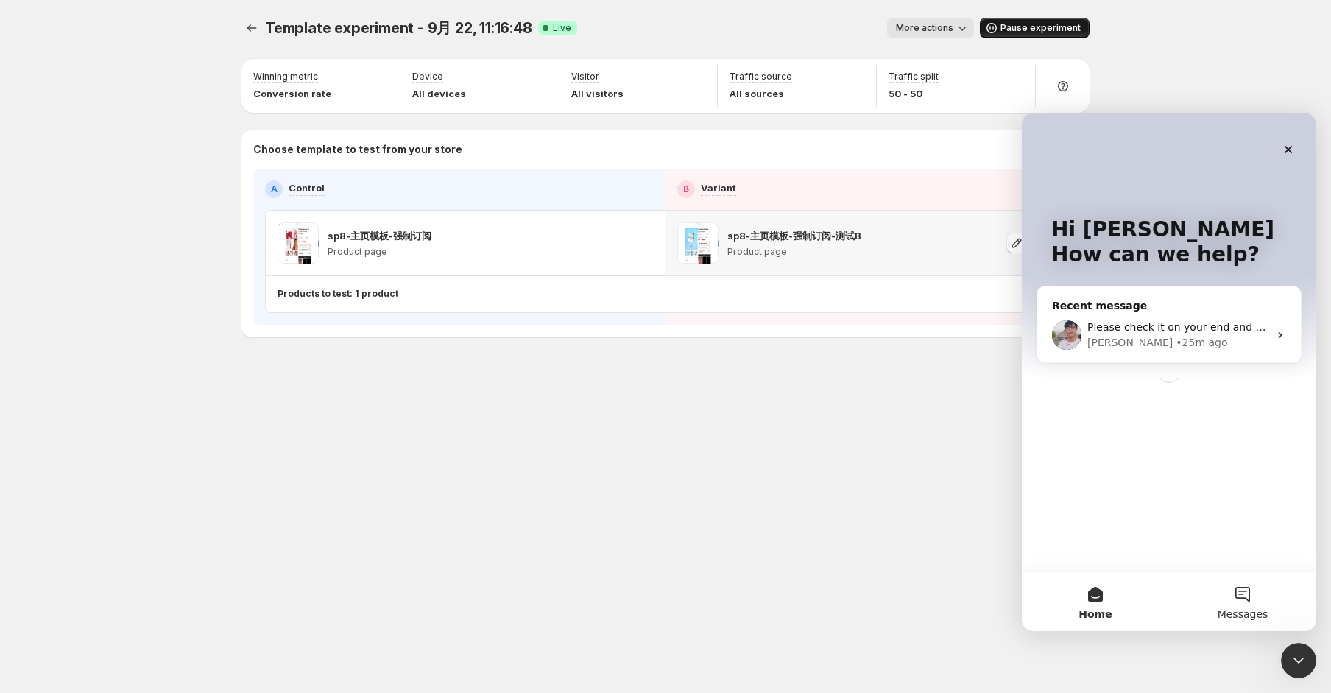
scroll to position [0, 0]
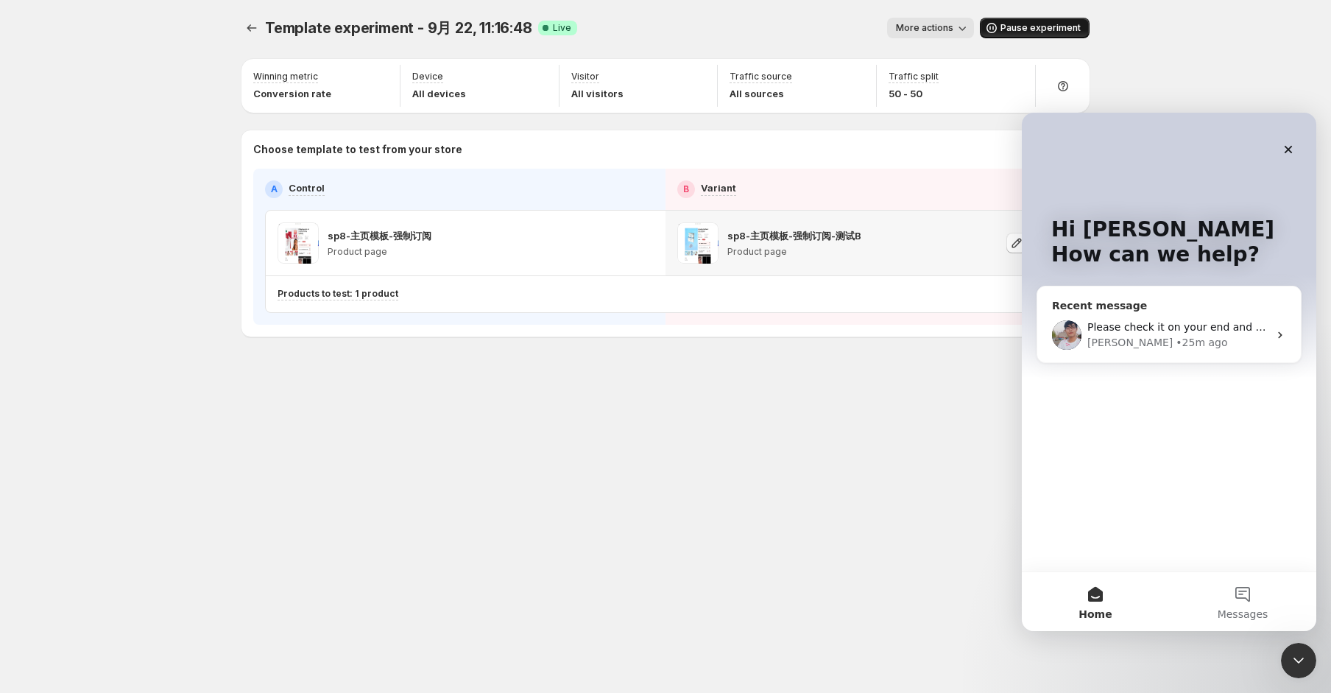
click at [1144, 333] on span "Please check it on your end and let me know if it works" at bounding box center [1230, 327] width 285 height 12
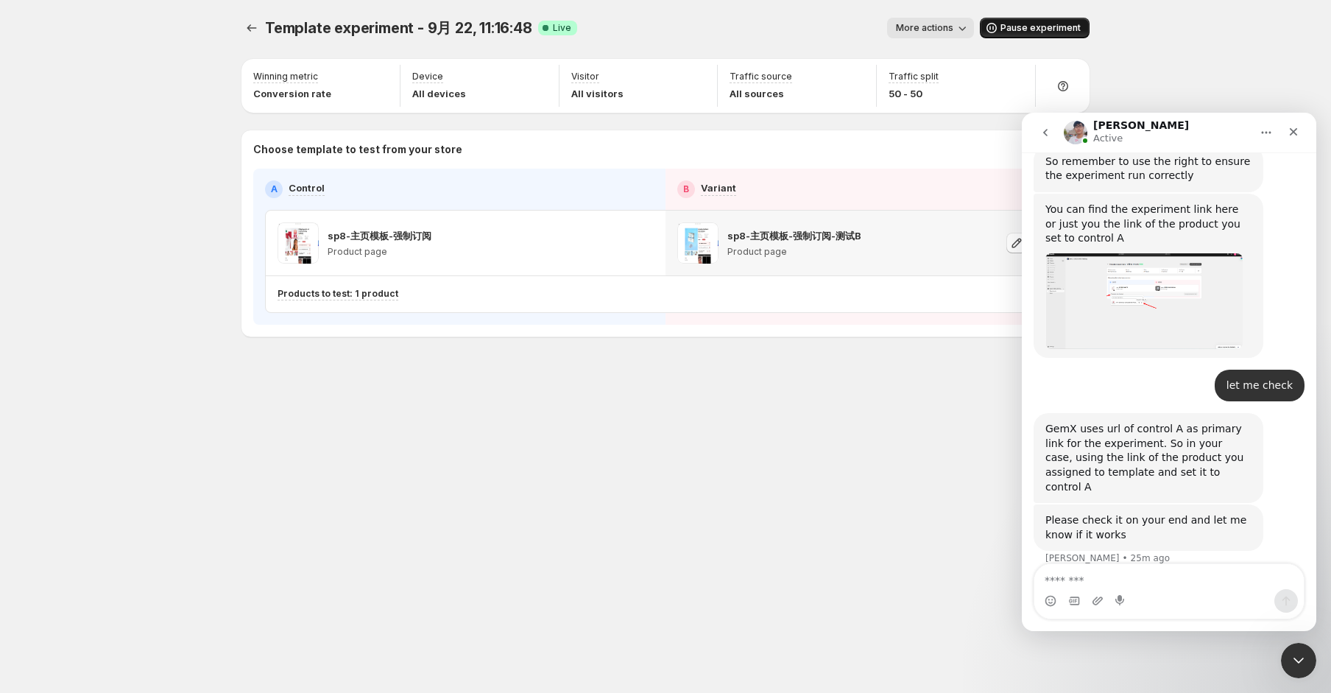
click at [1112, 580] on textarea "Message…" at bounding box center [1170, 576] width 270 height 25
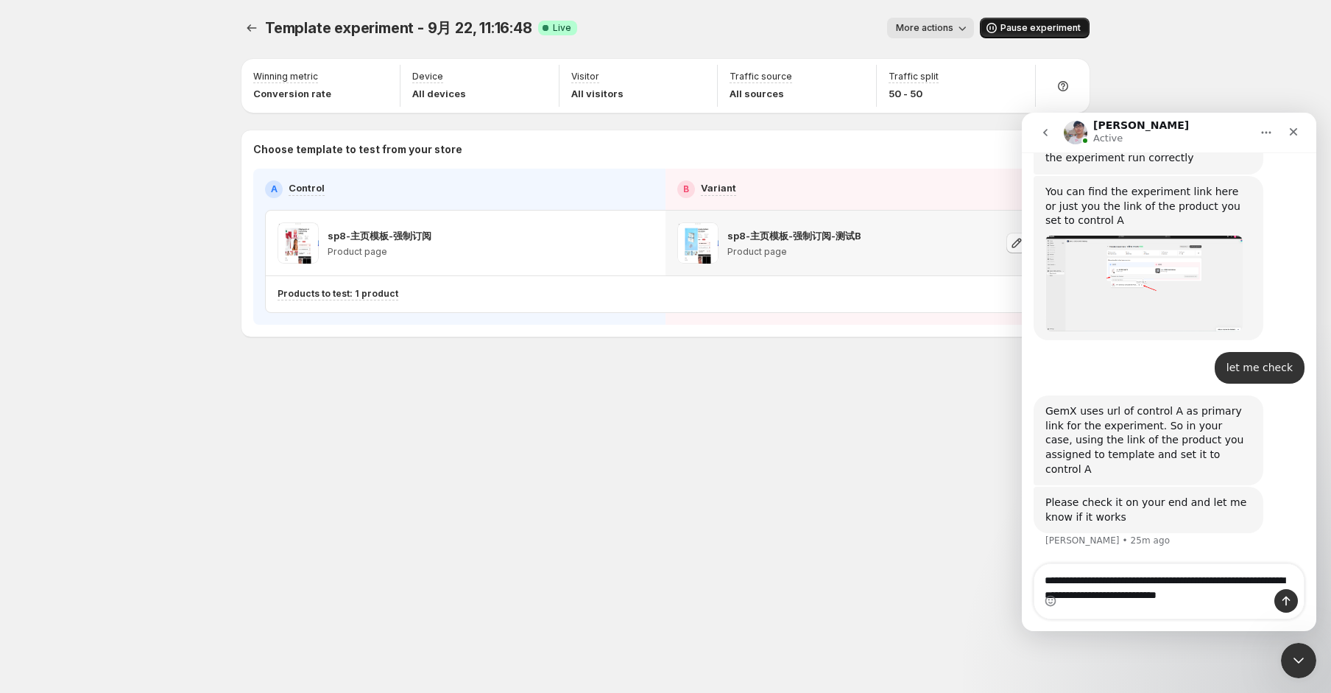
scroll to position [2510, 0]
type textarea "**********"
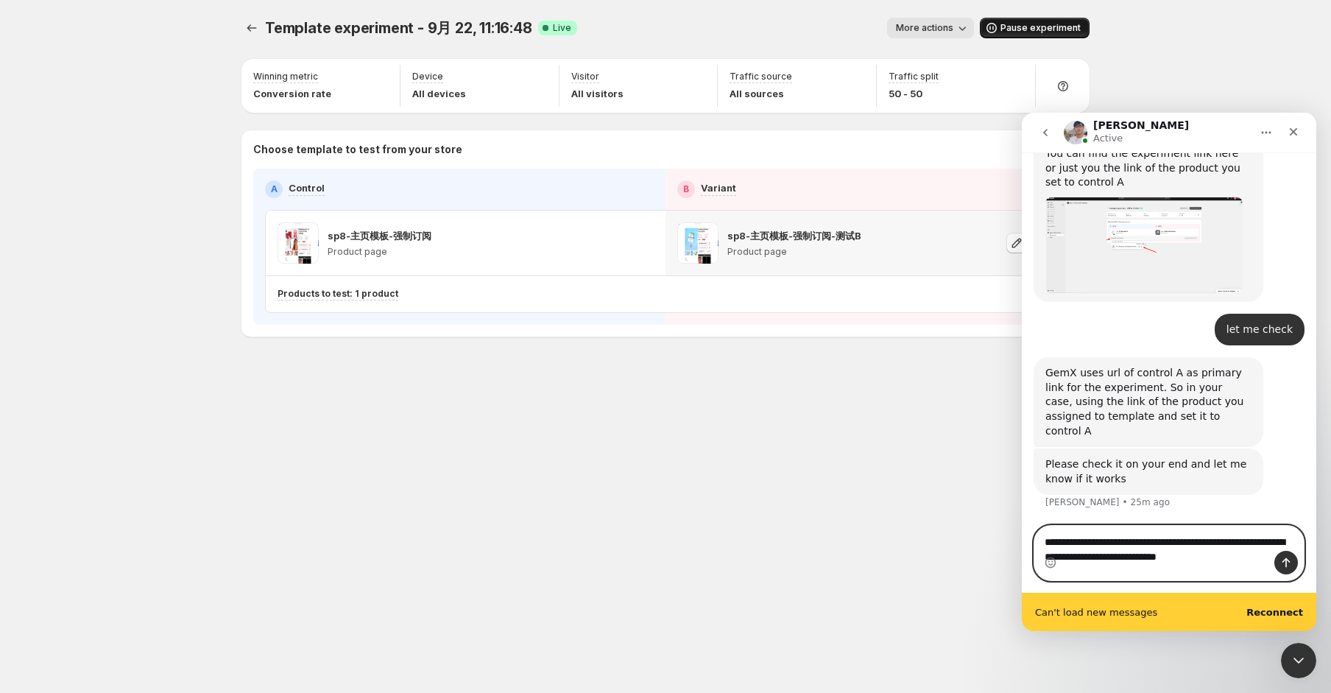
scroll to position [2547, 0]
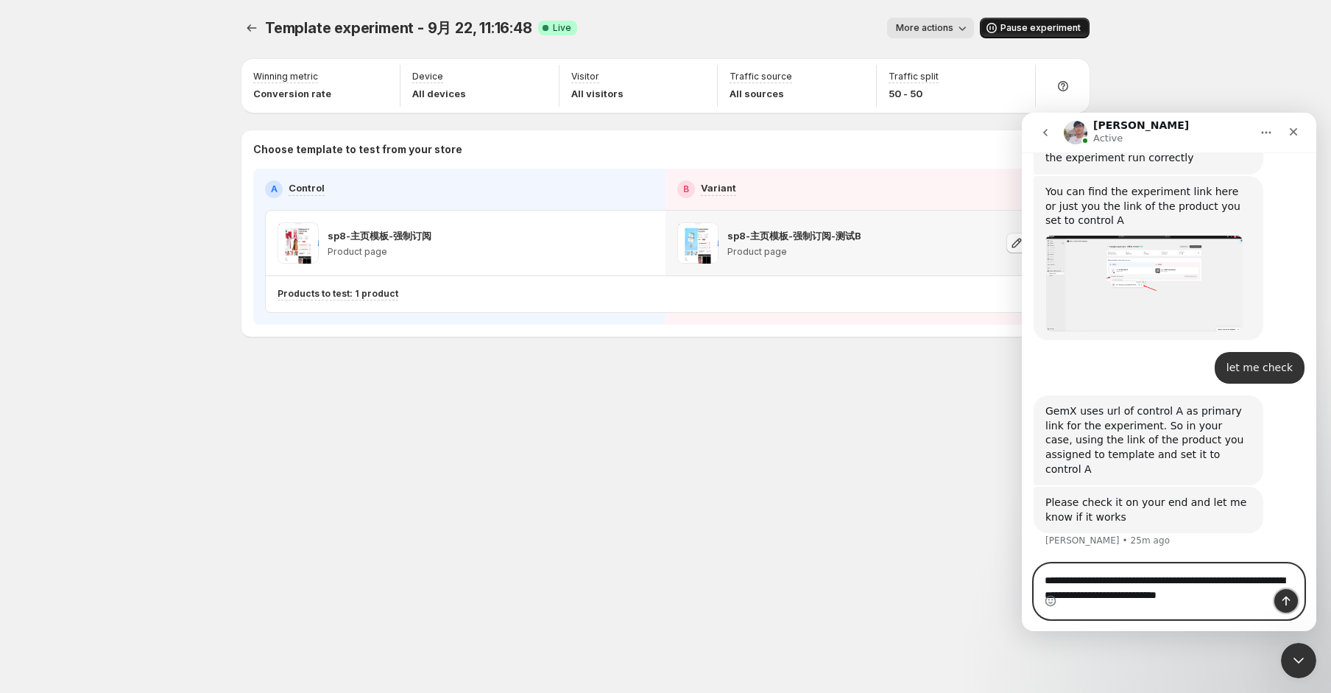
click at [1278, 598] on button "Send a message…" at bounding box center [1287, 601] width 24 height 24
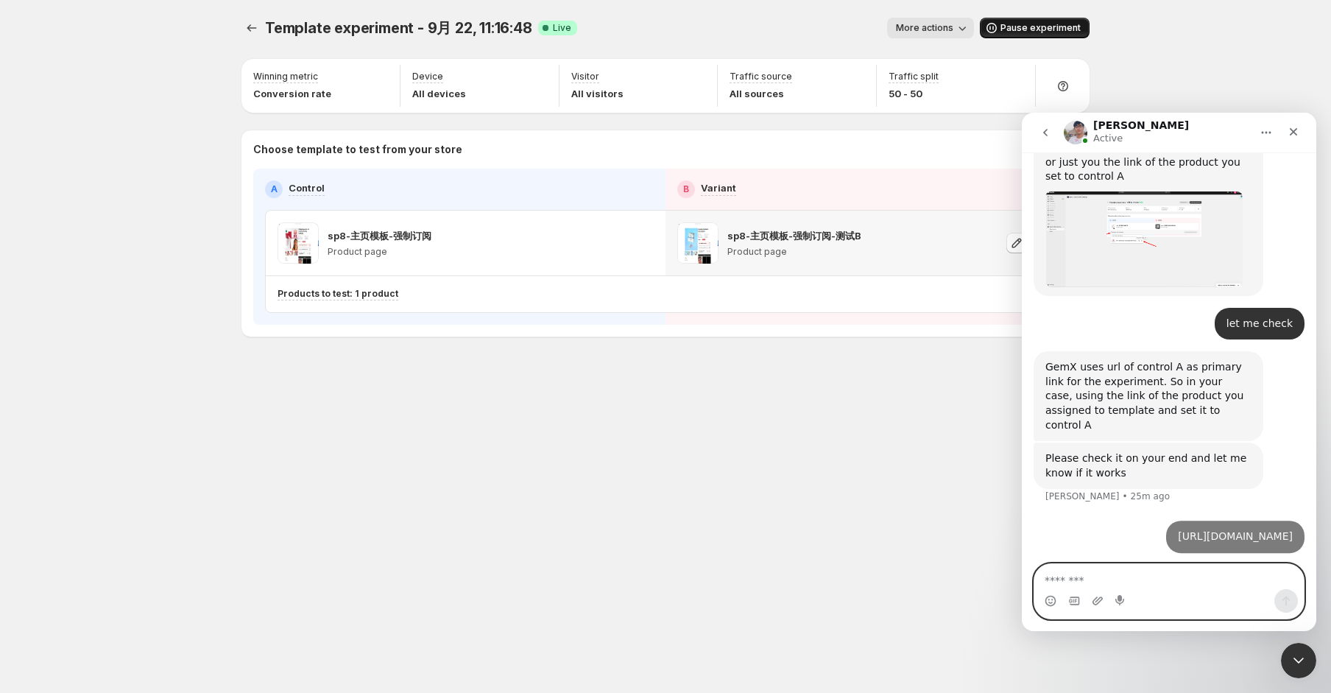
scroll to position [2566, 0]
click at [1085, 579] on textarea "Message…" at bounding box center [1170, 576] width 270 height 25
paste textarea "**********"
type textarea "**********"
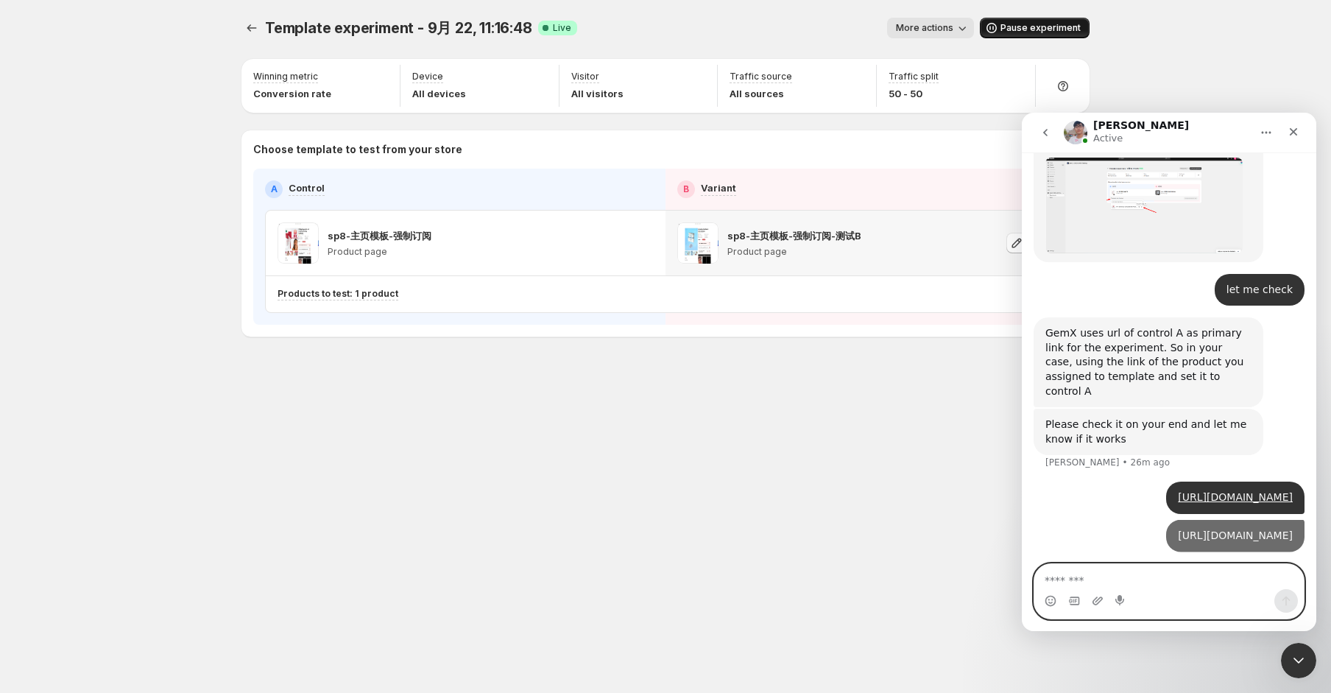
scroll to position [2630, 0]
type textarea "*"
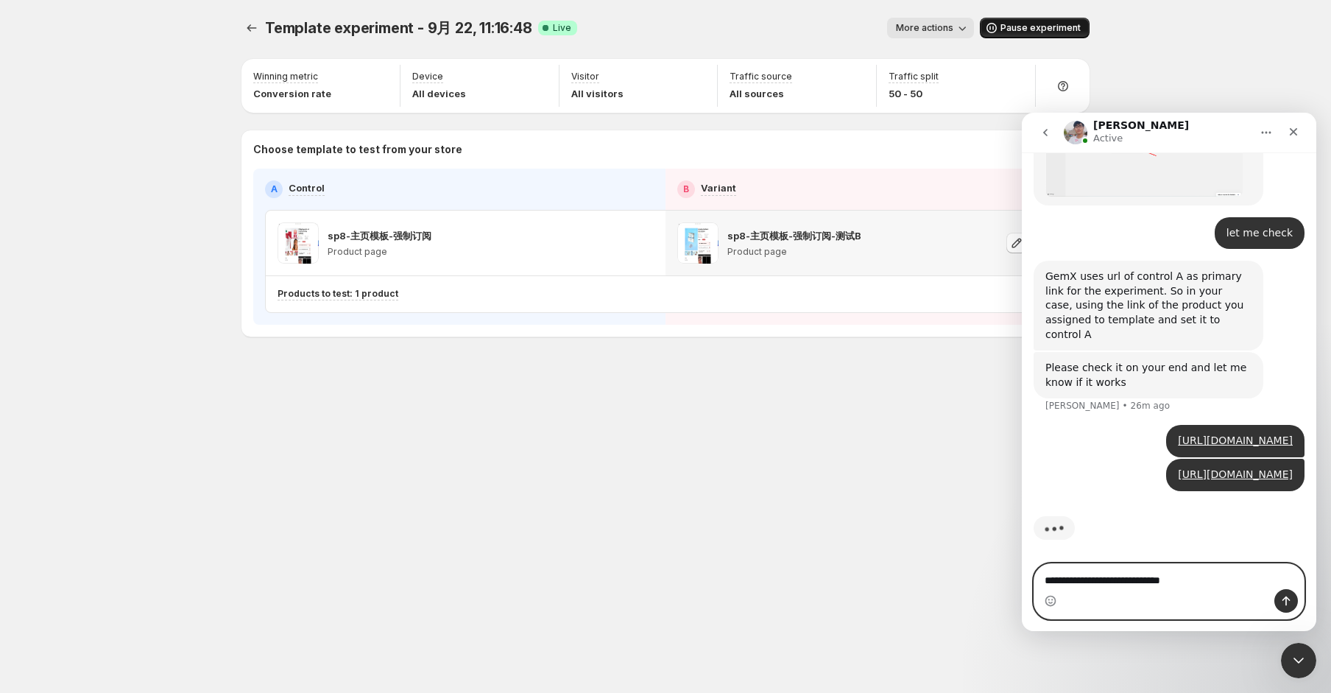
scroll to position [2686, 0]
click at [1193, 581] on textarea "**********" at bounding box center [1170, 576] width 270 height 25
click at [1194, 583] on textarea "**********" at bounding box center [1170, 576] width 270 height 25
click at [1219, 582] on textarea "**********" at bounding box center [1170, 576] width 270 height 25
click at [1203, 579] on textarea "**********" at bounding box center [1170, 576] width 270 height 25
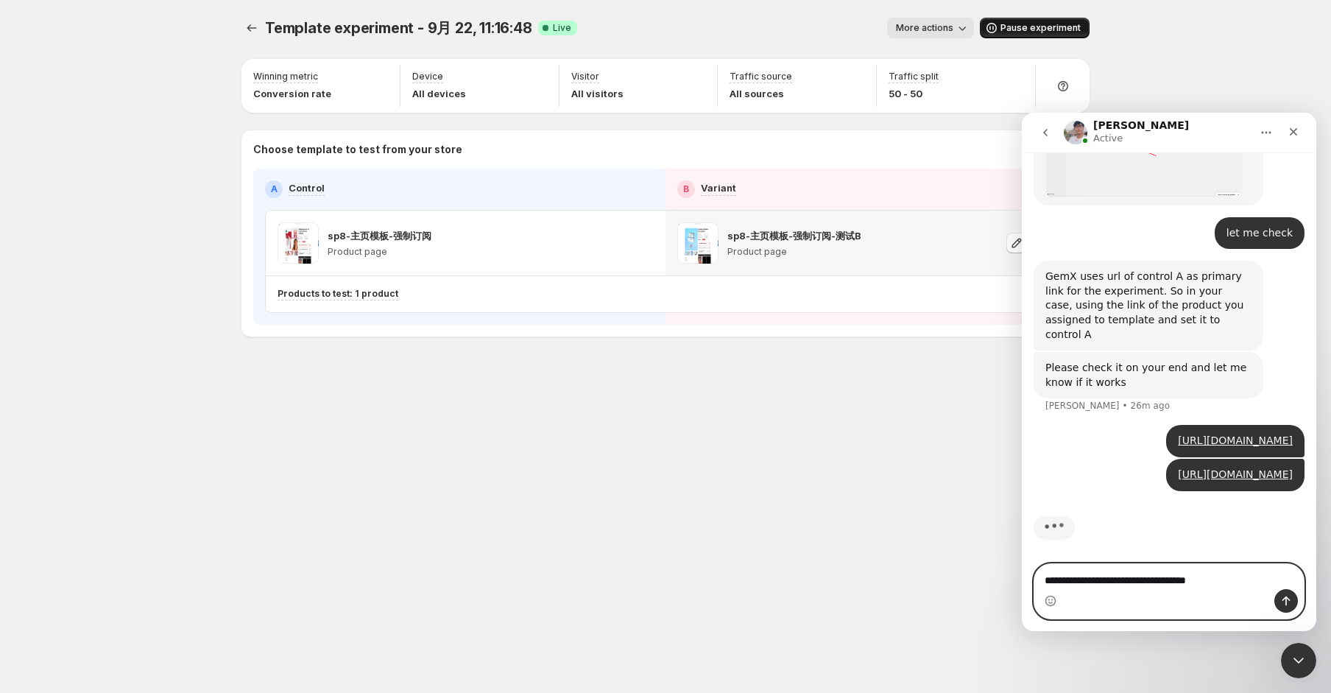
click at [1203, 579] on textarea "**********" at bounding box center [1170, 576] width 270 height 25
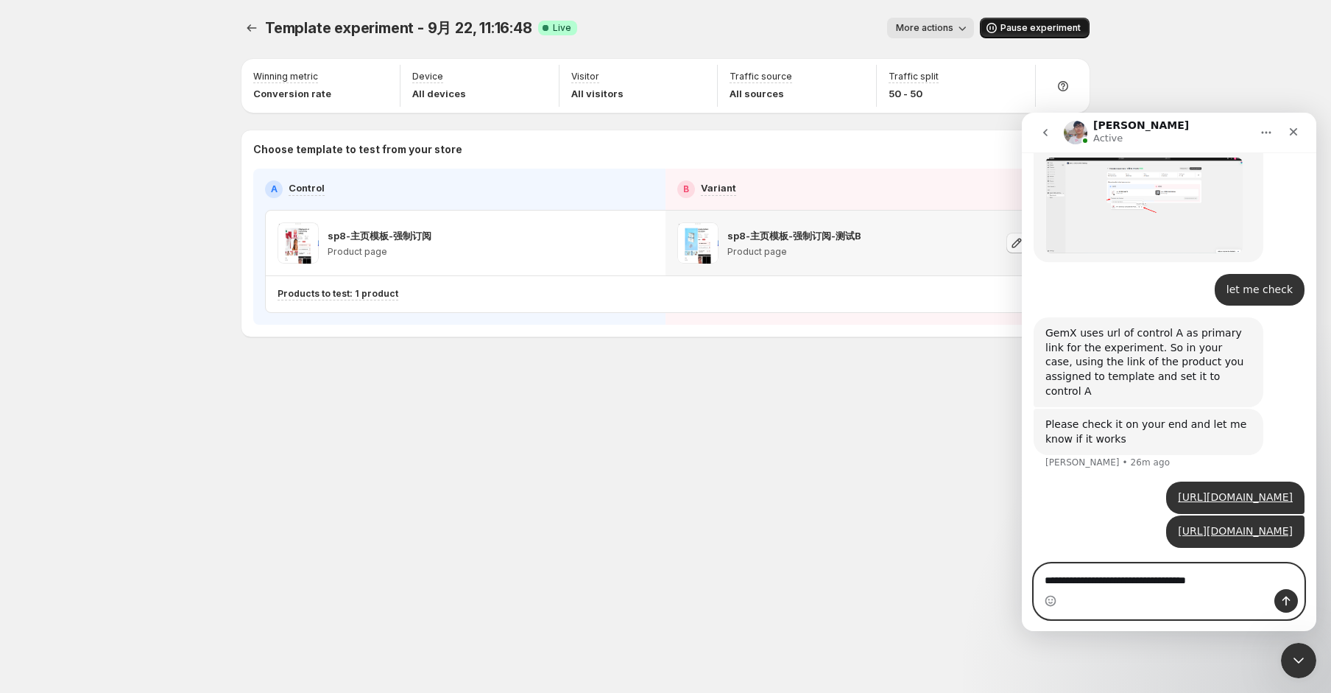
click at [1231, 580] on textarea "**********" at bounding box center [1170, 576] width 270 height 25
click at [1144, 579] on textarea "**********" at bounding box center [1170, 576] width 270 height 25
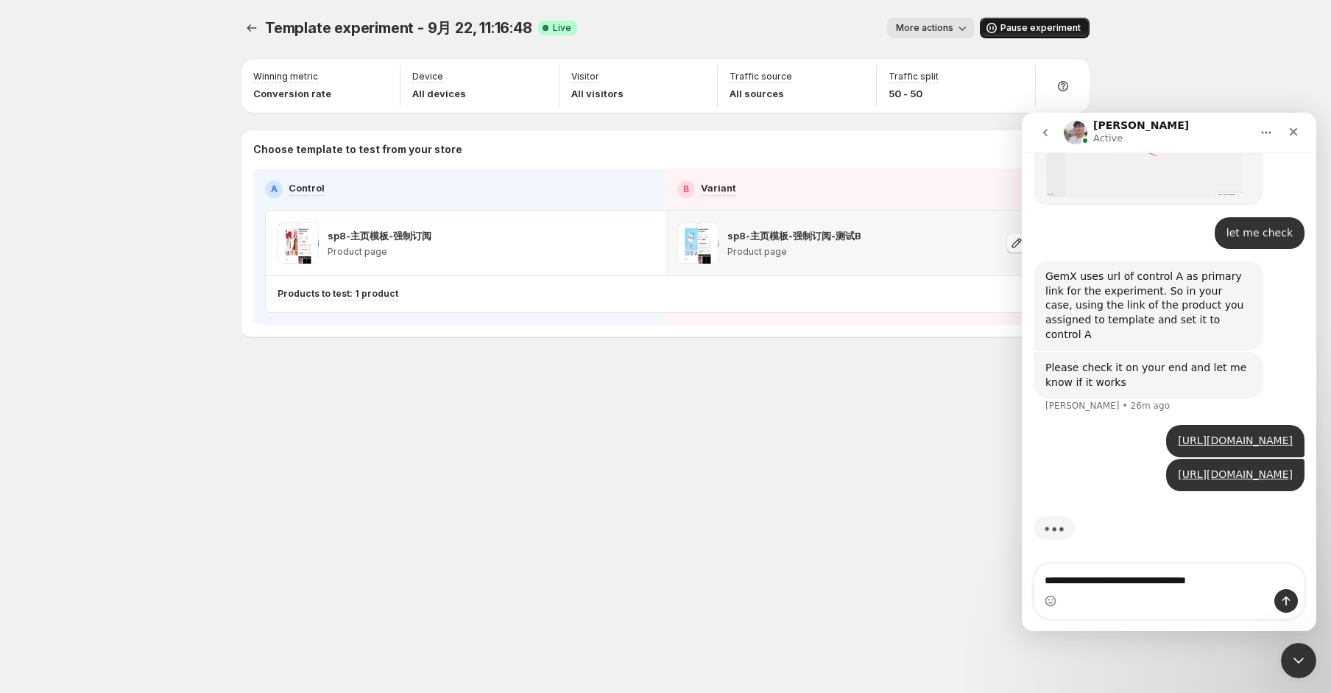
scroll to position [2686, 0]
click at [1152, 582] on textarea "**********" at bounding box center [1170, 576] width 270 height 25
click at [1148, 582] on textarea "**********" at bounding box center [1170, 576] width 270 height 25
paste textarea "****"
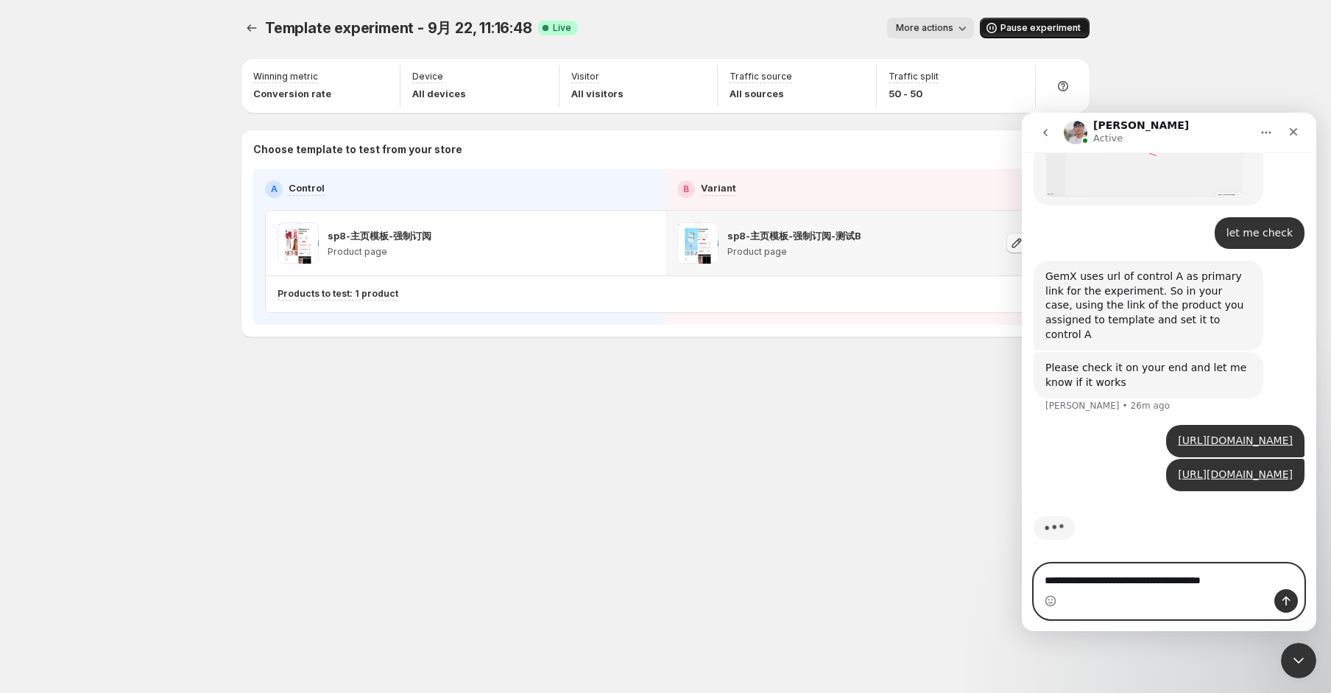
type textarea "**********"
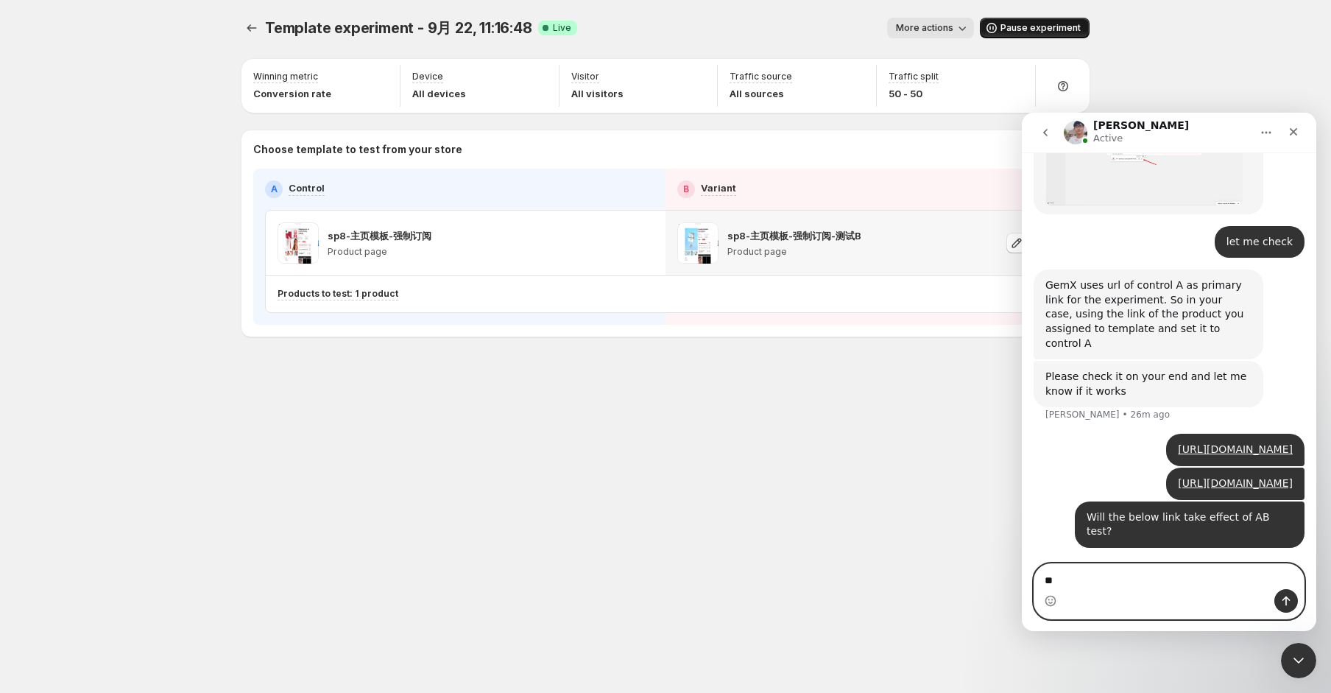
scroll to position [2719, 0]
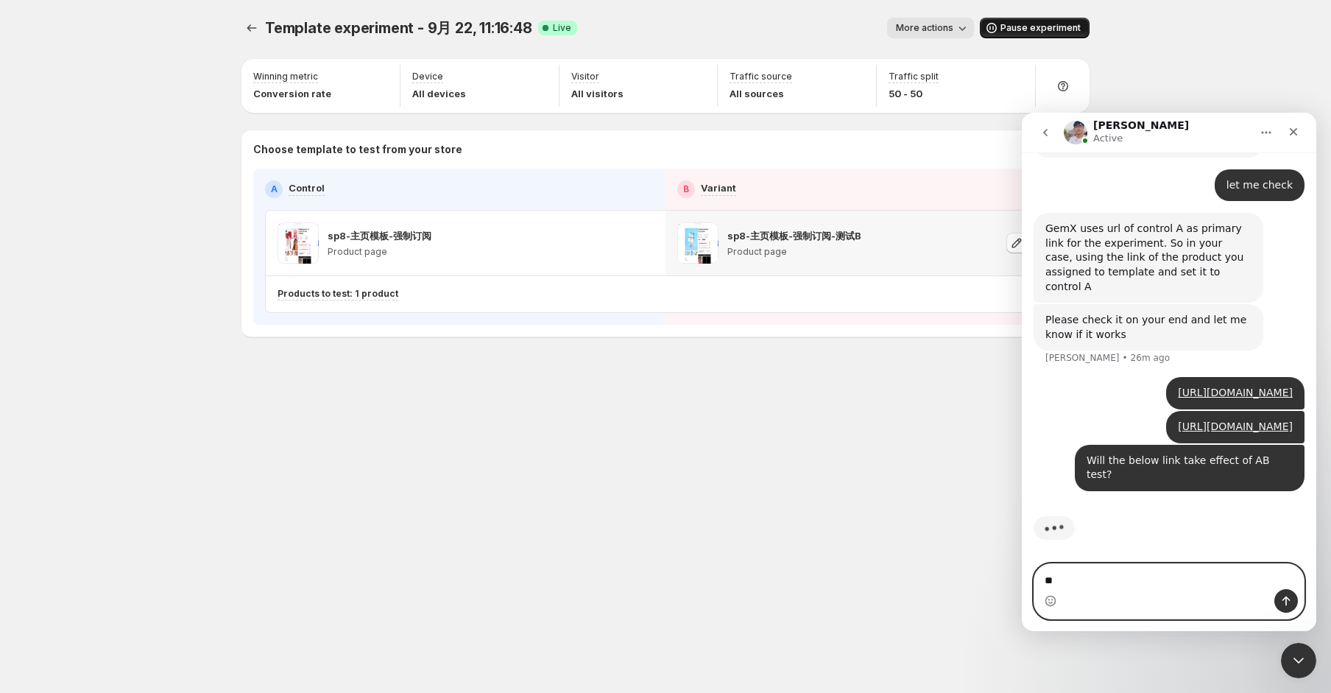
type textarea "*"
type textarea "**********"
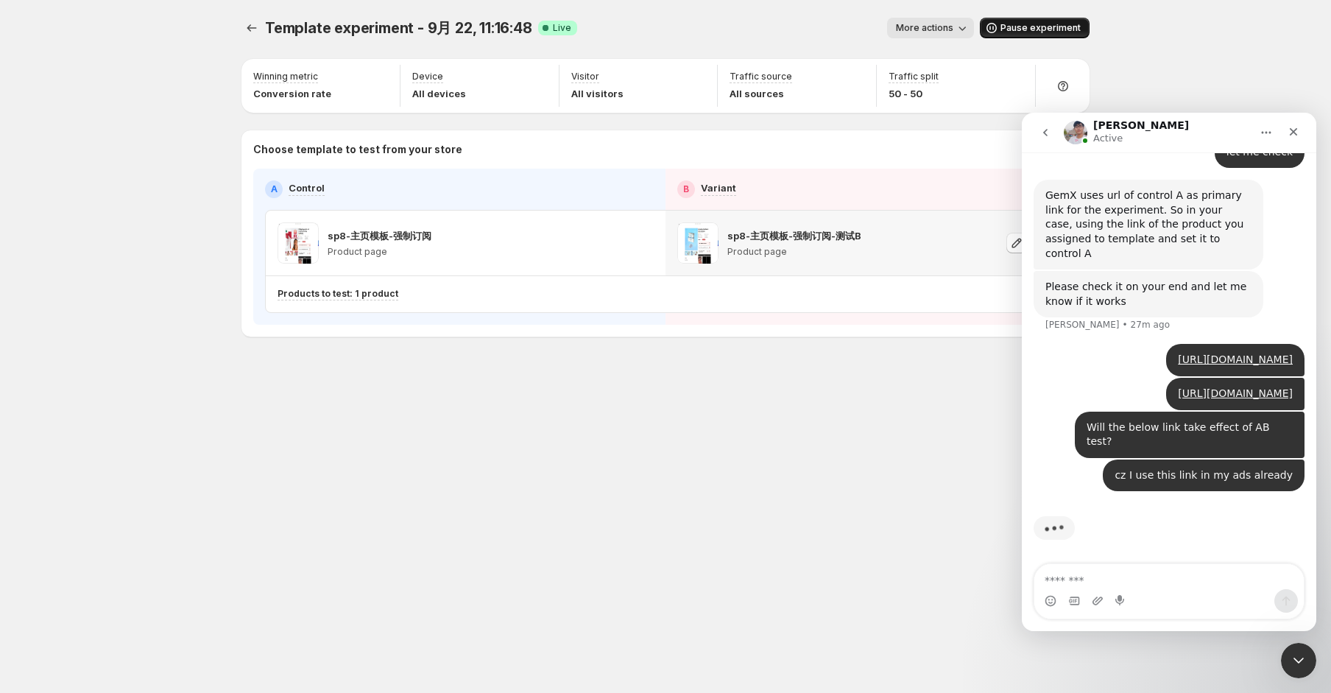
click at [1211, 543] on div "Typing" at bounding box center [1169, 537] width 271 height 57
click at [1187, 580] on textarea "Message…" at bounding box center [1170, 576] width 270 height 25
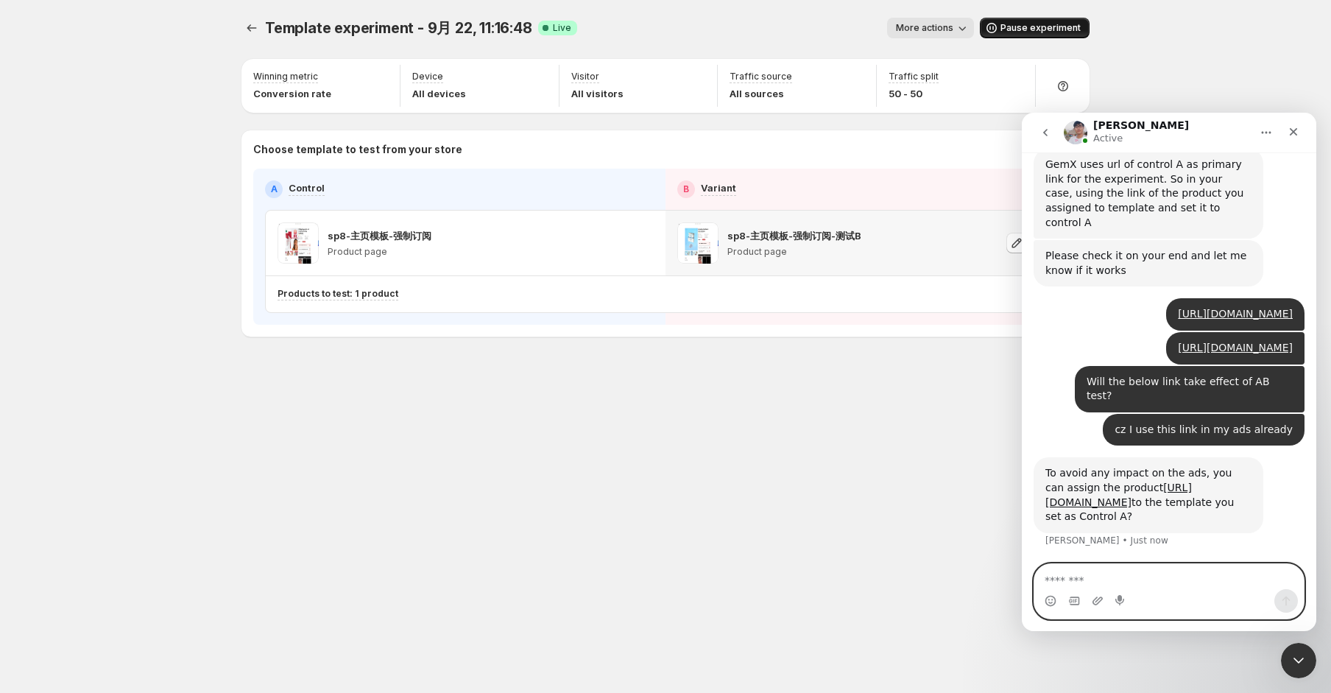
scroll to position [2812, 0]
click at [1141, 466] on div "To avoid any impact on the ads, you can assign the product [URL][DOMAIN_NAME] t…" at bounding box center [1149, 494] width 206 height 57
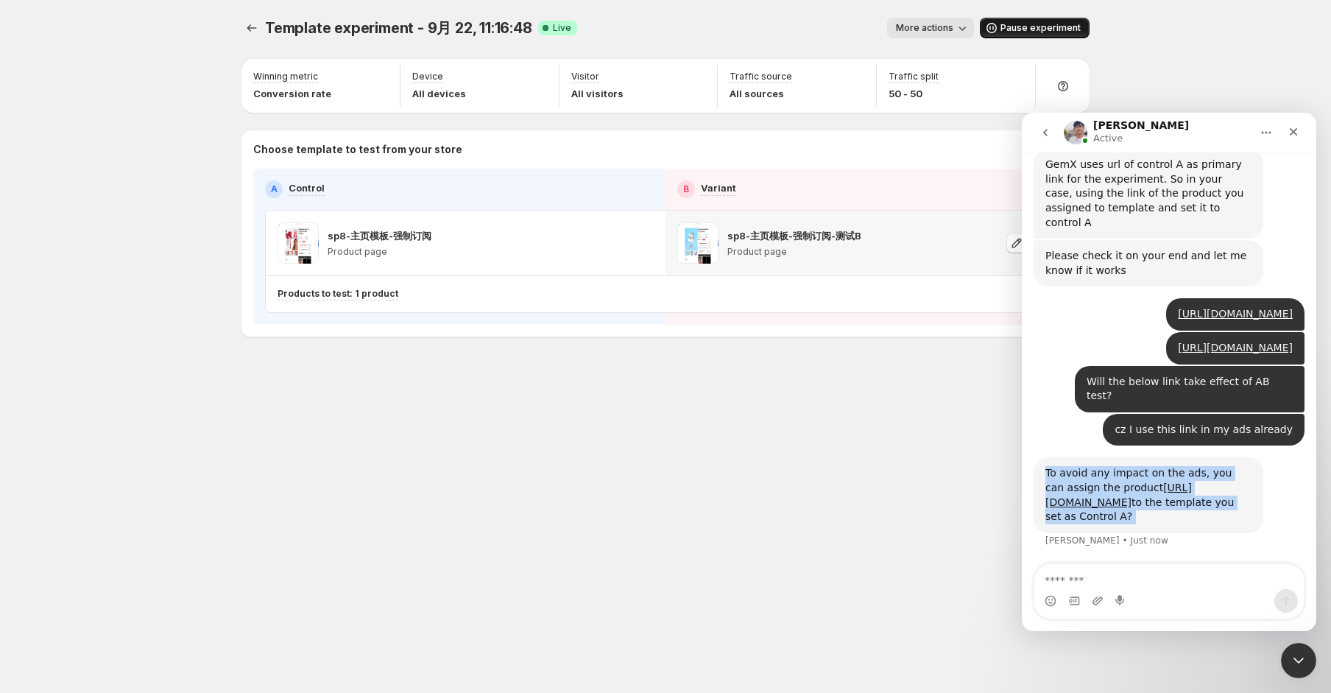
click at [1141, 466] on div "To avoid any impact on the ads, you can assign the product [URL][DOMAIN_NAME] t…" at bounding box center [1149, 494] width 206 height 57
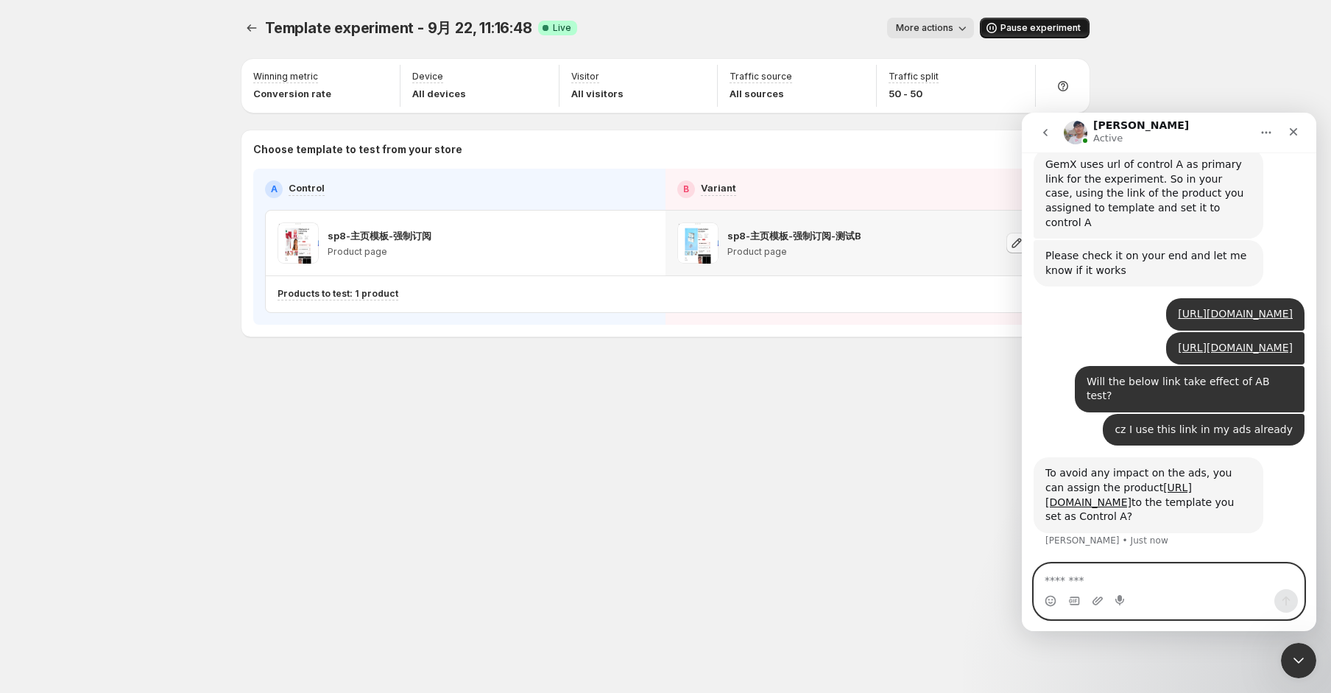
click at [1133, 581] on textarea "Message…" at bounding box center [1170, 576] width 270 height 25
type textarea "**********"
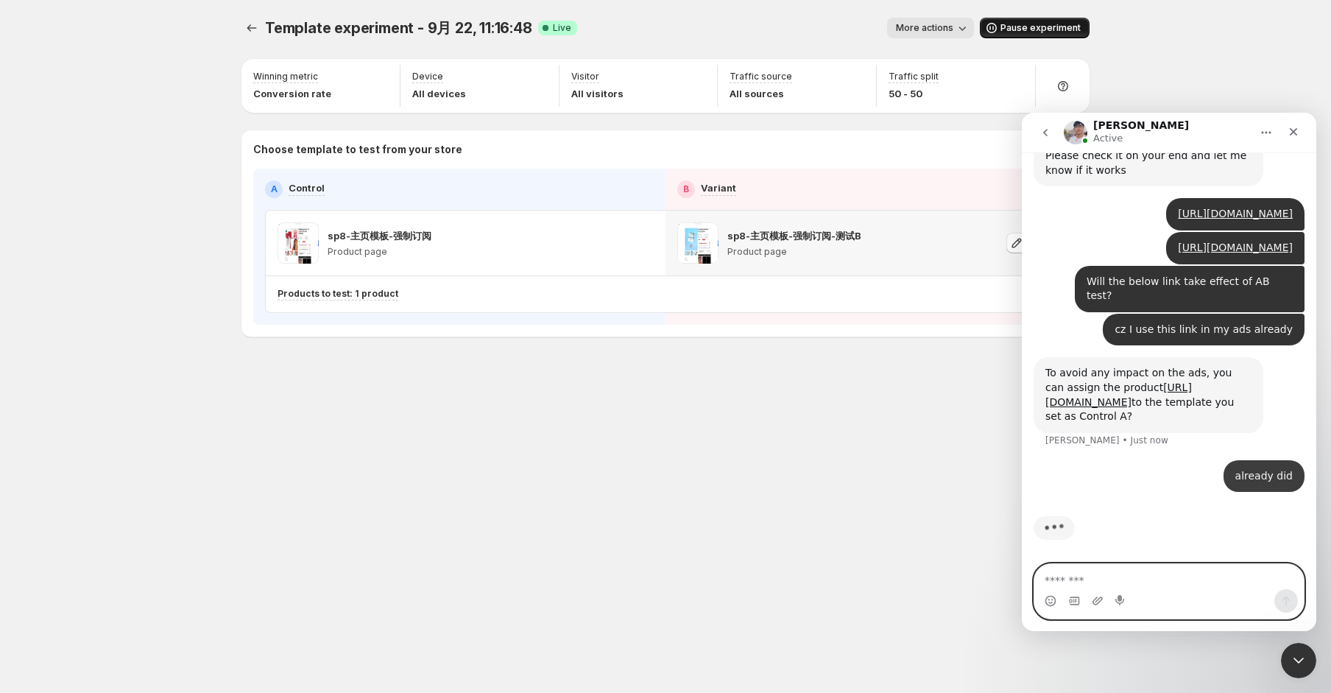
scroll to position [2913, 0]
type textarea "**********"
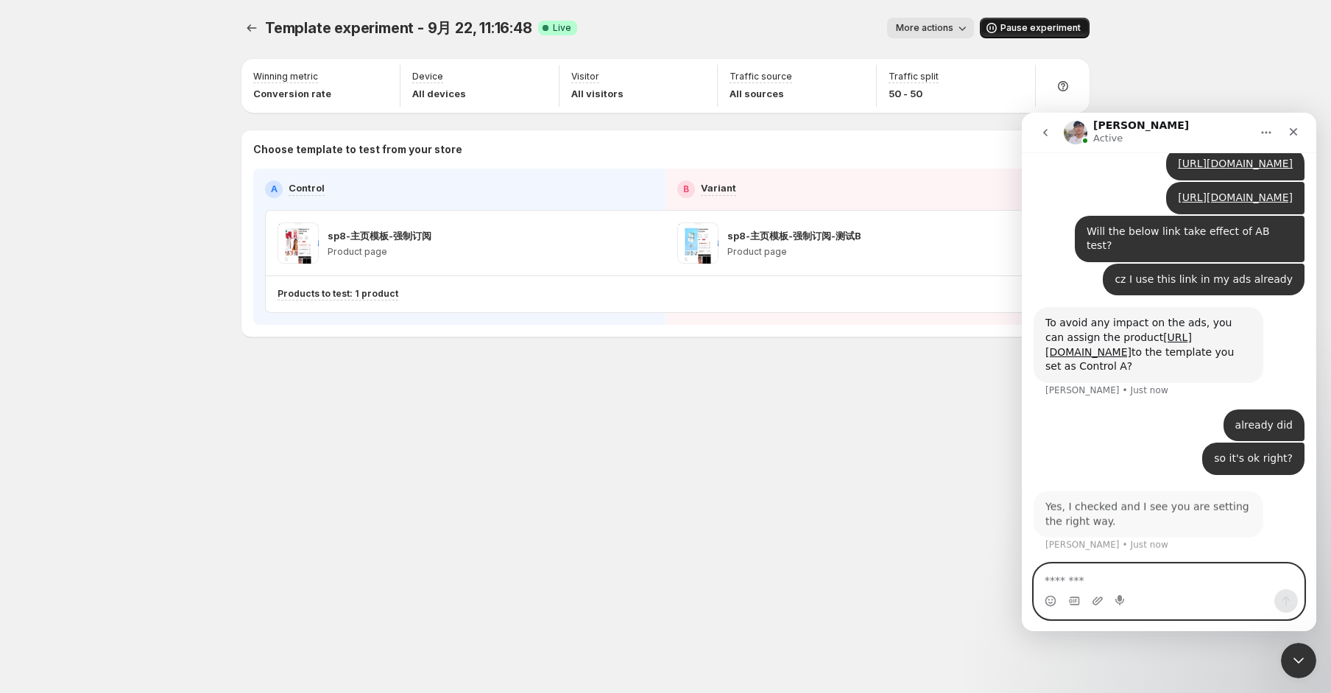
scroll to position [2963, 0]
click at [1171, 586] on textarea "Message…" at bounding box center [1170, 576] width 270 height 25
type textarea "**"
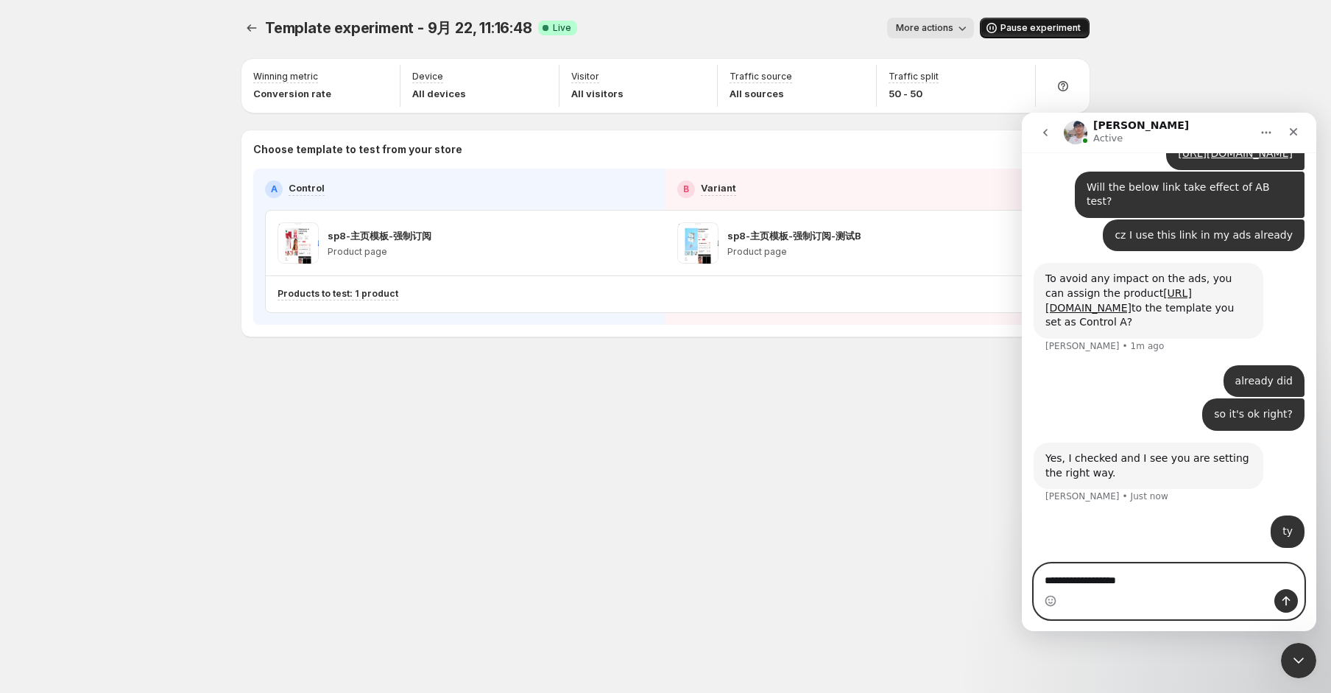
type textarea "**********"
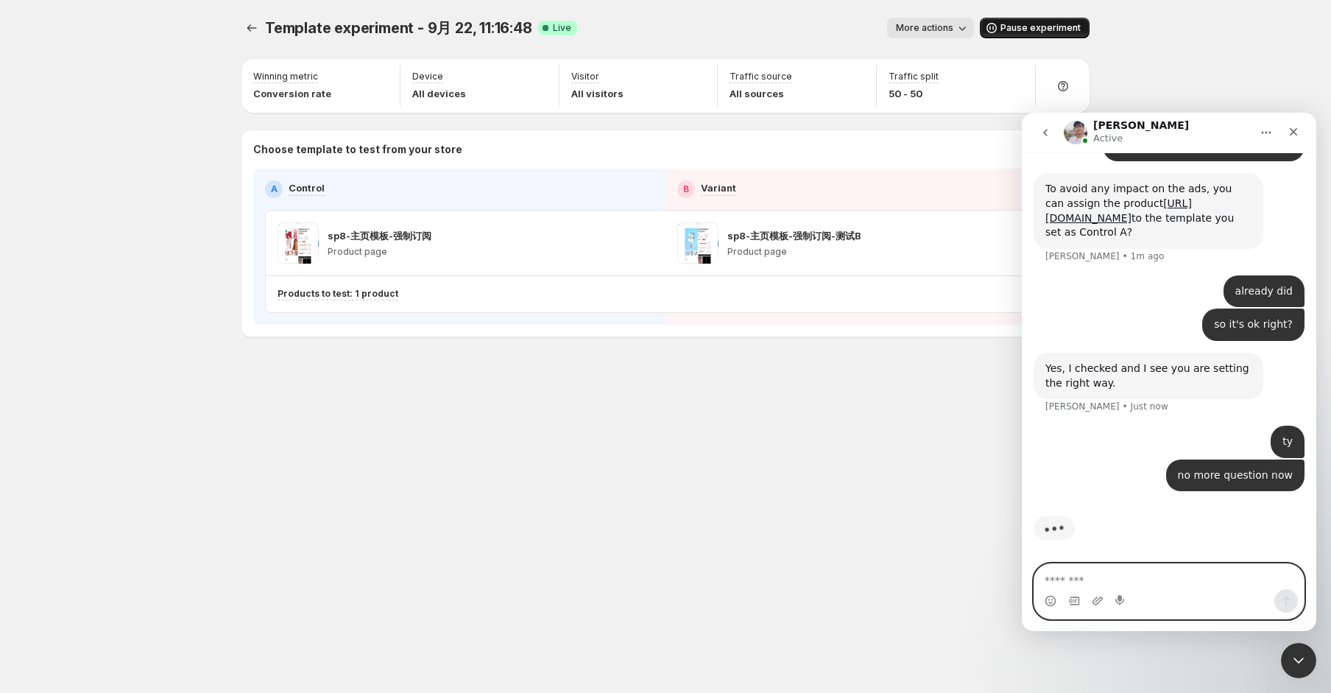
scroll to position [3097, 0]
click at [1097, 465] on div "no more question now [PERSON_NAME] • Just now" at bounding box center [1169, 485] width 271 height 50
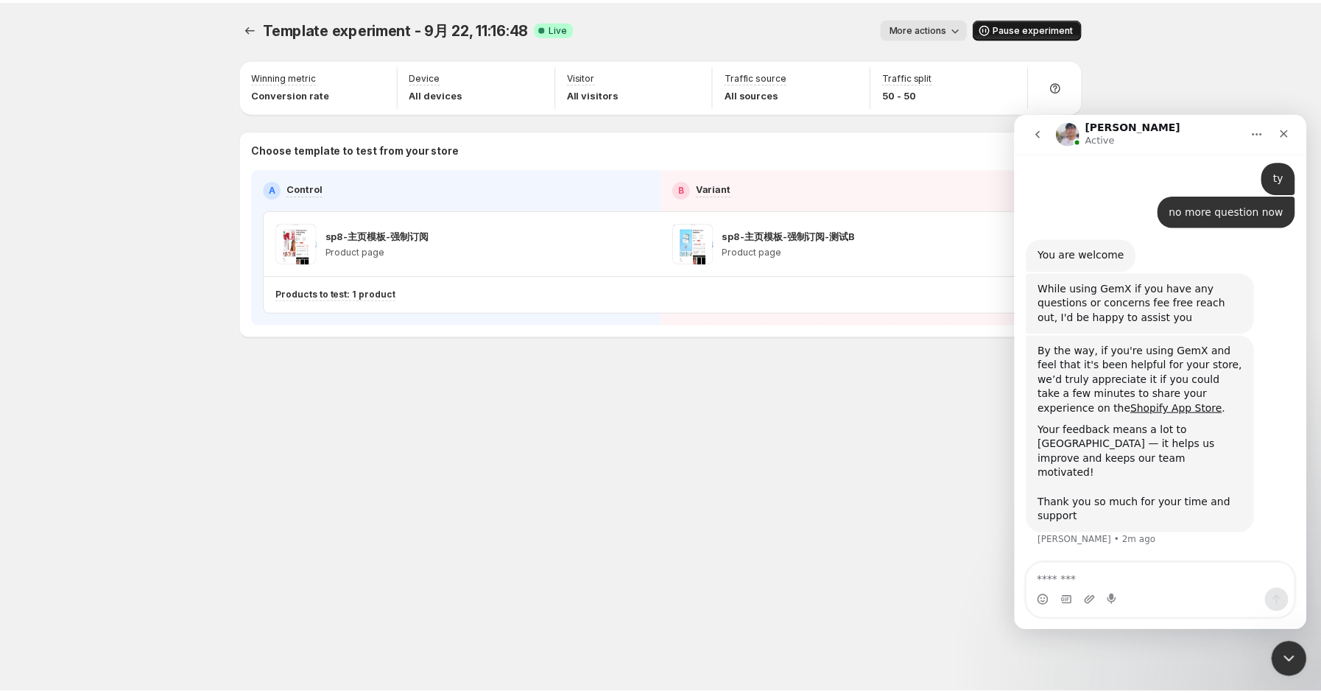
scroll to position [3331, 0]
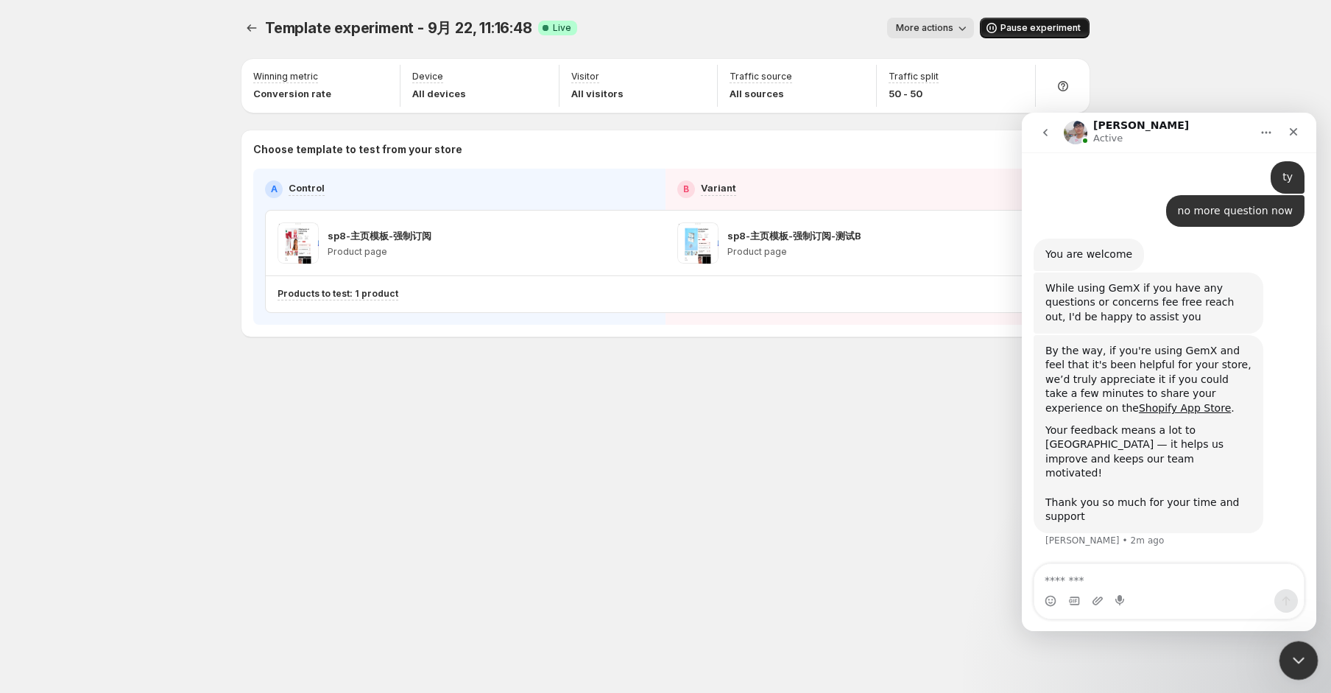
click at [1306, 663] on div "Close Intercom Messenger" at bounding box center [1296, 658] width 35 height 35
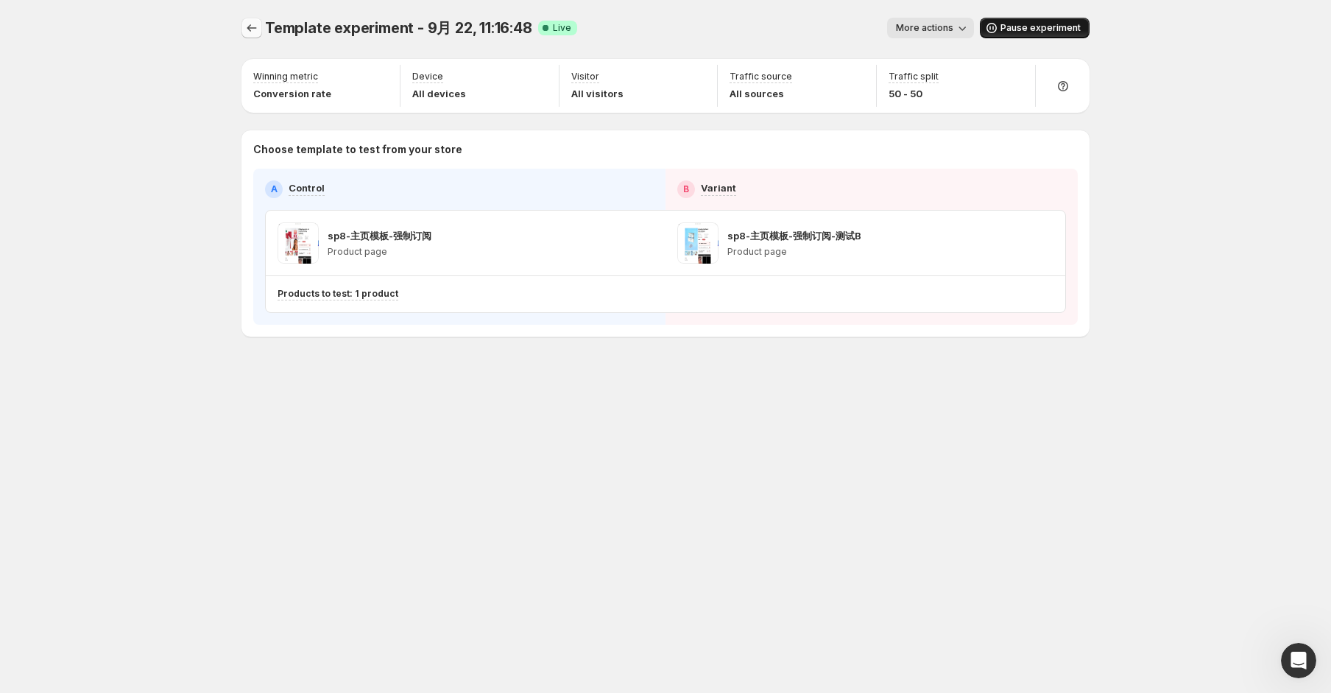
click at [244, 22] on icon "Experiments" at bounding box center [251, 28] width 15 height 15
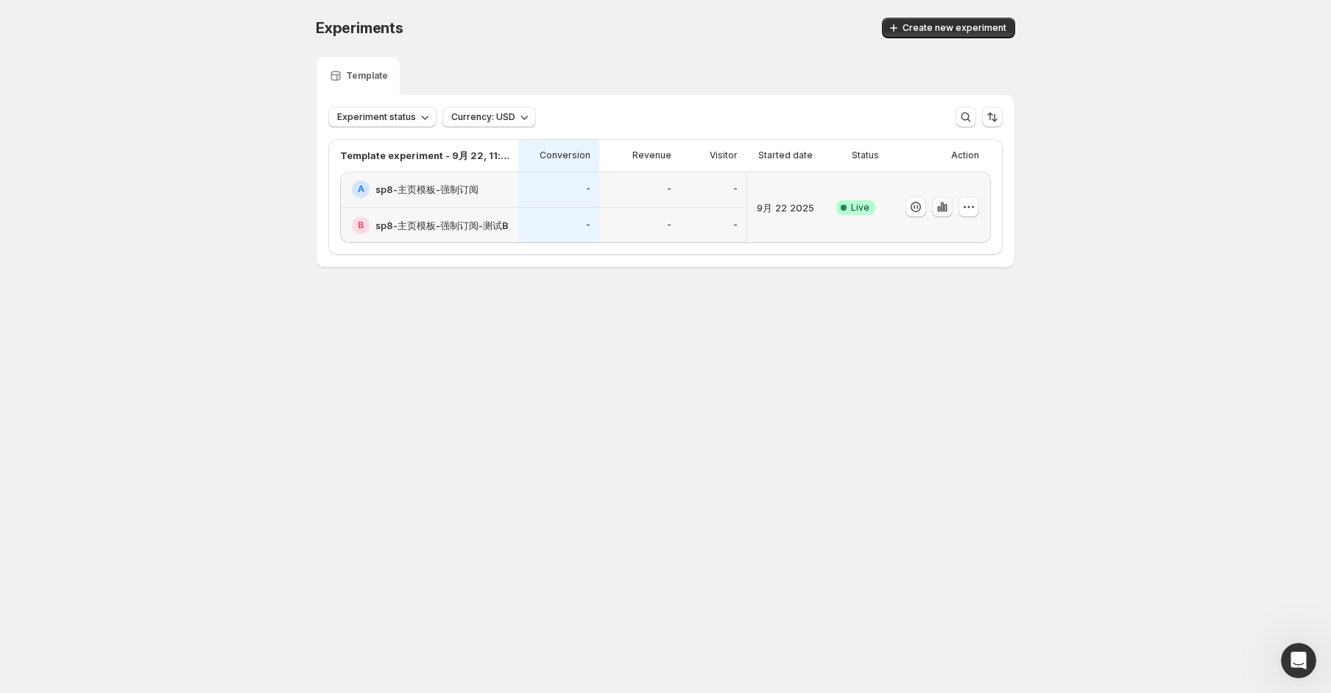
click at [939, 210] on icon "button" at bounding box center [942, 207] width 15 height 15
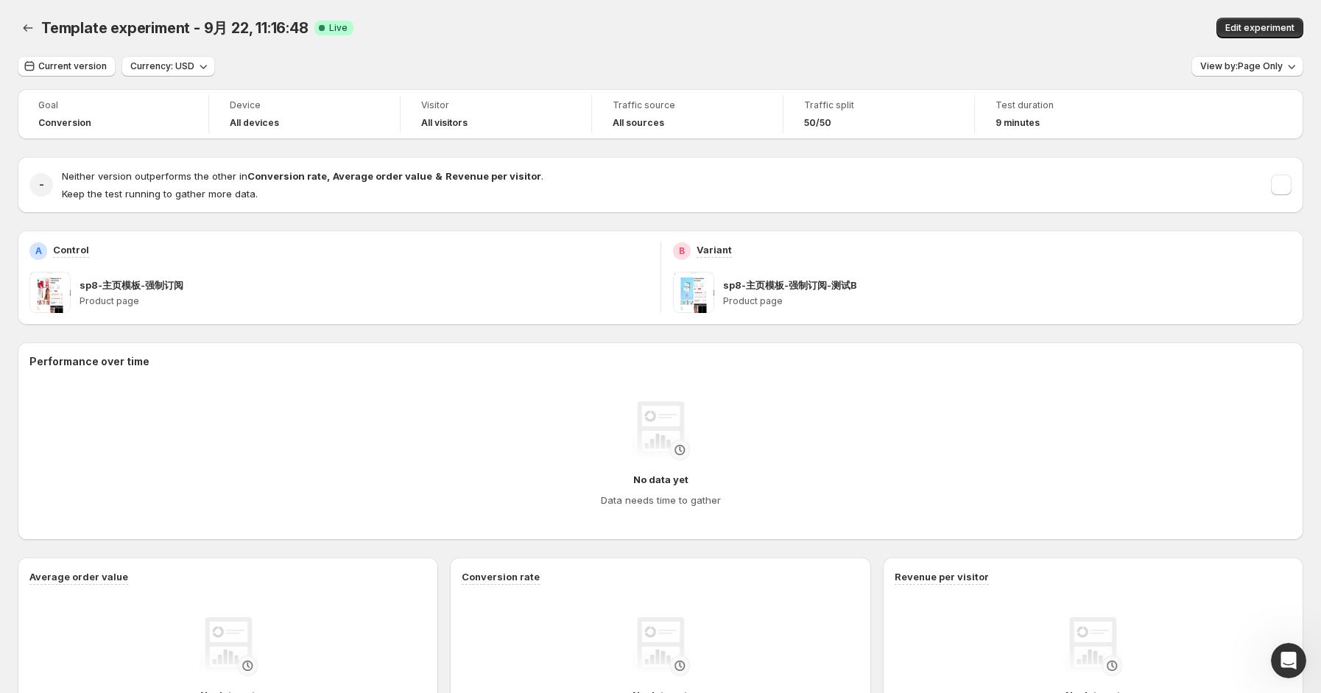
click at [925, 212] on div "- Neither version outperforms the other in Conversion rate , Average order valu…" at bounding box center [661, 185] width 1286 height 56
click at [1288, 189] on button "button" at bounding box center [1281, 185] width 21 height 21
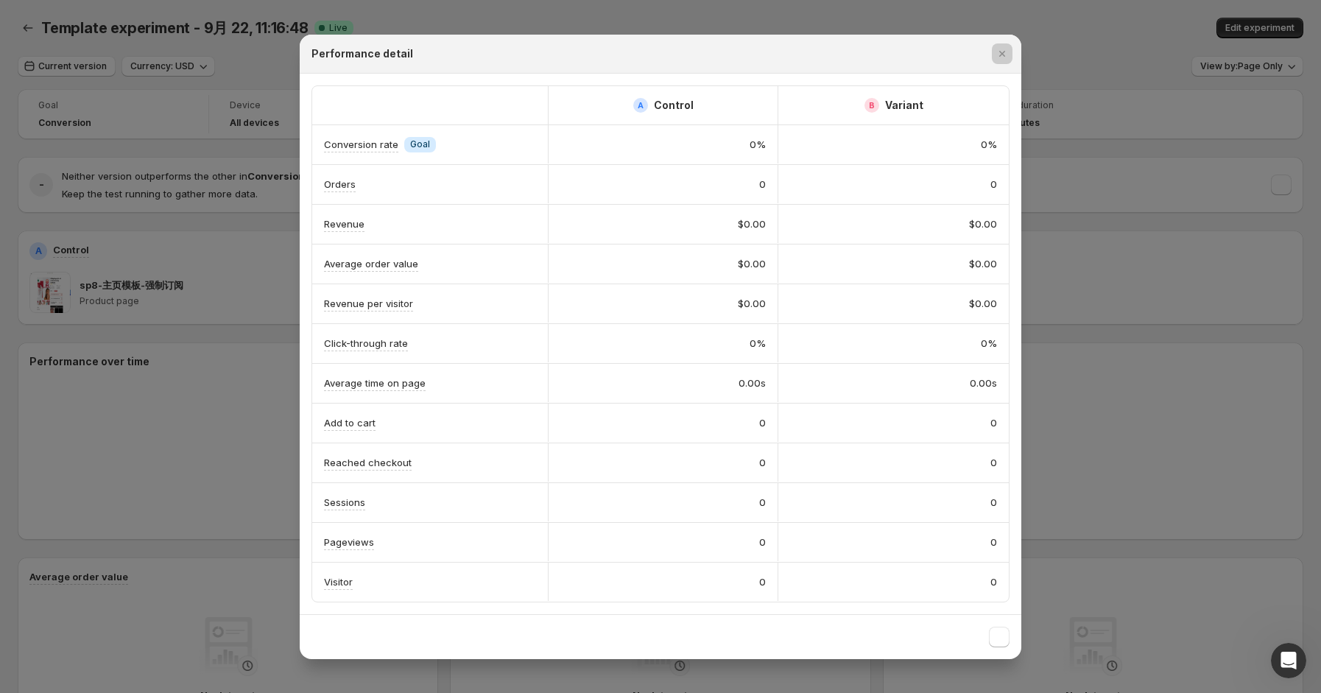
click at [1193, 192] on div at bounding box center [660, 346] width 1321 height 693
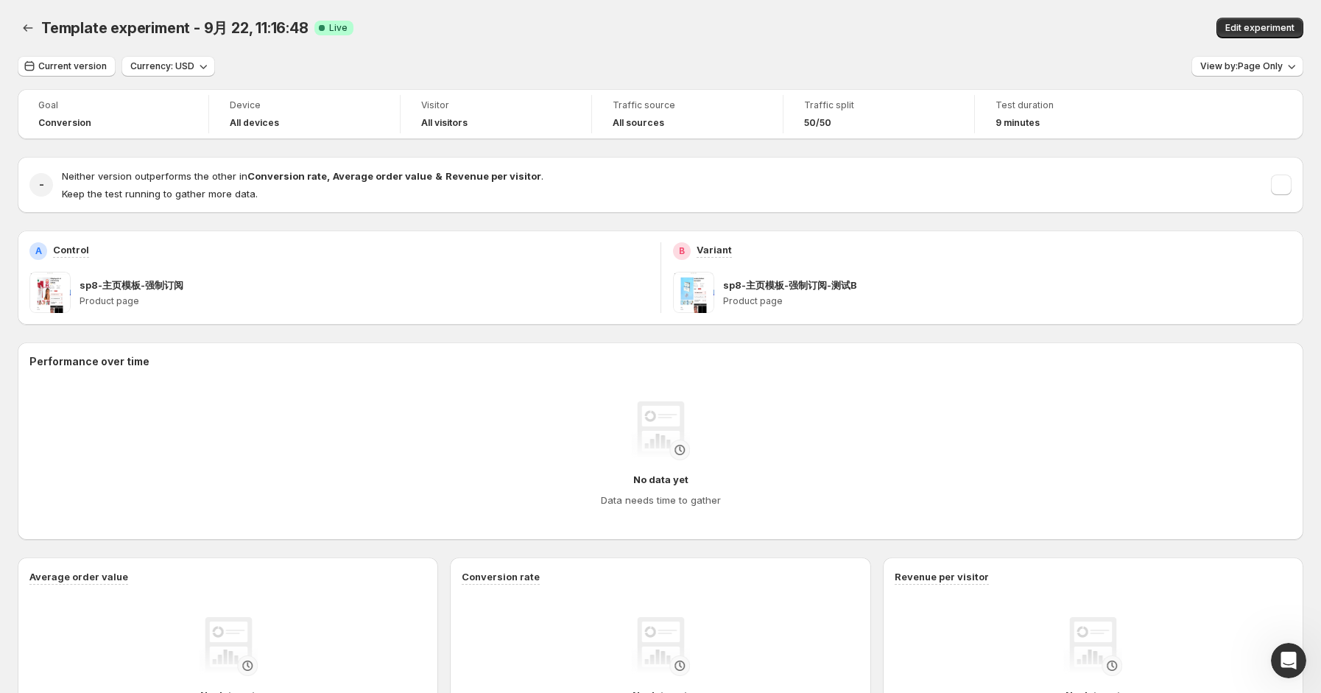
drag, startPoint x: 1010, startPoint y: 36, endPoint x: 1000, endPoint y: 35, distance: 10.3
click at [1010, 36] on div "Edit experiment" at bounding box center [1045, 28] width 515 height 21
click at [1029, 67] on div "Current version Currency: USD View by: Page Only" at bounding box center [661, 66] width 1286 height 21
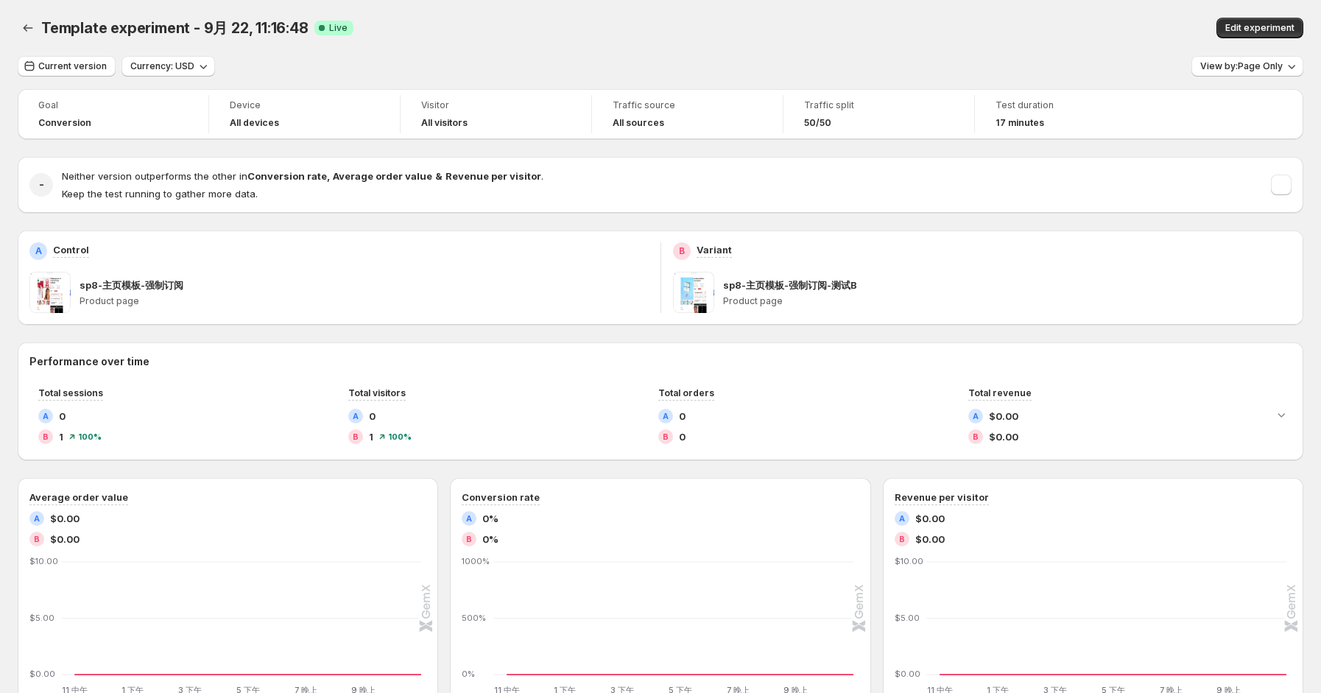
click at [719, 27] on div "Template experiment - 9月 22, 11:16:48 Live" at bounding box center [408, 28] width 735 height 21
click at [801, 46] on div "Template experiment - 9月 22, 11:16:48 Live Edit experiment" at bounding box center [661, 28] width 1286 height 56
click at [91, 60] on button "Current version" at bounding box center [67, 66] width 98 height 21
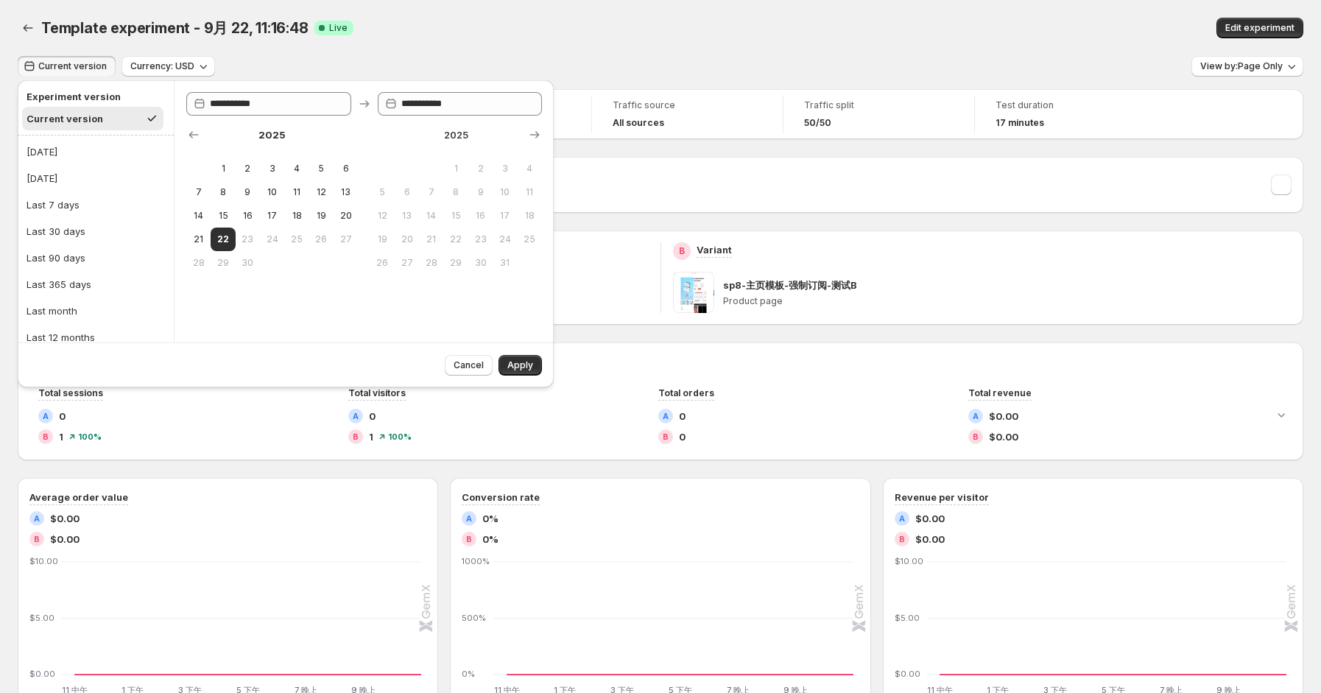
click at [91, 60] on button "Current version" at bounding box center [67, 66] width 98 height 21
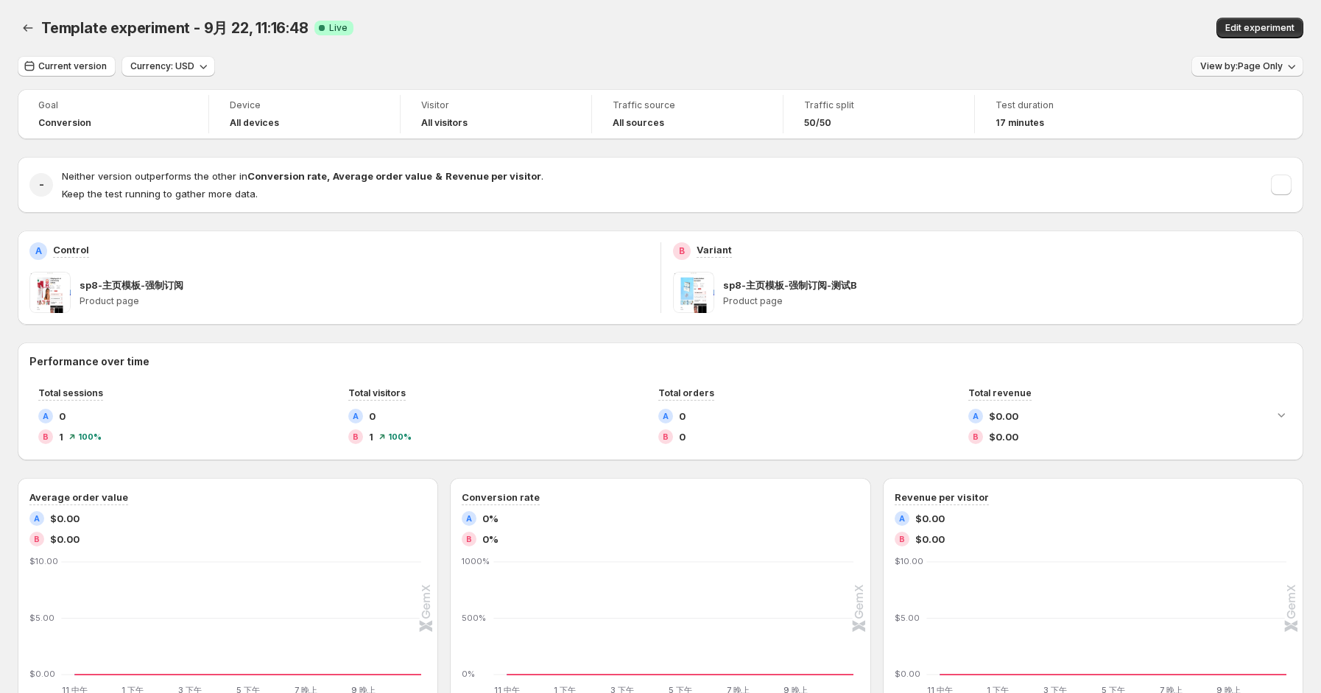
click at [1270, 76] on button "View by: Page Only" at bounding box center [1247, 66] width 112 height 21
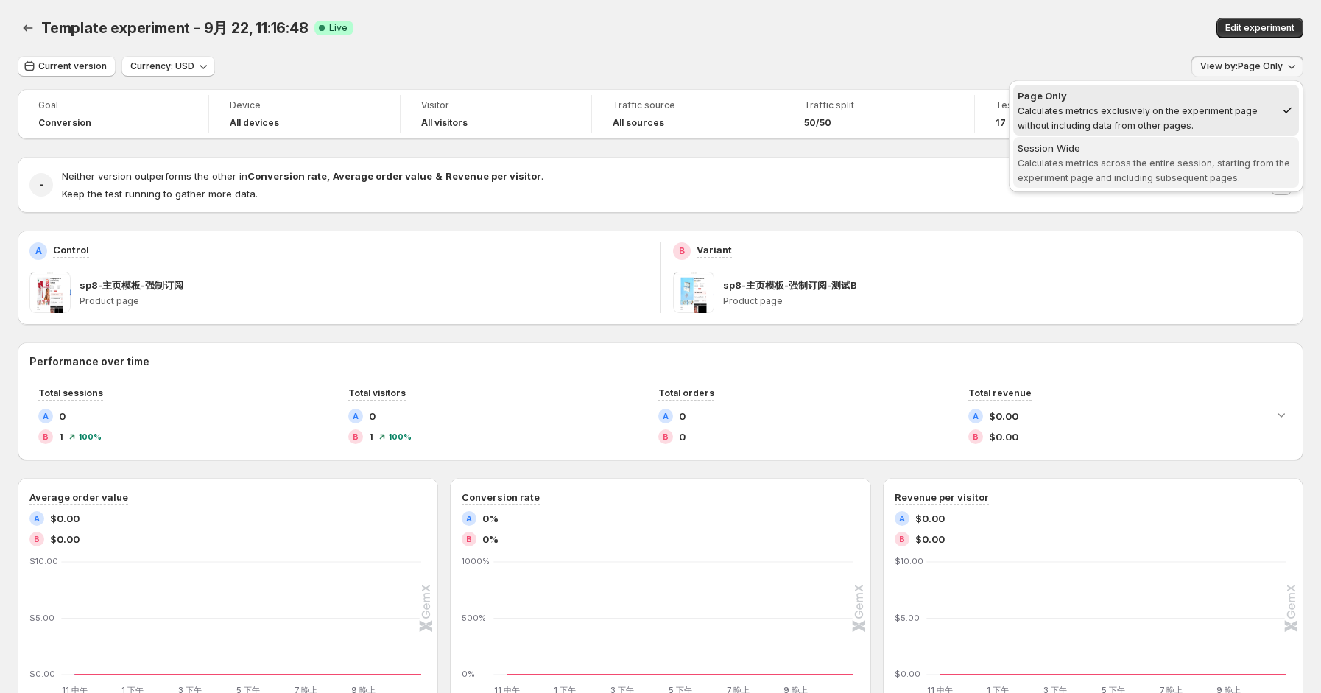
click at [1184, 161] on span "Calculates metrics across the entire session, starting from the experiment page…" at bounding box center [1154, 171] width 272 height 26
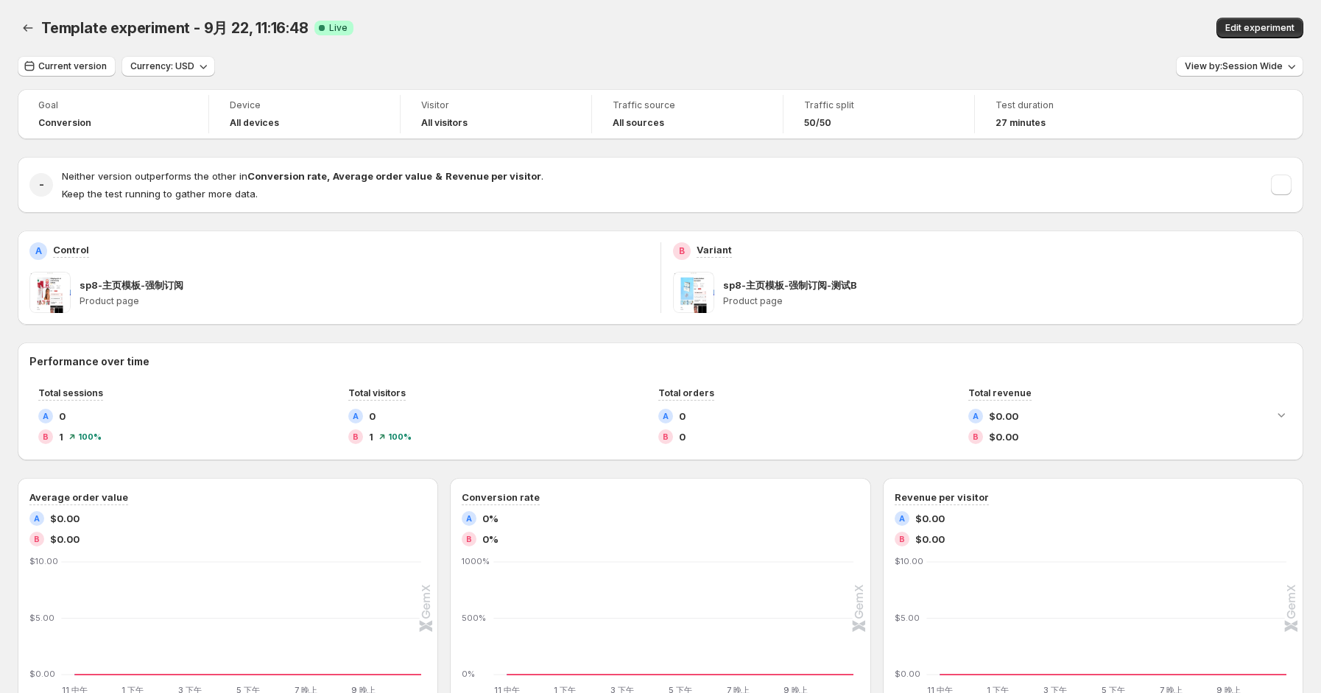
click at [1278, 183] on div "Neither version outperforms the other in Conversion rate , Average order value …" at bounding box center [677, 185] width 1230 height 32
click at [1286, 183] on button "button" at bounding box center [1281, 185] width 21 height 21
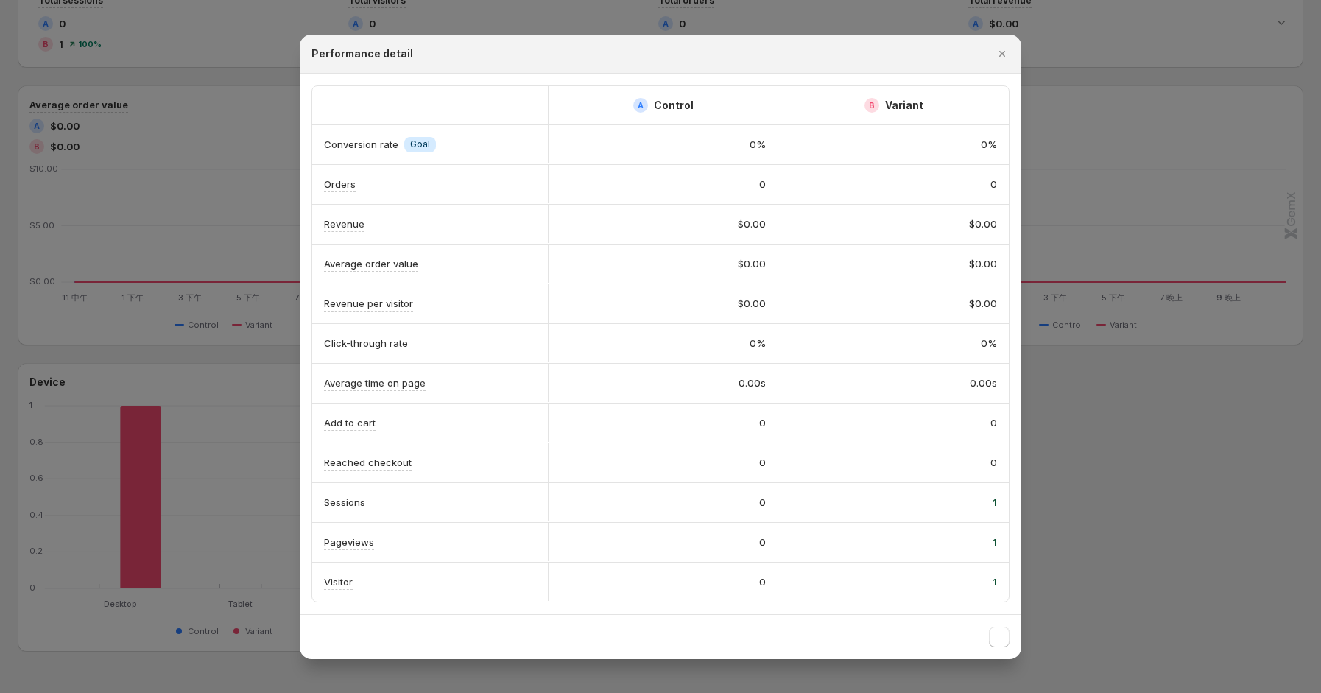
scroll to position [196, 0]
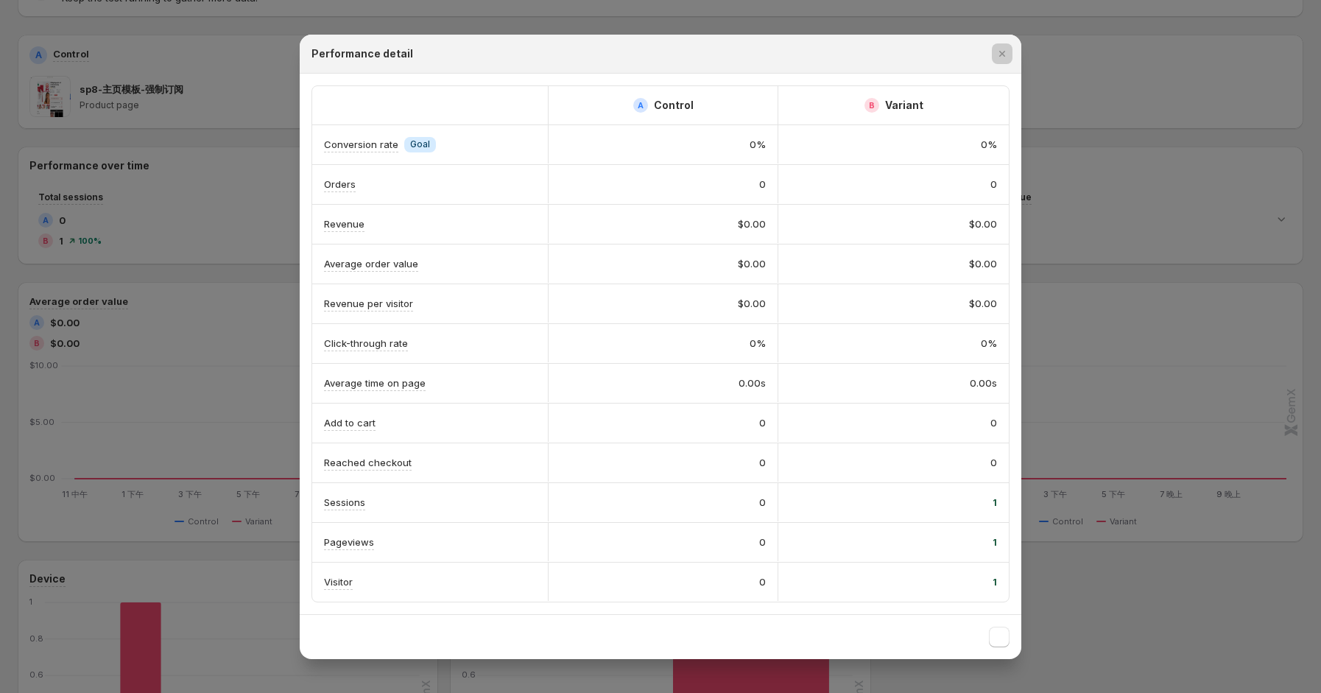
click at [1064, 278] on div at bounding box center [660, 346] width 1321 height 693
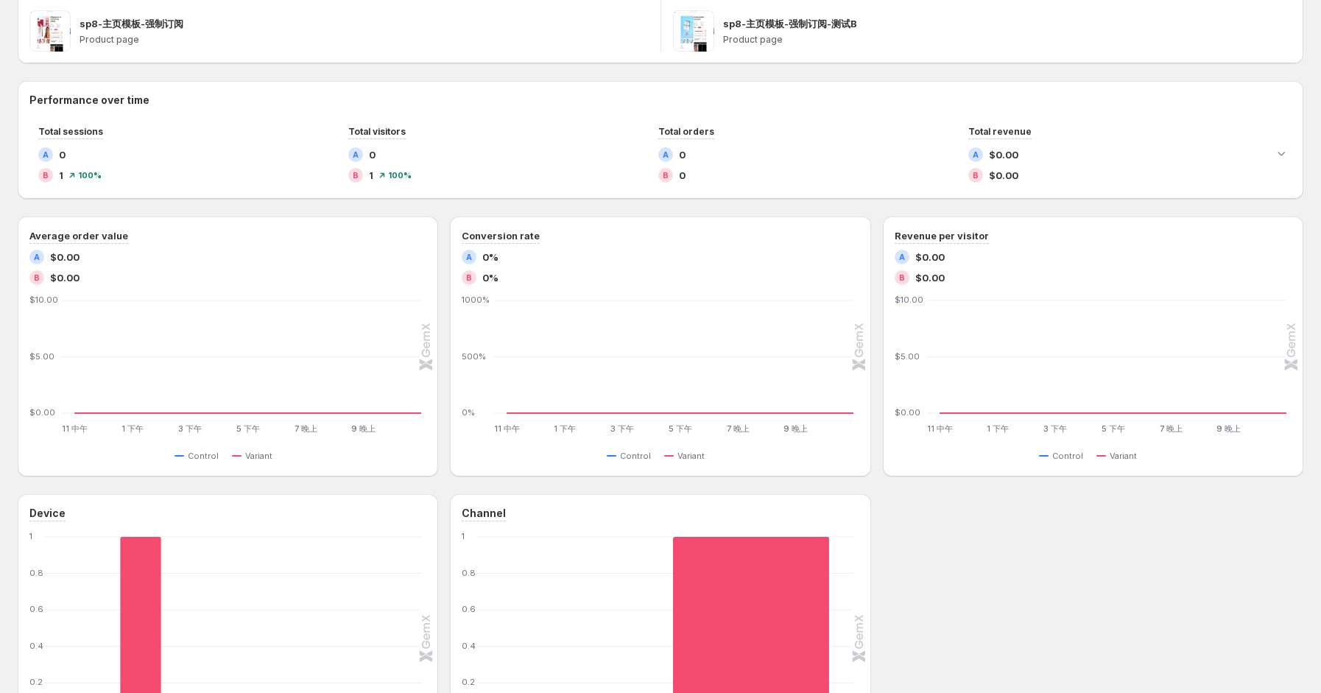
scroll to position [0, 0]
